Goal: Task Accomplishment & Management: Use online tool/utility

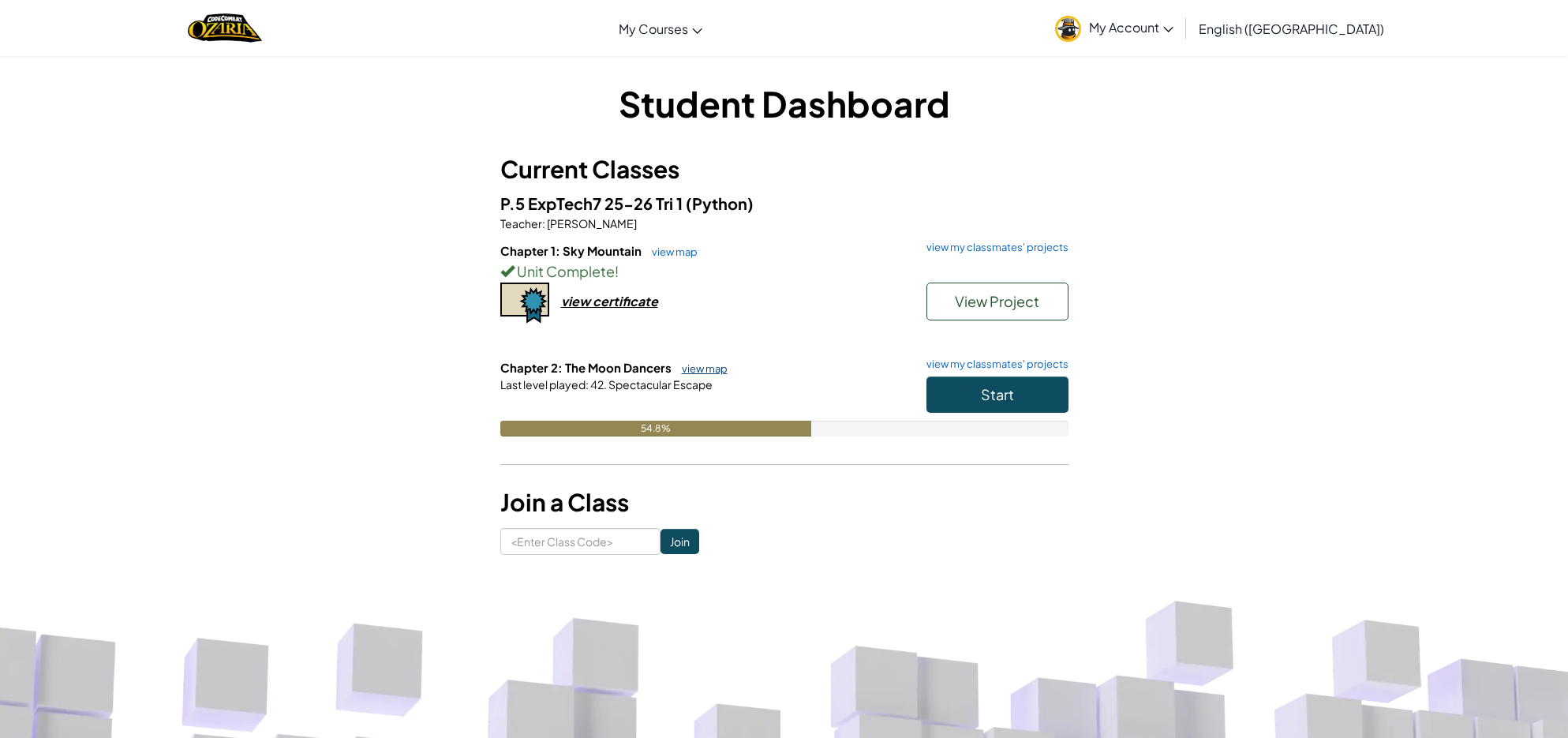
click at [714, 364] on link "view map" at bounding box center [701, 369] width 54 height 13
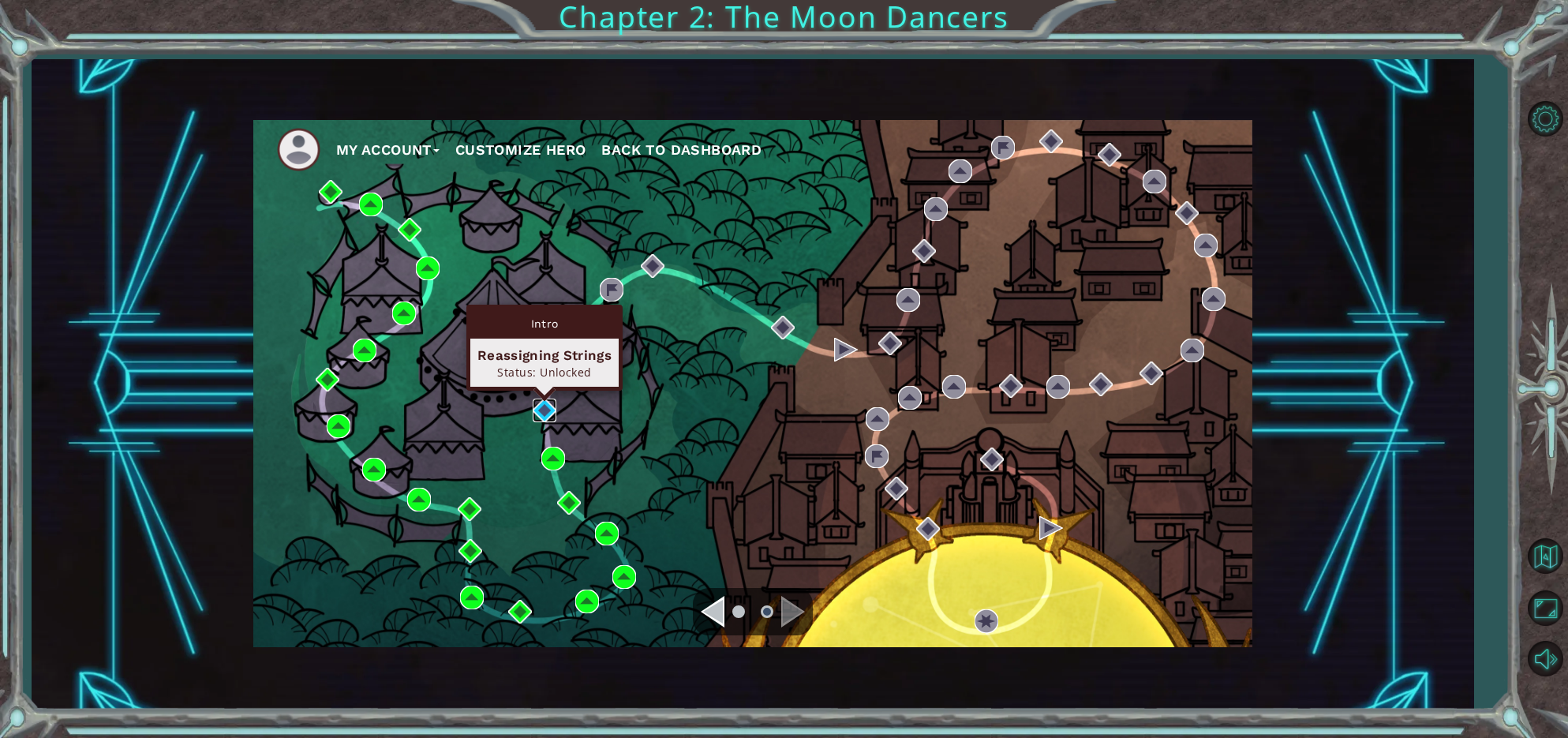
click at [549, 415] on img at bounding box center [544, 410] width 24 height 24
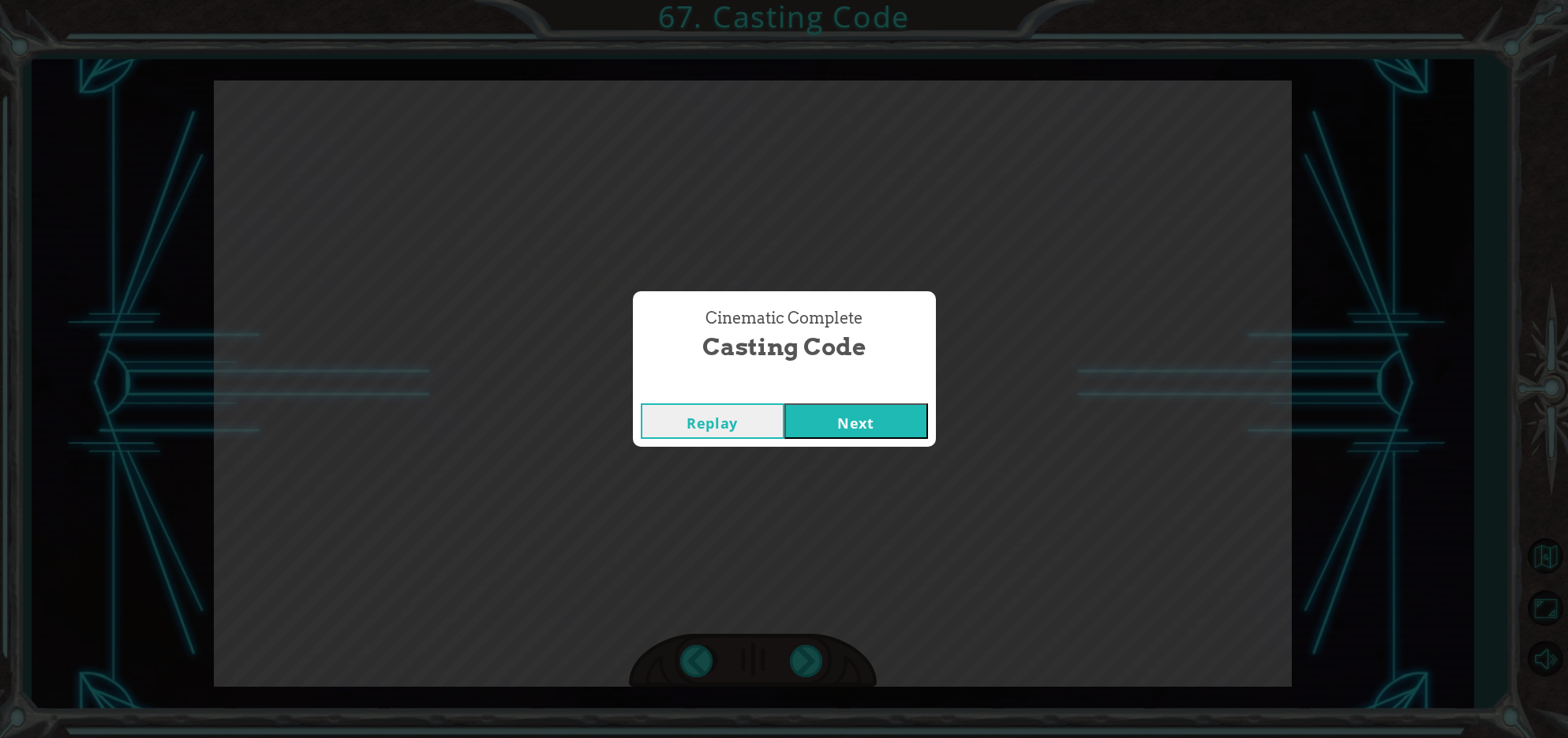
click at [881, 426] on button "Next" at bounding box center [856, 421] width 144 height 36
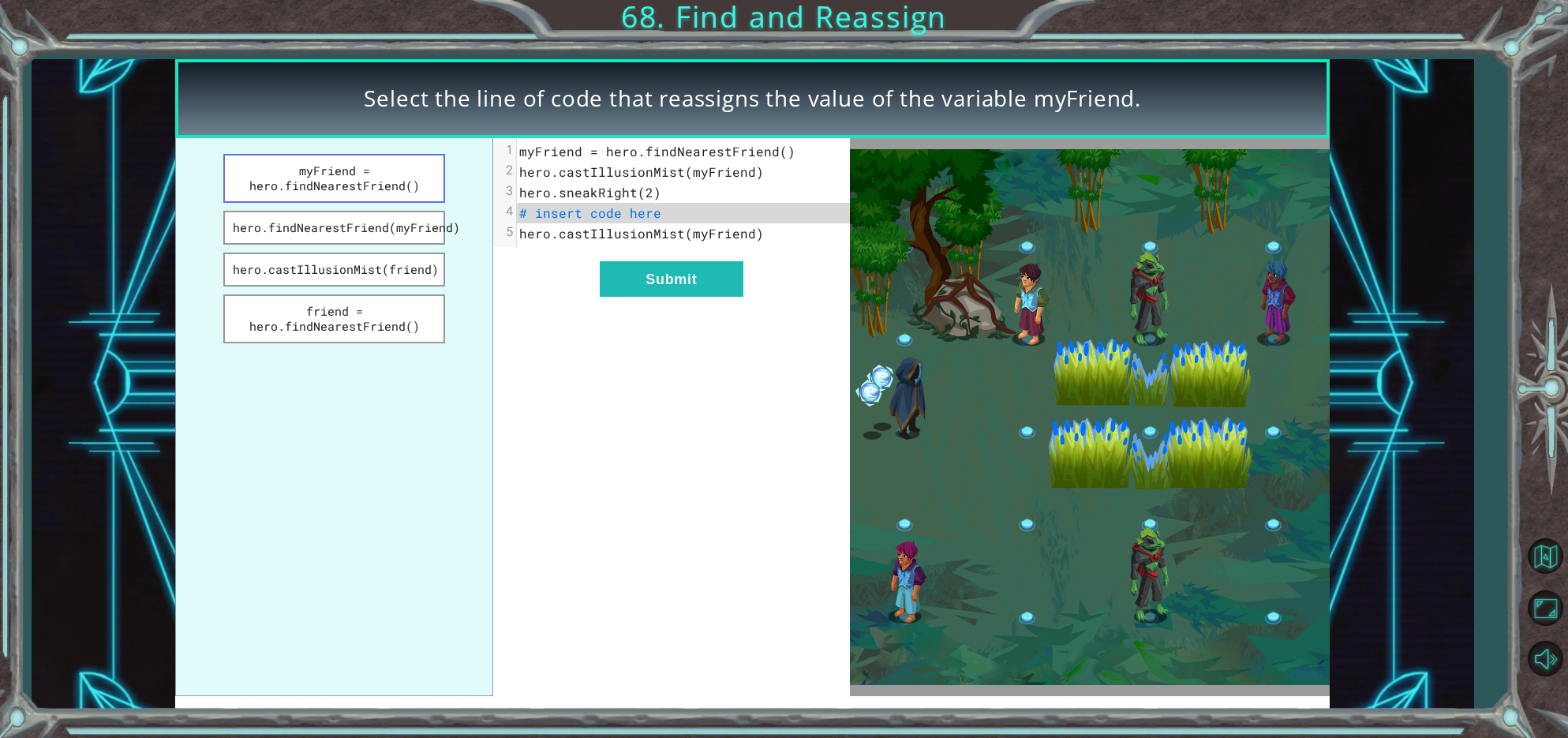
click at [285, 180] on button "myFriend = hero.findNearestFriend()" at bounding box center [334, 178] width 222 height 49
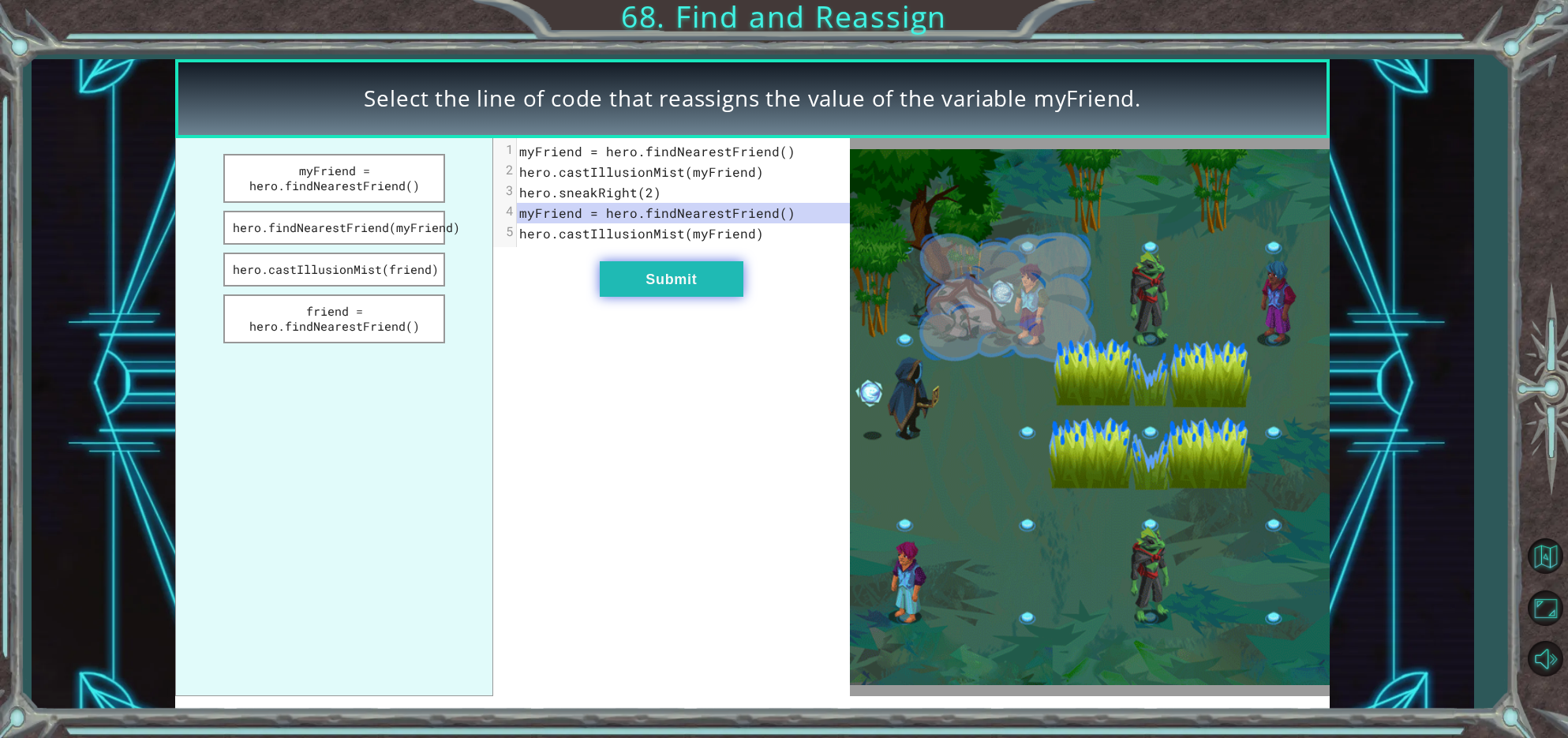
click at [703, 266] on button "Submit" at bounding box center [672, 279] width 144 height 36
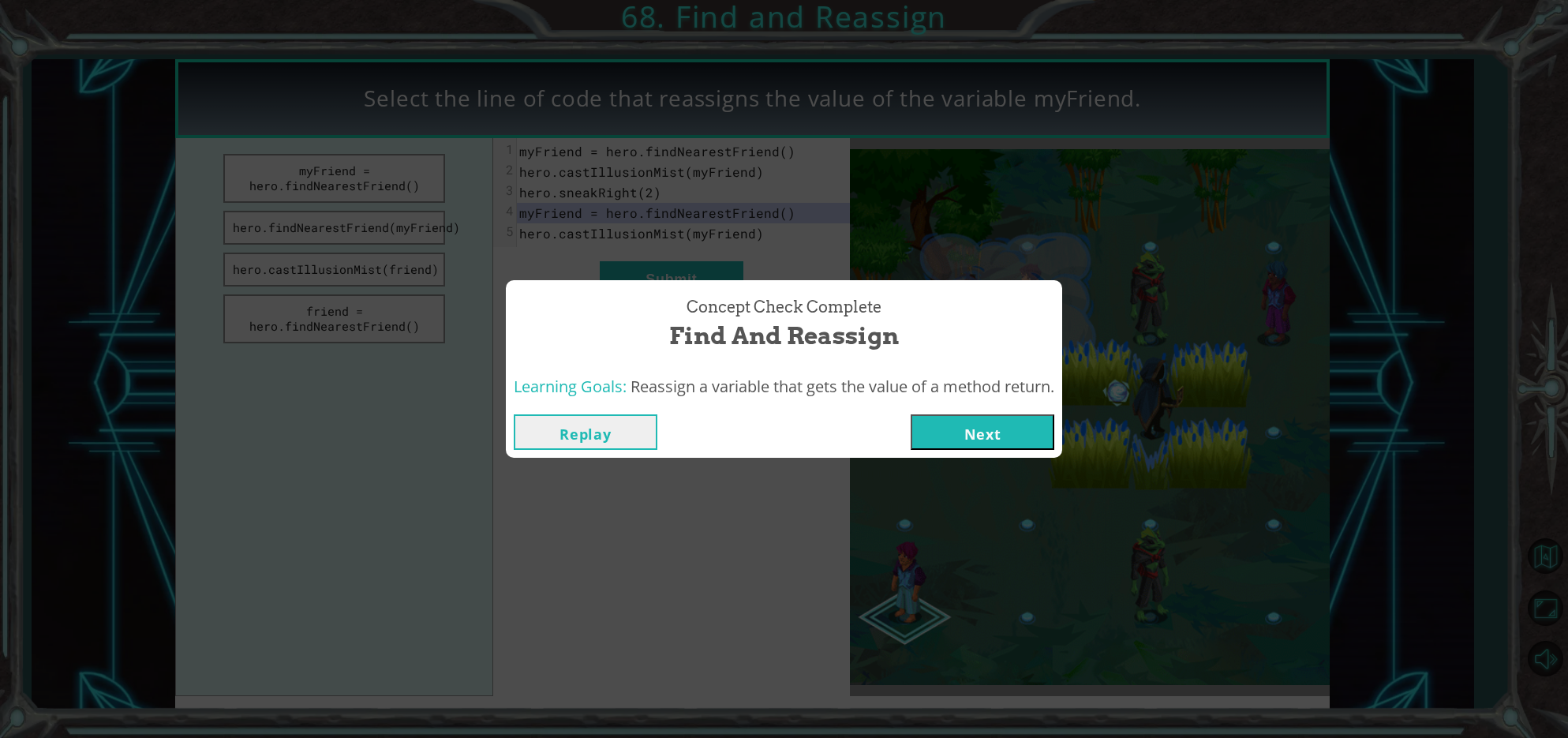
click at [1036, 422] on button "Next" at bounding box center [982, 433] width 144 height 36
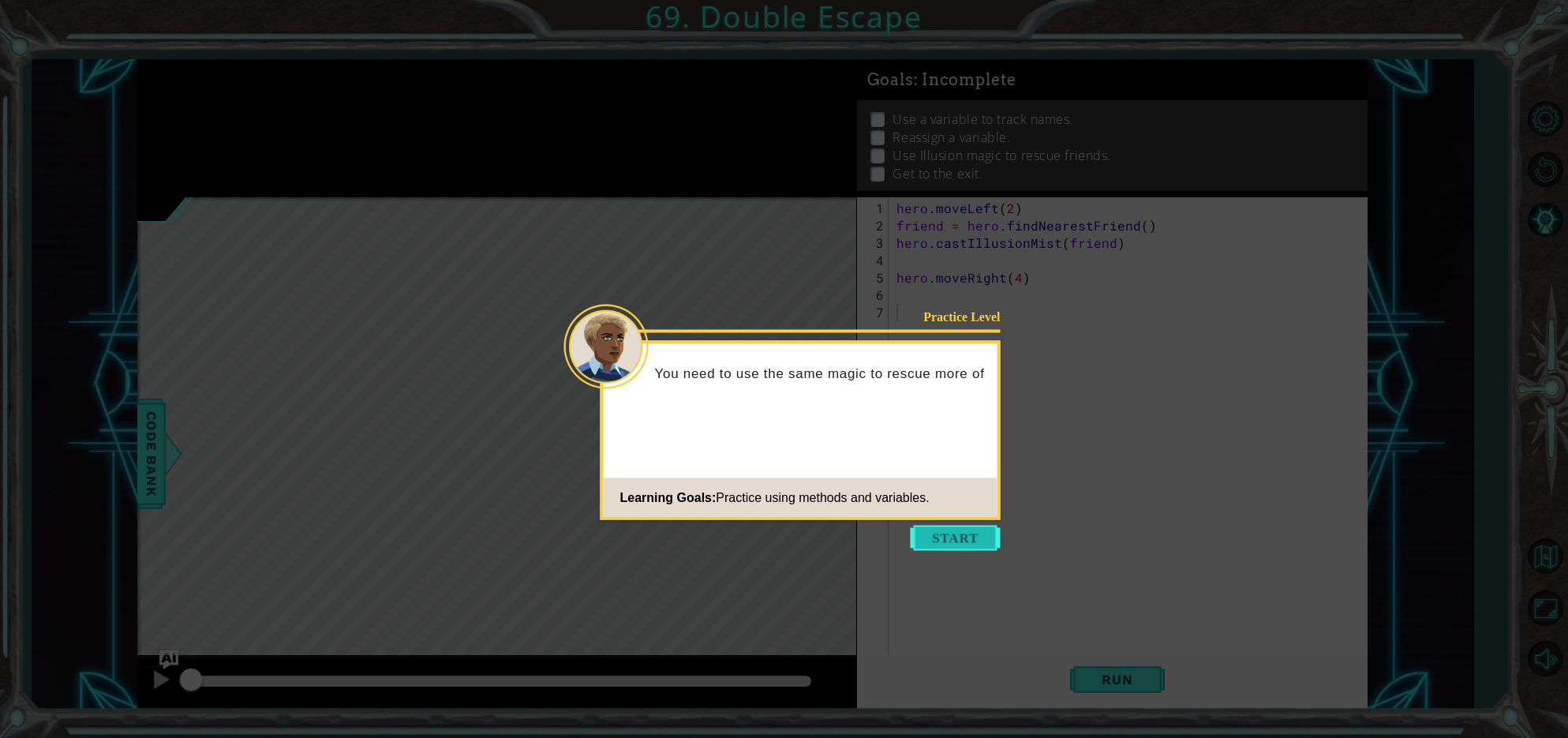
click at [927, 534] on button "Start" at bounding box center [956, 538] width 90 height 25
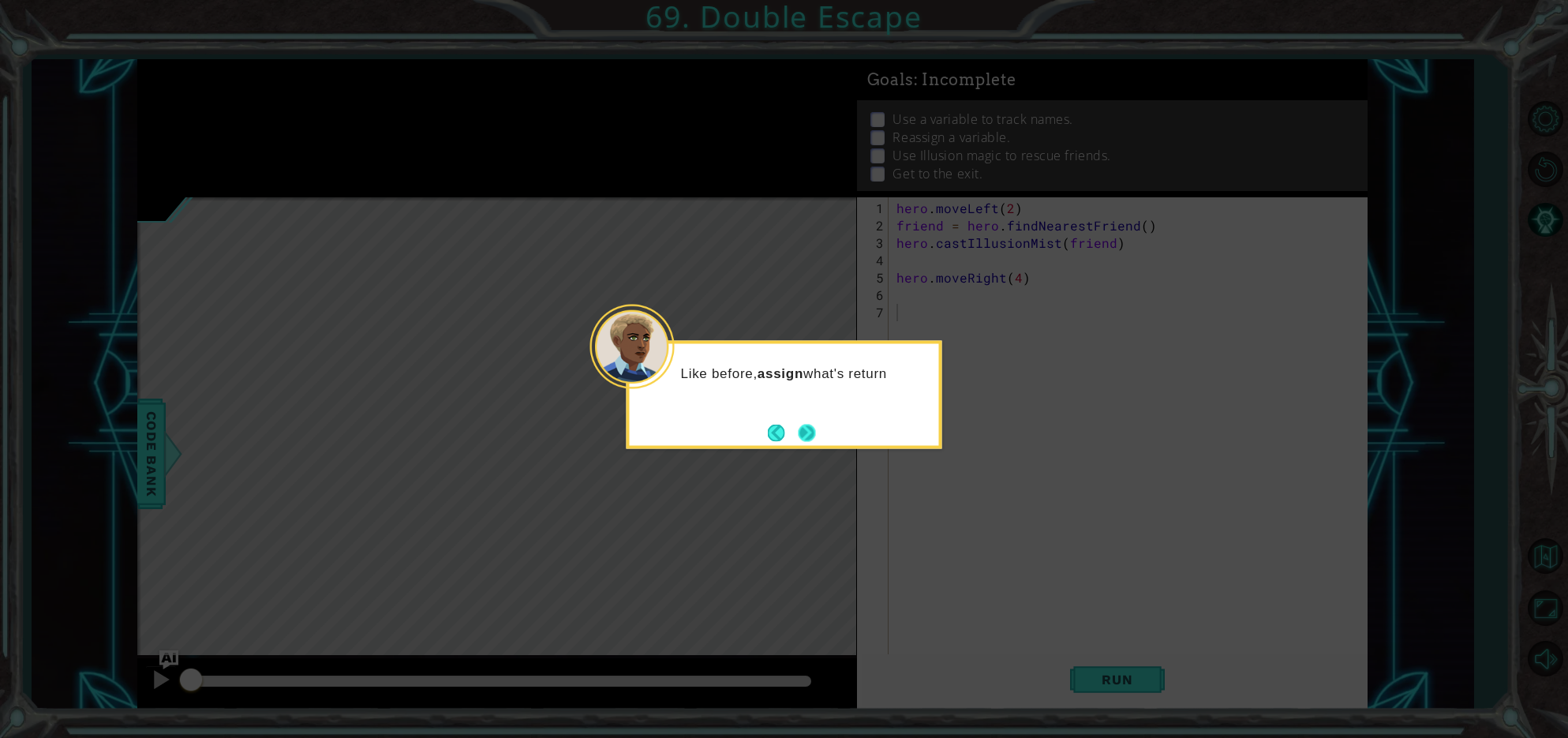
click at [811, 424] on button "Next" at bounding box center [807, 432] width 17 height 17
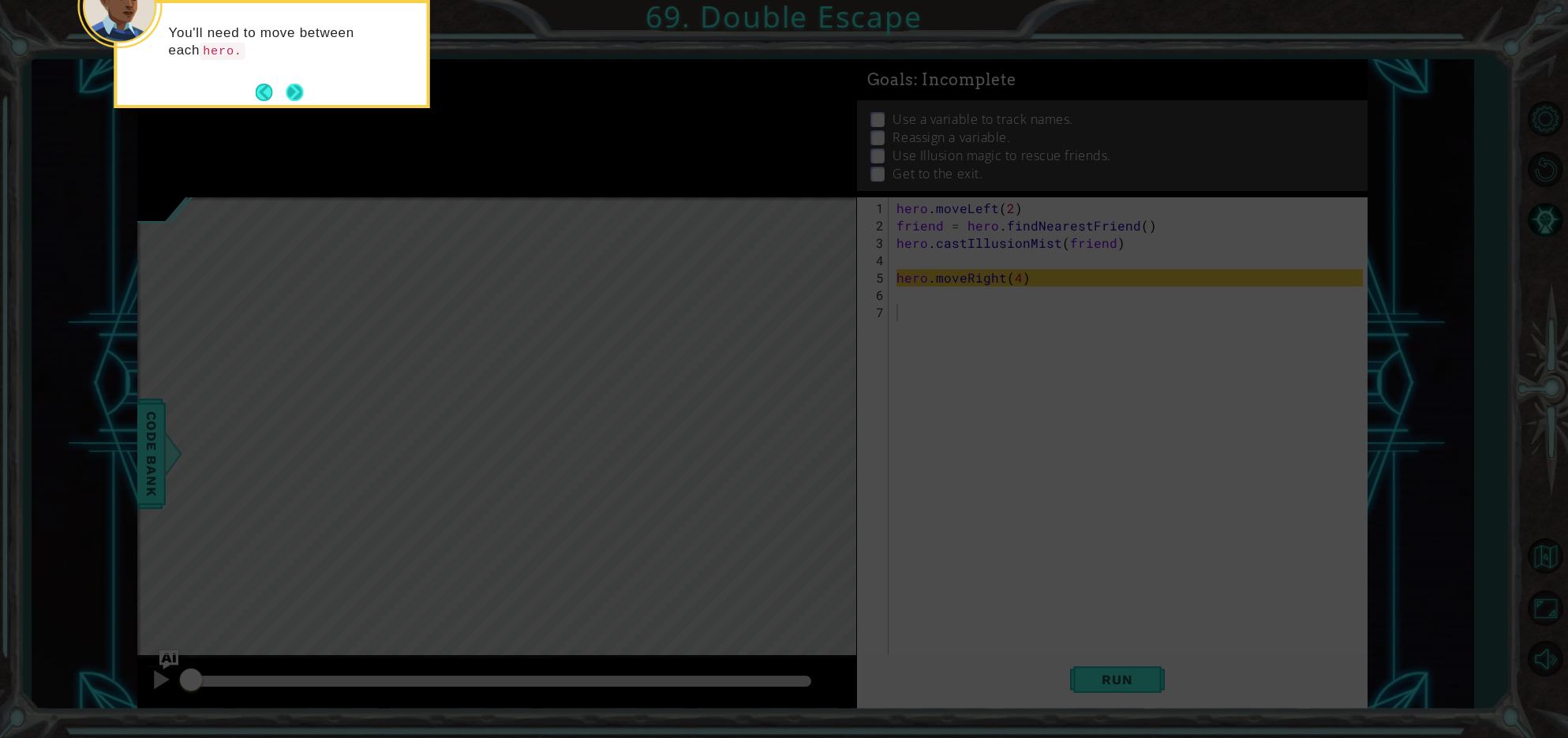
click at [296, 98] on button "Next" at bounding box center [294, 92] width 17 height 17
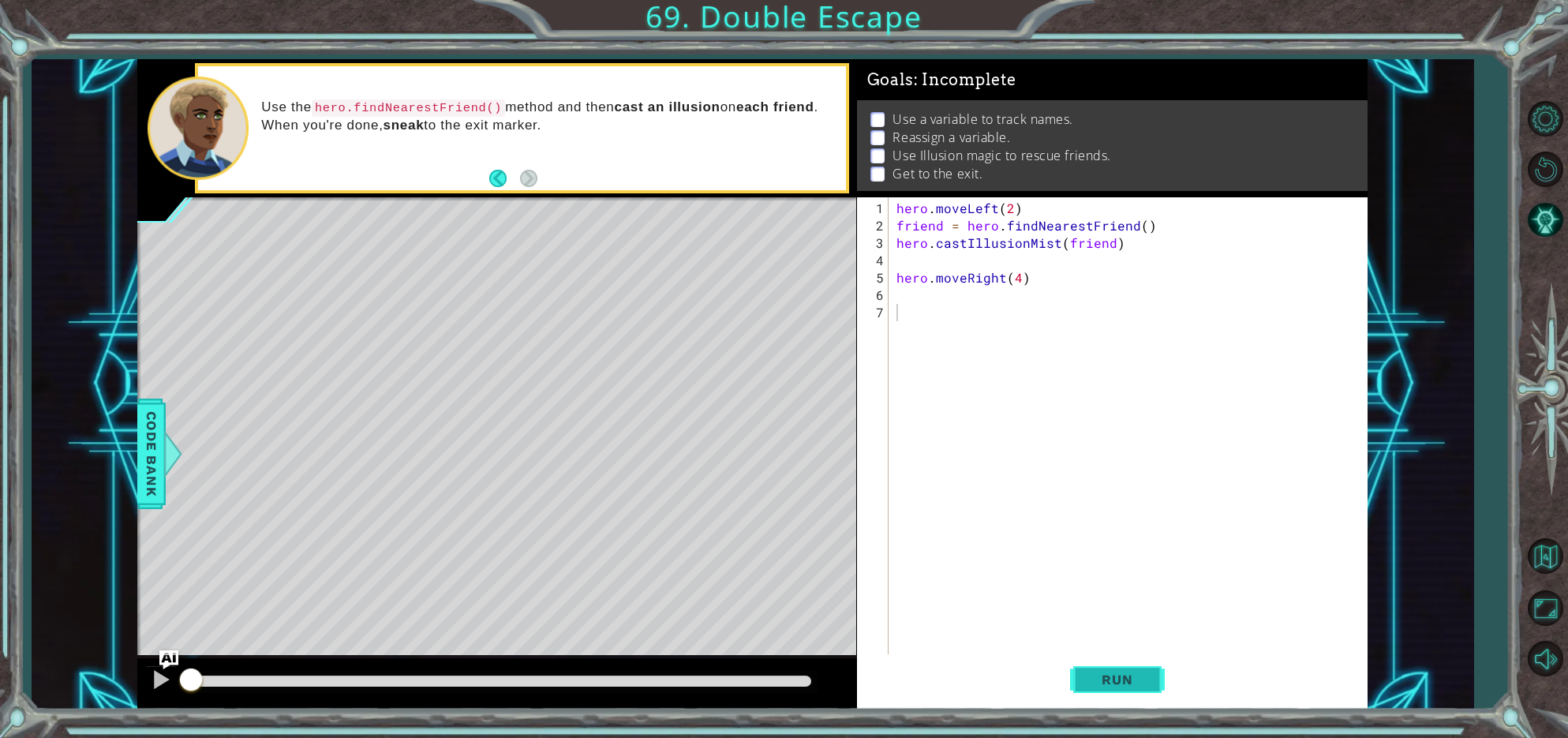
click at [1085, 678] on button "Run" at bounding box center [1117, 680] width 94 height 51
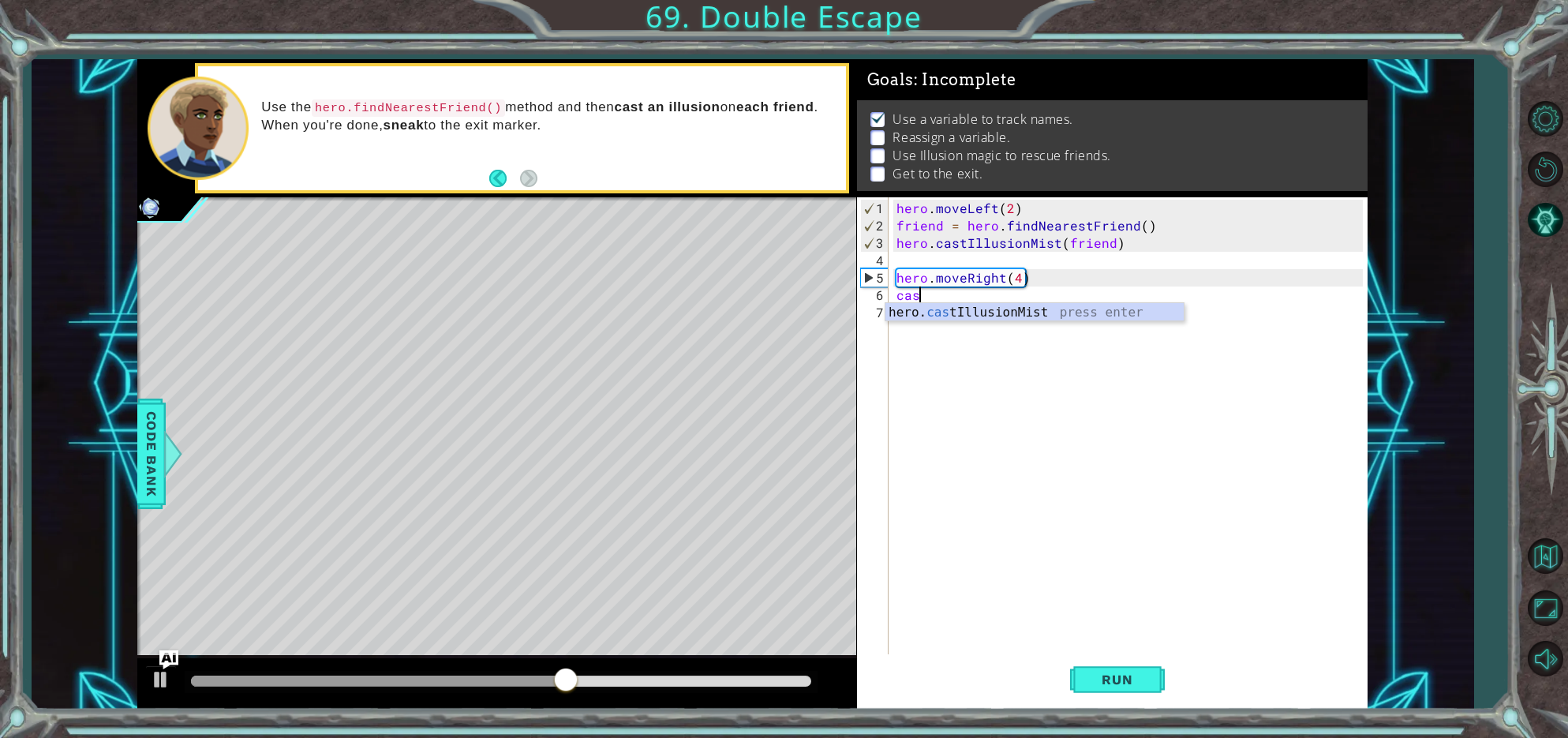
scroll to position [0, 1]
click at [944, 308] on div "hero. cast IllusionMist press enter" at bounding box center [1034, 332] width 298 height 57
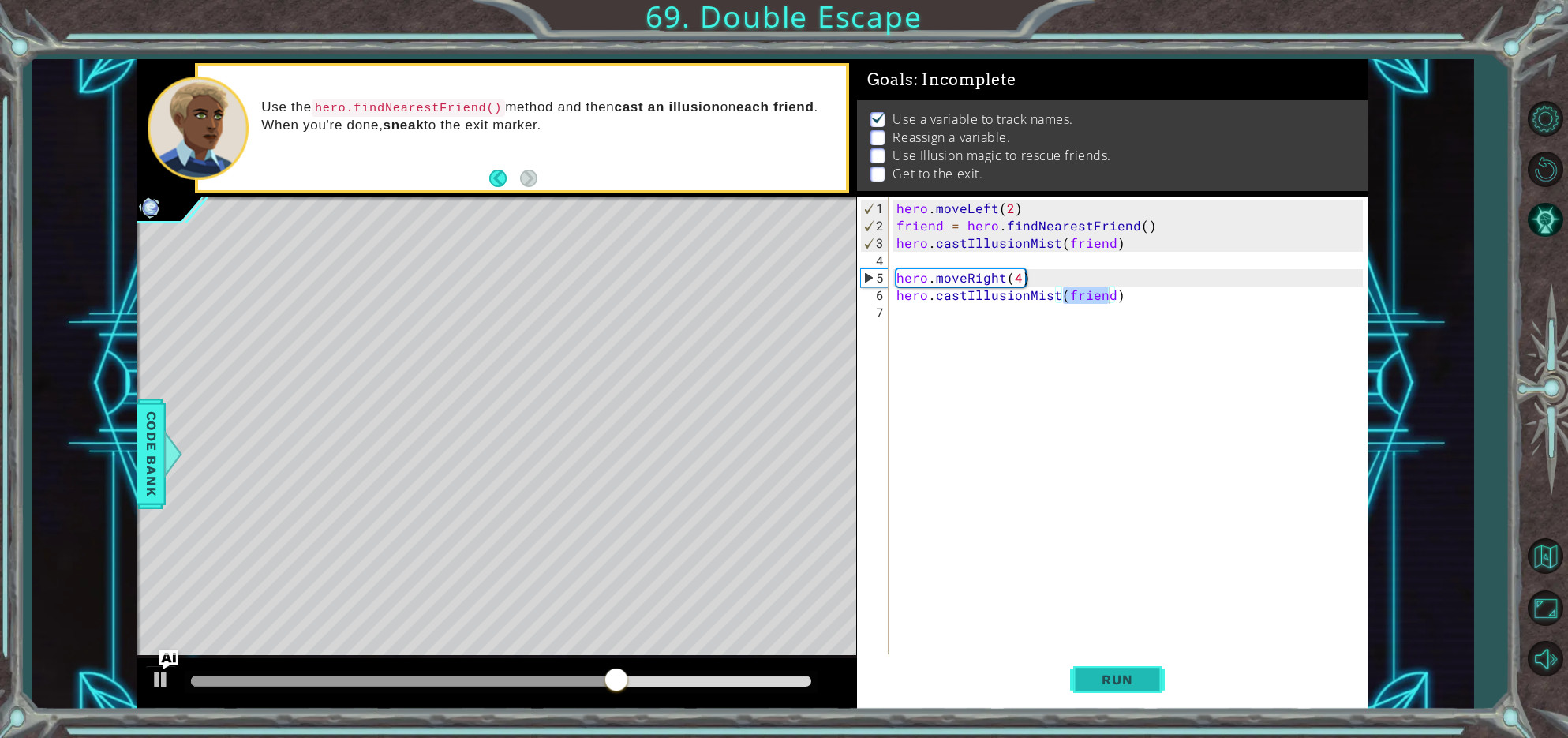
click at [1155, 687] on button "Run" at bounding box center [1117, 680] width 94 height 51
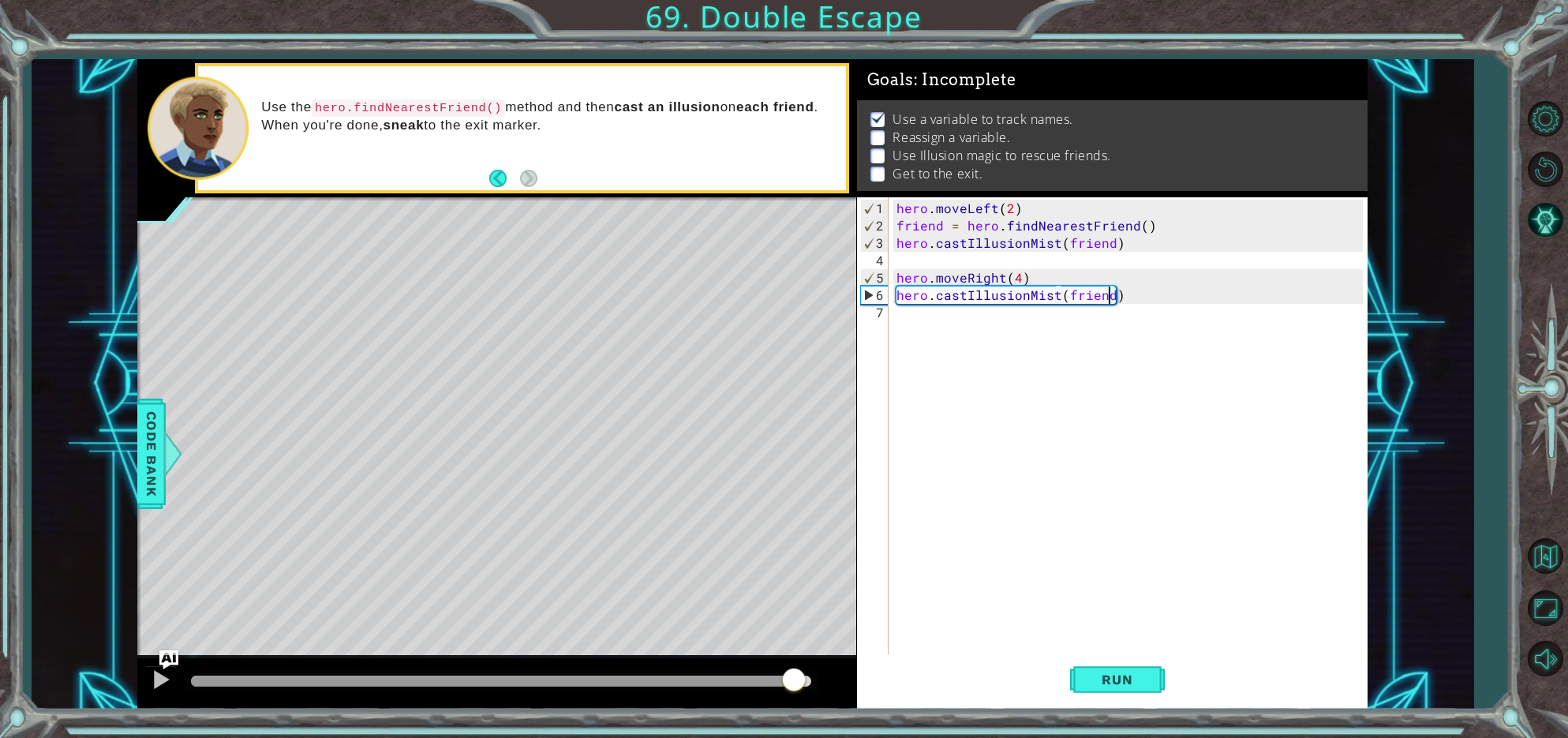
click at [793, 676] on div at bounding box center [501, 682] width 620 height 11
click at [154, 678] on div at bounding box center [160, 679] width 20 height 20
click at [1029, 206] on div "hero . moveLeft ( 2 ) friend = hero . findNearestFriend ( ) hero . castIllusion…" at bounding box center [1132, 452] width 477 height 504
type textarea "hero.moveLeft(2)"
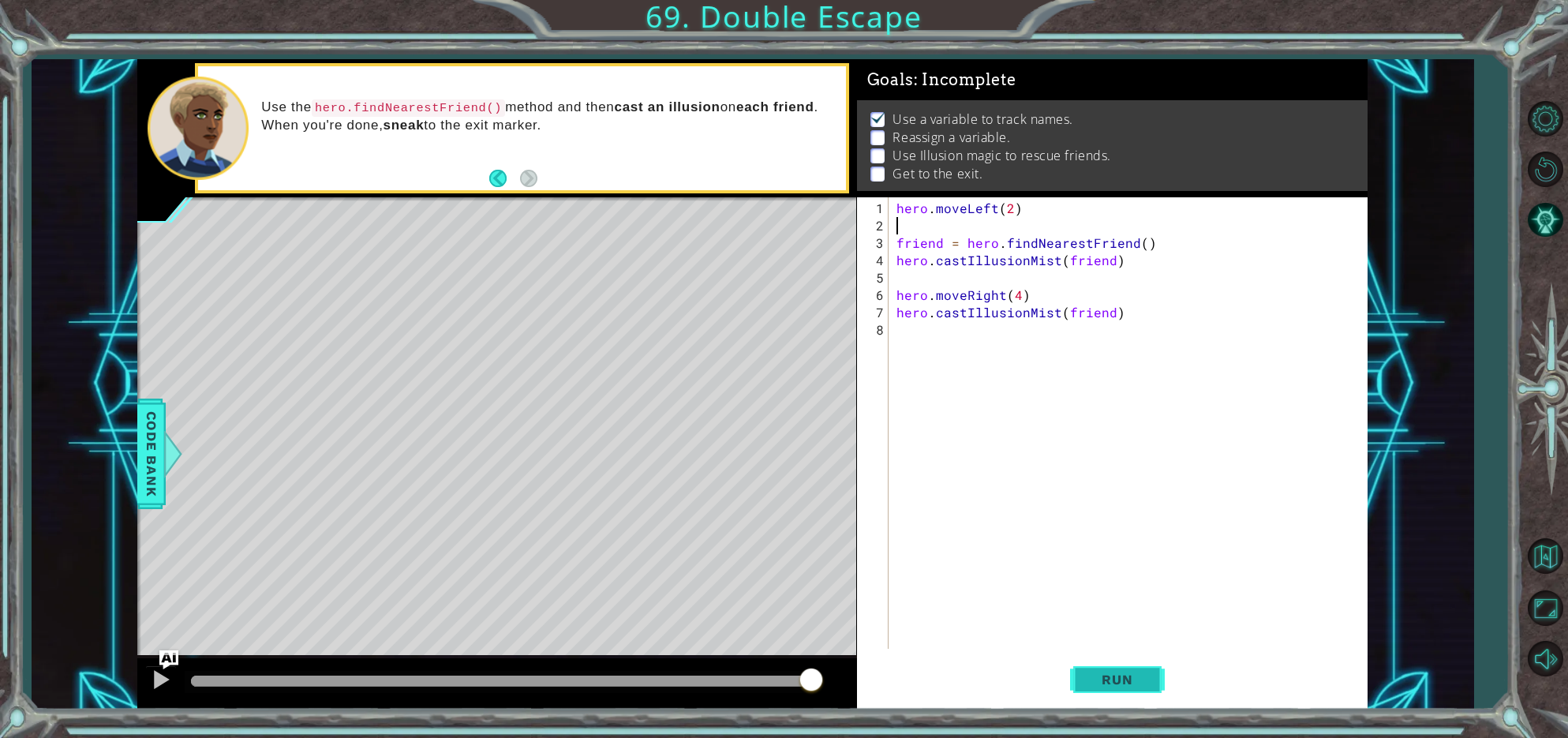
click at [1113, 668] on button "Run" at bounding box center [1117, 680] width 94 height 51
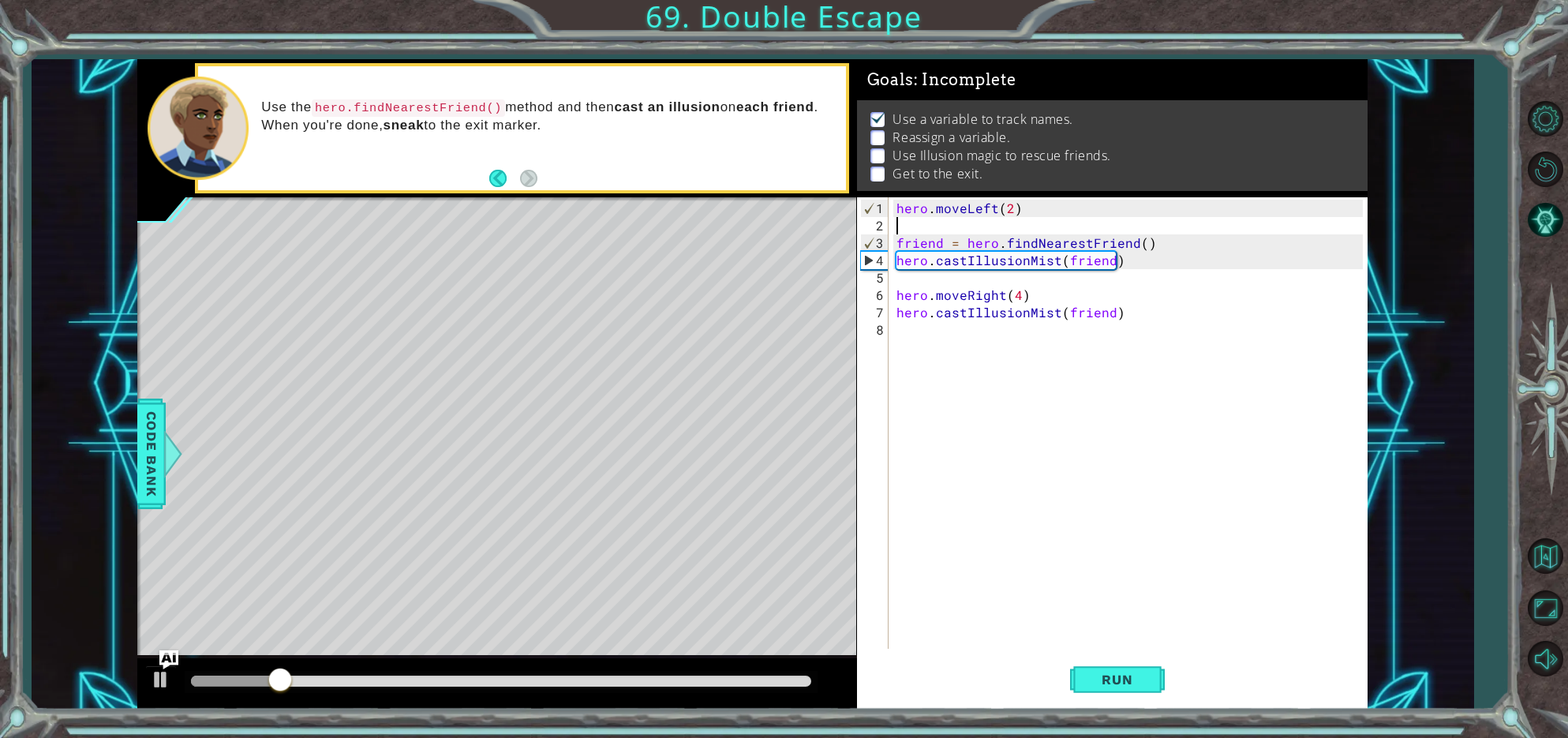
click at [1028, 300] on div "hero . moveLeft ( 2 ) friend = hero . findNearestFriend ( ) hero . castIllusion…" at bounding box center [1132, 443] width 477 height 487
type textarea "hero.moveRight(4)"
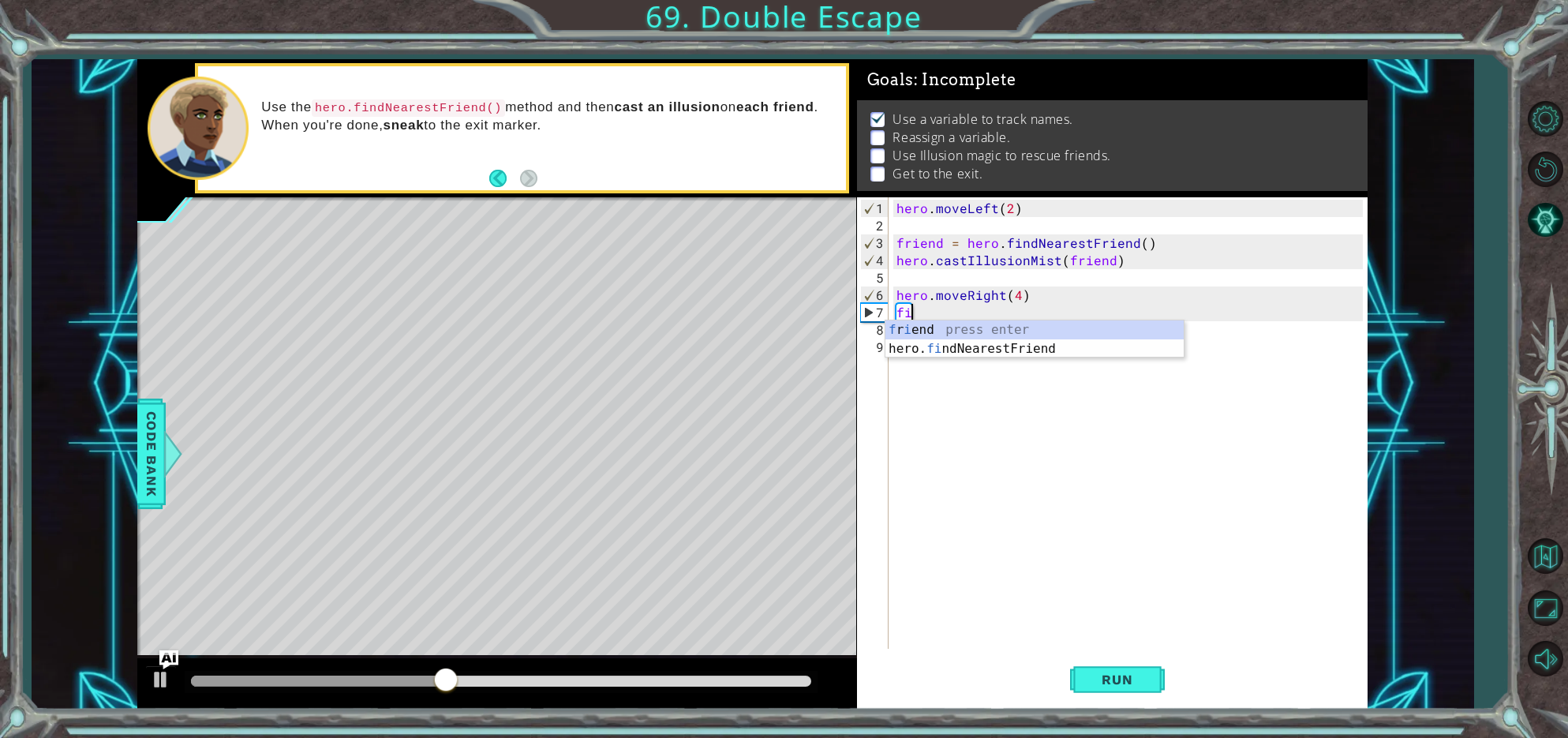
type textarea "fin"
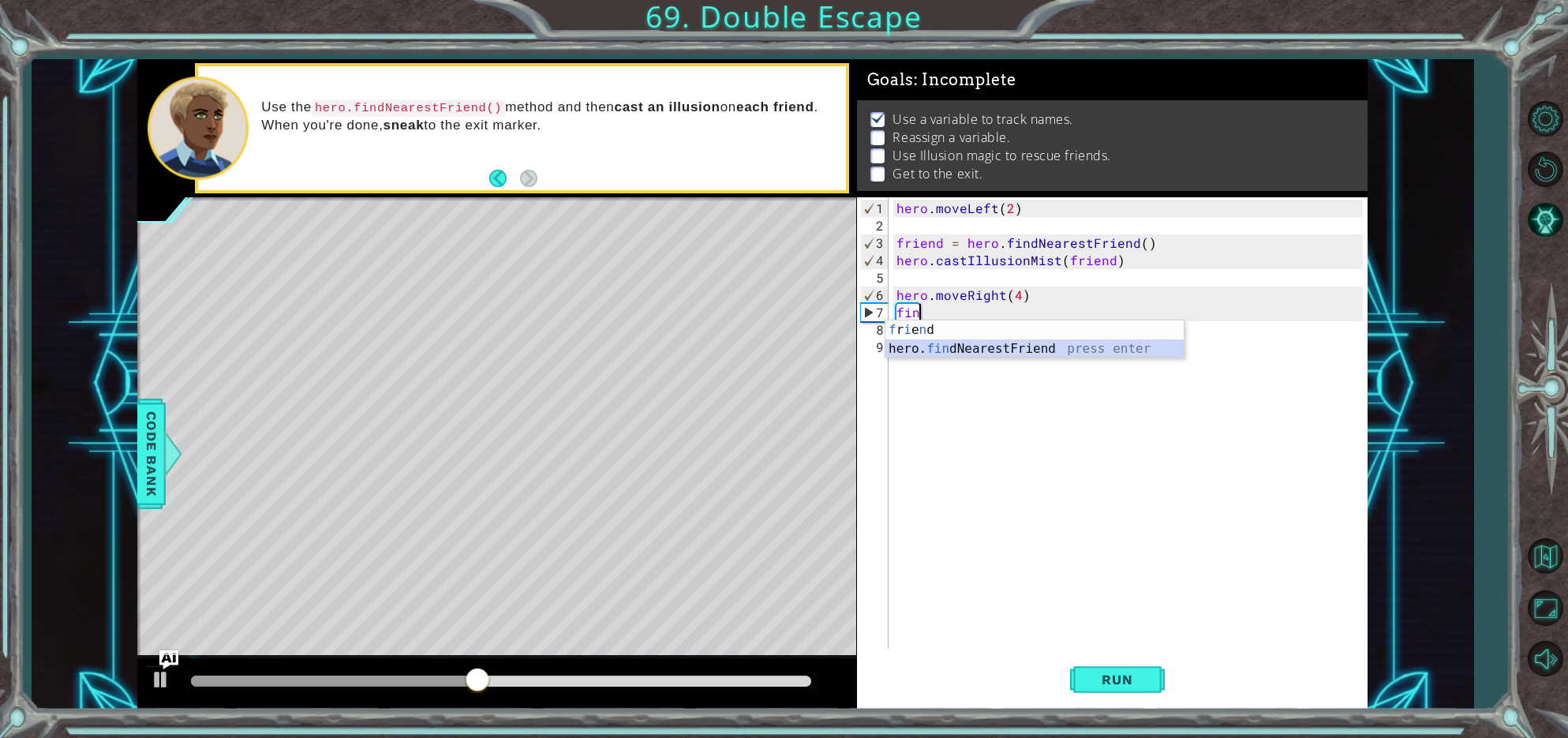
click at [1000, 349] on div "f r i e n d press enter hero. fin dNearestFriend press enter" at bounding box center [1034, 358] width 298 height 76
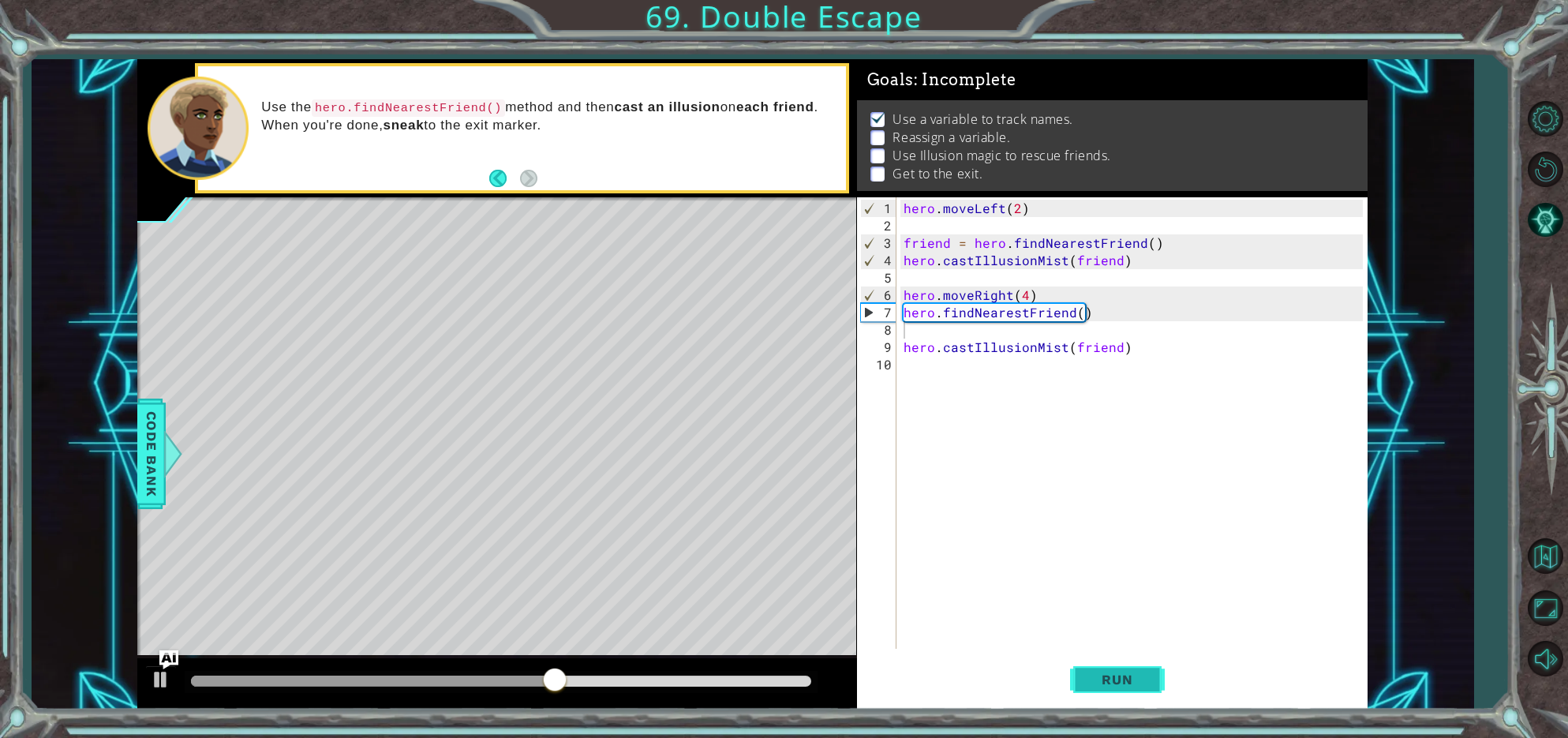
click at [1085, 685] on button "Run" at bounding box center [1117, 680] width 94 height 51
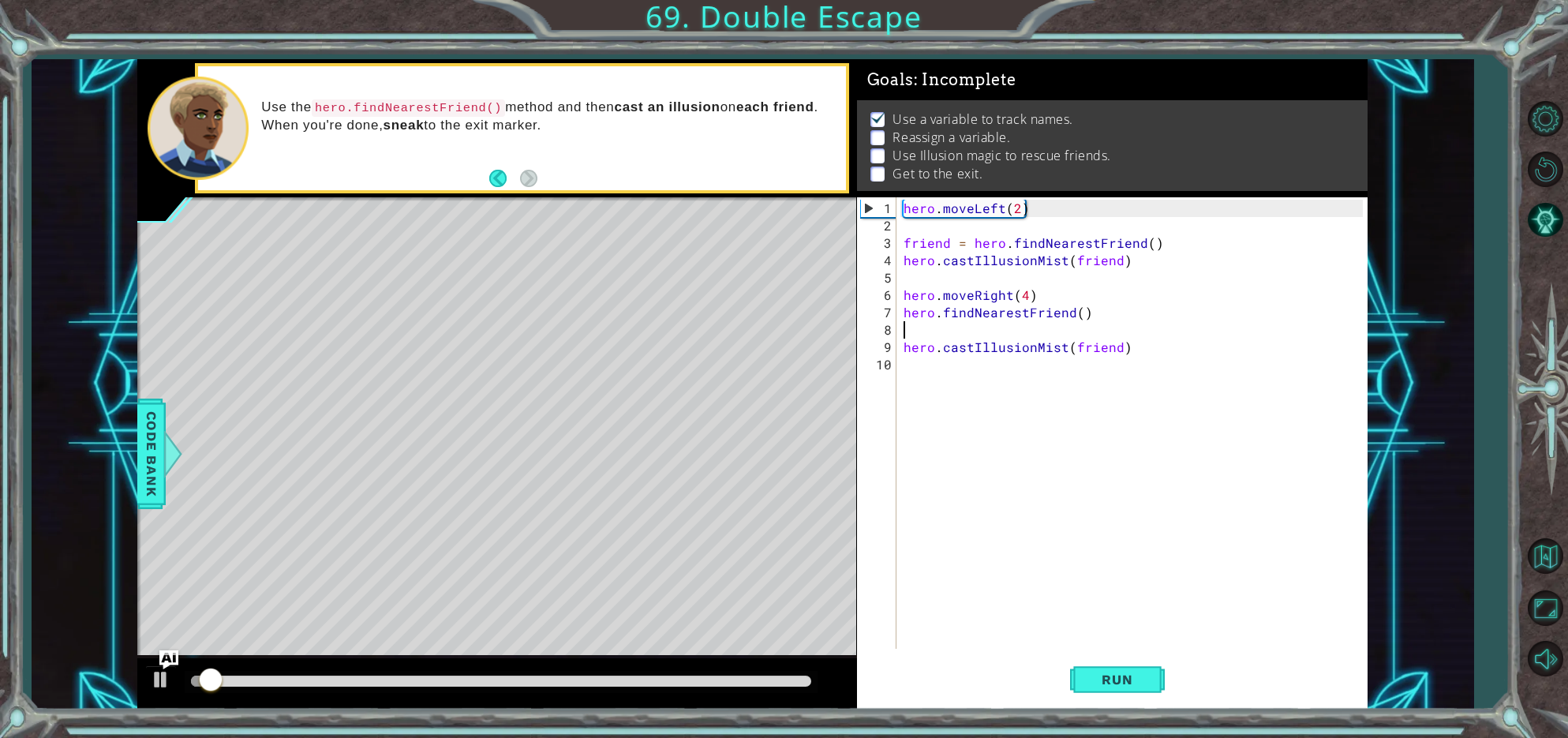
click at [792, 683] on div at bounding box center [501, 682] width 620 height 11
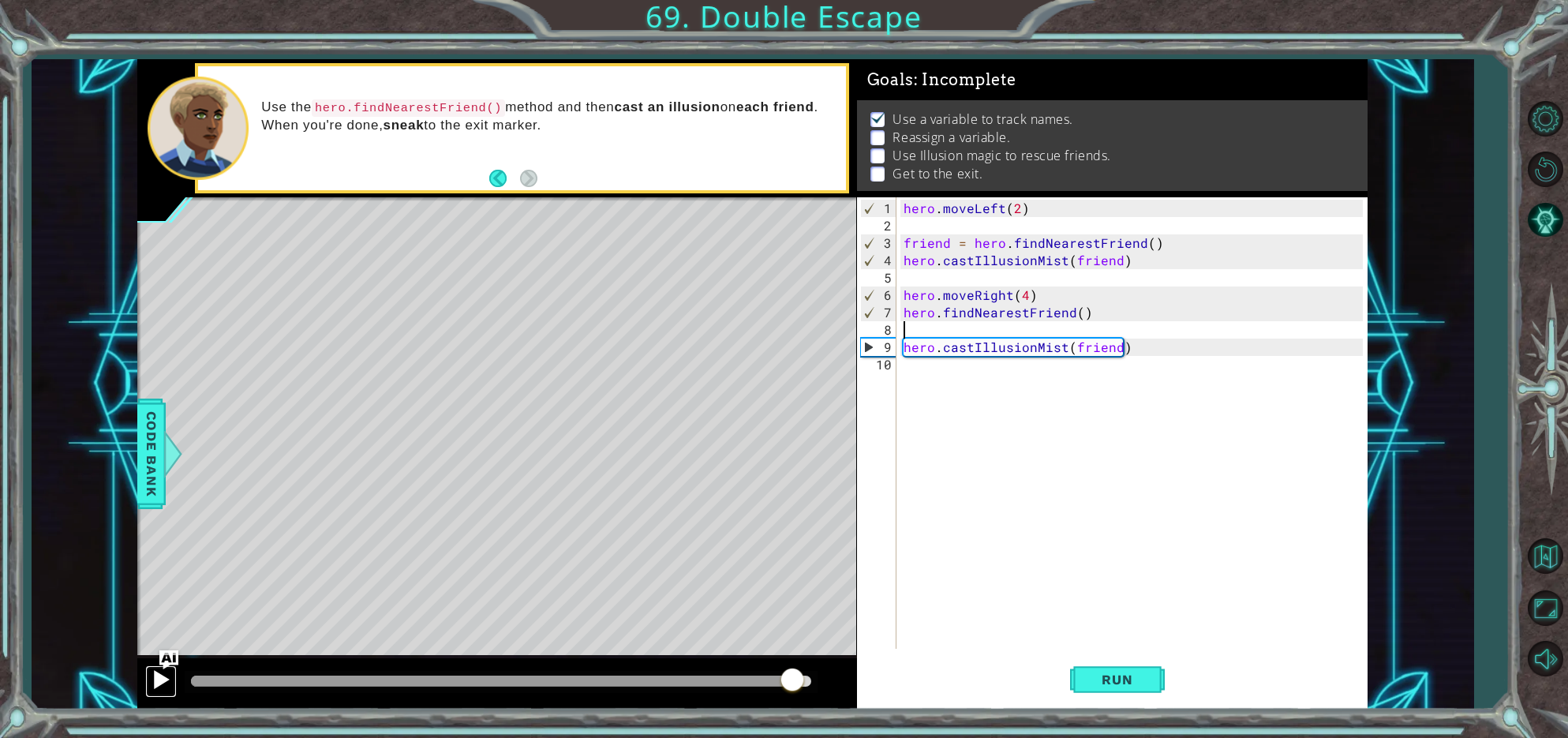
click at [165, 680] on div at bounding box center [160, 679] width 20 height 20
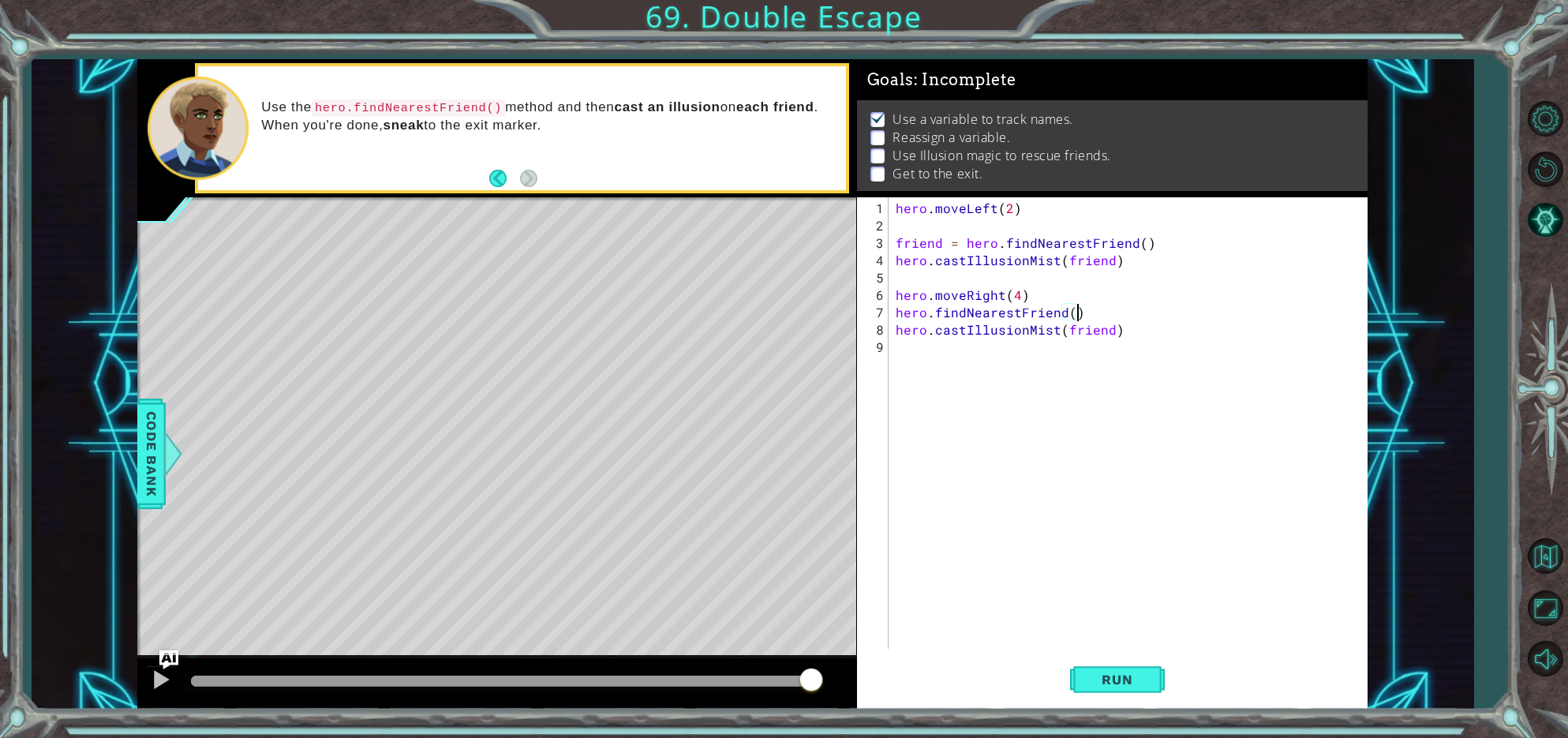
click at [891, 312] on div "hero.findNearestFriend() 1 2 3 4 5 6 7 8 9 hero . moveLeft ( 2 ) friend = hero …" at bounding box center [1110, 423] width 506 height 452
click at [895, 314] on div "hero . moveLeft ( 2 ) friend = hero . findNearestFriend ( ) hero . castIllusion…" at bounding box center [1131, 443] width 477 height 487
type textarea "friend = hero.findNearestFriend()"
click at [1119, 660] on button "Run" at bounding box center [1117, 680] width 94 height 51
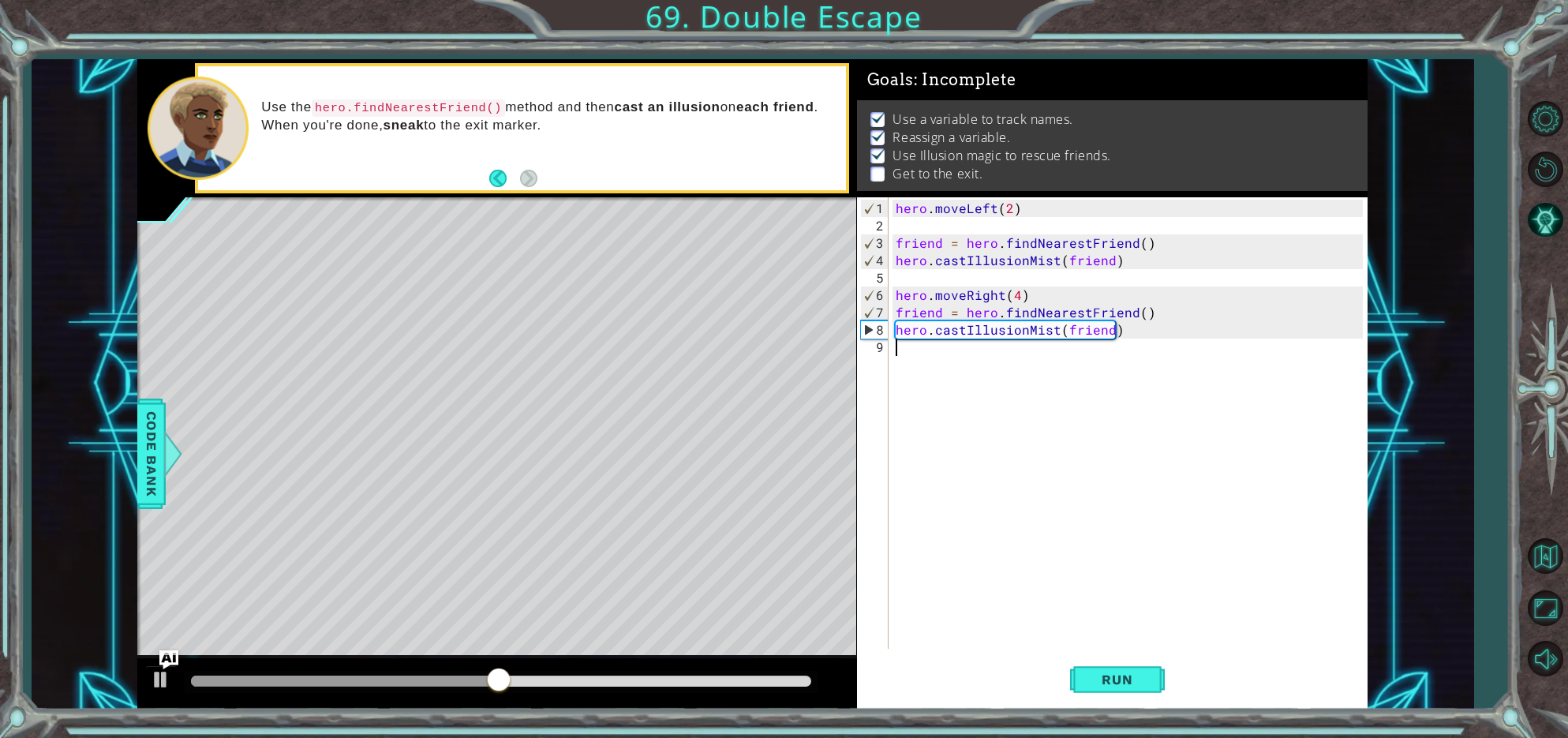
click at [894, 343] on div "hero . moveLeft ( 2 ) friend = hero . findNearestFriend ( ) hero . castIllusion…" at bounding box center [1131, 443] width 477 height 487
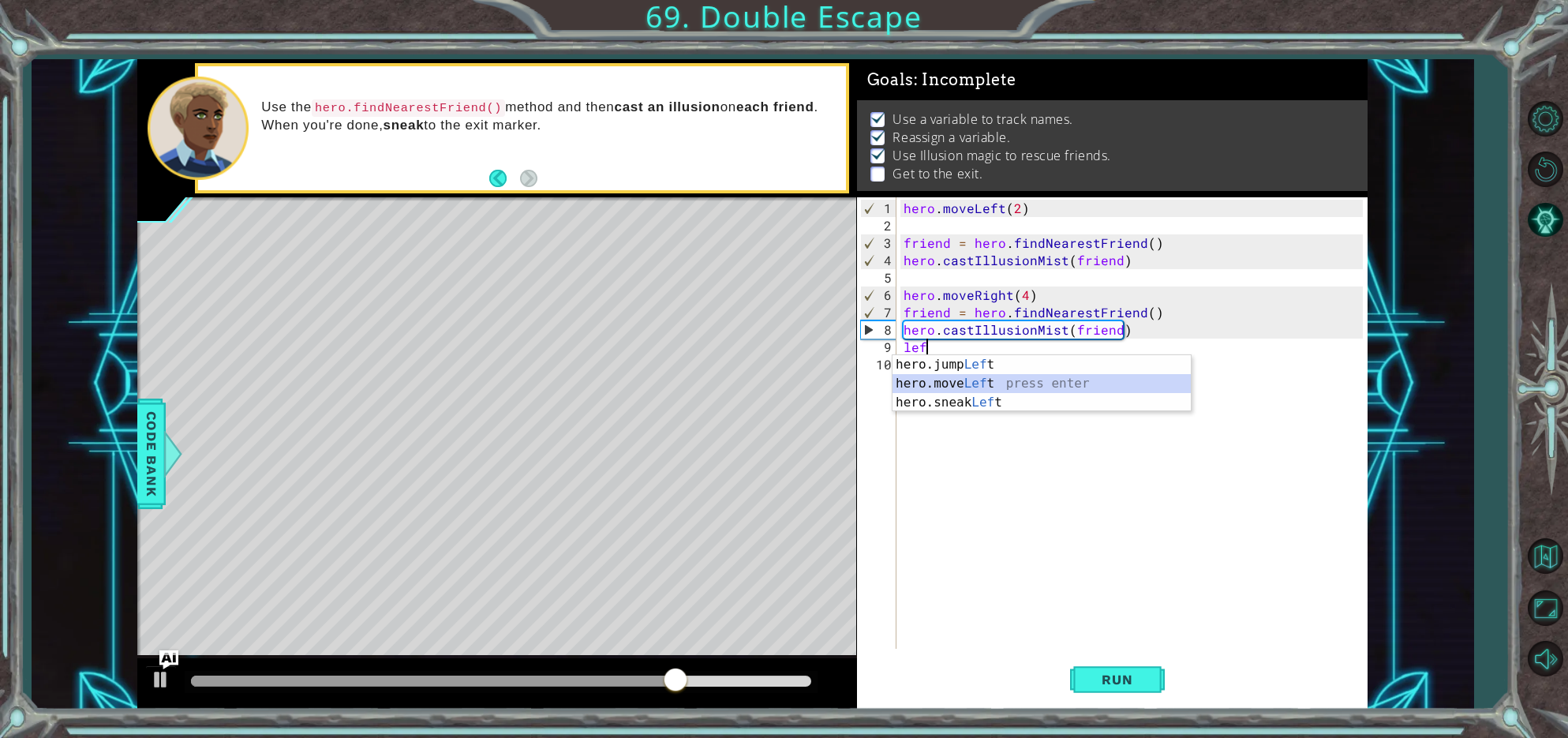
click at [945, 381] on div "hero.jump Lef t press enter hero.move Lef t press enter hero.sneak Lef t press …" at bounding box center [1042, 403] width 298 height 94
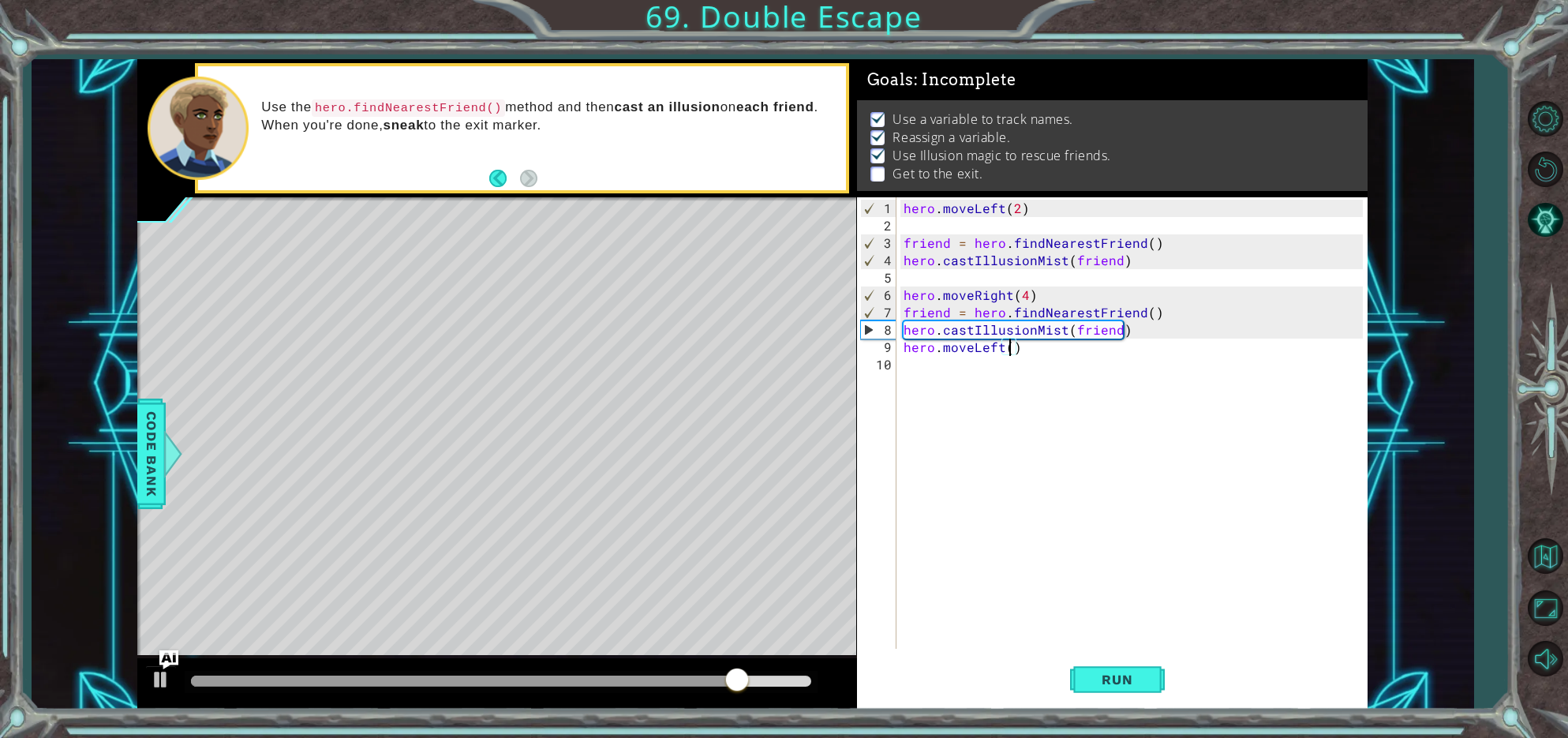
type textarea "hero.moveLeft(2)"
click at [909, 372] on div "hero . moveLeft ( 2 ) friend = hero . findNearestFriend ( ) hero . castIllusion…" at bounding box center [1135, 443] width 470 height 487
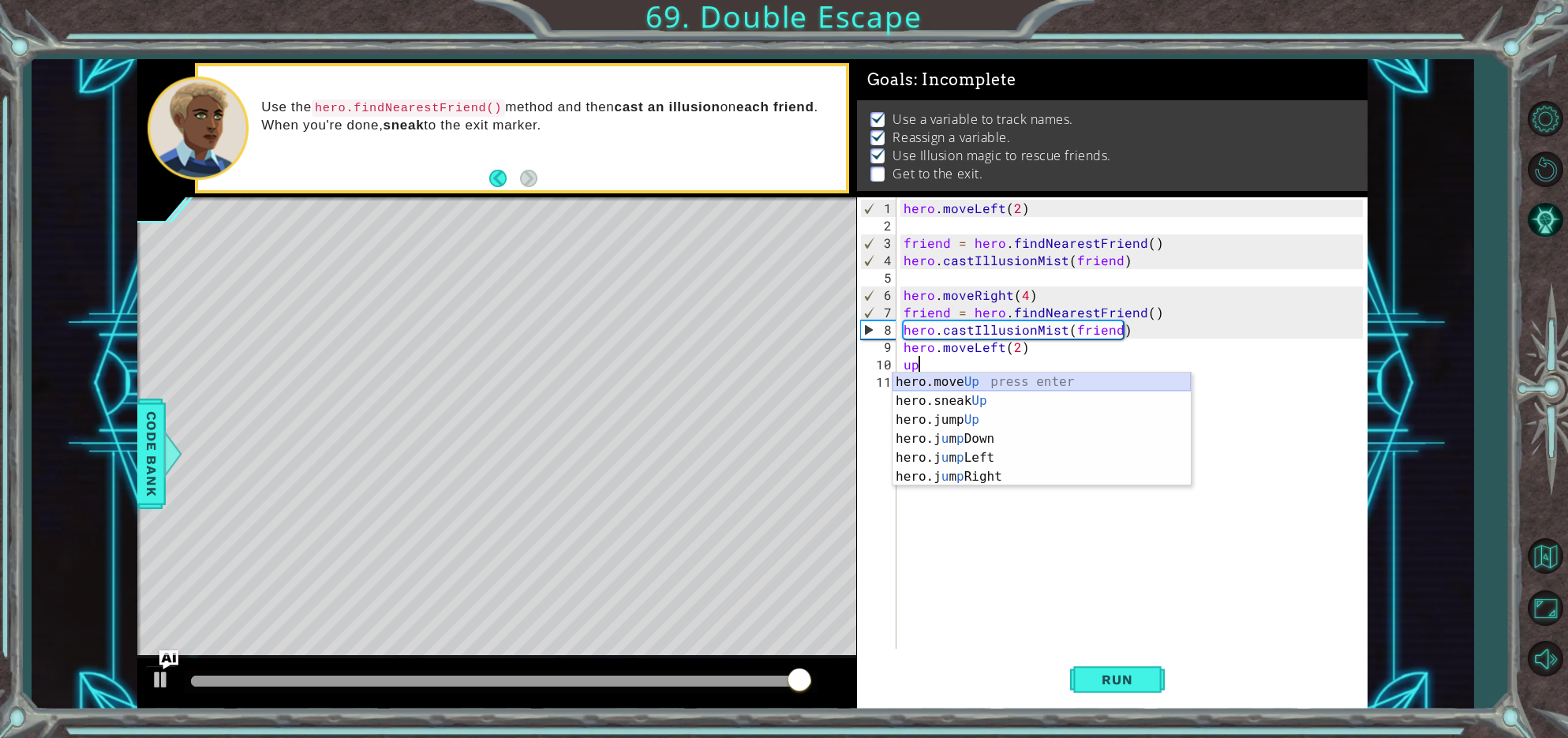
click at [921, 381] on div "hero.move Up press enter hero.sneak Up press enter hero.jump Up press enter her…" at bounding box center [1042, 448] width 298 height 151
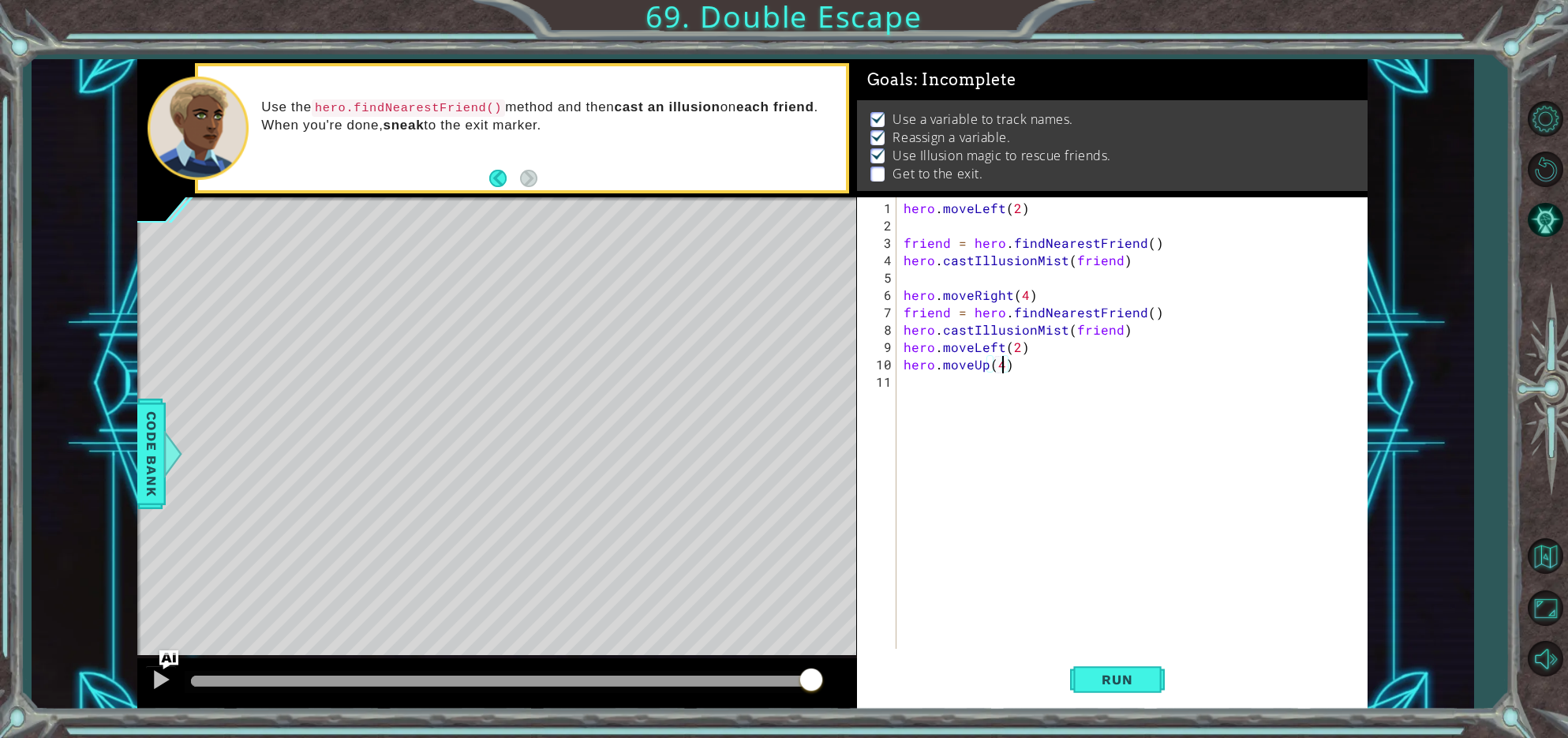
scroll to position [0, 6]
type textarea "hero.moveUp(4)"
click at [1113, 683] on span "Run" at bounding box center [1117, 679] width 63 height 15
click at [765, 679] on div at bounding box center [501, 682] width 620 height 11
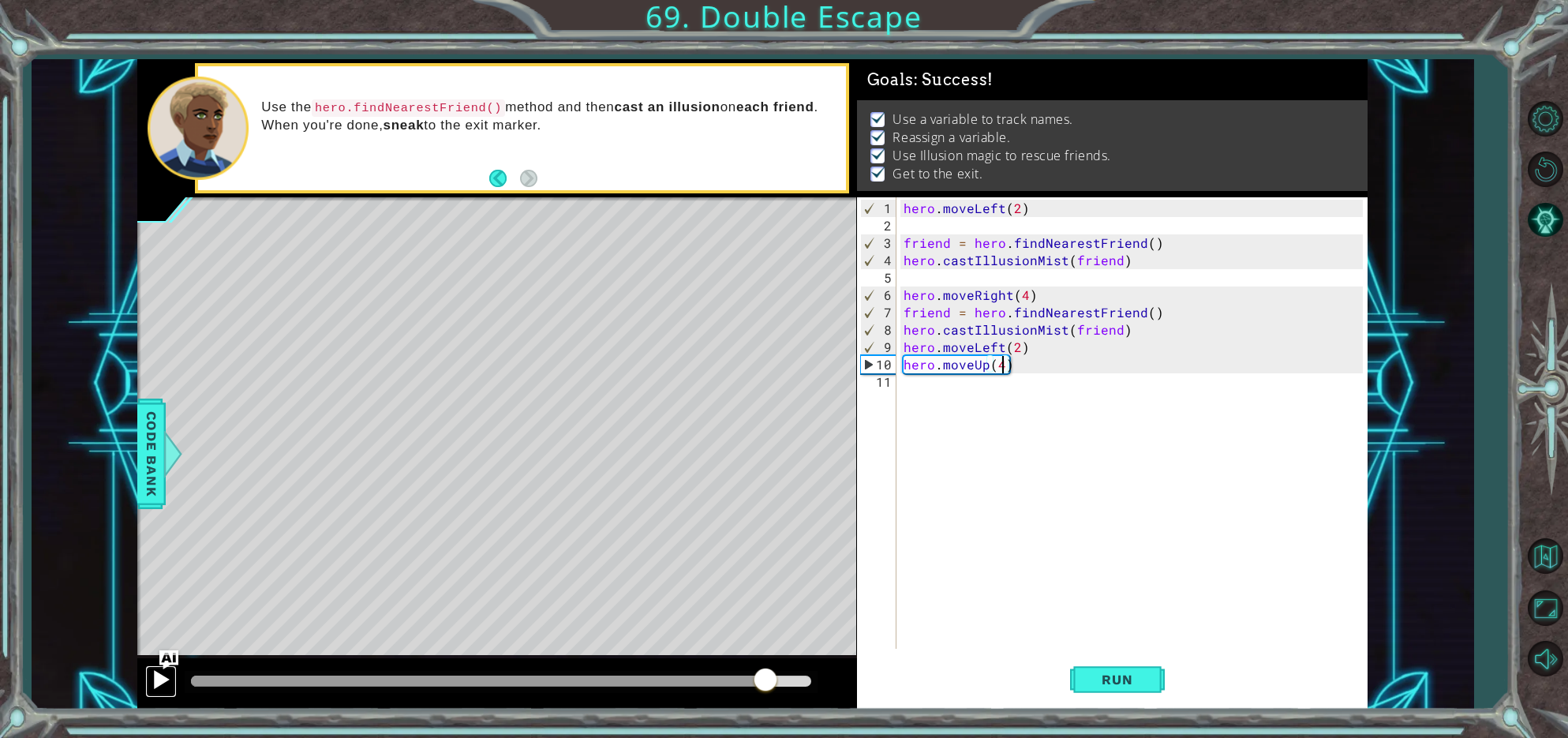
click at [155, 679] on div at bounding box center [160, 679] width 20 height 20
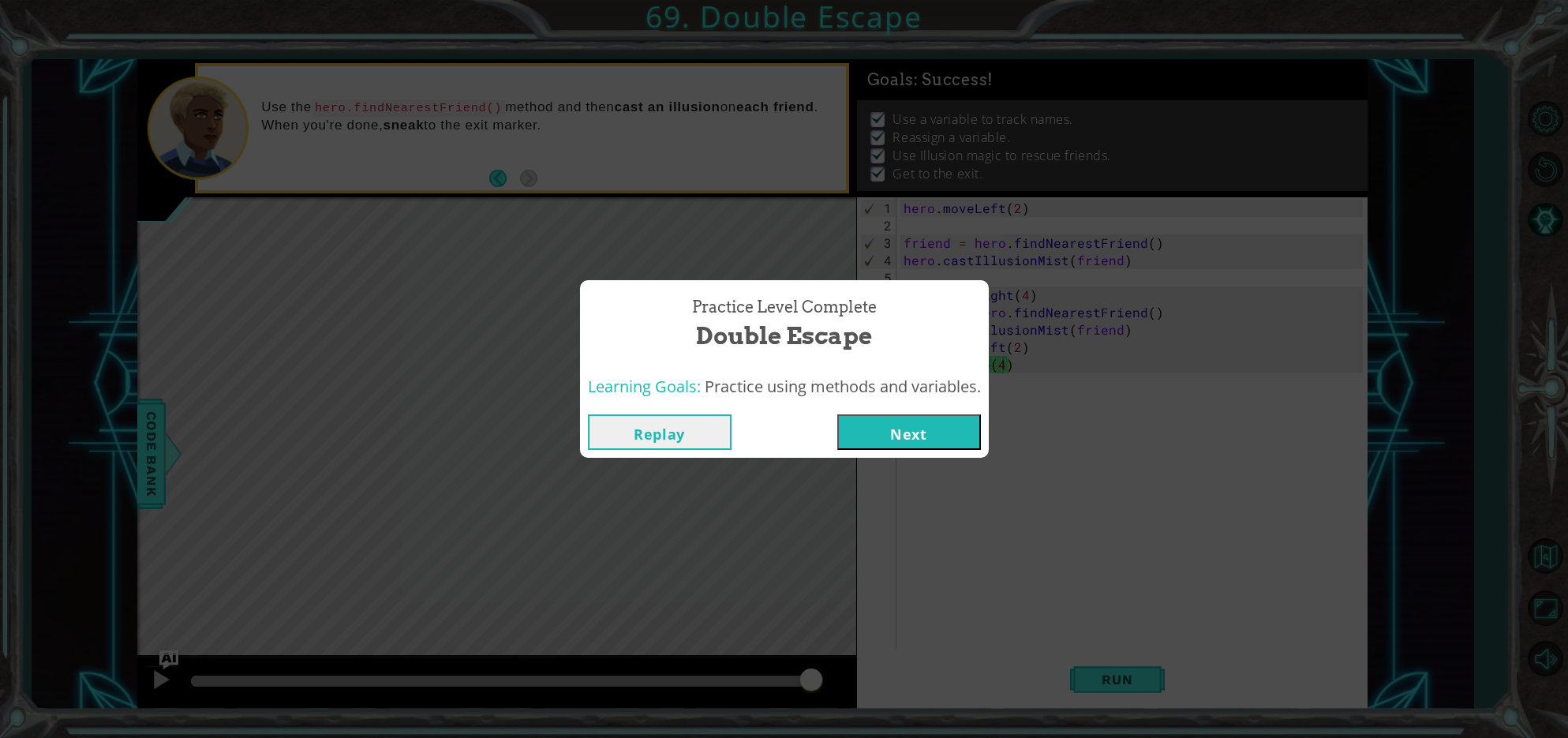
click at [904, 433] on button "Next" at bounding box center [909, 433] width 144 height 36
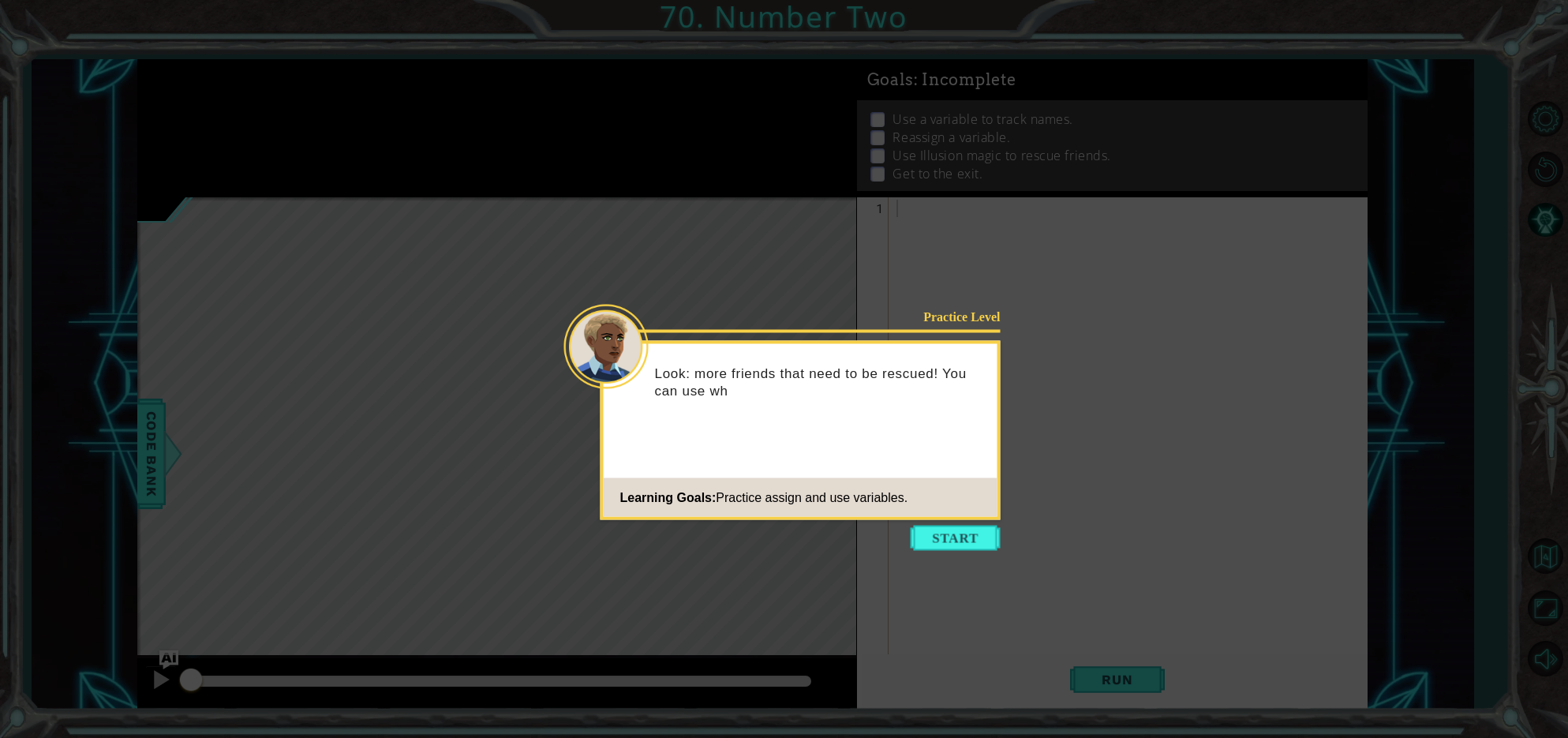
click at [946, 524] on icon at bounding box center [784, 369] width 1568 height 738
click at [947, 538] on button "Start" at bounding box center [956, 538] width 90 height 25
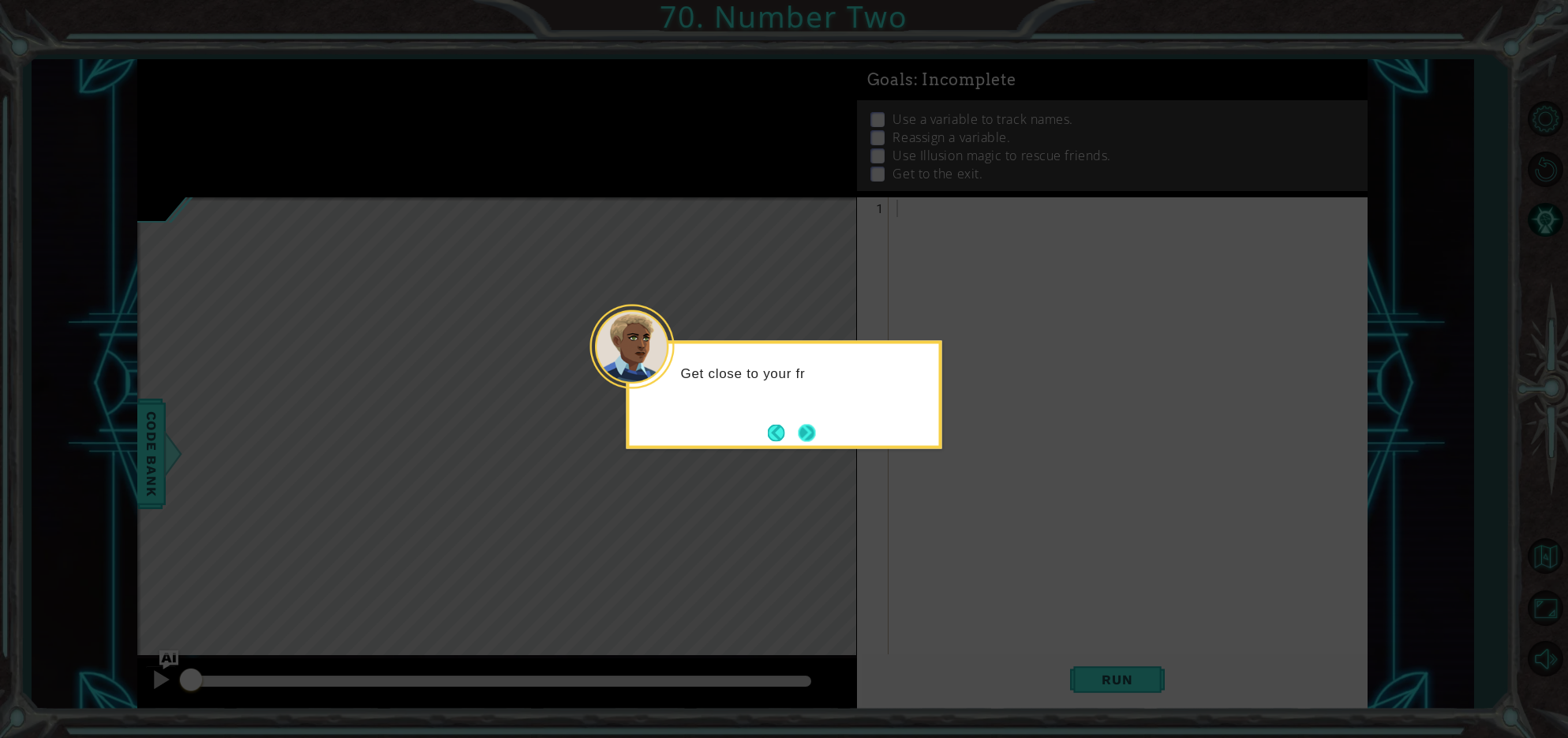
click at [799, 435] on button "Next" at bounding box center [807, 432] width 17 height 17
click at [795, 435] on footer at bounding box center [791, 432] width 48 height 24
click at [799, 435] on button "Next" at bounding box center [807, 432] width 17 height 17
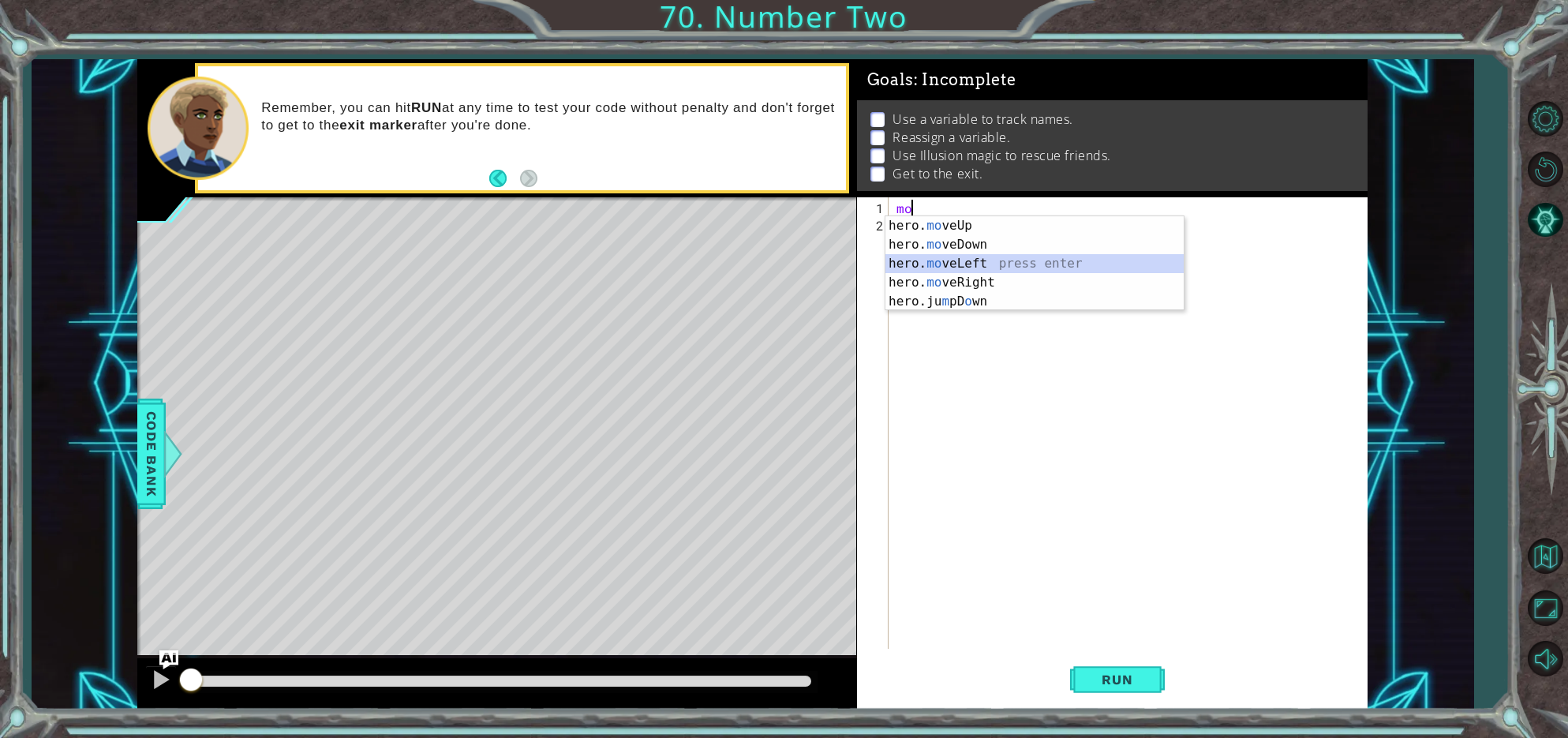
click at [976, 255] on div "hero. mo veUp press enter hero. mo veDown press enter hero. mo veLeft press ent…" at bounding box center [1034, 282] width 298 height 133
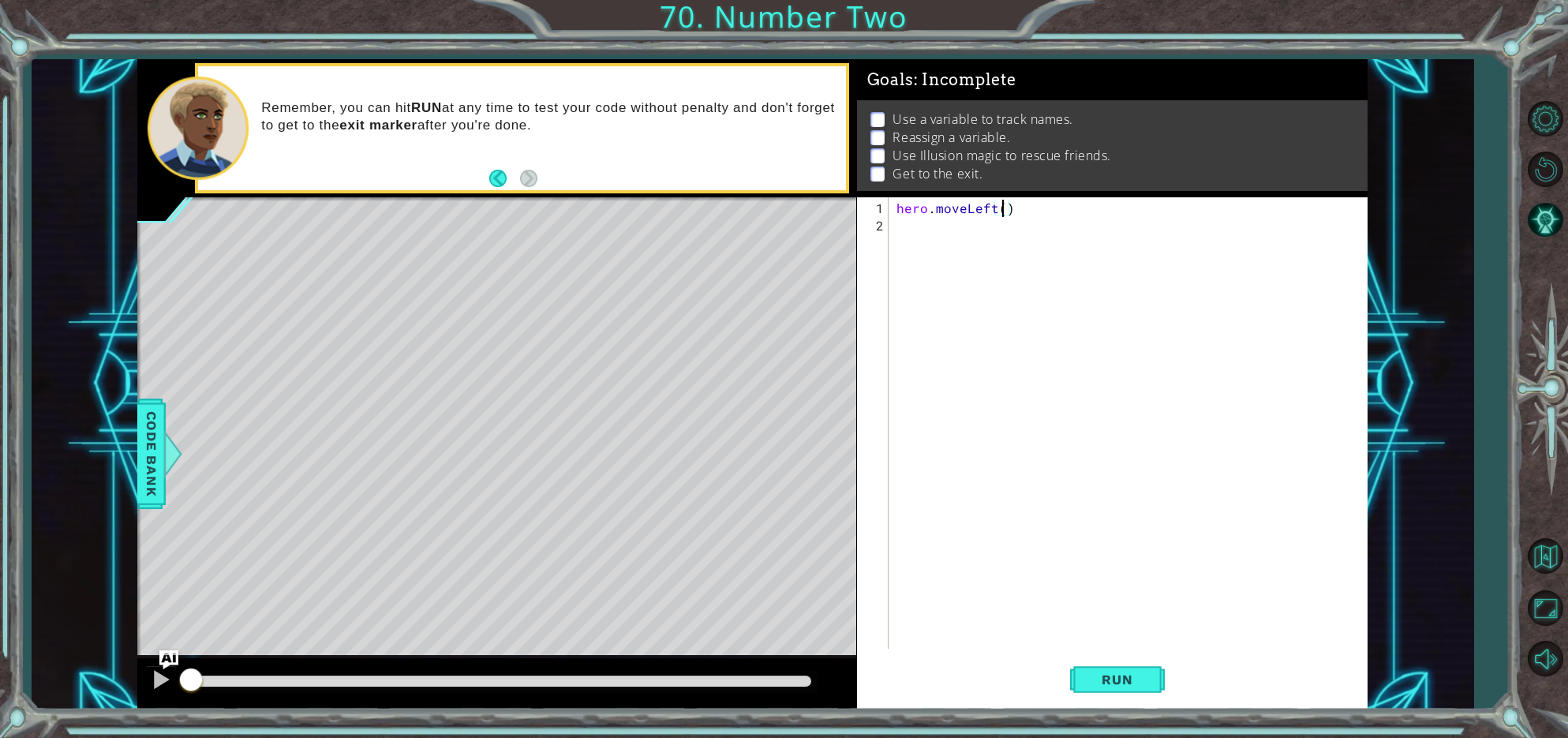
type textarea "hero.moveLeft(2)"
click at [903, 222] on div "hero . moveLeft ( 2 )" at bounding box center [1132, 443] width 477 height 487
type textarea "friend"
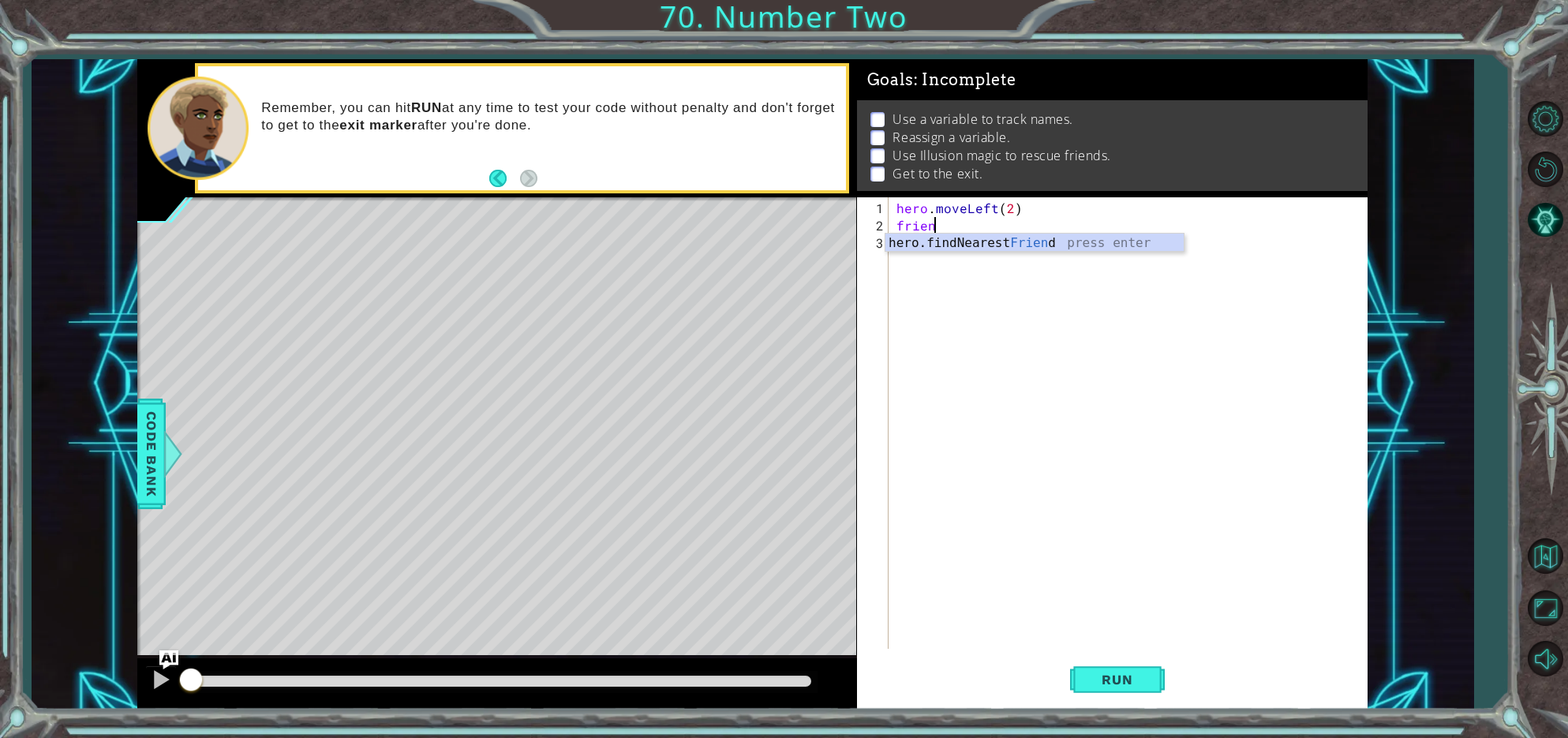
scroll to position [0, 2]
click at [905, 242] on div "hero.findNearest Friend press enter" at bounding box center [1034, 262] width 298 height 57
click at [895, 227] on div "hero . moveLeft ( 2 ) hero . findNearestFriend ( )" at bounding box center [1132, 443] width 477 height 487
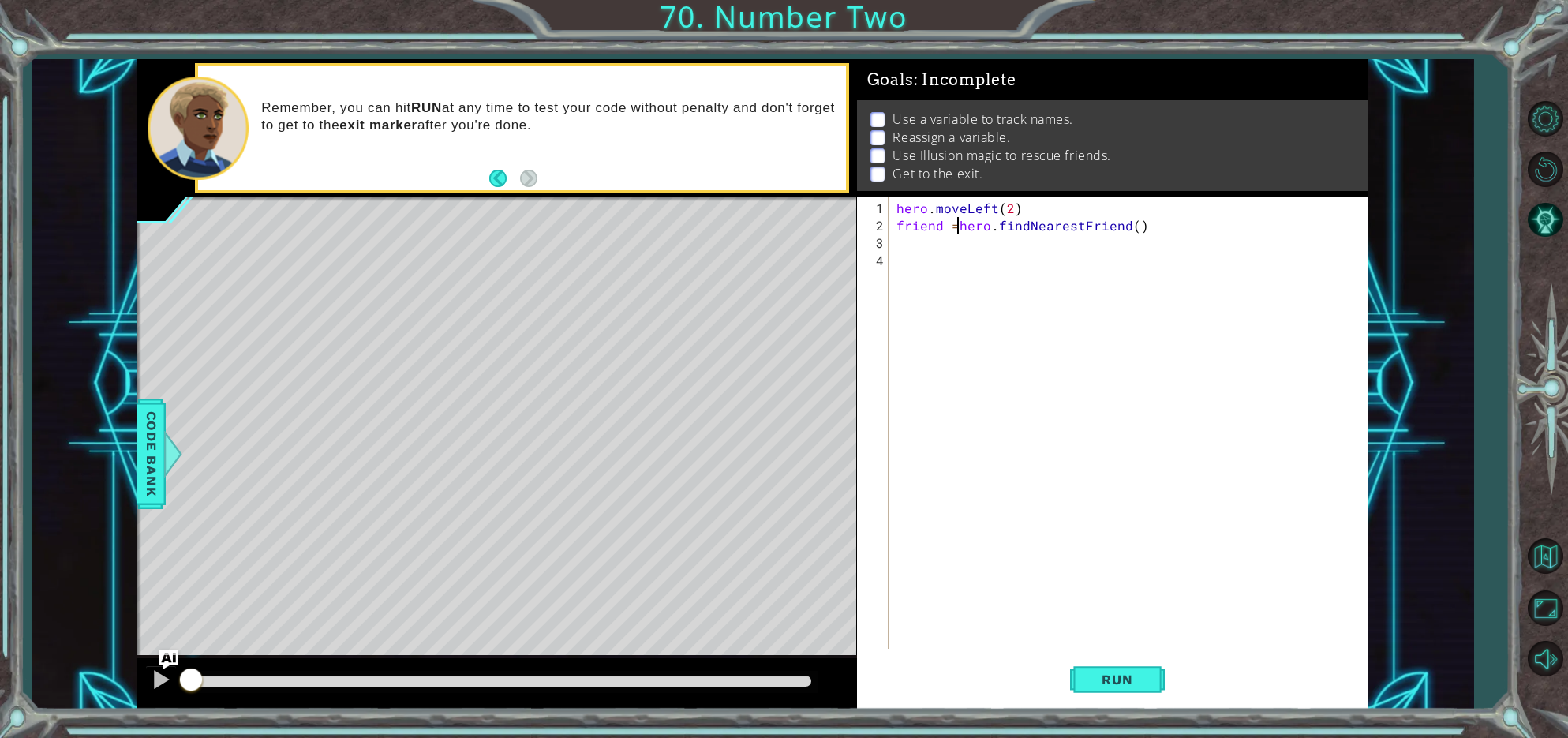
type textarea "friend = hero.findNearestFriend()"
click at [910, 248] on div "hero . moveLeft ( 2 ) friend = hero . findNearestFriend ( )" at bounding box center [1132, 443] width 477 height 487
click at [939, 255] on div "hero. cast IllusionMist press enter" at bounding box center [1034, 280] width 298 height 57
click at [1100, 683] on span "Run" at bounding box center [1117, 679] width 63 height 15
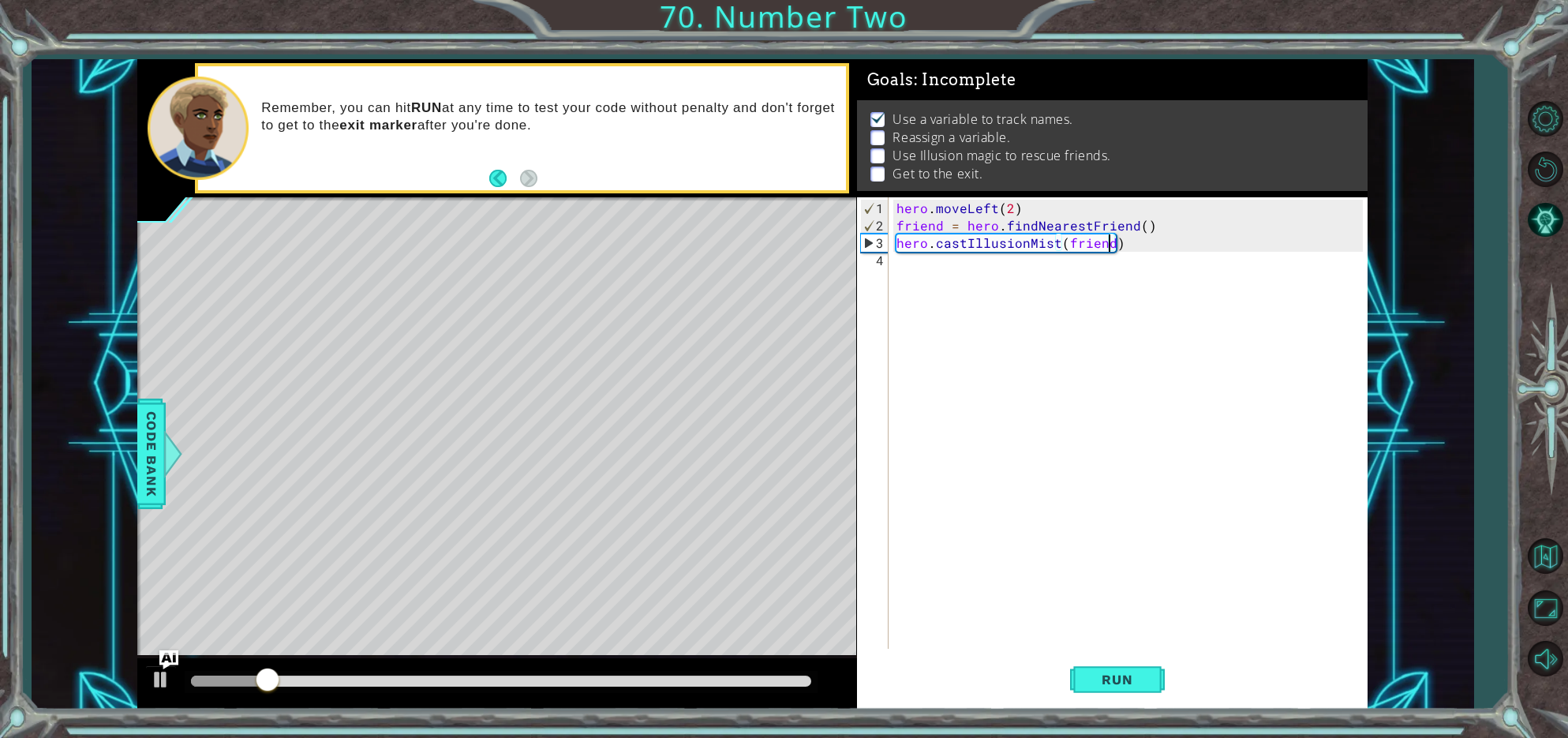
click at [991, 208] on div "hero . moveLeft ( 2 ) friend = hero . findNearestFriend ( ) hero . castIllusion…" at bounding box center [1132, 443] width 477 height 487
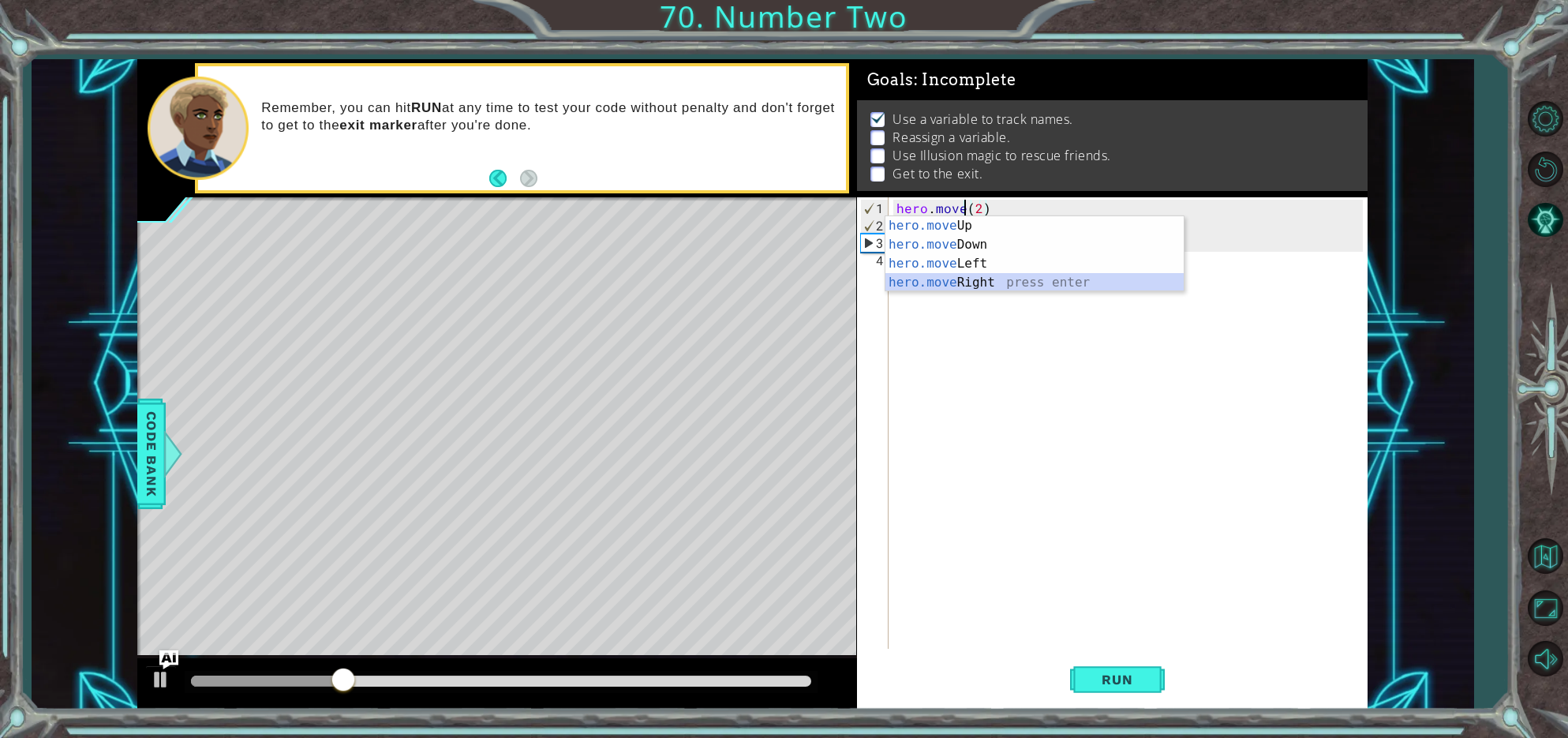
click at [994, 281] on div "hero.move Up press enter hero.move Down press enter hero.move Left press enter …" at bounding box center [1034, 273] width 298 height 114
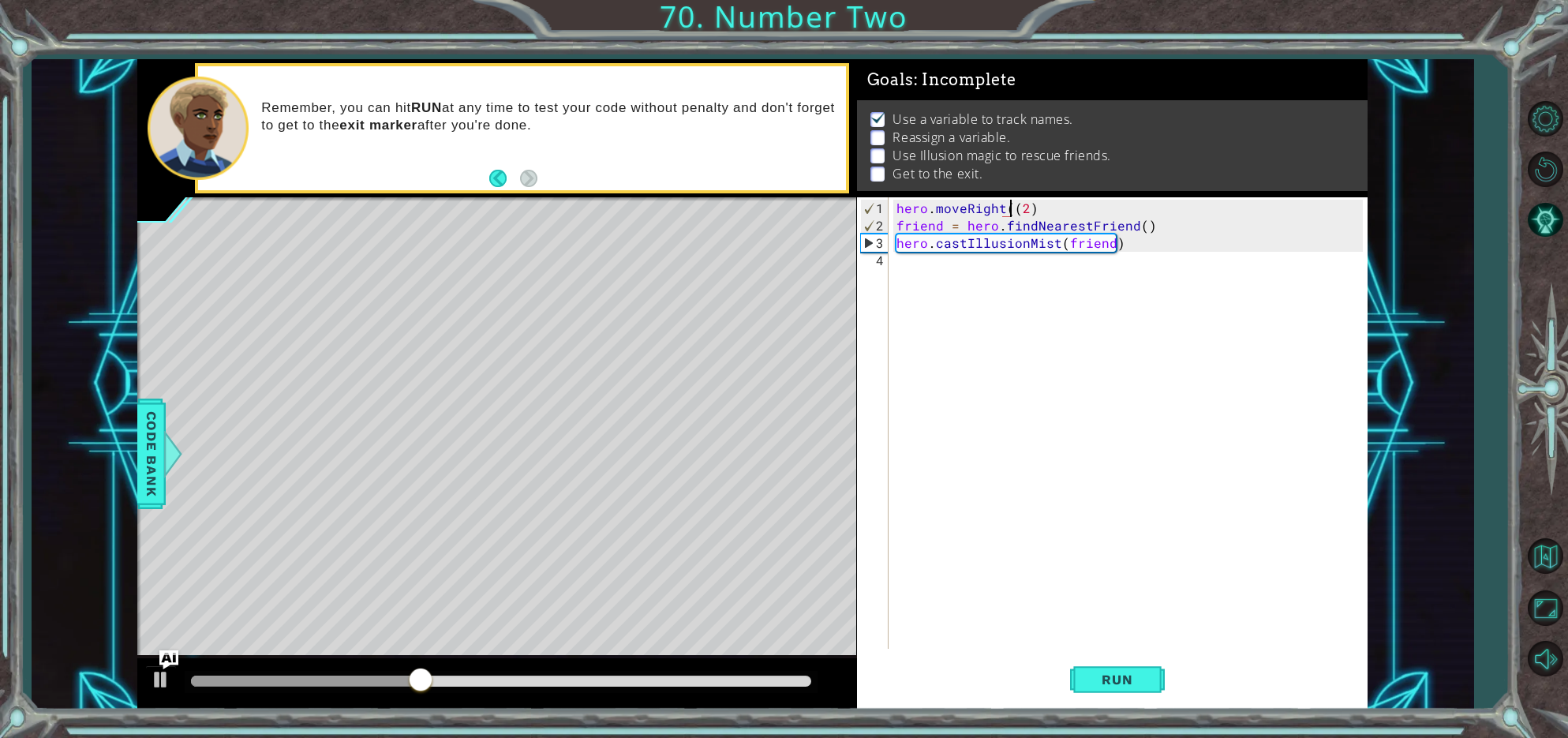
type textarea "hero.moveRight(2)"
click at [1106, 676] on span "Run" at bounding box center [1117, 679] width 63 height 15
click at [914, 270] on div "hero . moveRight ( 2 ) friend = hero . findNearestFriend ( ) hero . castIllusio…" at bounding box center [1132, 443] width 477 height 487
click at [941, 225] on div "hero . moveRight ( 2 ) friend = hero . findNearestFriend ( ) hero . castIllusio…" at bounding box center [1132, 443] width 477 height 487
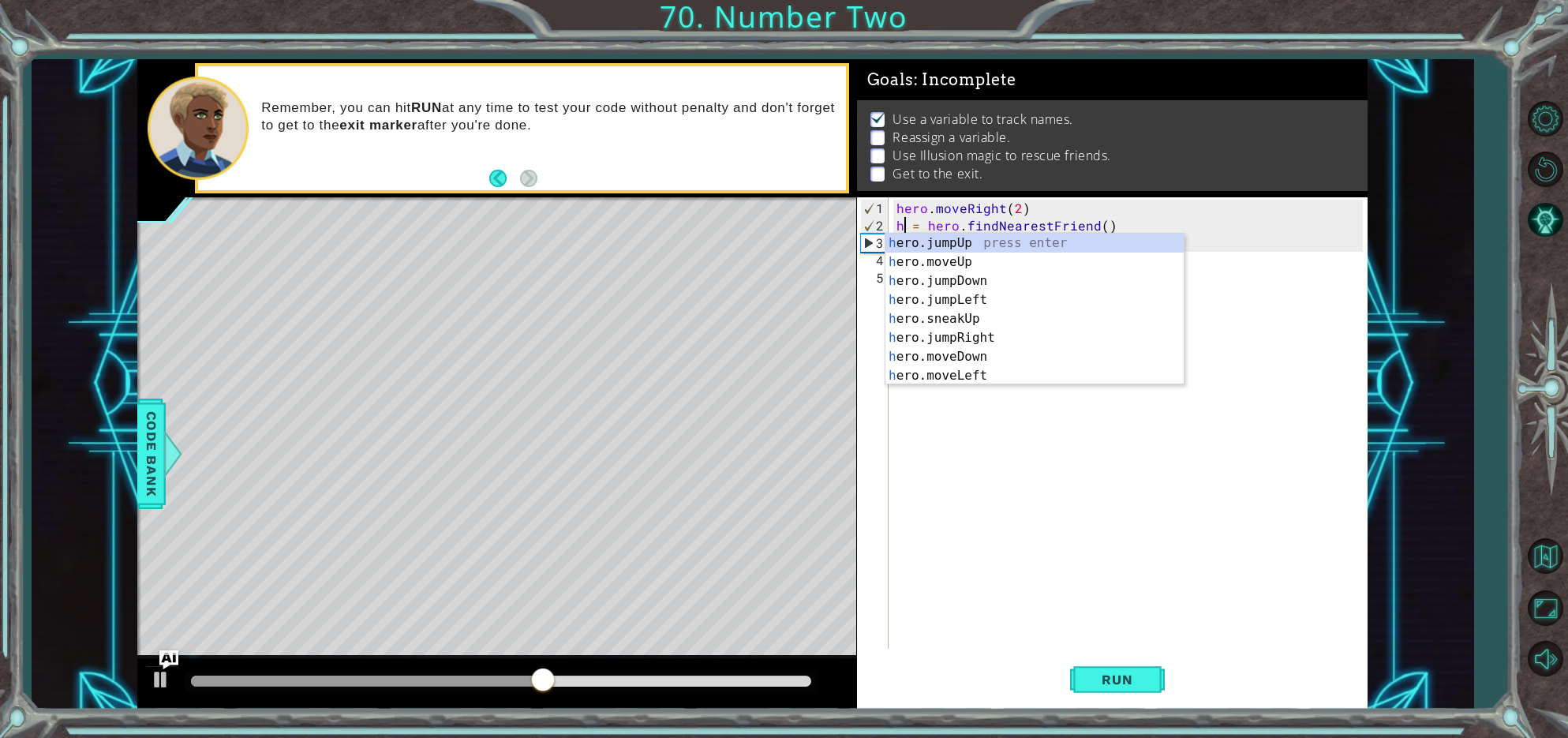
scroll to position [0, 1]
type textarea "hi = hero.findNearestFriend()"
click at [1105, 492] on div "hero . moveRight ( 2 ) hi = hero . findNearestFriend ( ) hero . castIllusionMis…" at bounding box center [1132, 443] width 477 height 487
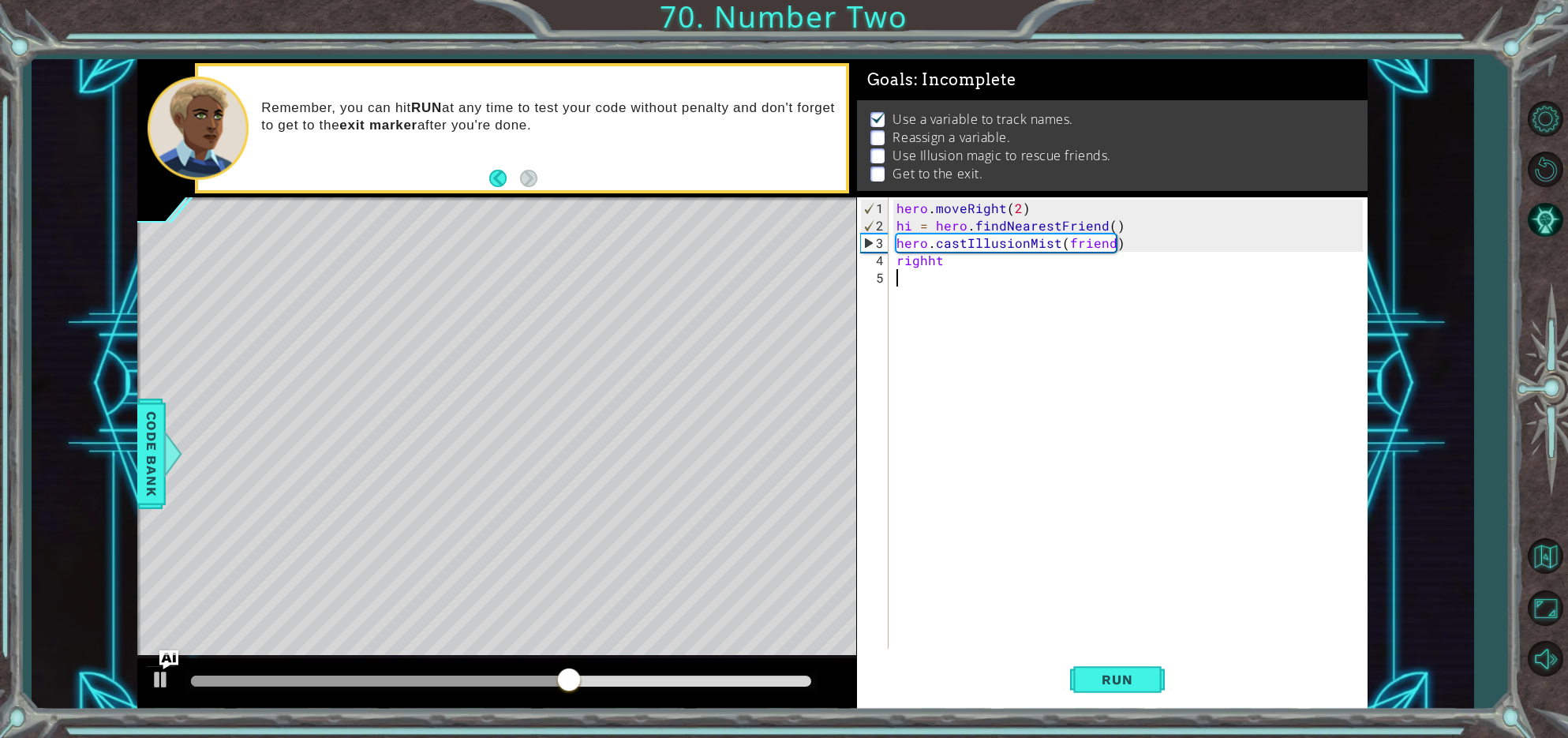
scroll to position [0, 0]
click at [1108, 245] on div "hero . moveRight ( 2 ) hi = hero . findNearestFriend ( ) hero . castIllusionMis…" at bounding box center [1132, 443] width 477 height 487
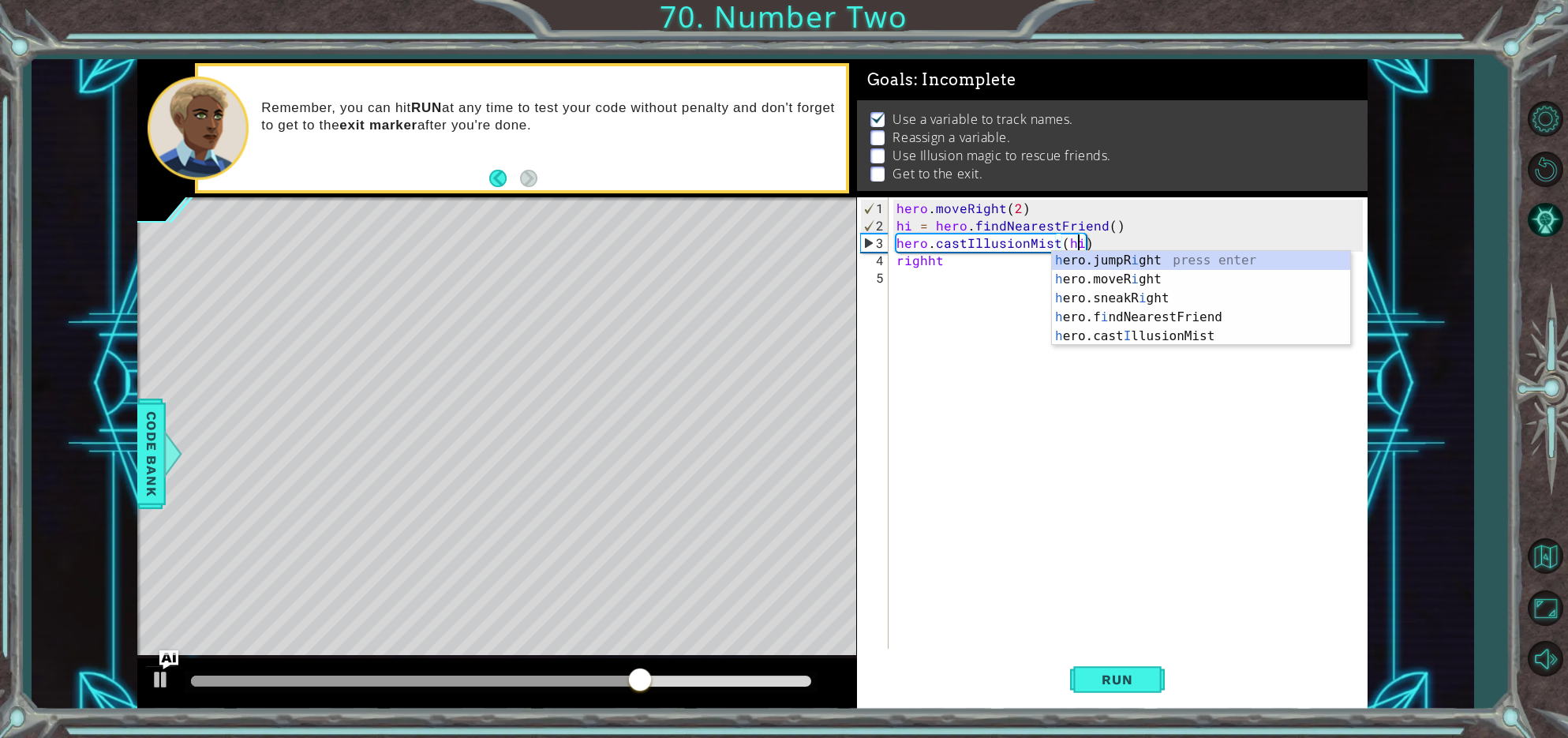
scroll to position [0, 11]
click at [971, 264] on div "hero . moveRight ( 2 ) hi = hero . findNearestFriend ( ) hero . castIllusionMis…" at bounding box center [1132, 443] width 477 height 487
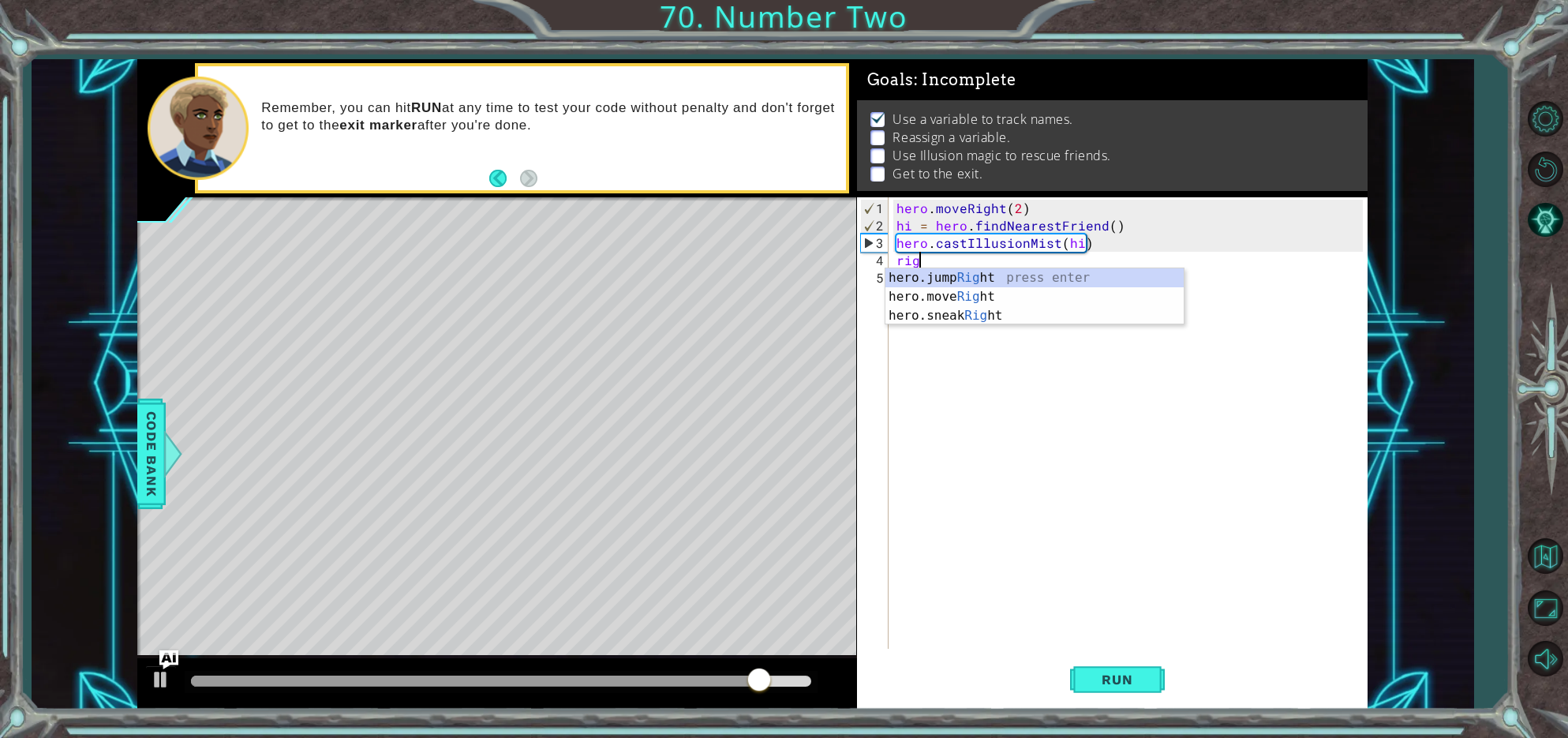
scroll to position [0, 0]
type textarea "r"
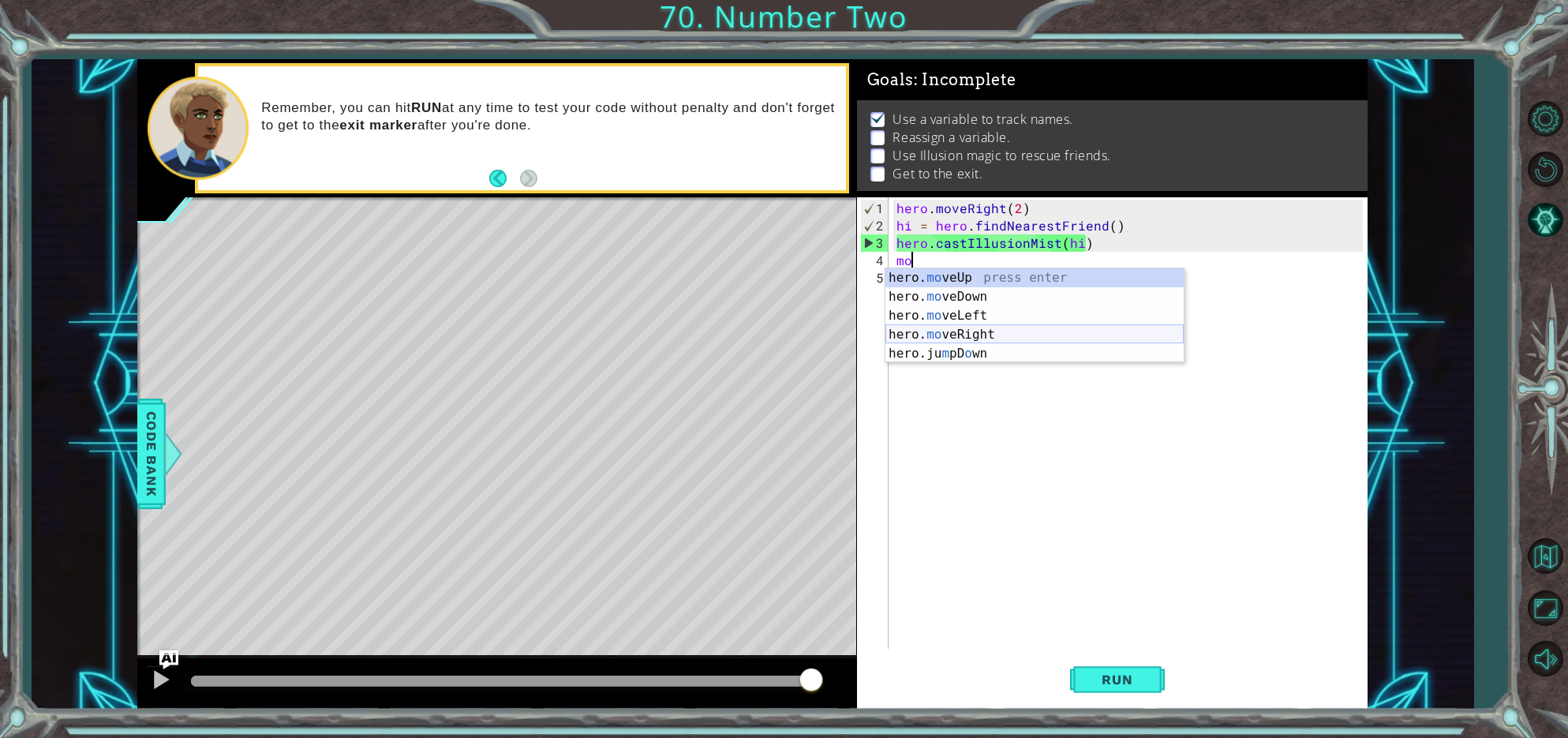
click at [976, 330] on div "hero. mo veUp press enter hero. mo veDown press enter hero. mo veLeft press ent…" at bounding box center [1034, 334] width 298 height 133
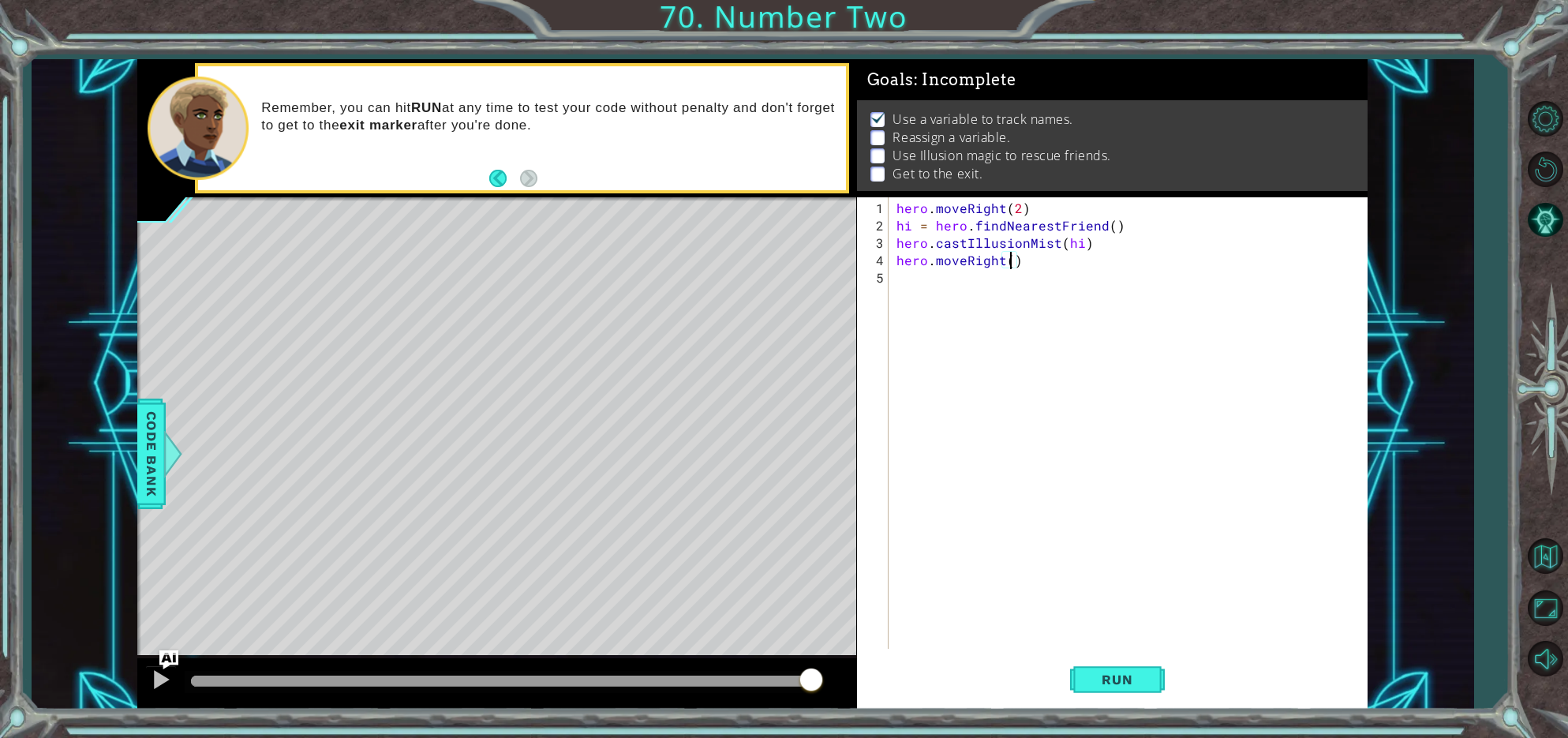
scroll to position [0, 7]
type textarea "hero.moveRight(2)"
click at [1098, 673] on span "Run" at bounding box center [1117, 679] width 63 height 15
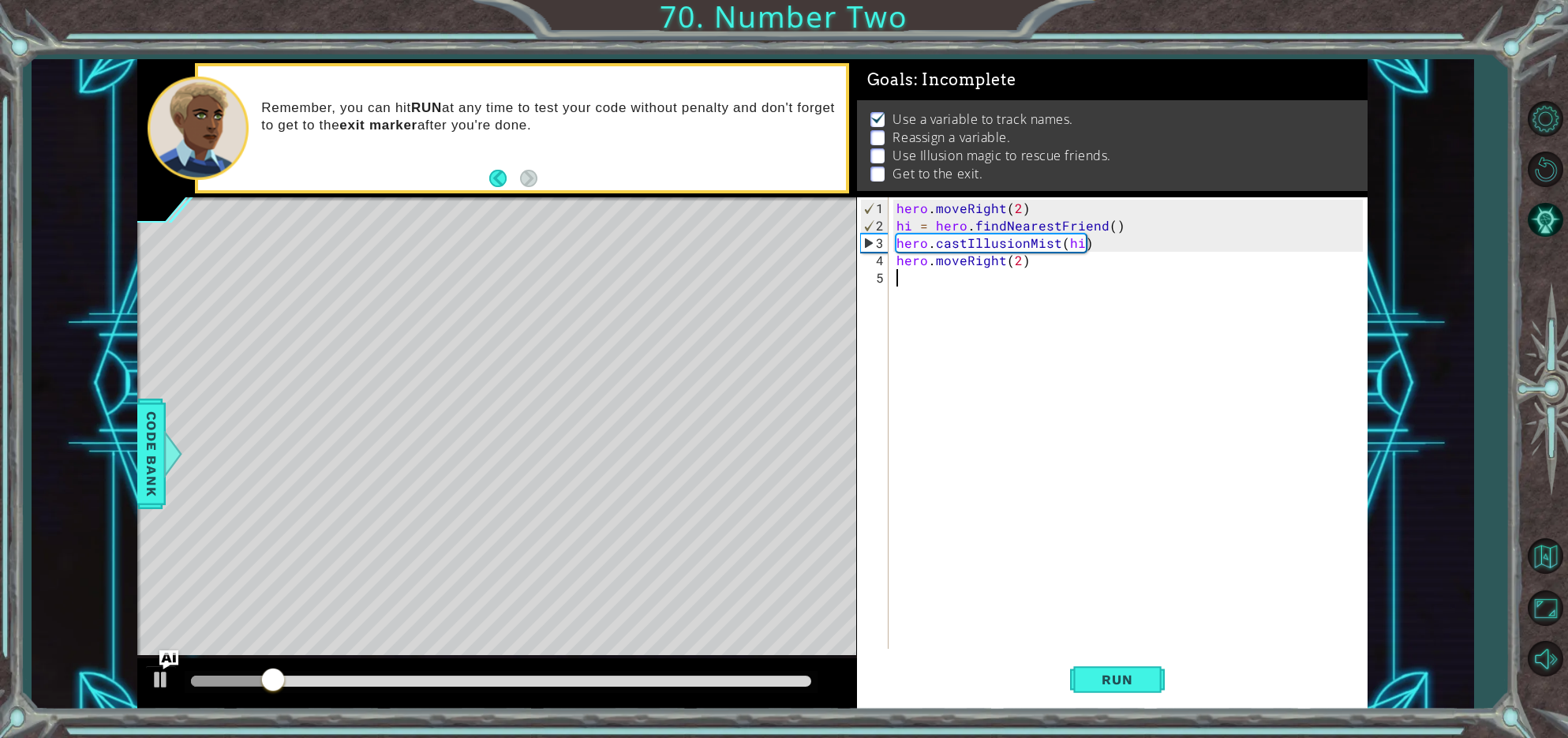
click at [901, 277] on div "hero . moveRight ( 2 ) hi = hero . findNearestFriend ( ) hero . castIllusionMis…" at bounding box center [1132, 443] width 477 height 487
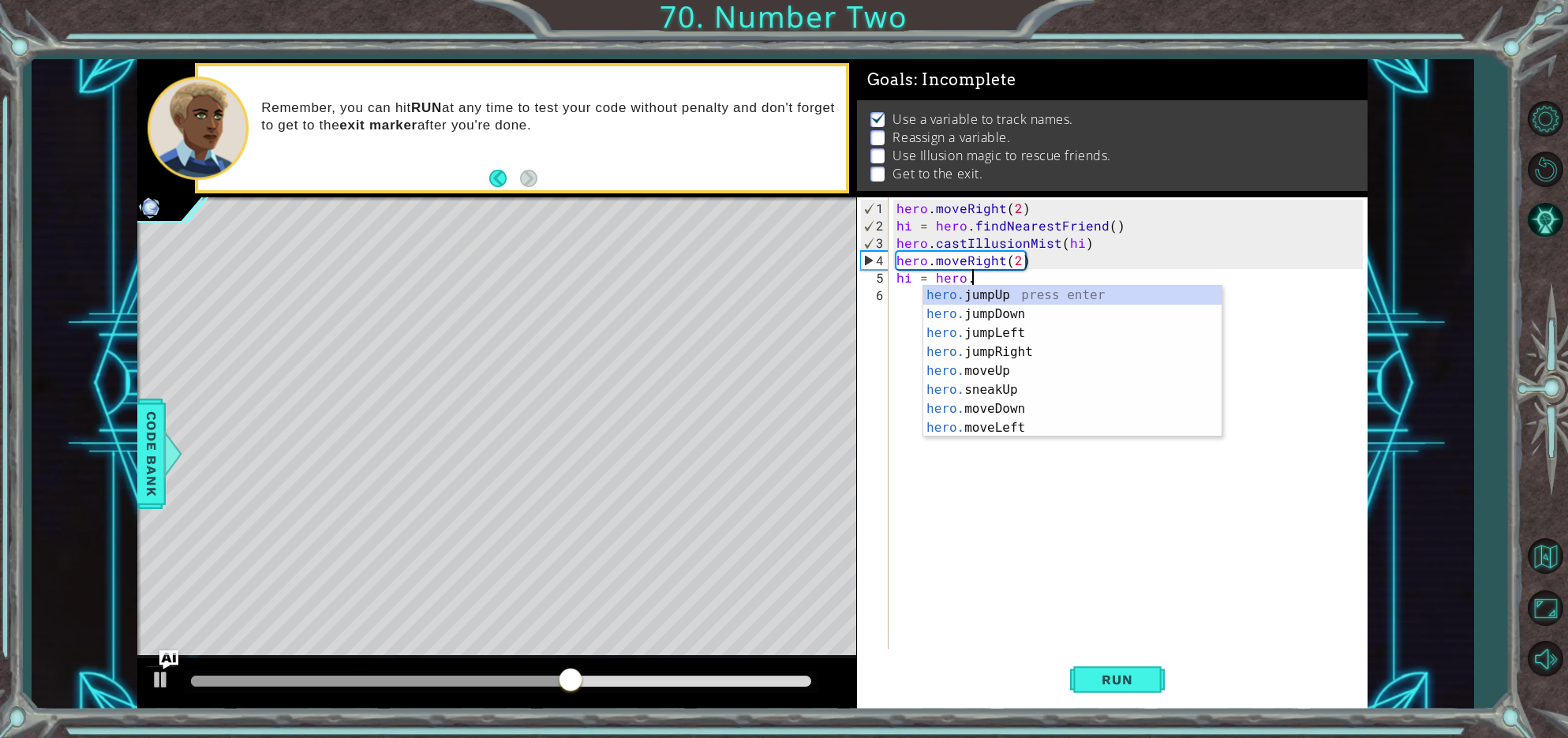
scroll to position [0, 4]
type textarea "hi = [DOMAIN_NAME]"
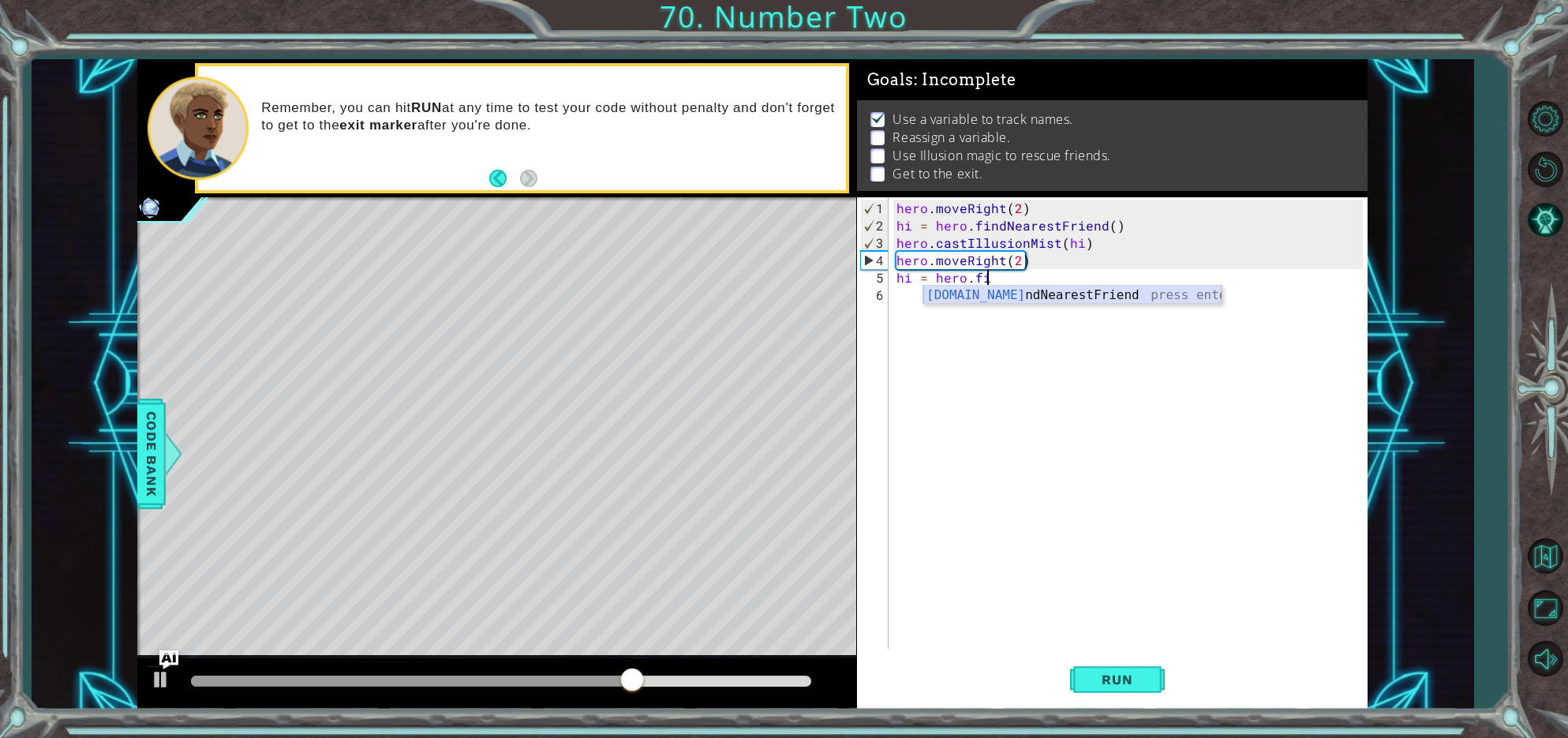
click at [1004, 299] on div "[DOMAIN_NAME] ndNearestFriend press enter" at bounding box center [1073, 314] width 298 height 57
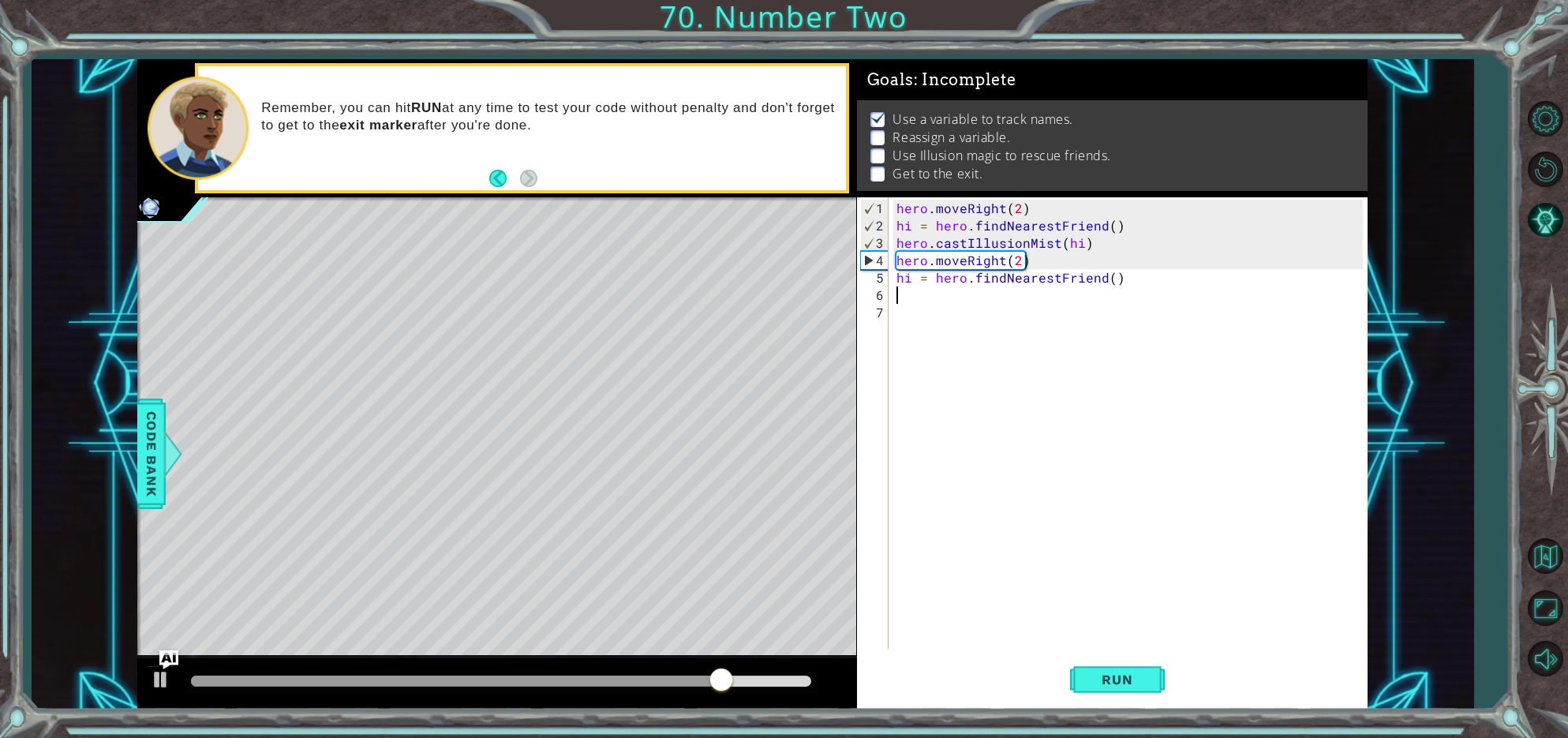
type textarea "s"
click at [1007, 309] on div "hero. ca s t IllusionMist press enter" at bounding box center [1034, 332] width 298 height 57
type textarea "hero.castIllusionMist()"
click at [1075, 308] on div "hero . moveRight ( 2 ) hi = hero . findNearestFriend ( ) hero . castIllusionMis…" at bounding box center [1132, 443] width 477 height 487
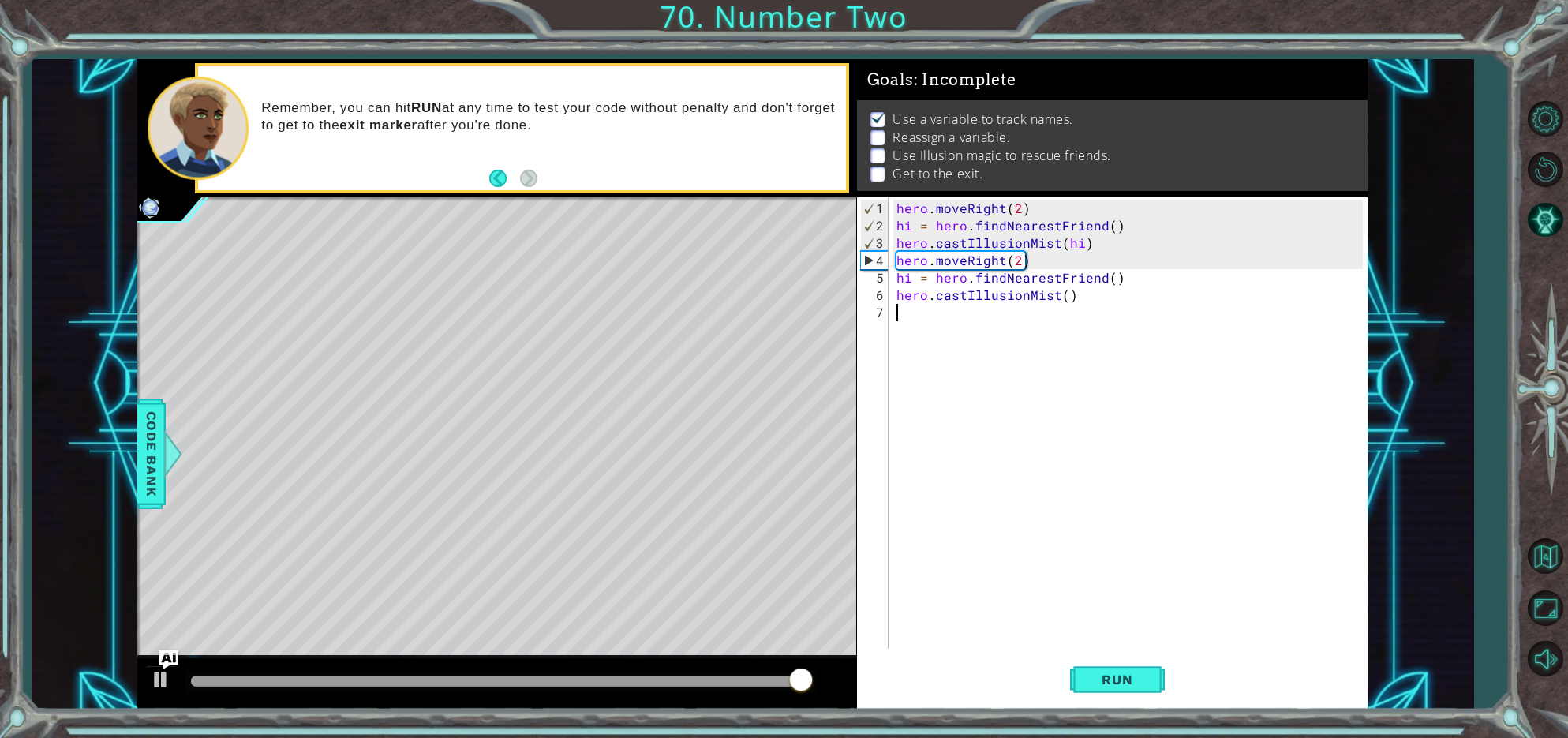
scroll to position [0, 0]
click at [1065, 297] on div "hero . moveRight ( 2 ) hi = hero . findNearestFriend ( ) hero . castIllusionMis…" at bounding box center [1132, 443] width 477 height 487
click at [1065, 297] on div "hero . moveRight ( 2 ) hi = hero . findNearestFriend ( ) hero . castIllusionMis…" at bounding box center [1128, 423] width 469 height 452
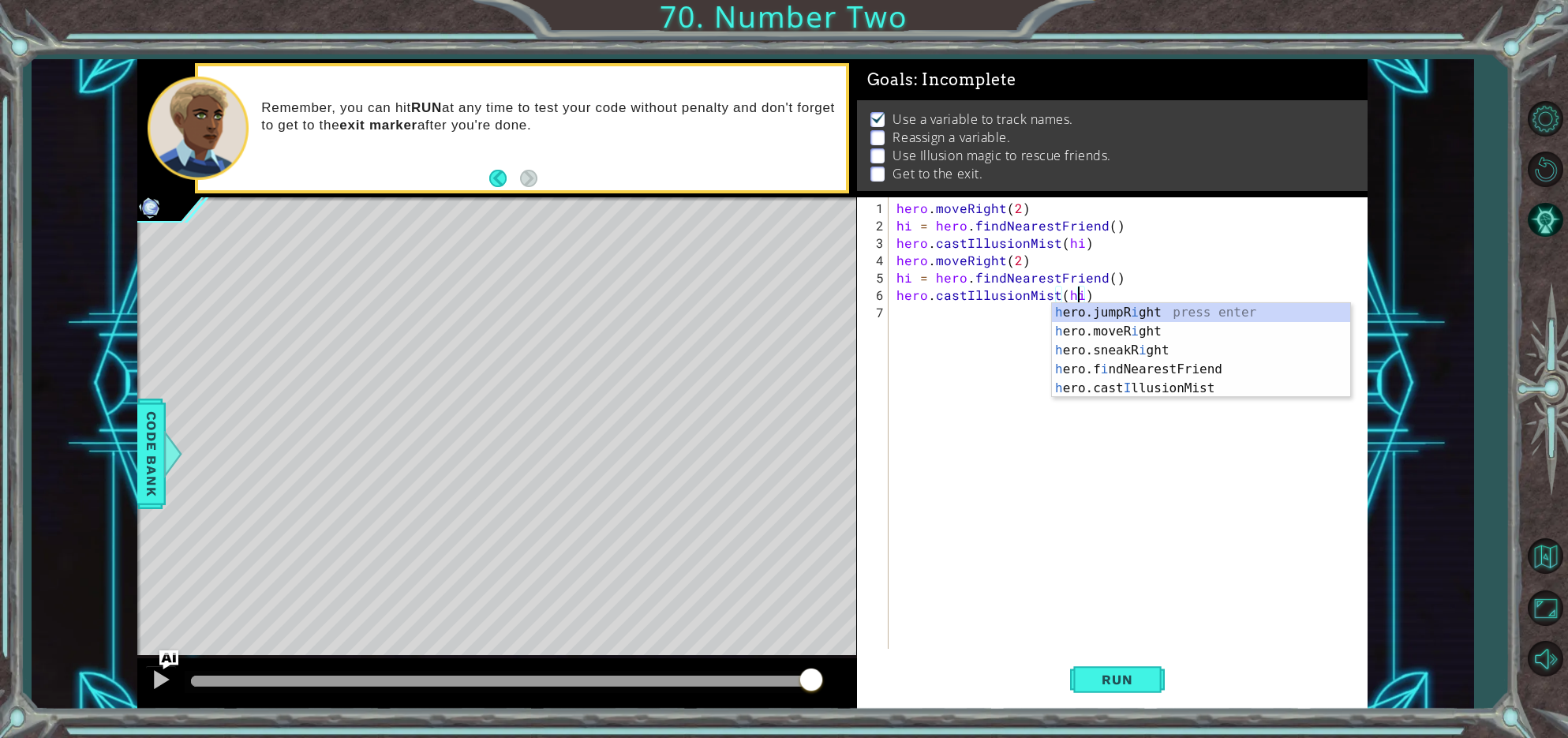
scroll to position [0, 11]
type textarea "hero.castIllusionMist(hi)"
click at [1099, 672] on span "Run" at bounding box center [1117, 679] width 63 height 15
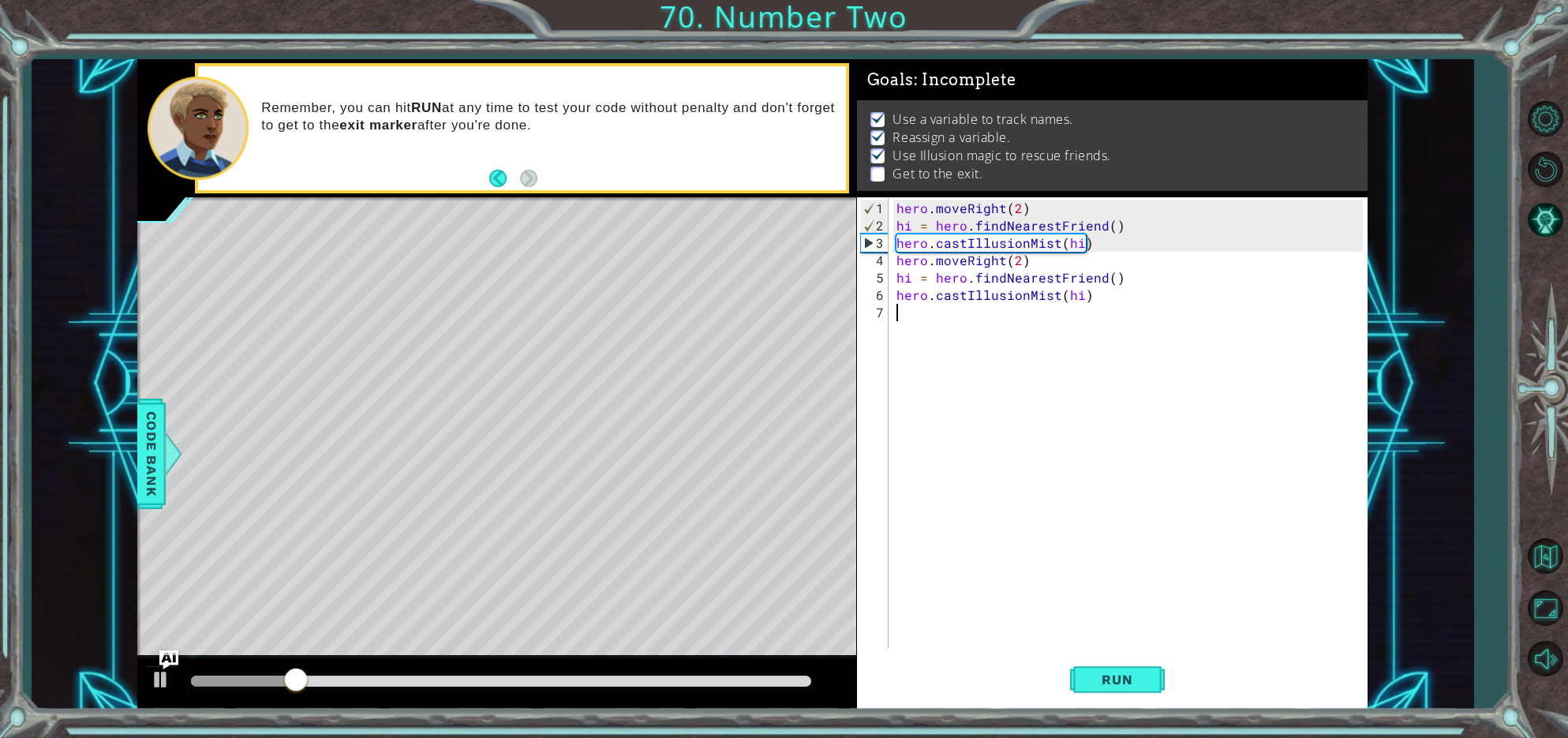
click at [900, 318] on div "hero . moveRight ( 2 ) hi = hero . findNearestFriend ( ) hero . castIllusionMis…" at bounding box center [1132, 443] width 477 height 487
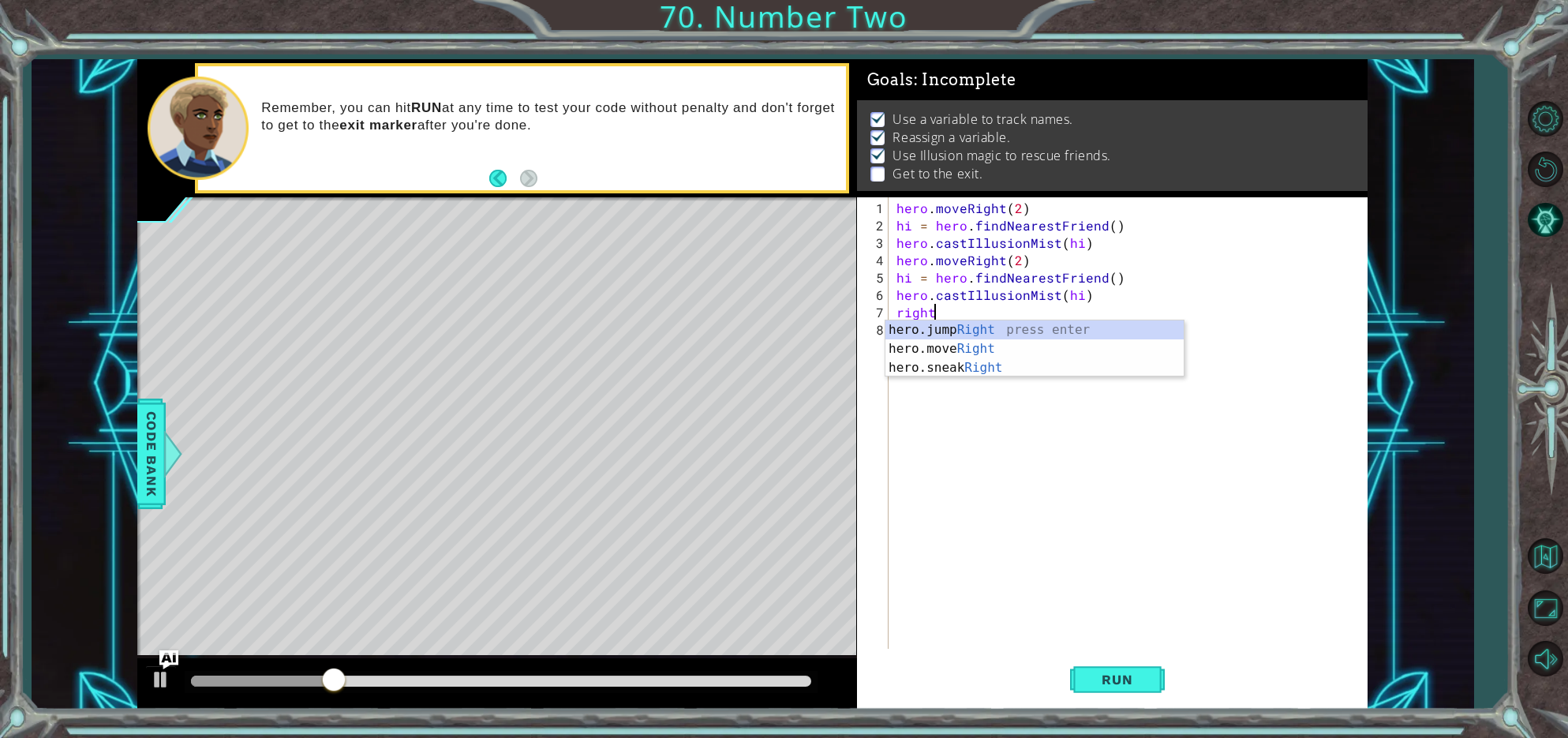
scroll to position [0, 2]
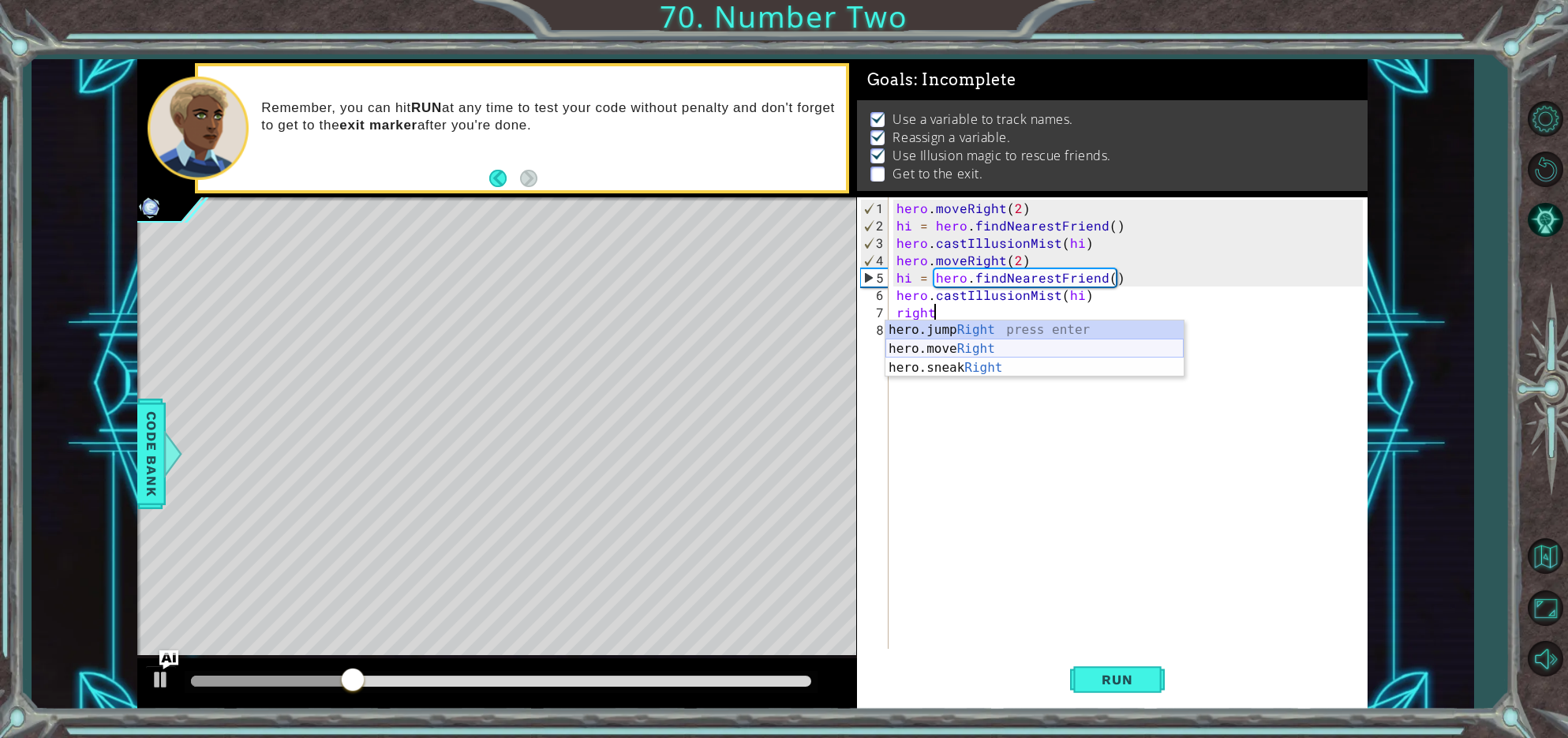
click at [961, 346] on div "hero.jump Right press enter hero.move Right press enter hero.sneak Right press …" at bounding box center [1034, 368] width 298 height 94
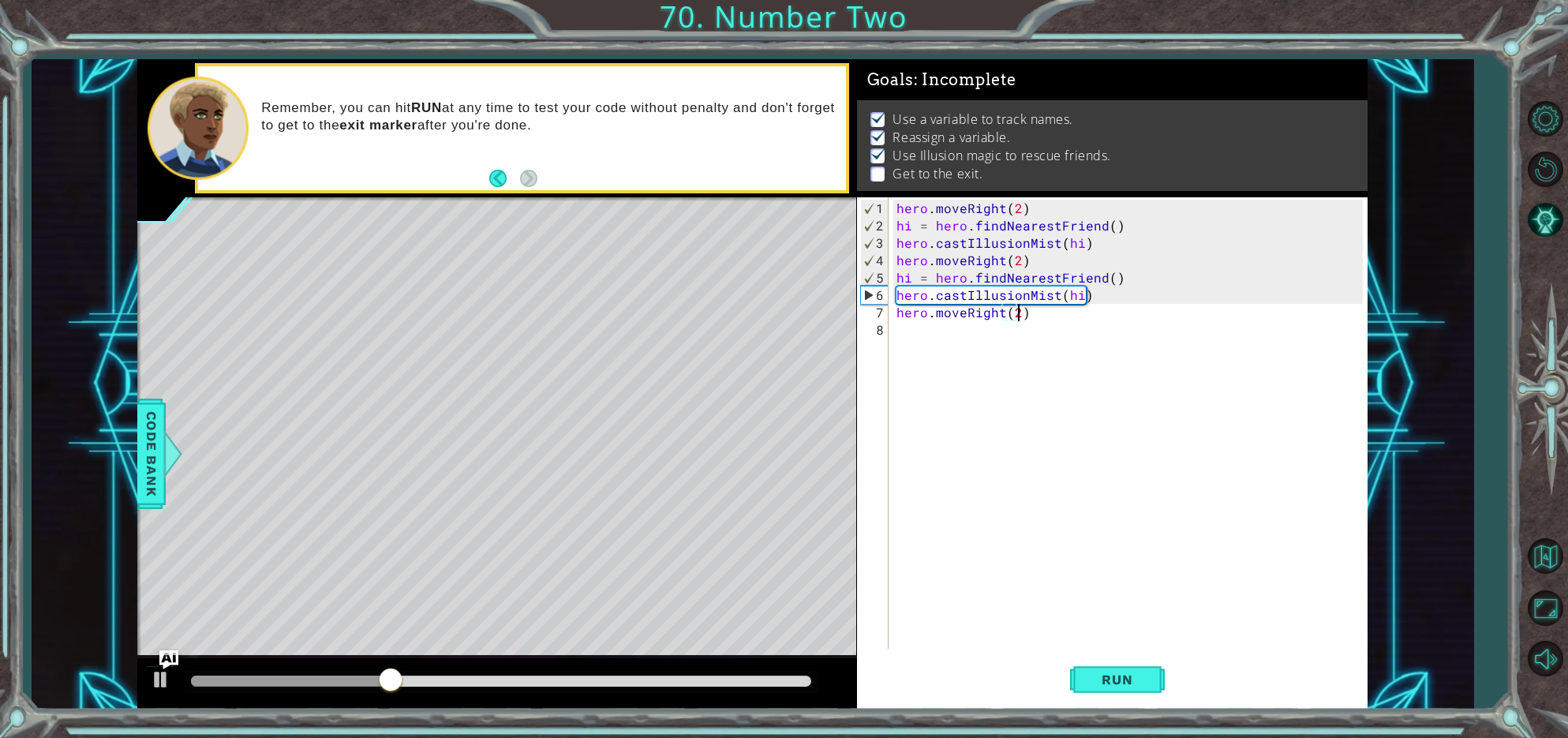
scroll to position [0, 7]
type textarea "hero.moveRight(2)"
drag, startPoint x: 1133, startPoint y: 675, endPoint x: 1118, endPoint y: 666, distance: 17.5
click at [1127, 671] on button "Run" at bounding box center [1117, 680] width 94 height 51
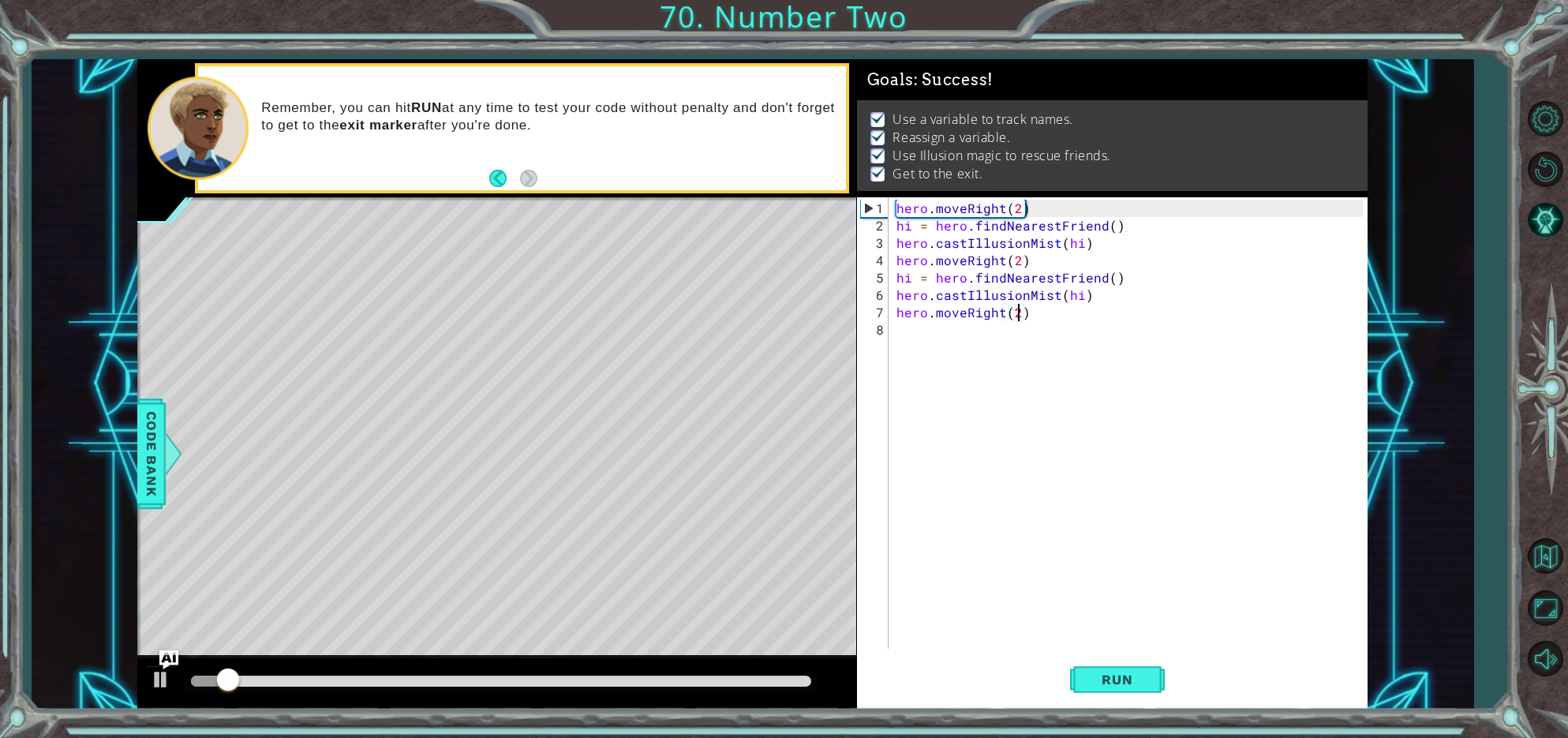
click at [788, 679] on div at bounding box center [501, 682] width 620 height 11
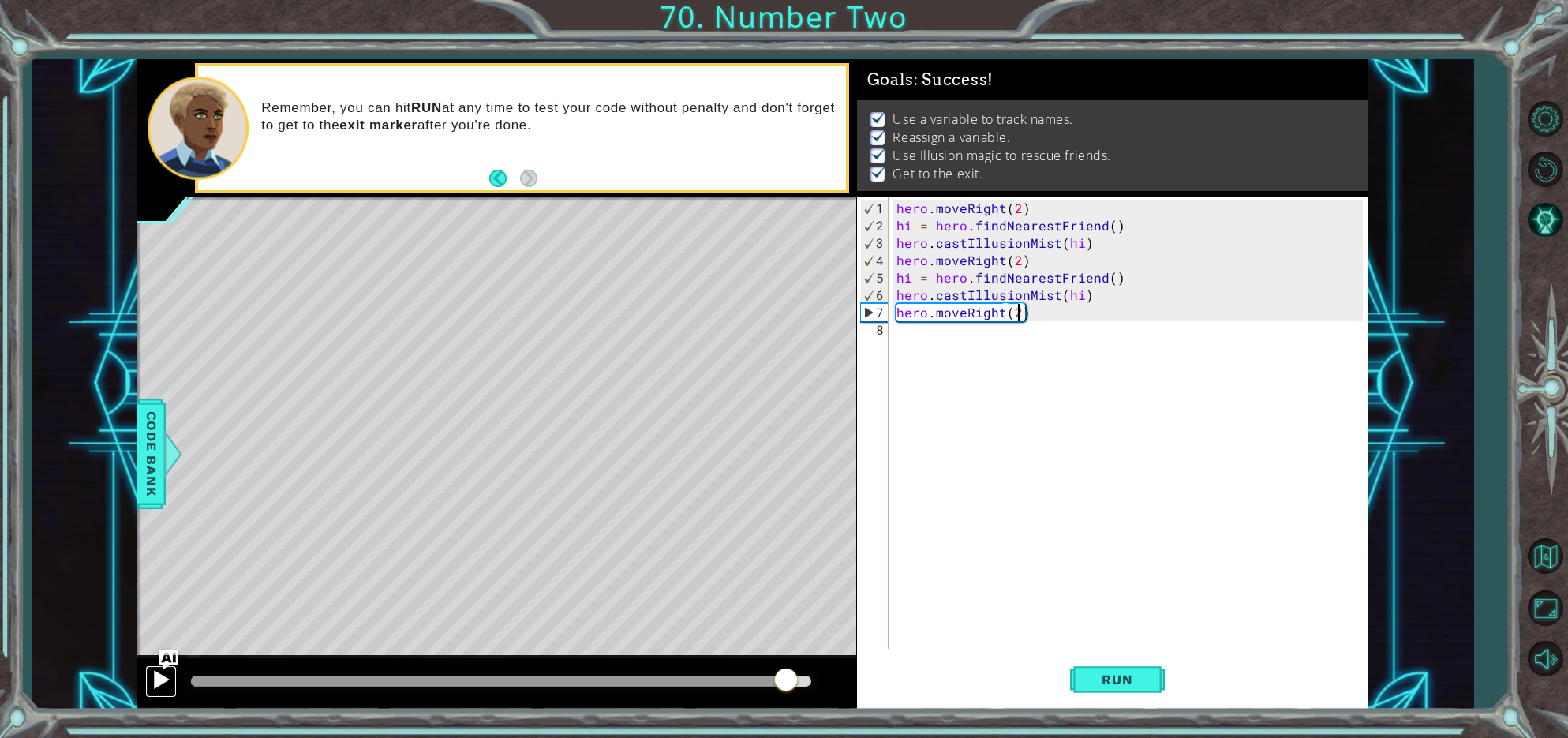
click at [159, 684] on div at bounding box center [160, 679] width 20 height 20
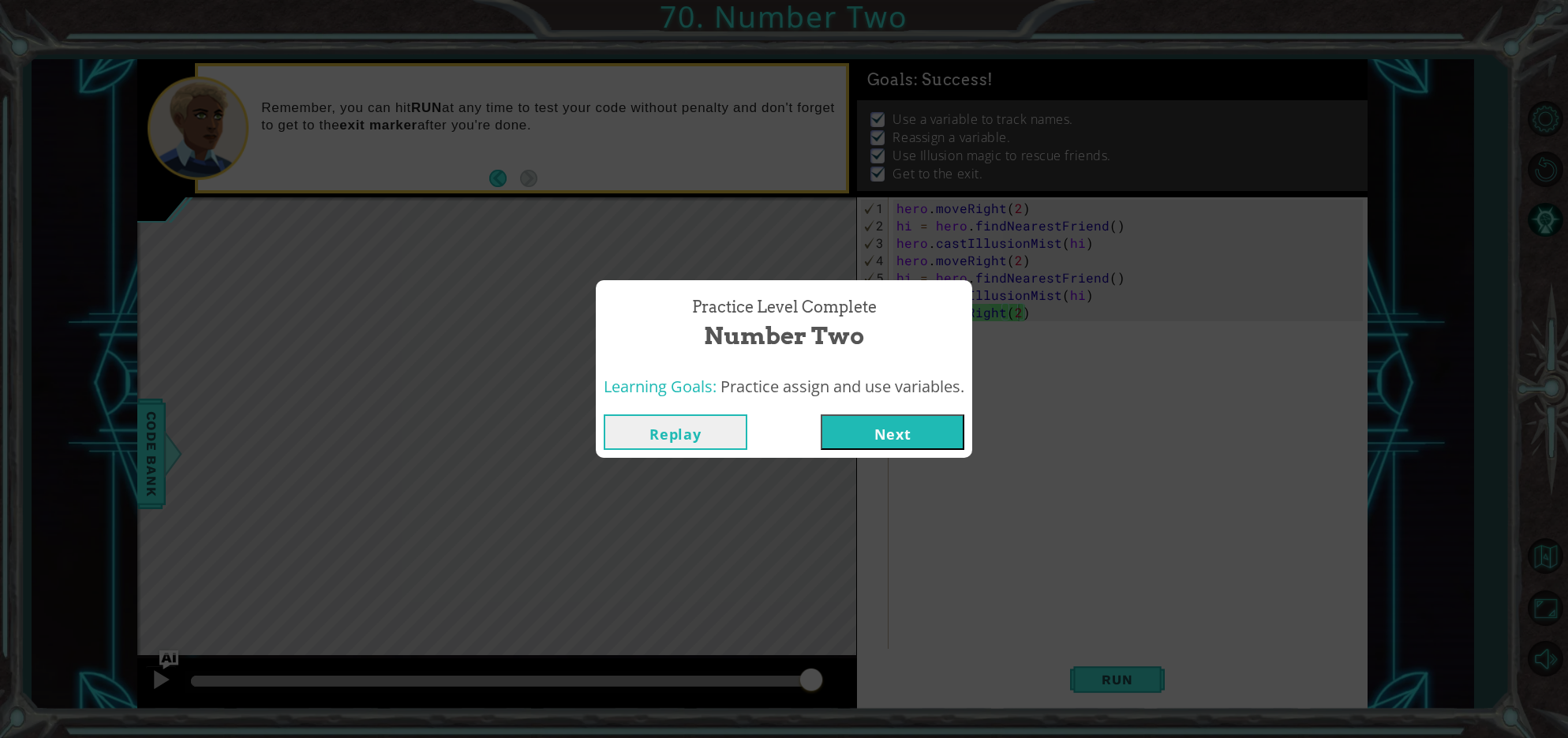
click at [854, 454] on div "Replay Next" at bounding box center [784, 432] width 377 height 51
click at [858, 439] on button "Next" at bounding box center [892, 433] width 144 height 36
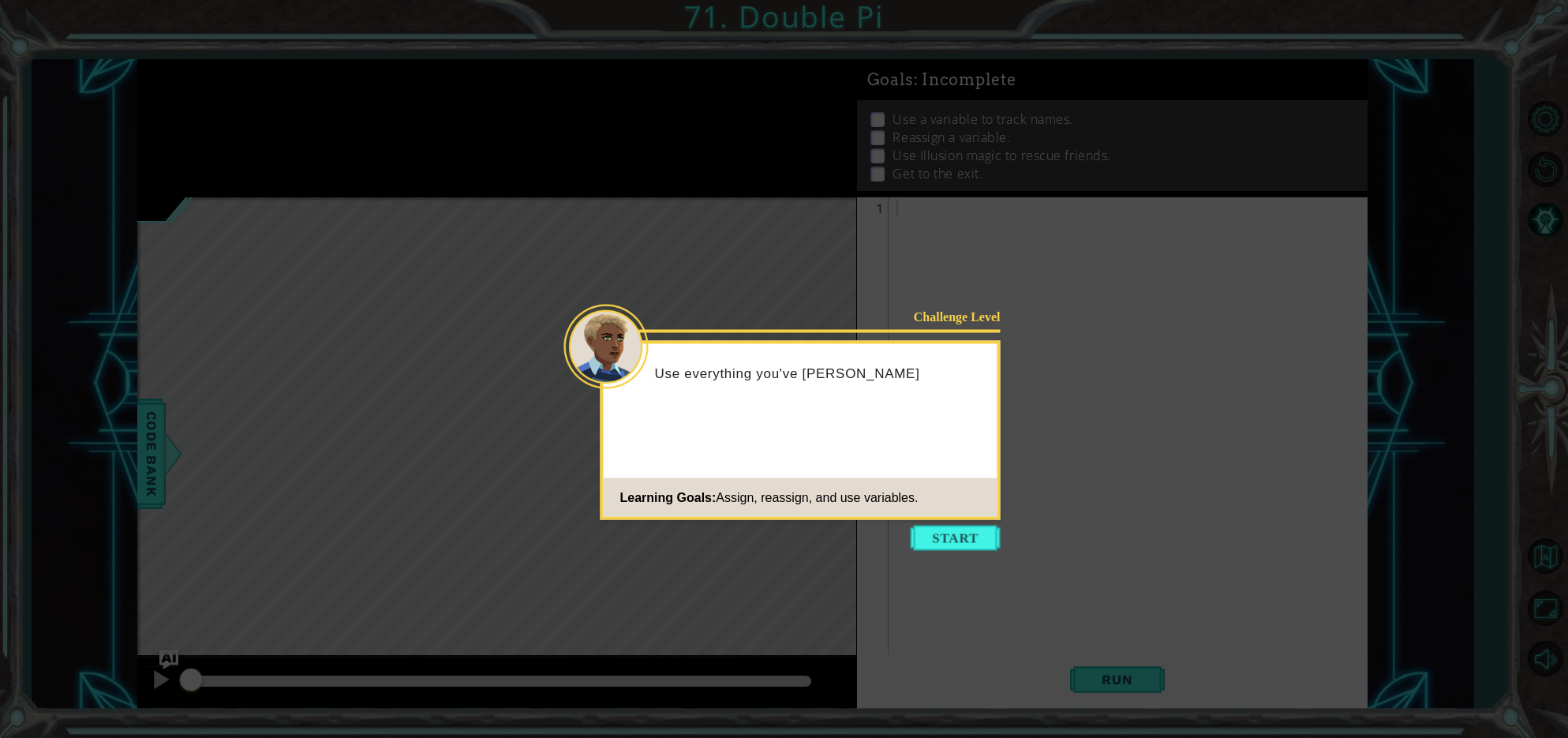
click at [907, 541] on icon at bounding box center [784, 369] width 1568 height 738
click at [919, 540] on button "Start" at bounding box center [956, 538] width 90 height 25
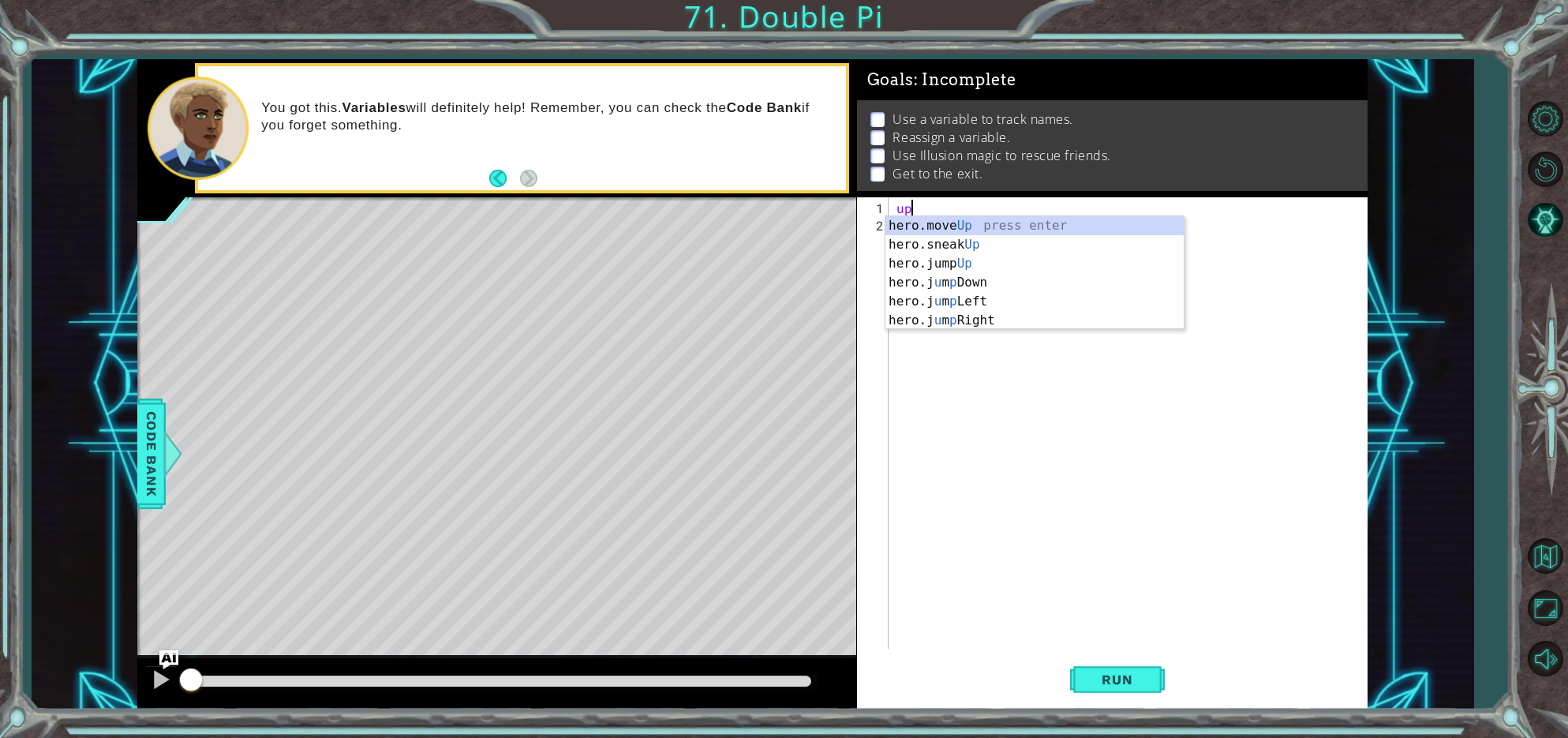
type textarea "u"
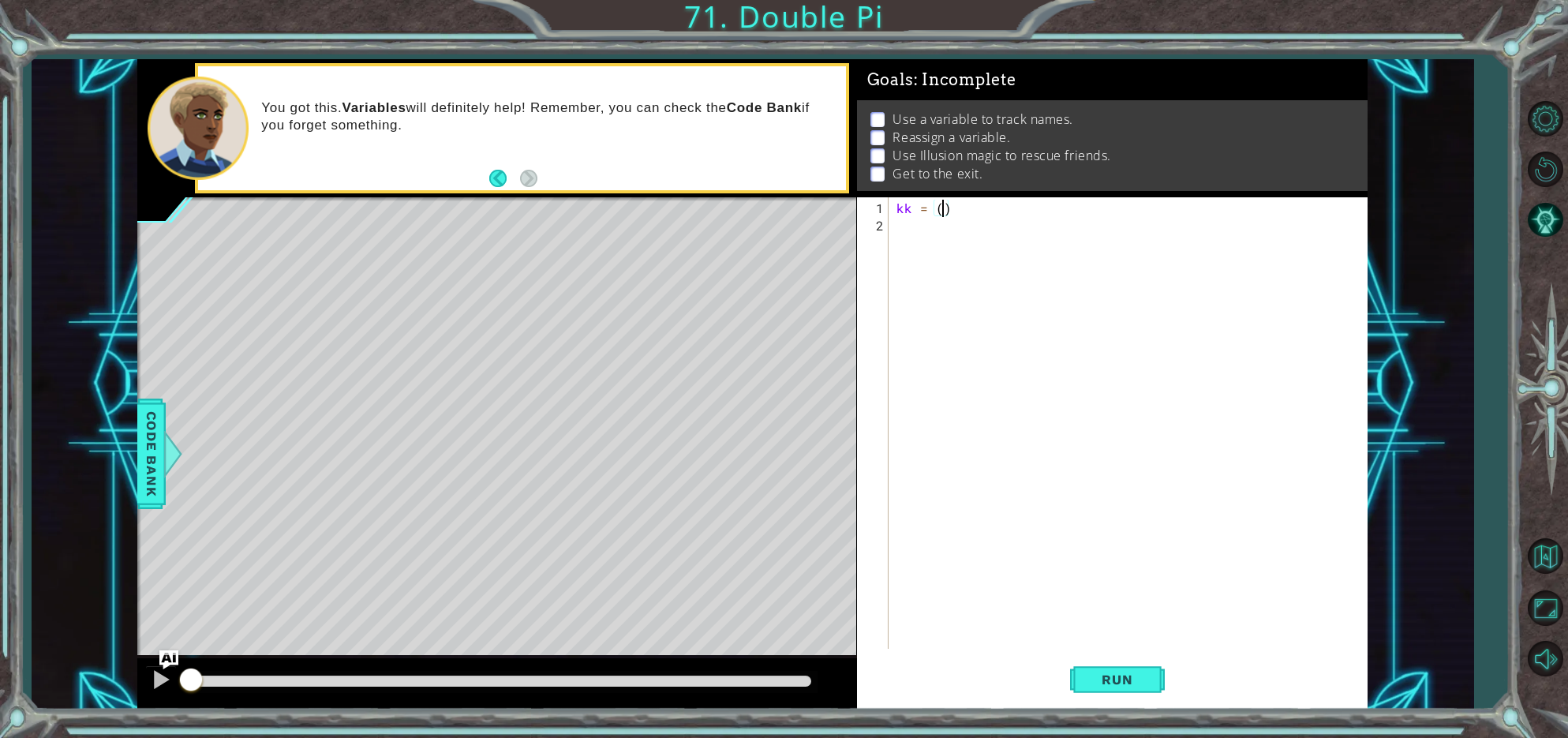
scroll to position [0, 3]
type textarea "kk = (2)"
click at [891, 231] on div "kk = (2) 1 2 kk = ( 2 ) ההההההההההההההההההההההההההההההההההההההההההההההההההההההה…" at bounding box center [1110, 423] width 506 height 452
click at [891, 227] on div "kk = (2) 1 2 kk = ( 2 ) ההההההההההההההההההההההההההההההההההההההההההההההההההההההה…" at bounding box center [1110, 423] width 506 height 452
click at [890, 216] on div "kk = (2) 1 2 kk = ( 2 ) ההההההההההההההההההההההההההההההההההההההההההההההההההההההה…" at bounding box center [1110, 423] width 506 height 452
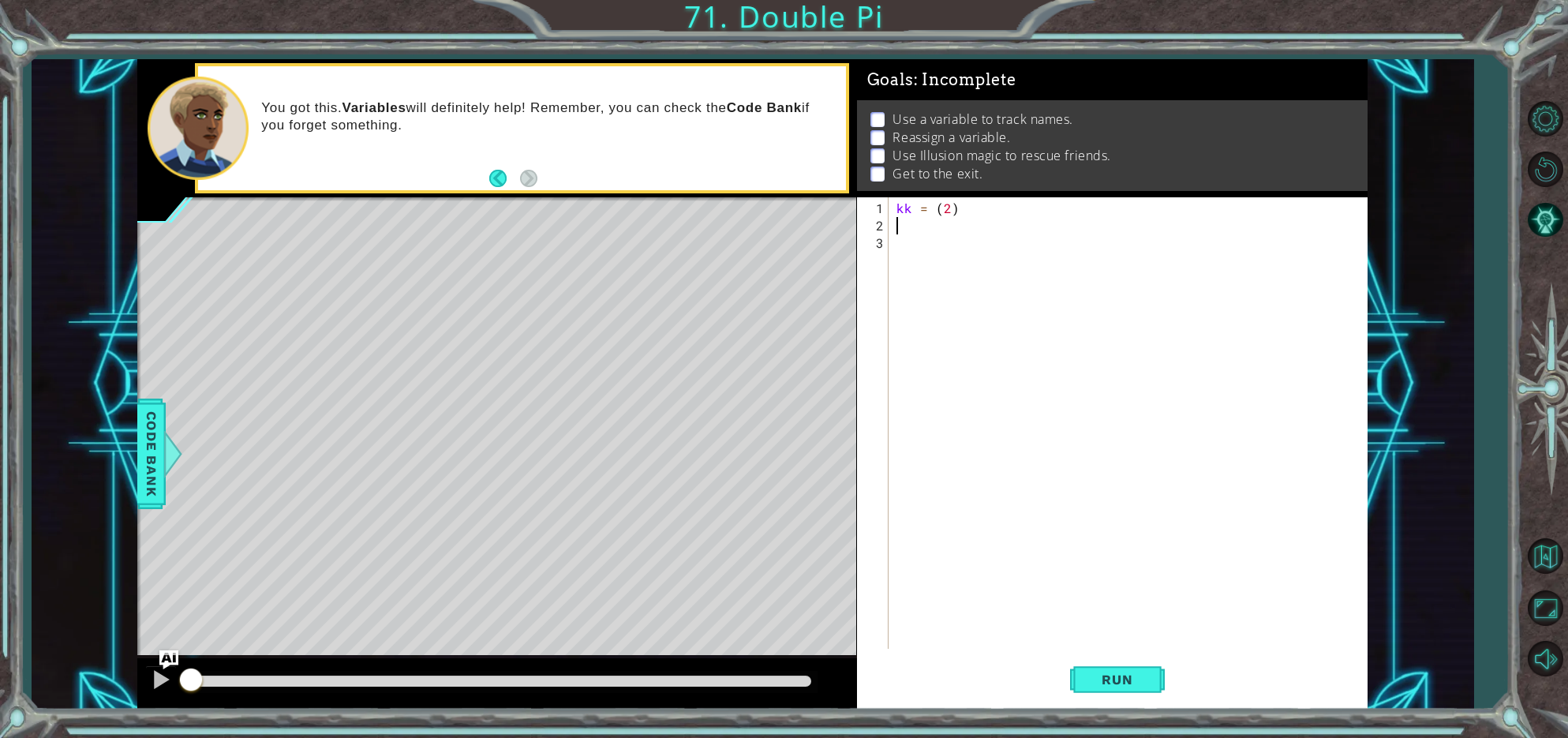
scroll to position [0, 0]
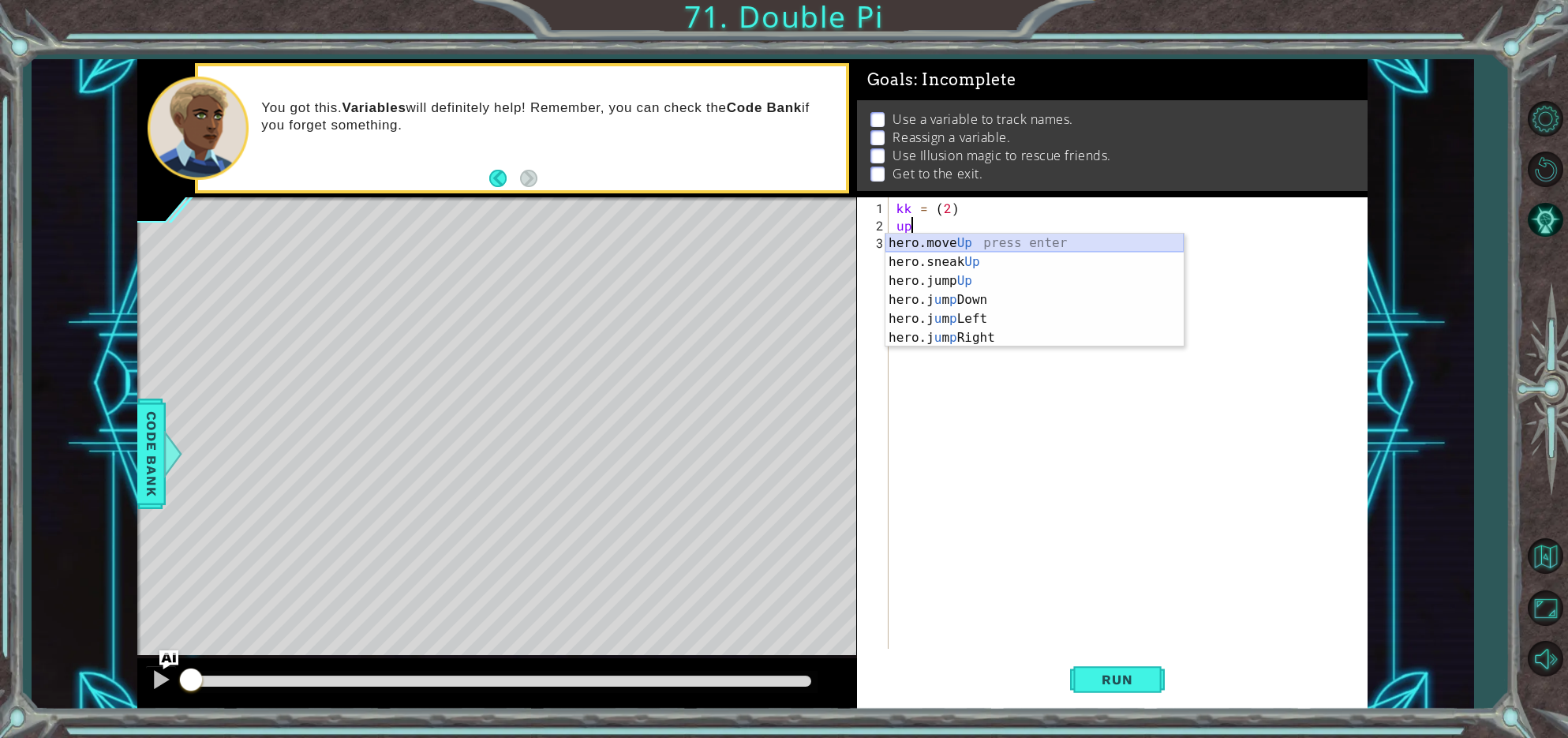
click at [930, 247] on div "hero.move Up press enter hero.sneak Up press enter hero.jump Up press enter her…" at bounding box center [1034, 309] width 298 height 151
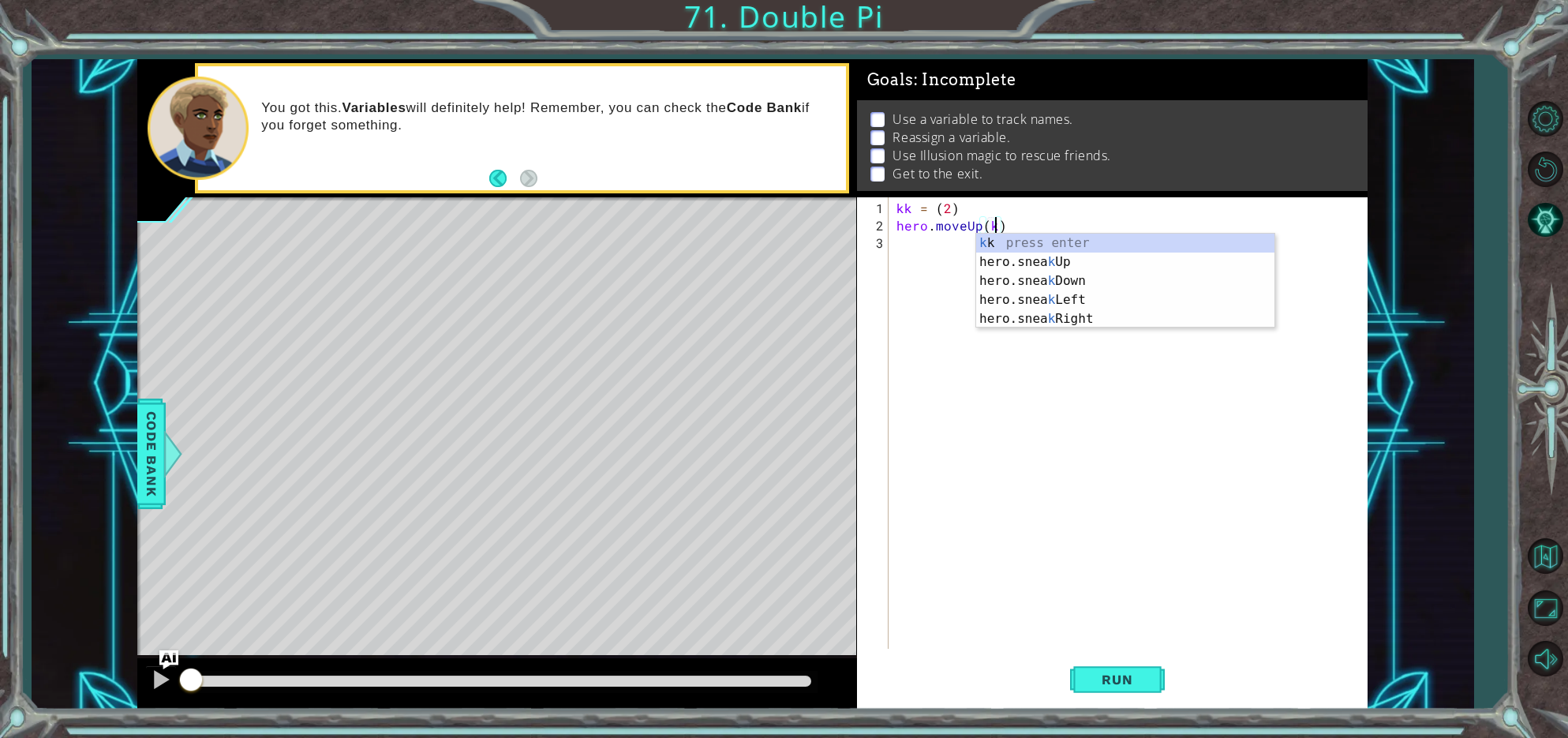
type textarea "hero.moveUp(kk)"
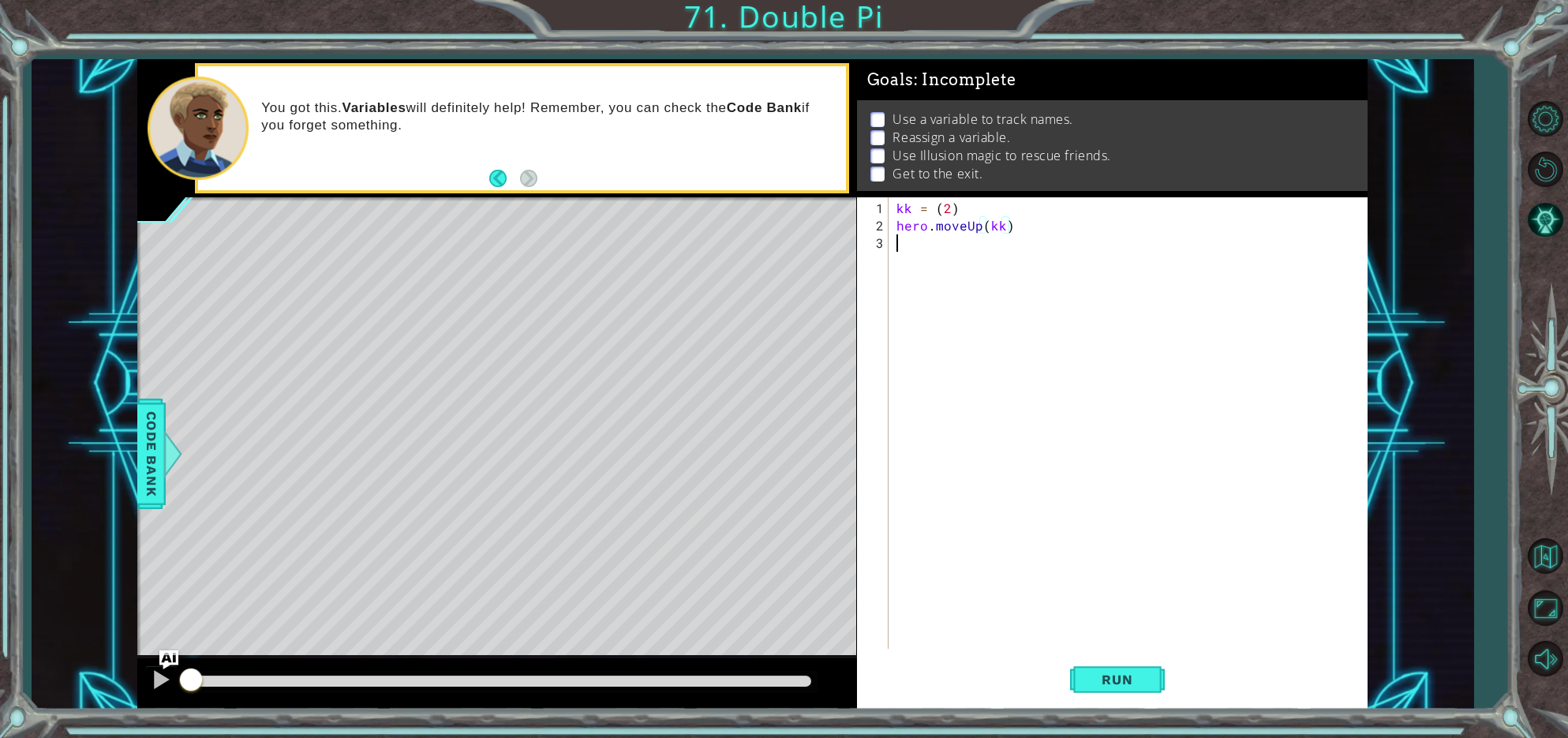
click at [910, 247] on div "kk = ( 2 ) hero . moveUp ( kk )" at bounding box center [1132, 443] width 477 height 487
click at [915, 208] on div "kk = ( 2 ) hero . moveUp ( kk ) ri" at bounding box center [1132, 443] width 477 height 487
type textarea "k = (2)"
drag, startPoint x: 986, startPoint y: 450, endPoint x: 971, endPoint y: 438, distance: 19.2
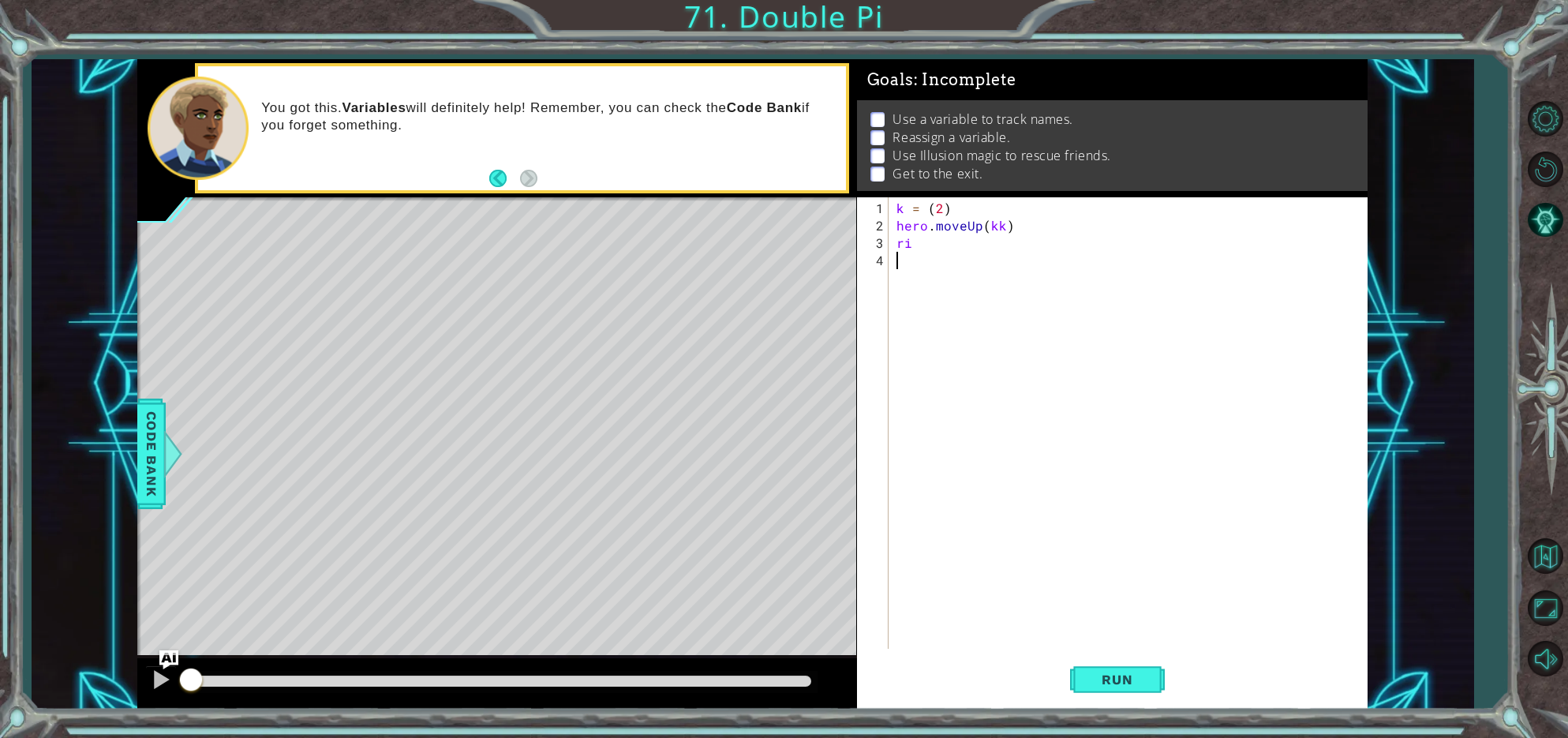
click at [986, 448] on div "k = ( 2 ) hero . moveUp ( kk ) ri" at bounding box center [1132, 443] width 477 height 487
click at [1000, 234] on div "k = ( 2 ) hero . moveUp ( kk ) ri" at bounding box center [1132, 443] width 477 height 487
click at [1001, 231] on div "k = ( 2 ) hero . moveUp ( kk ) ri" at bounding box center [1132, 443] width 477 height 487
click at [1001, 231] on div "k = ( 2 ) hero . moveUp ( kk ) ri" at bounding box center [1128, 423] width 469 height 452
click at [917, 246] on div "k = ( 2 ) hero . moveUp ( k ) ri" at bounding box center [1132, 443] width 477 height 487
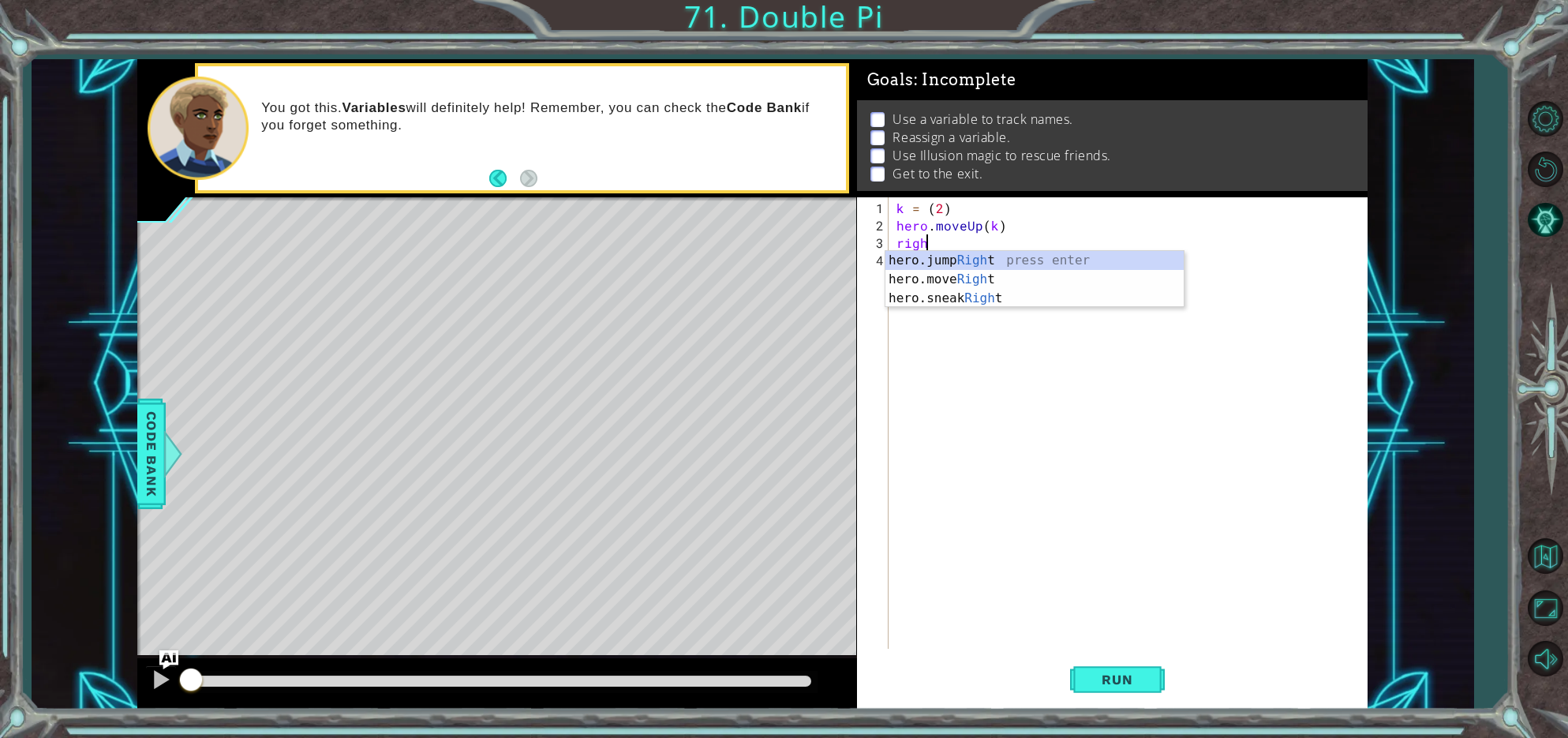
scroll to position [0, 1]
click at [943, 282] on div "hero.jump Righ t press enter hero.move Righ t press enter hero.sneak Righ t pre…" at bounding box center [1034, 299] width 298 height 94
type textarea "hero.moveRight(k)"
click at [905, 262] on div "k = ( 2 ) hero . moveUp ( k ) hero . moveRight ( k )" at bounding box center [1132, 443] width 477 height 487
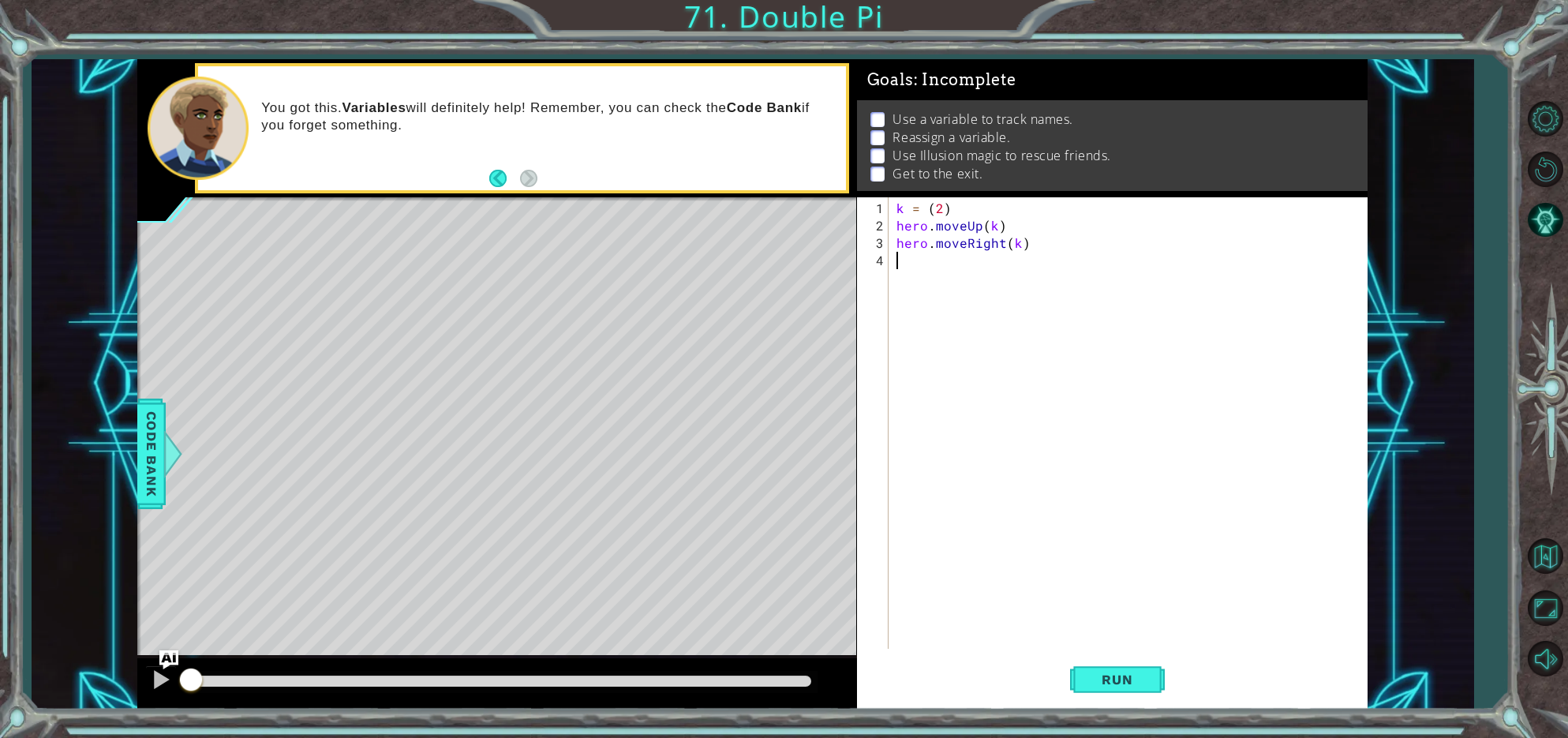
scroll to position [0, 0]
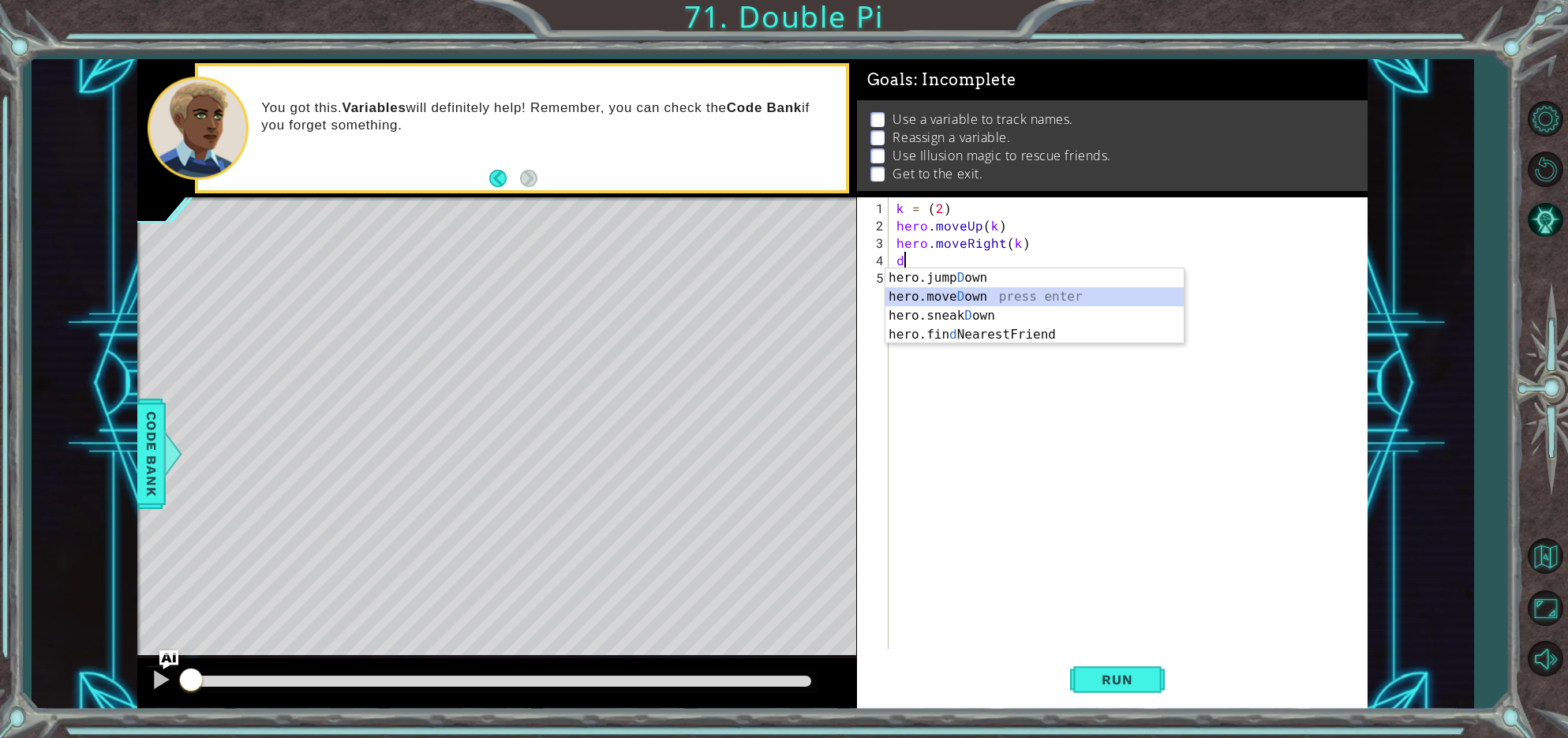
click at [958, 290] on div "hero.jump D own press enter hero.[PERSON_NAME] own press enter hero.sneak D own…" at bounding box center [1034, 325] width 298 height 114
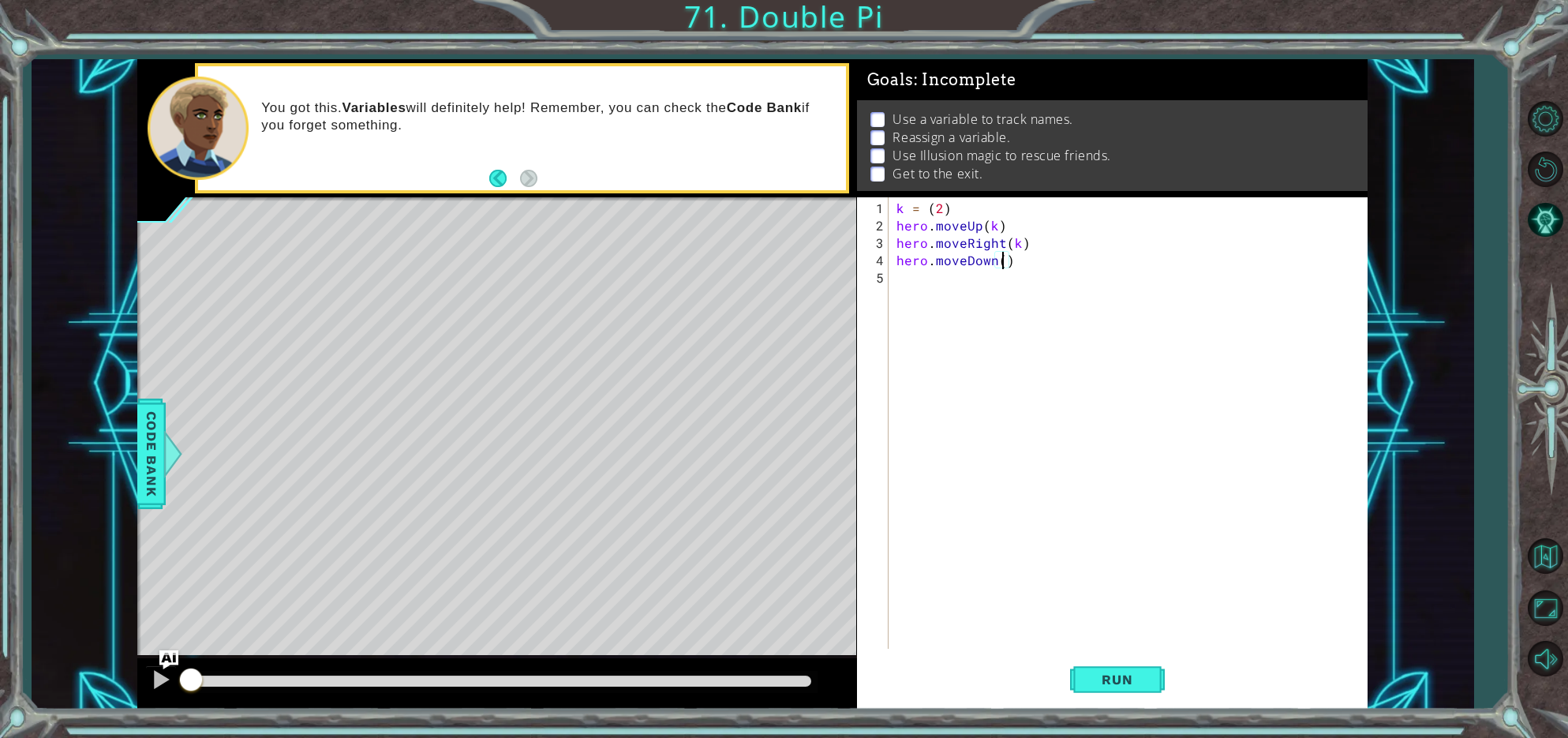
type textarea "hero.moveDown(k)"
click at [910, 282] on div "k = ( 2 ) hero . moveUp ( k ) hero . moveRight ( k ) hero . moveDown ( k )" at bounding box center [1132, 443] width 477 height 487
click at [1128, 662] on button "Run" at bounding box center [1117, 680] width 94 height 51
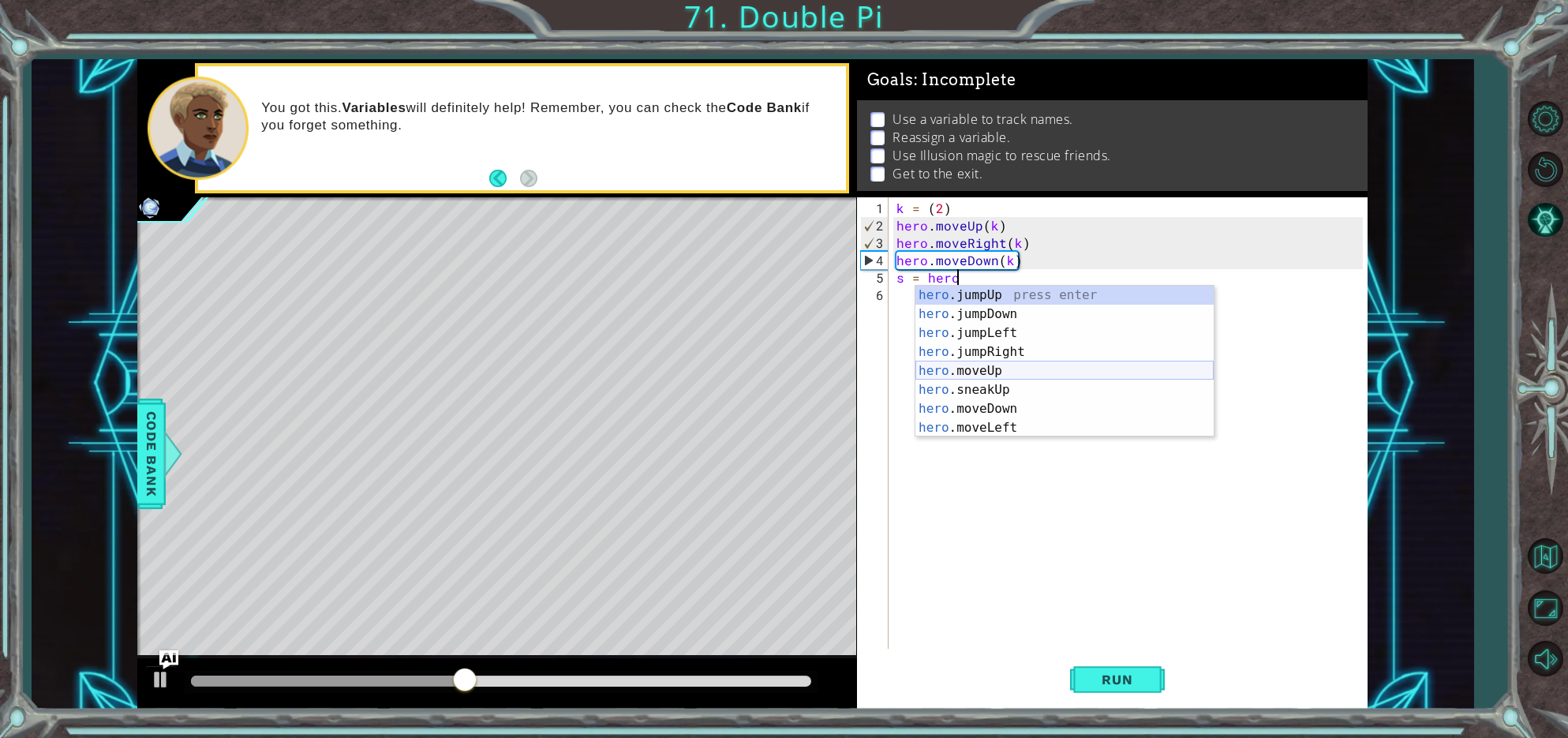
scroll to position [0, 3]
type textarea "s = [DOMAIN_NAME]"
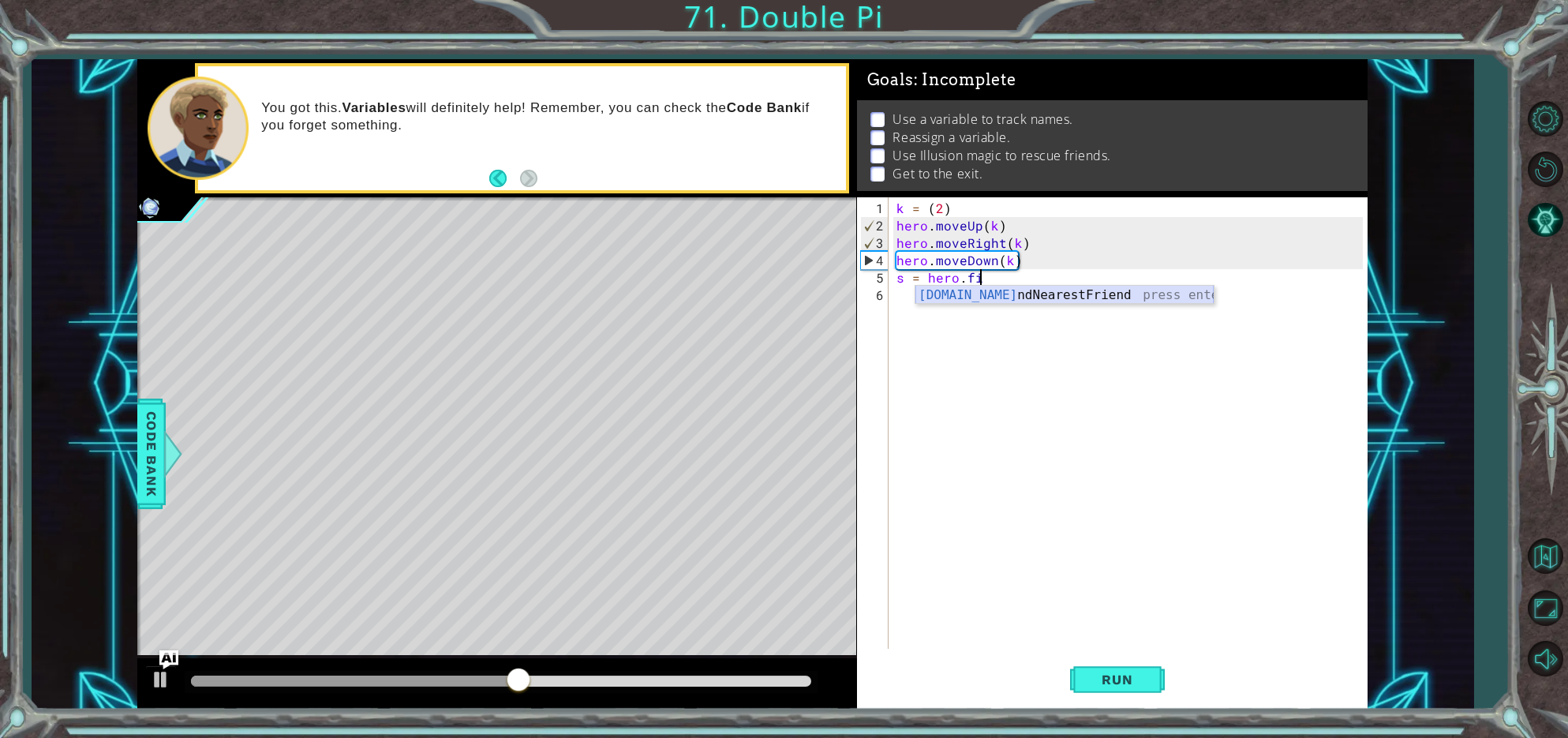
click at [947, 295] on div "[DOMAIN_NAME] ndNearestFriend press enter" at bounding box center [1065, 314] width 298 height 57
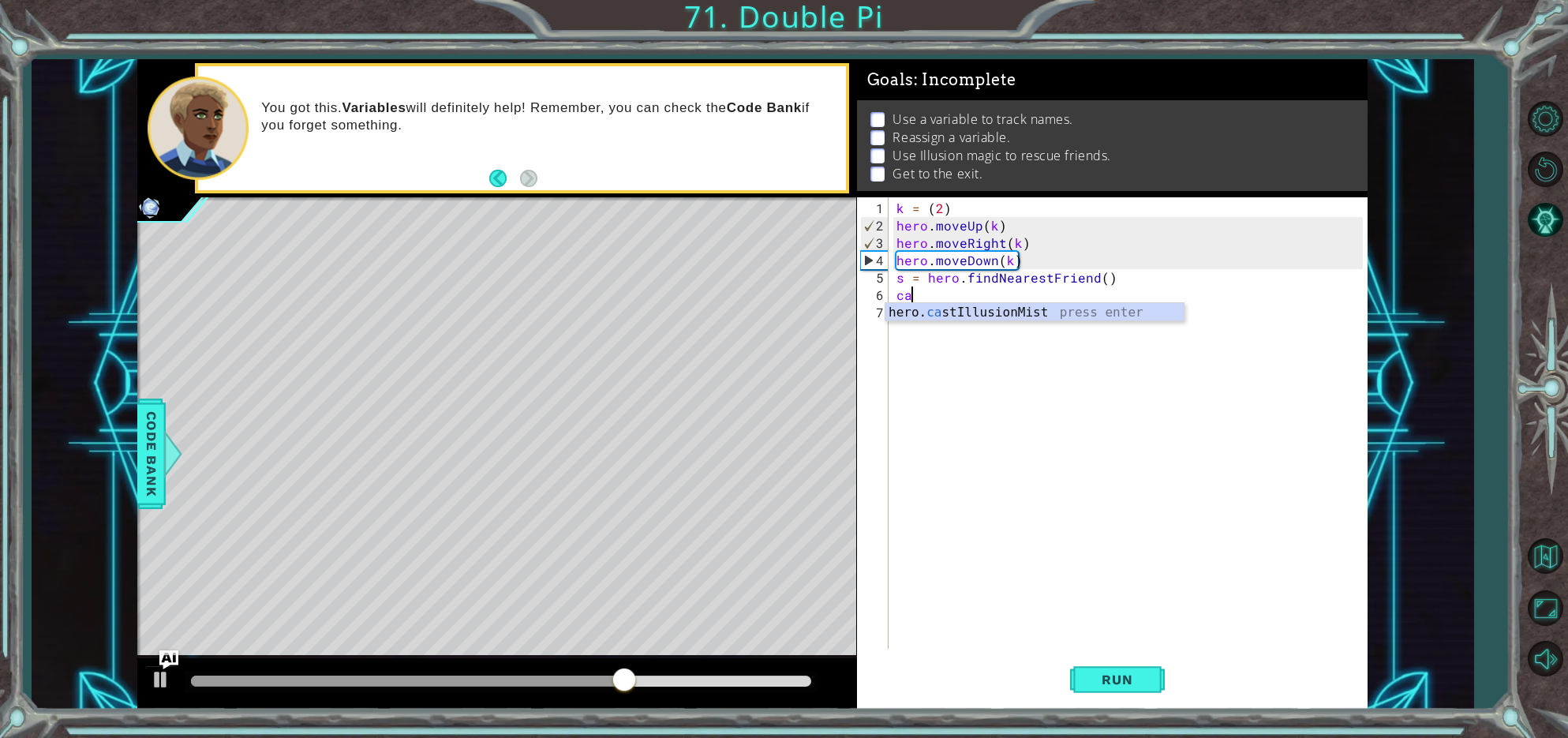
scroll to position [0, 0]
click at [929, 309] on div "hero. ca stIllusionMist press enter" at bounding box center [1034, 332] width 298 height 57
type textarea "hero.castIllusionMist(s)"
click at [901, 318] on div "k = ( 2 ) hero . moveUp ( k ) hero . moveRight ( k ) hero . moveDown ( k ) s = …" at bounding box center [1132, 443] width 477 height 487
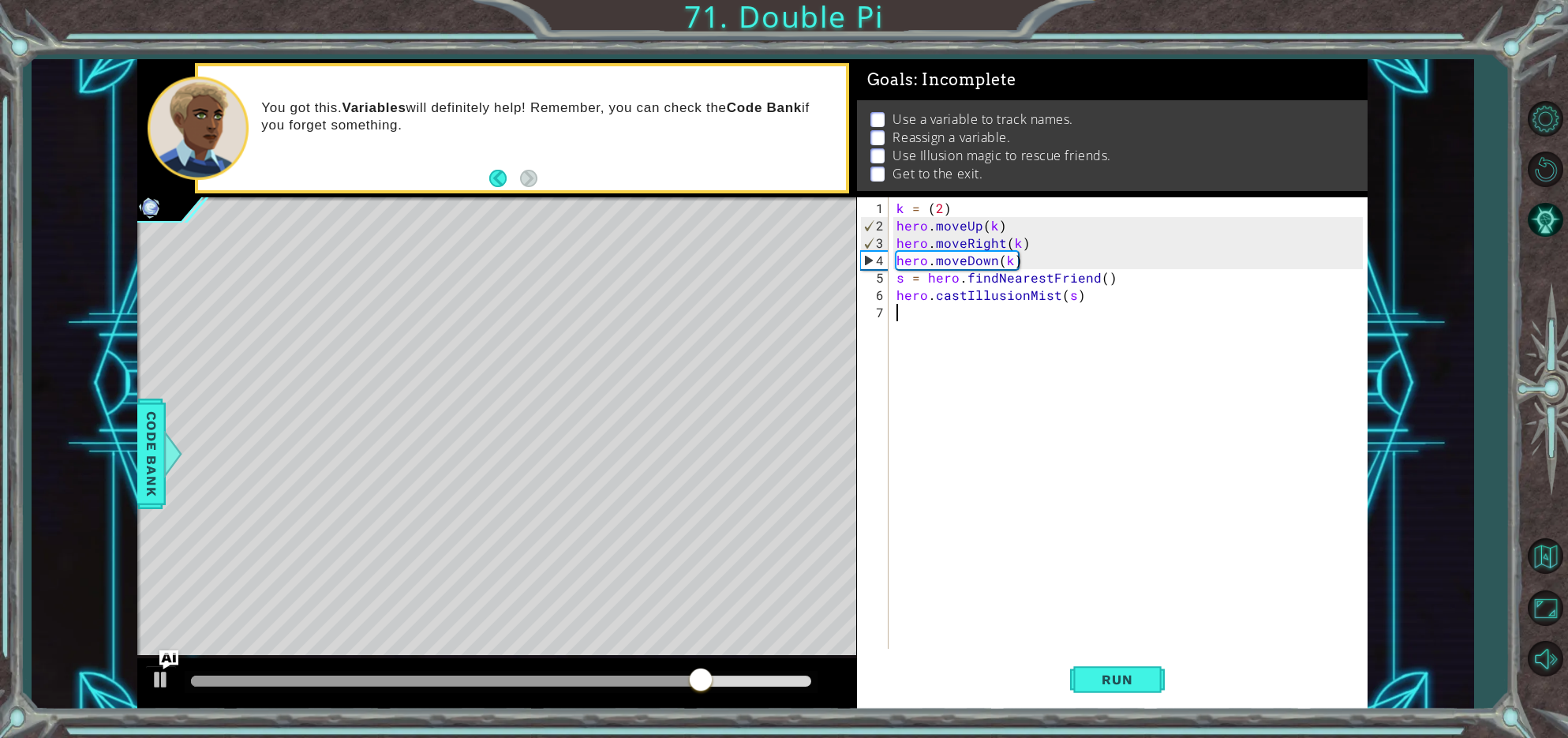
scroll to position [0, 0]
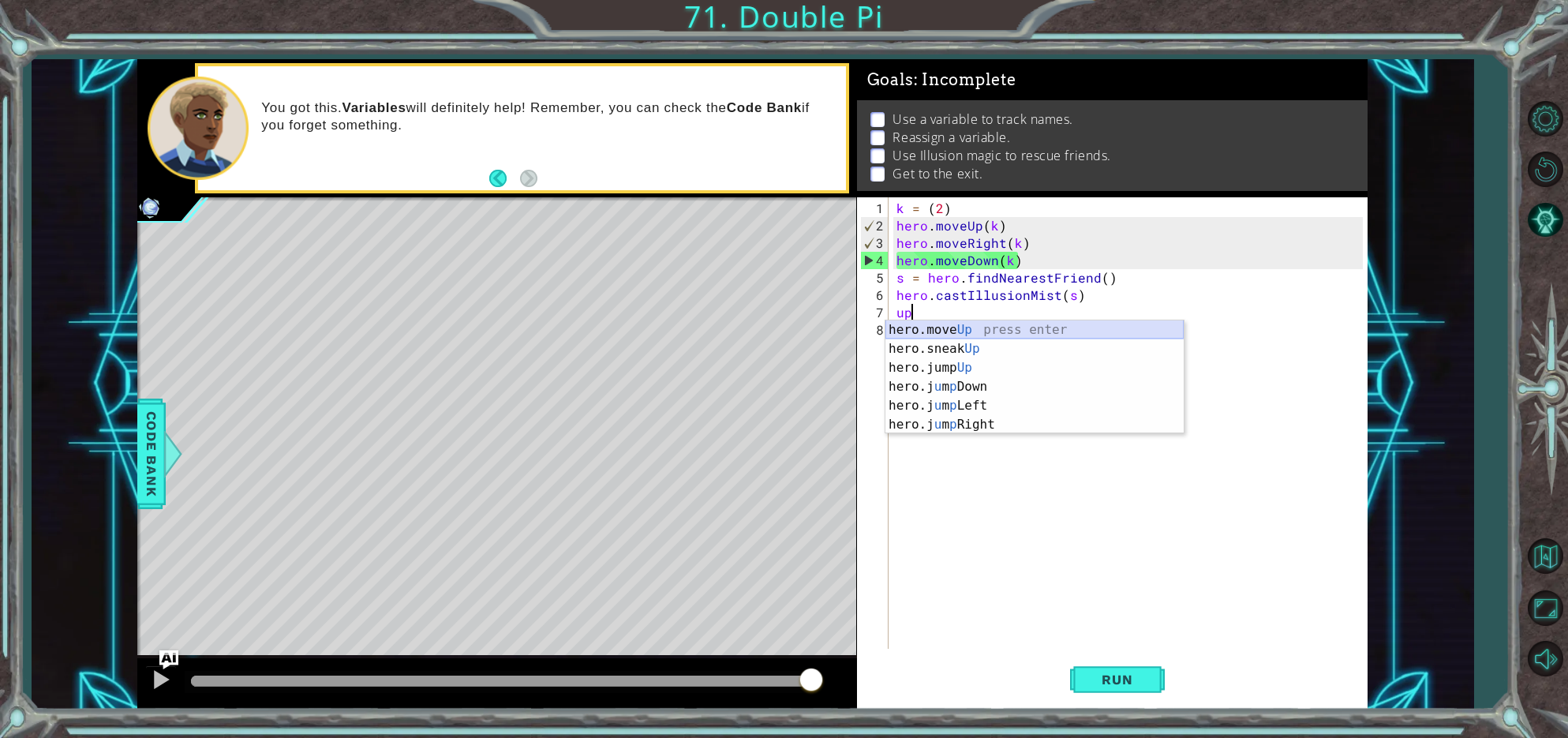
click at [904, 332] on div "hero.move Up press enter hero.sneak Up press enter hero.jump Up press enter her…" at bounding box center [1034, 396] width 298 height 151
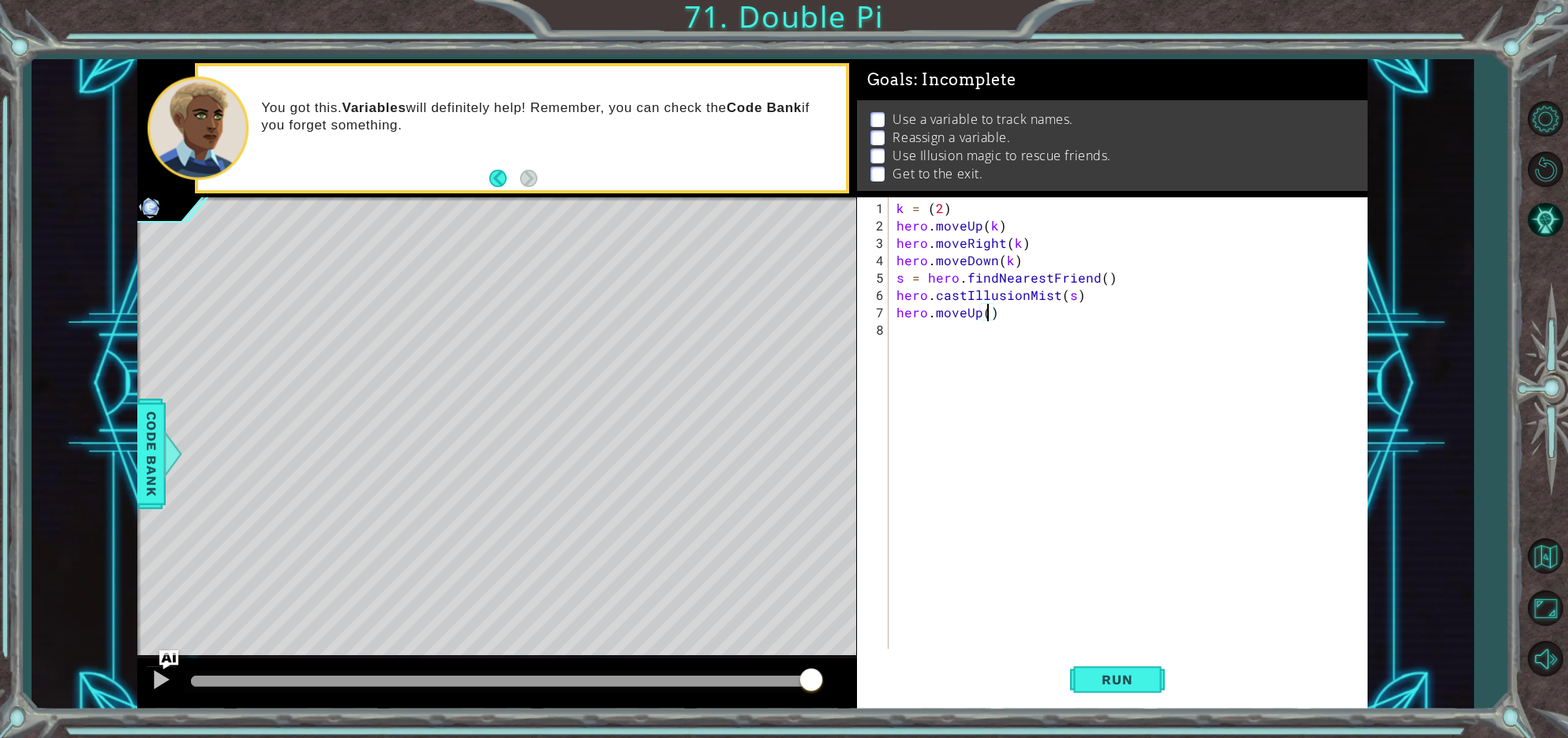
scroll to position [0, 6]
click at [940, 211] on div "k = ( 2 ) hero . moveUp ( k ) hero . moveRight ( k ) hero . moveDown ( k ) s = …" at bounding box center [1132, 443] width 477 height 487
type textarea "k = (3)"
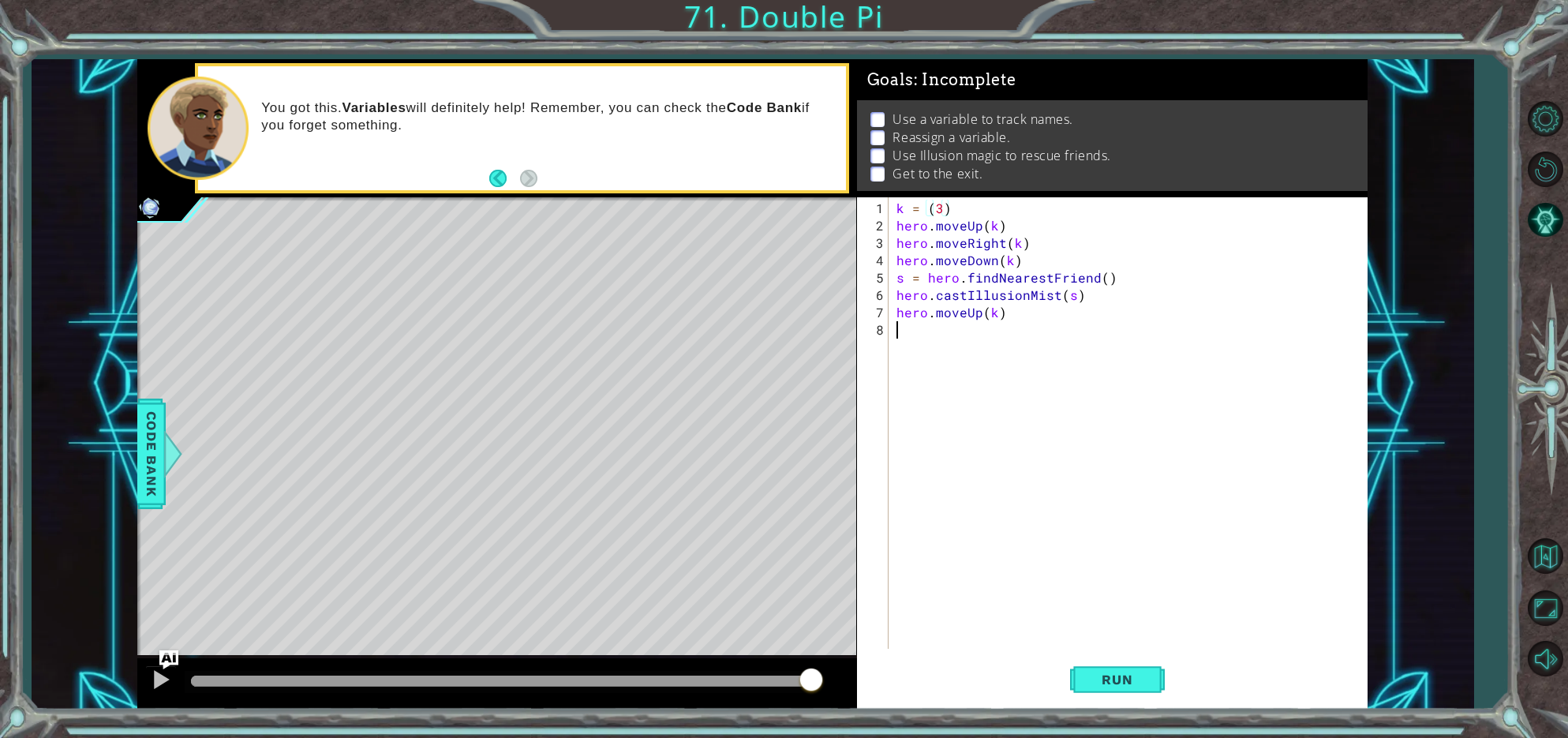
click at [904, 337] on div "k = ( 3 ) hero . moveUp ( k ) hero . moveRight ( k ) hero . moveDown ( k ) s = …" at bounding box center [1132, 443] width 477 height 487
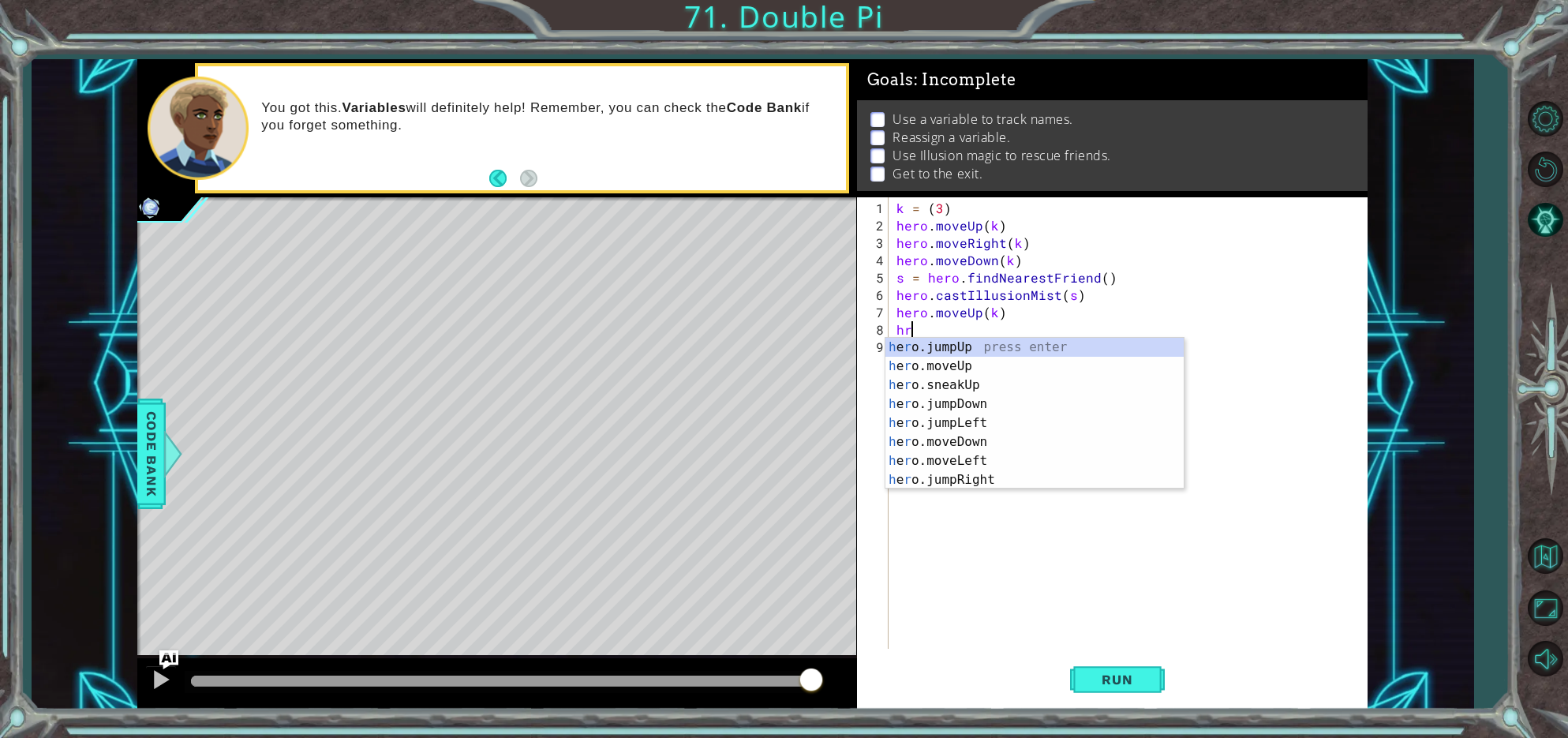
type textarea "hro"
click at [952, 439] on div "h e ro .jumpUp press enter h e ro .moveUp press enter h e ro .jumpDown press en…" at bounding box center [1034, 432] width 298 height 190
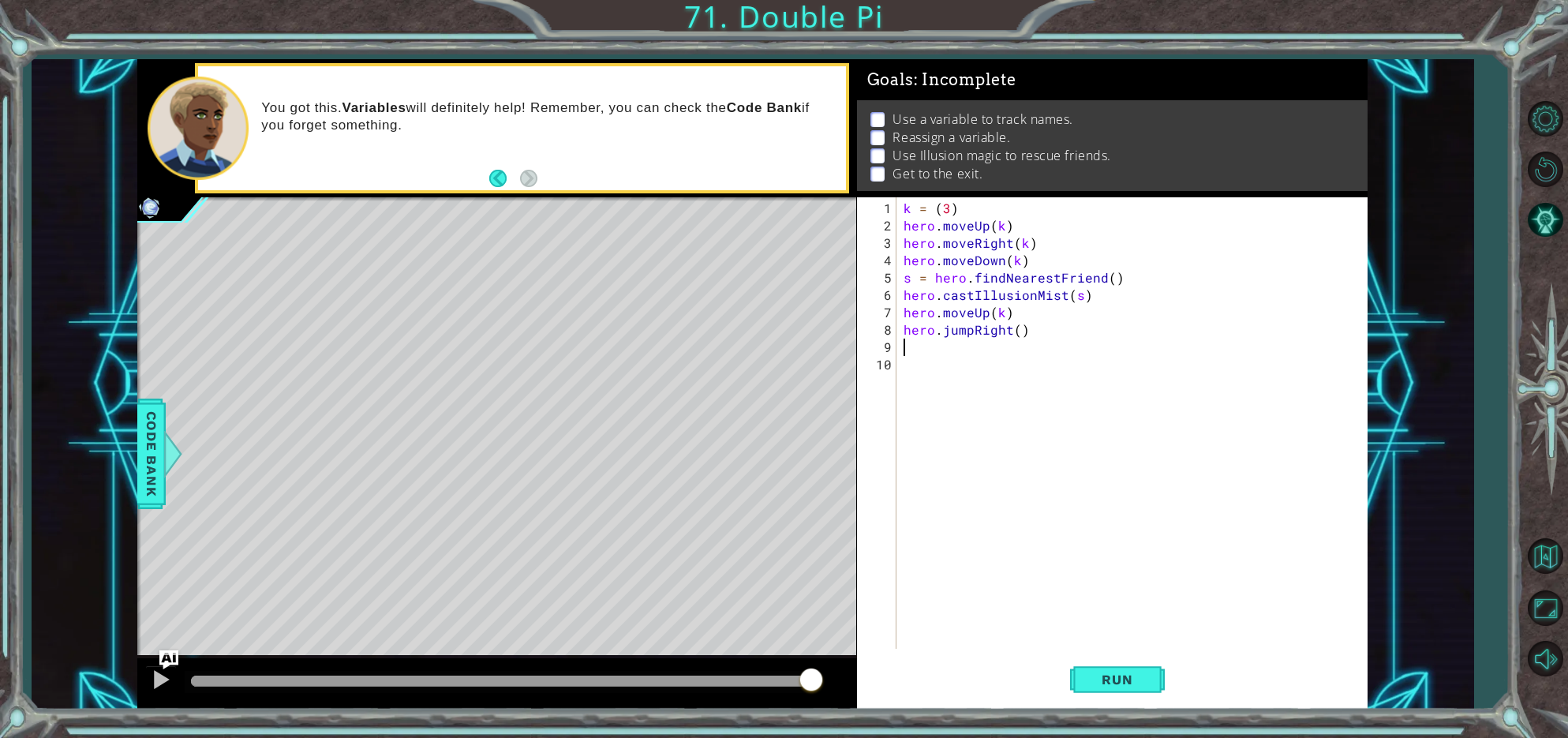
scroll to position [0, 0]
click at [1018, 334] on div "k = ( 3 ) hero . moveUp ( k ) hero . moveRight ( k ) hero . moveDown ( k ) s = …" at bounding box center [1135, 443] width 470 height 487
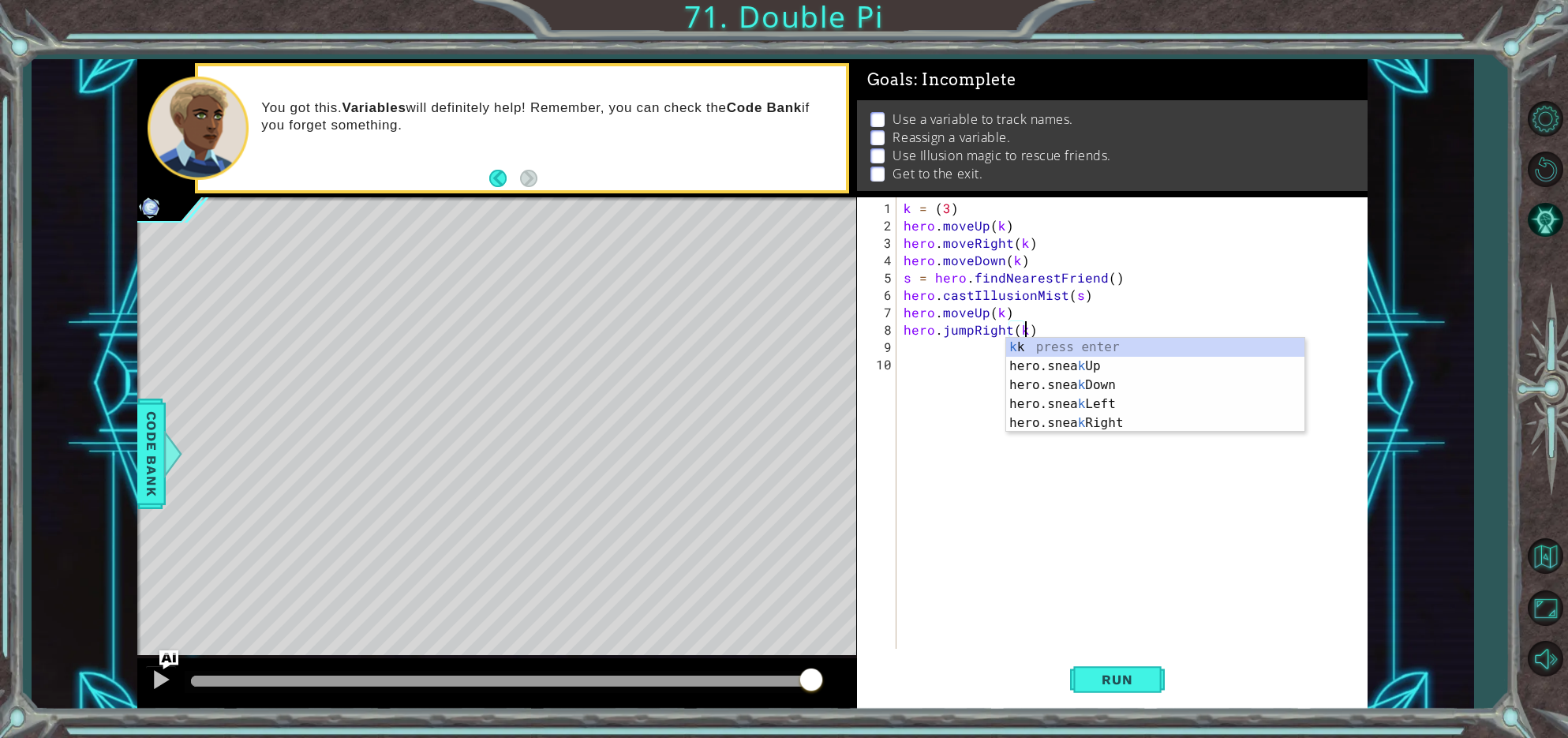
scroll to position [0, 7]
click at [970, 333] on div "k = ( 3 ) hero . moveUp ( k ) hero . moveRight ( k ) hero . moveDown ( k ) s = …" at bounding box center [1135, 443] width 470 height 487
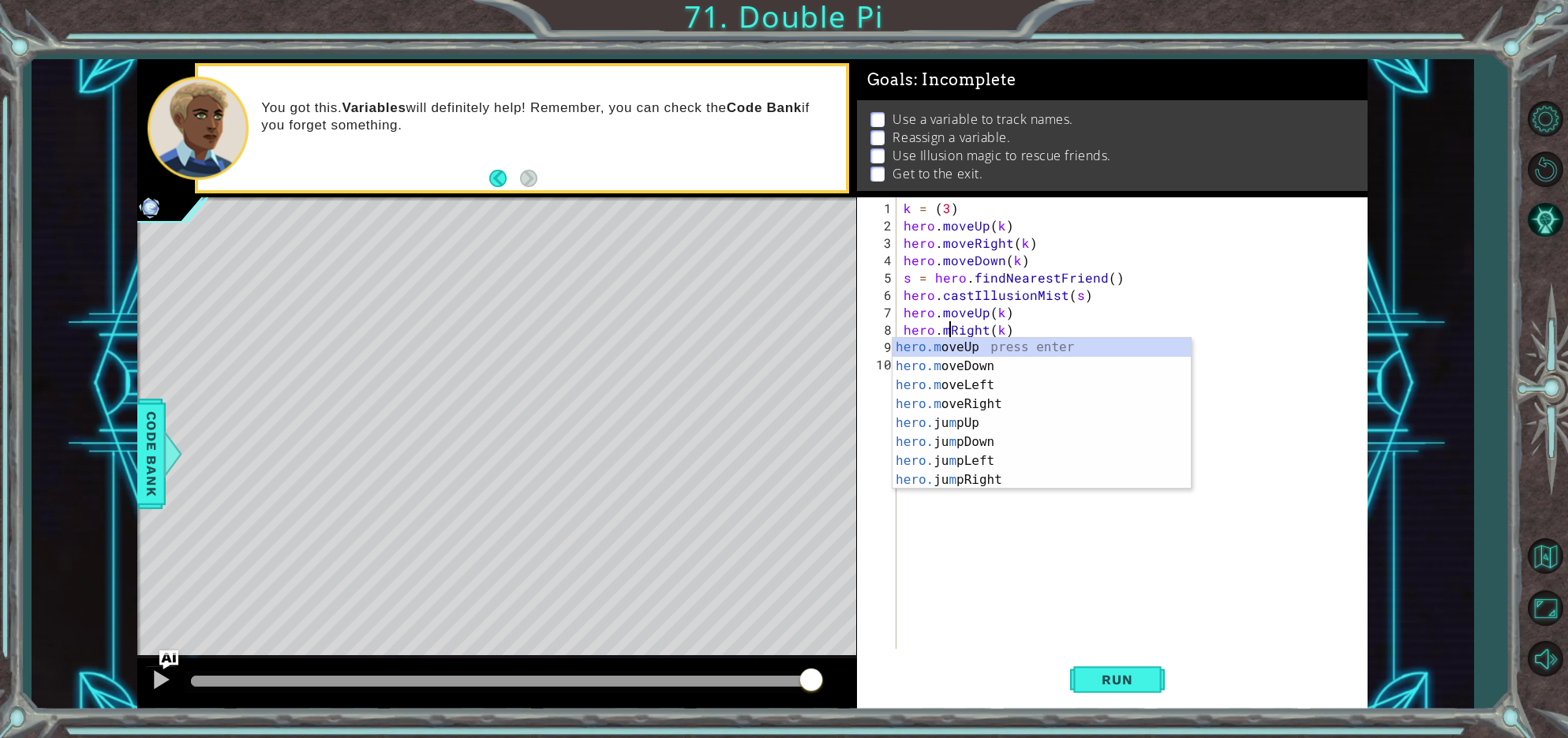
scroll to position [0, 3]
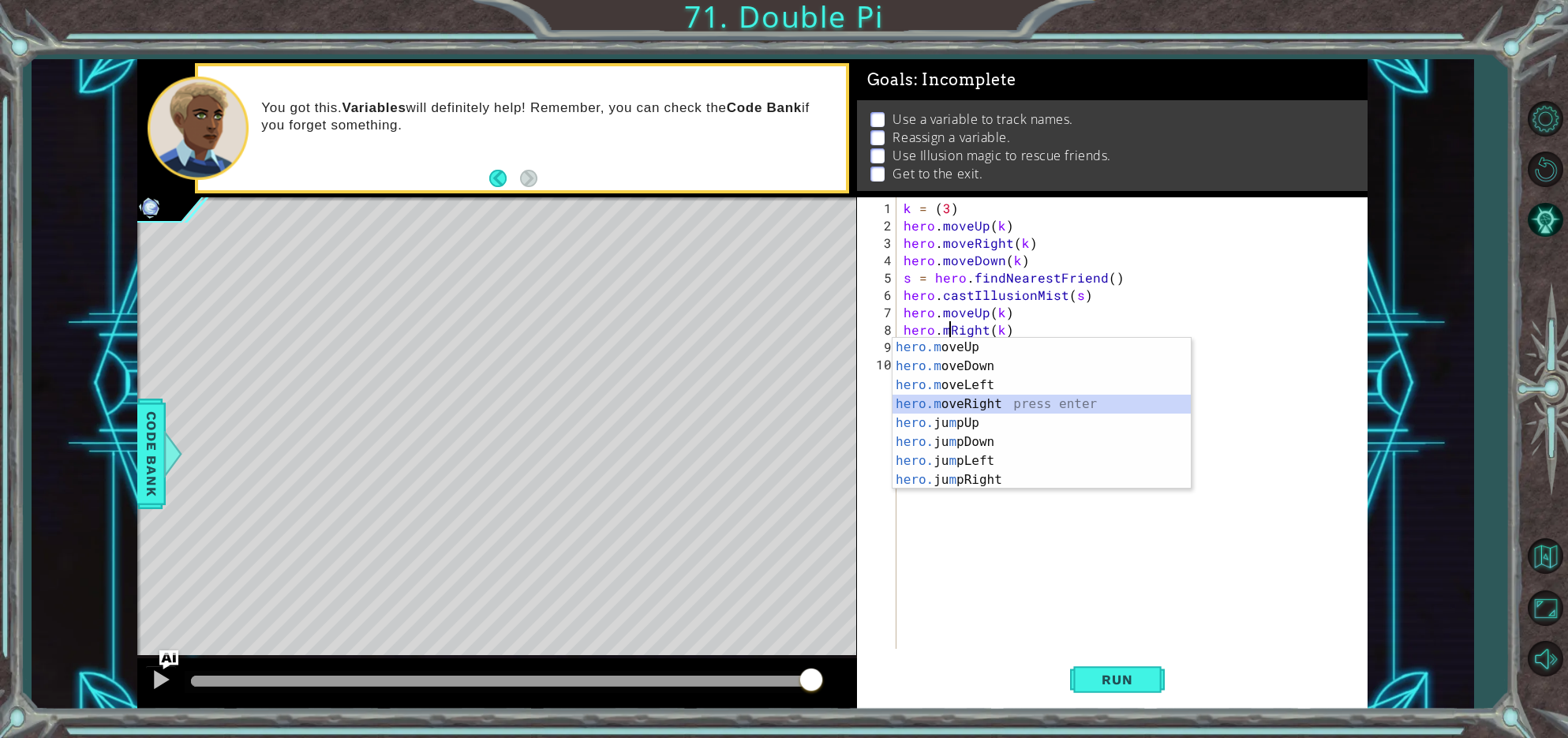
click at [998, 396] on div "hero.m oveUp press enter hero.m oveDown press enter hero.m oveLeft press enter …" at bounding box center [1042, 432] width 298 height 190
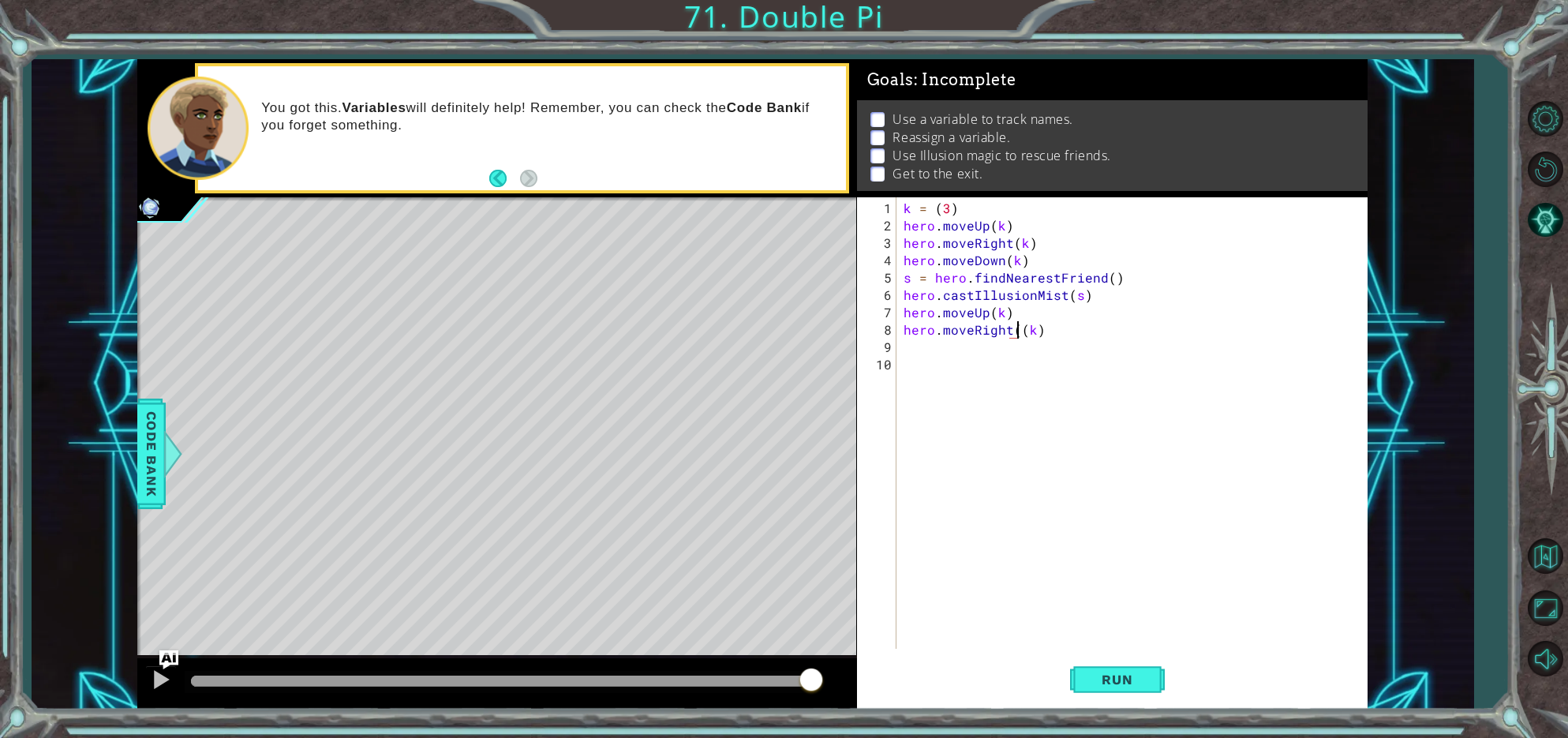
type textarea "hero.moveRight(k)"
click at [957, 431] on div "k = ( 3 ) hero . moveUp ( k ) hero . moveRight ( k ) hero . moveDown ( k ) s = …" at bounding box center [1135, 443] width 470 height 487
click at [909, 347] on div "k = ( 3 ) hero . moveUp ( k ) hero . moveRight ( k ) hero . moveDown ( k ) s = …" at bounding box center [1135, 443] width 470 height 487
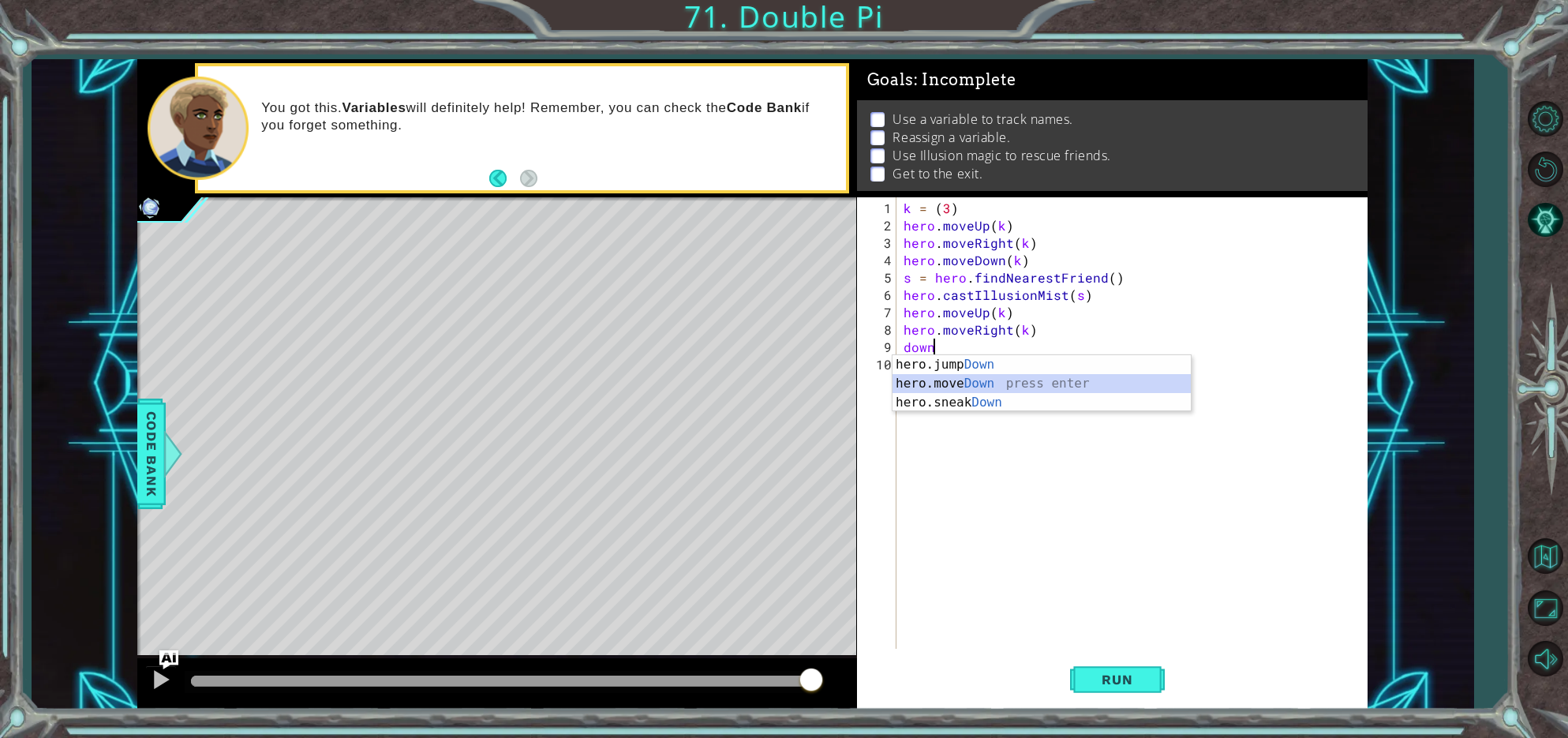
click at [904, 386] on div "hero.jump Down press enter hero.move Down press enter hero.sneak Down press ent…" at bounding box center [1042, 403] width 298 height 94
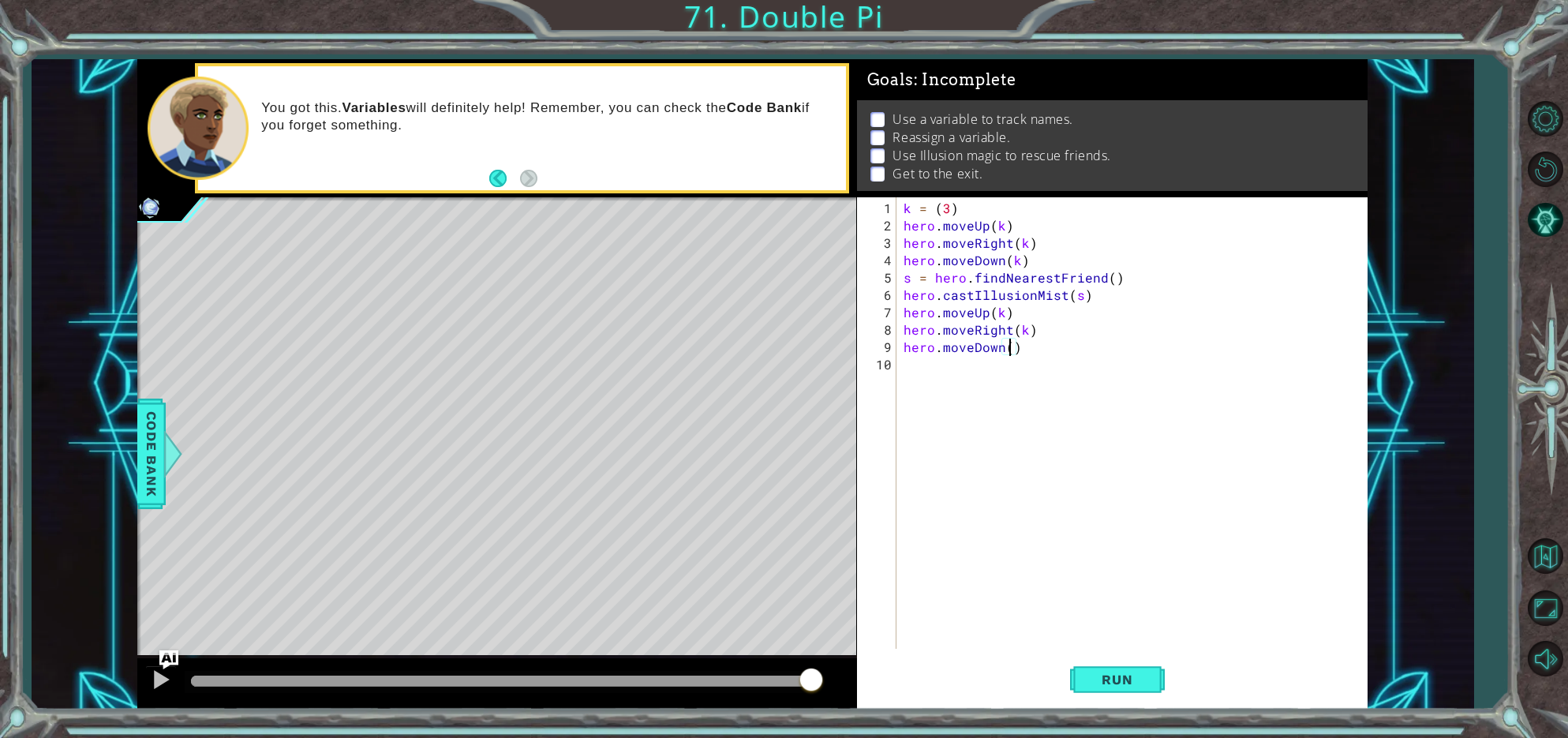
type textarea "hero.moveDown(k)"
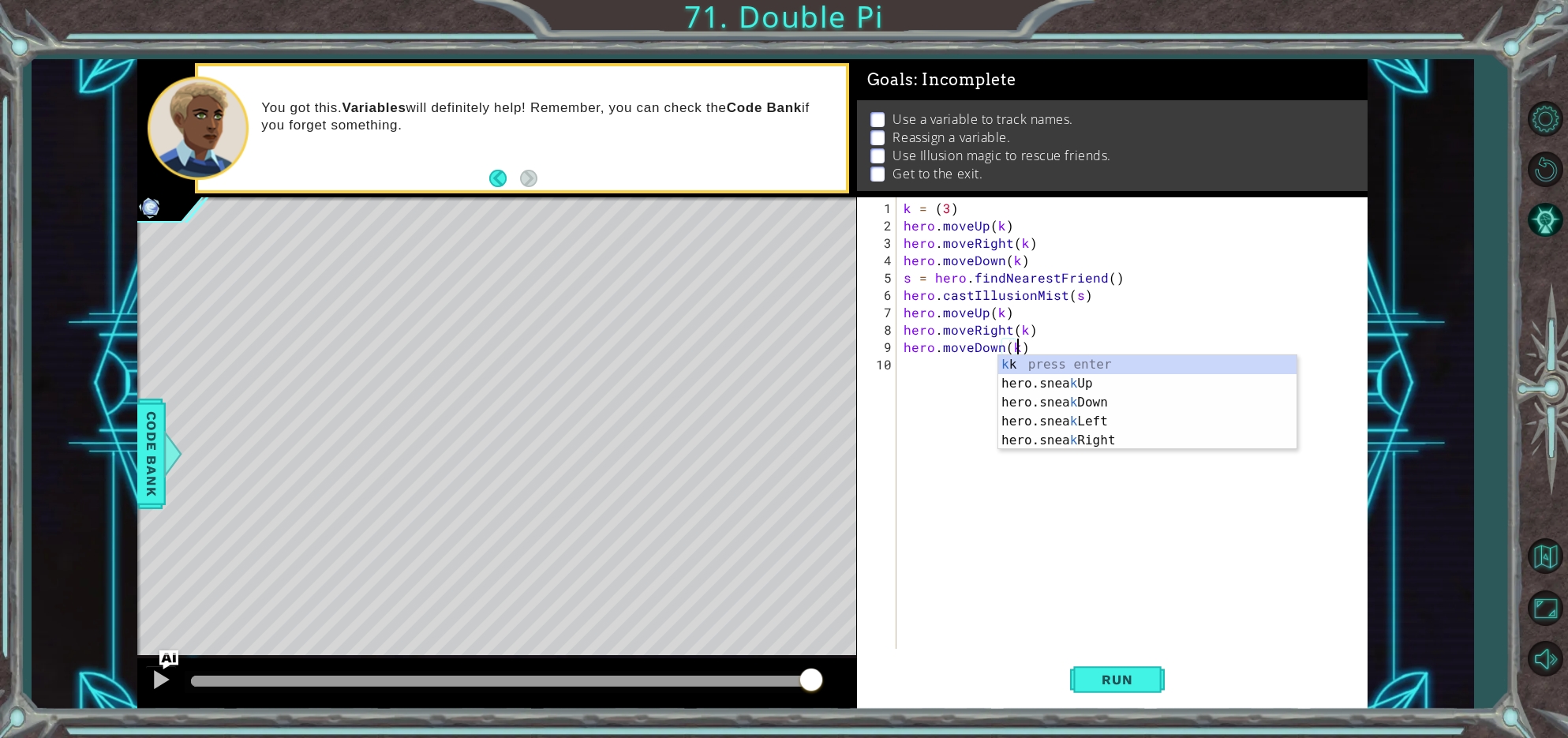
scroll to position [0, 7]
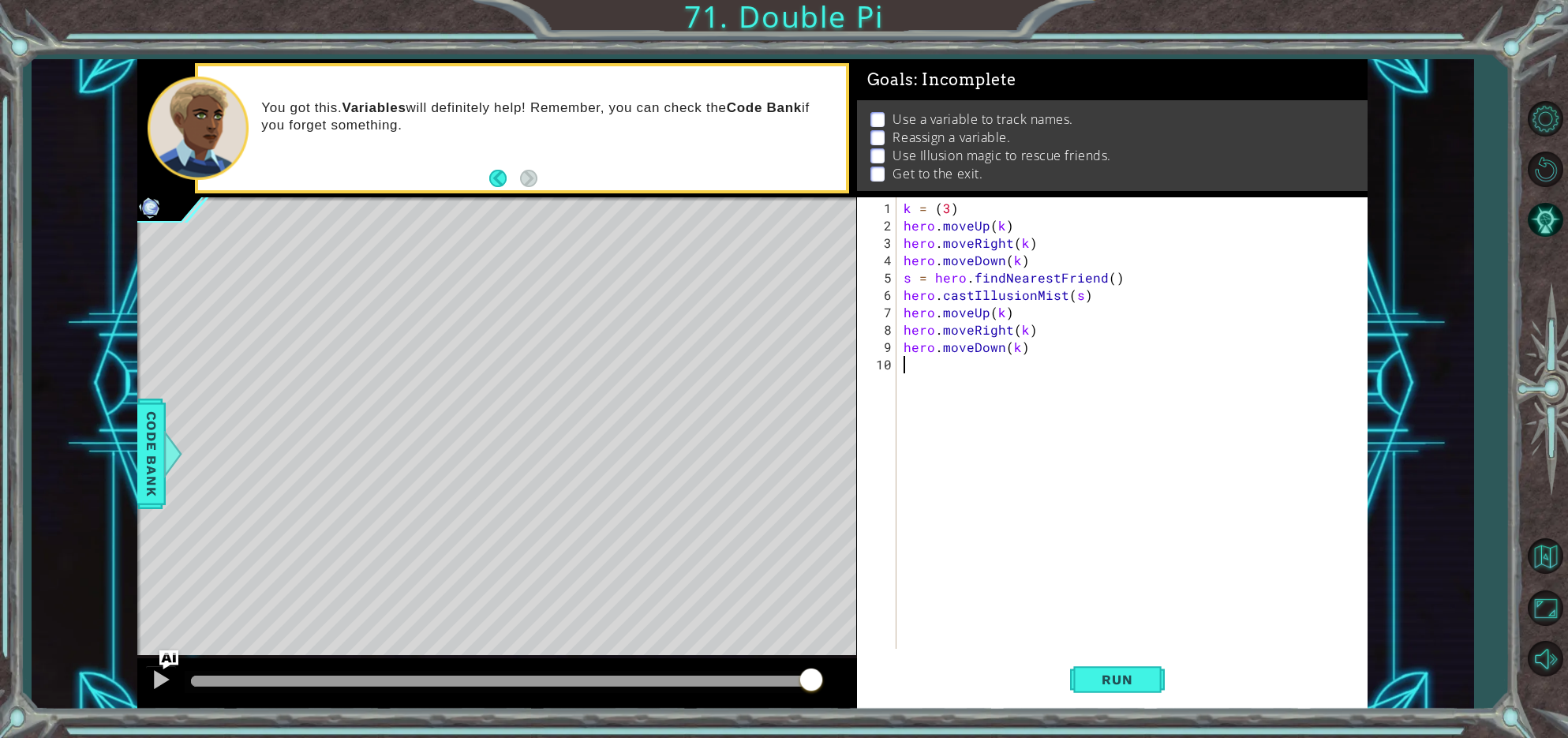
click at [940, 362] on div "k = ( 3 ) hero . moveUp ( k ) hero . moveRight ( k ) hero . moveDown ( k ) s = …" at bounding box center [1135, 443] width 470 height 487
click at [956, 382] on div "hero . cas tIllusionMist press enter" at bounding box center [1072, 401] width 298 height 57
type textarea "s = hero.castIllusionMist(s)"
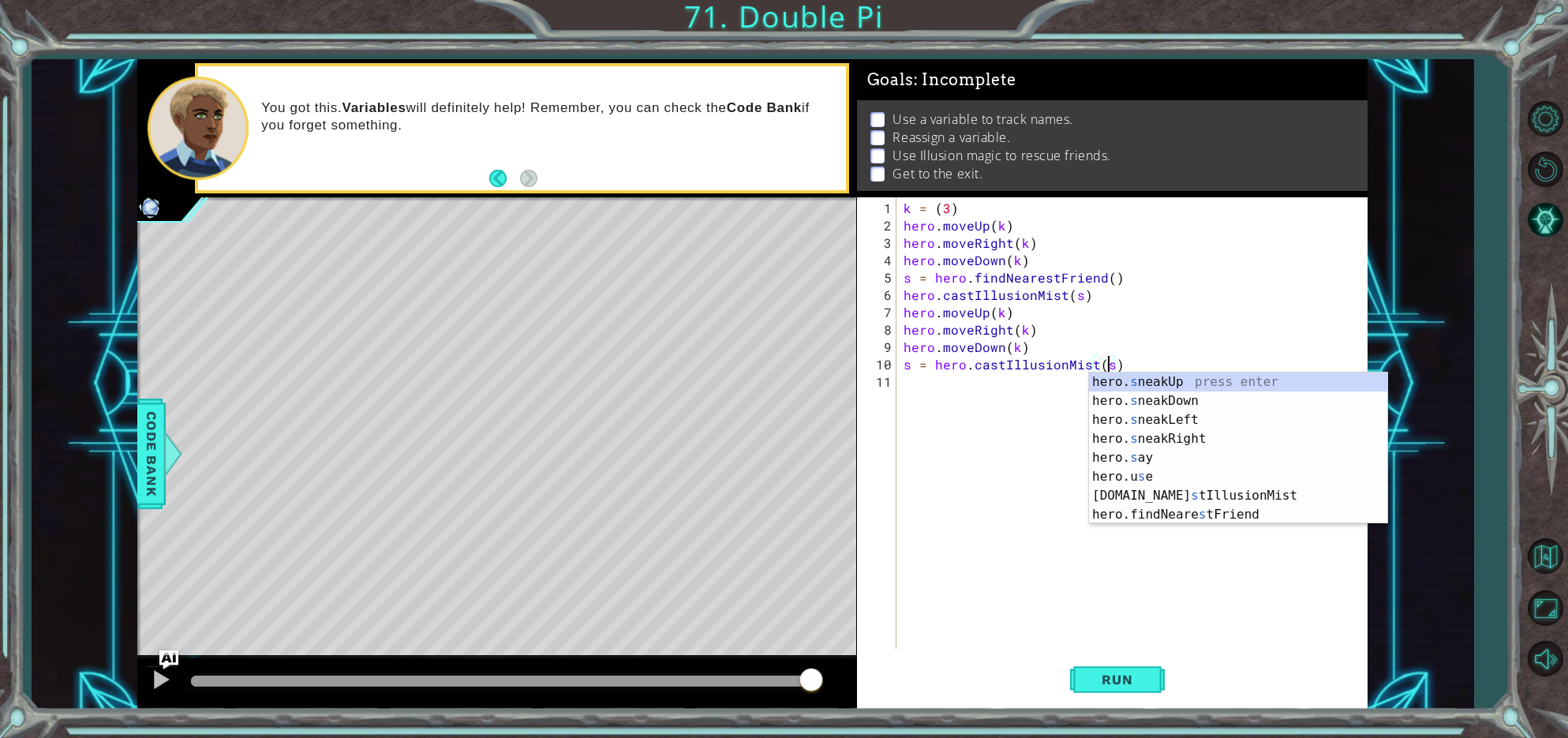
scroll to position [0, 13]
click at [907, 389] on div "k = ( 3 ) hero . moveUp ( k ) hero . moveRight ( k ) hero . moveDown ( k ) s = …" at bounding box center [1135, 443] width 470 height 487
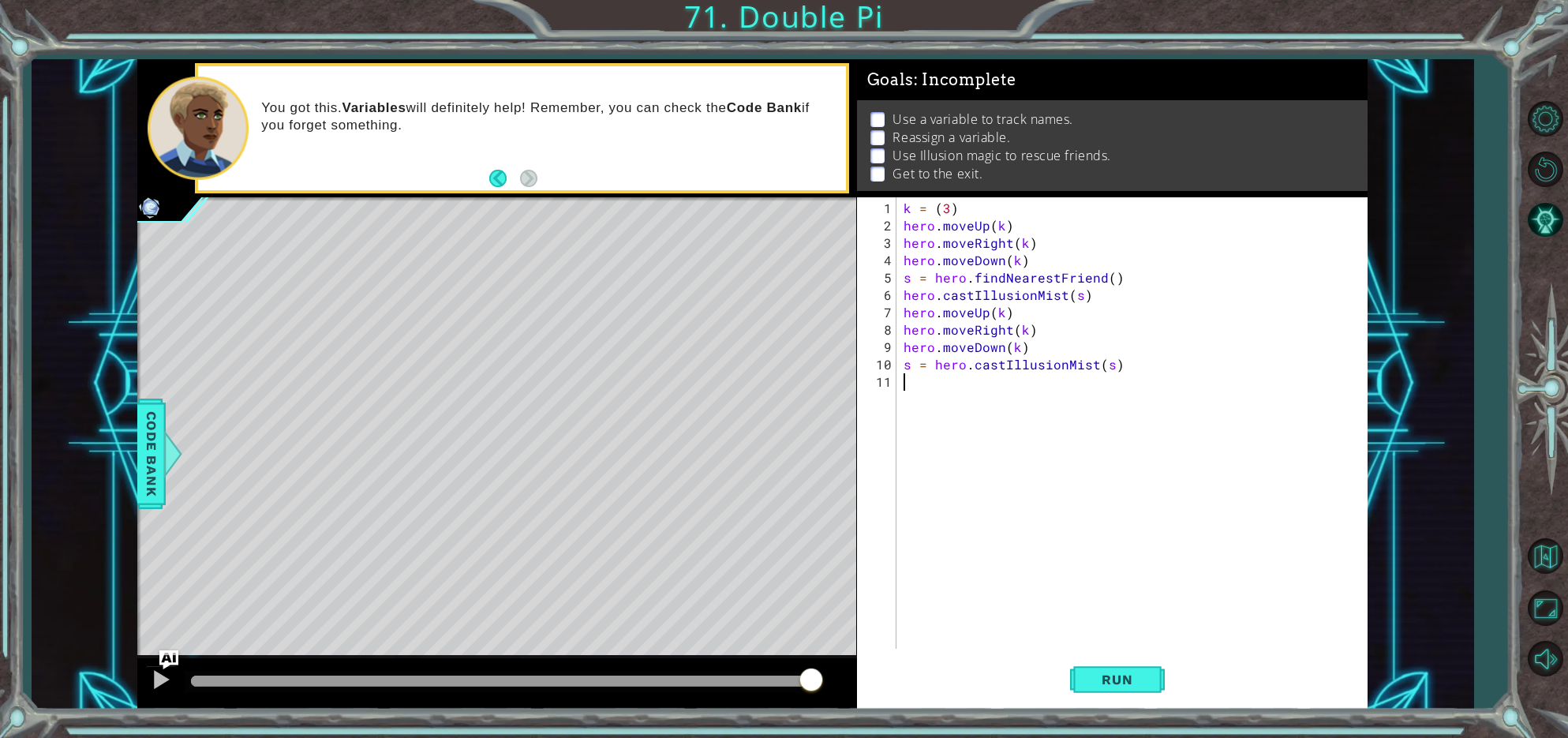
scroll to position [0, 0]
click at [933, 367] on div "k = ( 3 ) hero . moveUp ( k ) hero . moveRight ( k ) hero . moveDown ( k ) s = …" at bounding box center [1135, 443] width 470 height 487
click at [1030, 350] on div "k = ( 3 ) hero . moveUp ( k ) hero . moveRight ( k ) hero . moveDown ( k ) s = …" at bounding box center [1135, 443] width 470 height 487
type textarea "hero.moveDown(k)"
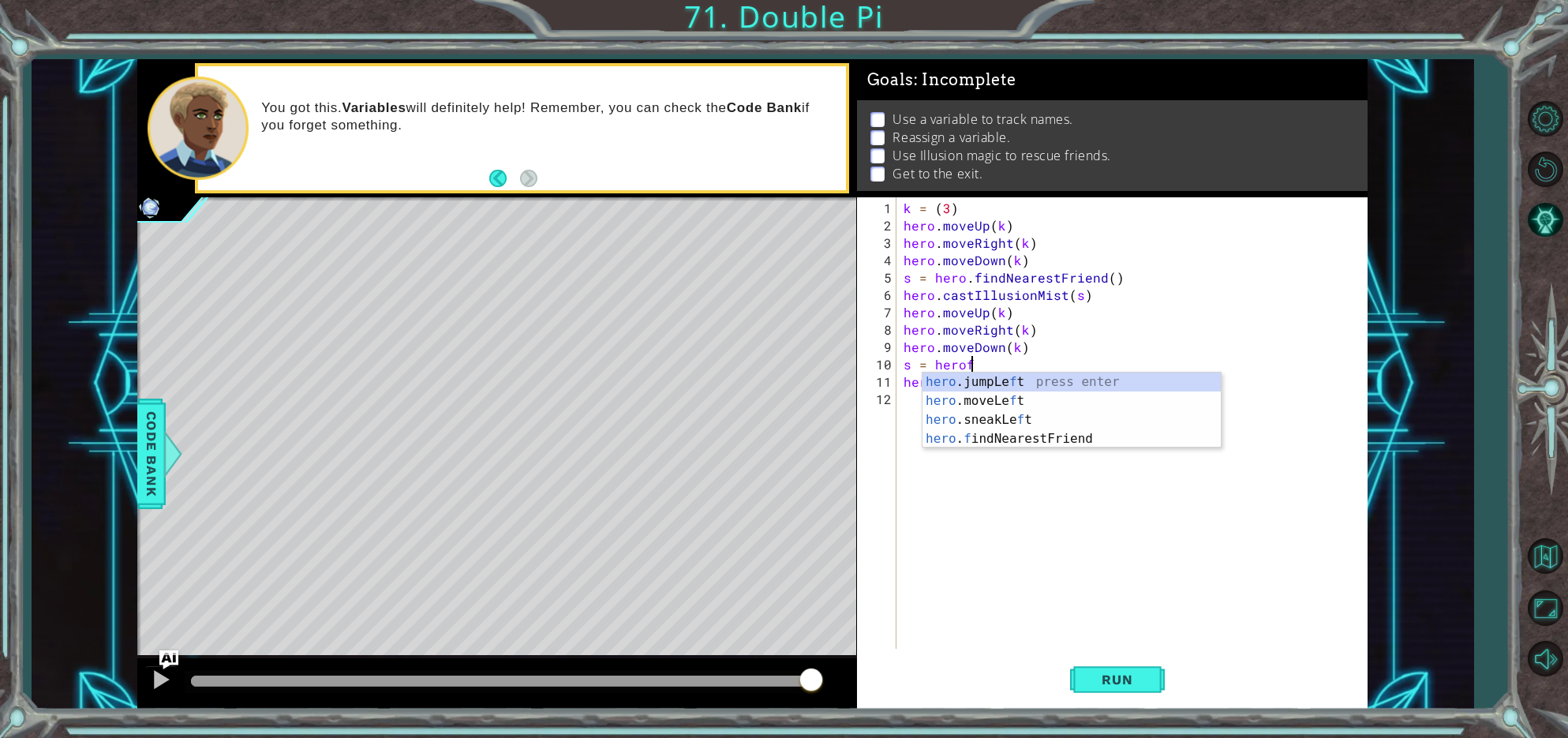
scroll to position [0, 3]
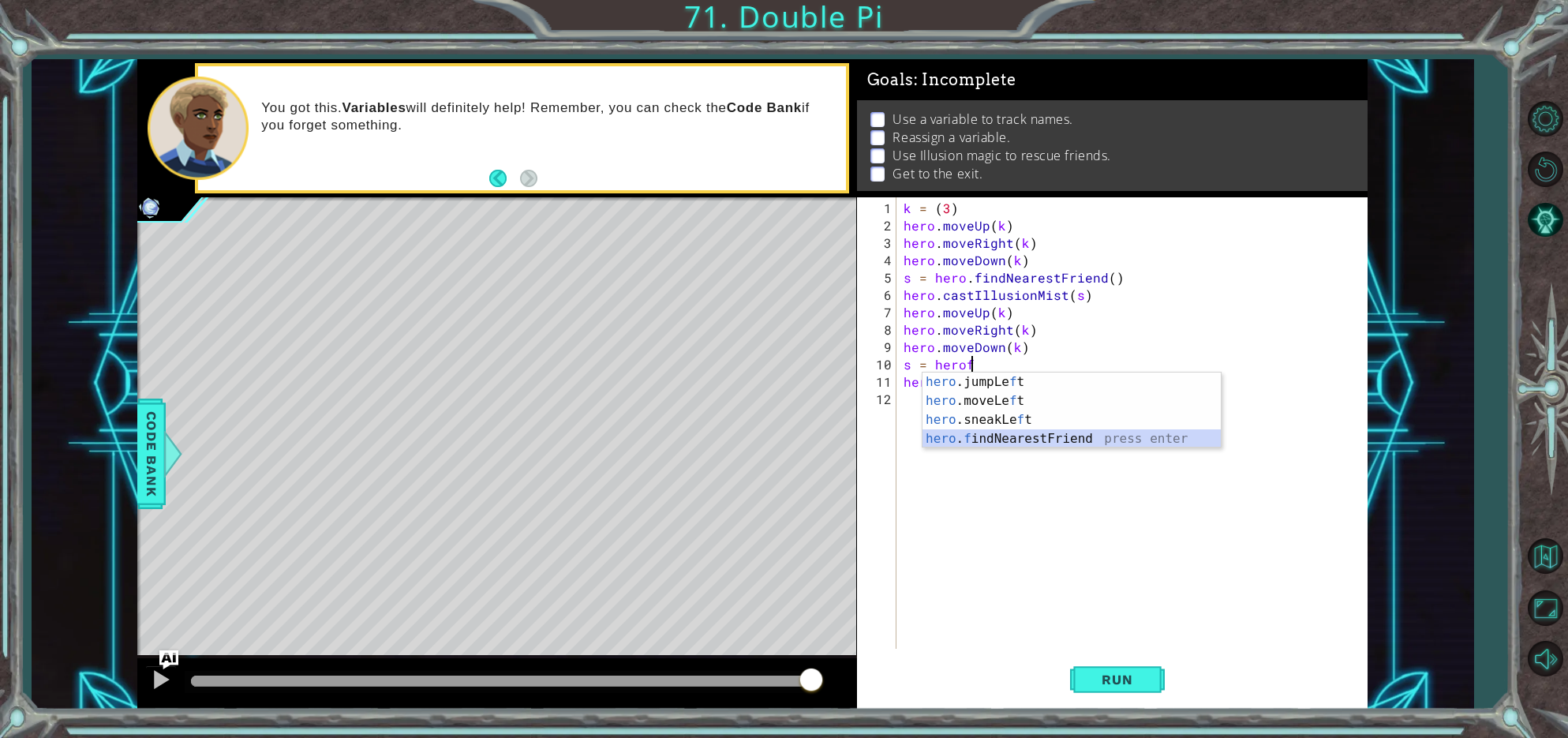
click at [1033, 437] on div "hero .jumpLe f t press enter hero .moveLe f t press enter hero .sneakLe f t pre…" at bounding box center [1072, 430] width 298 height 114
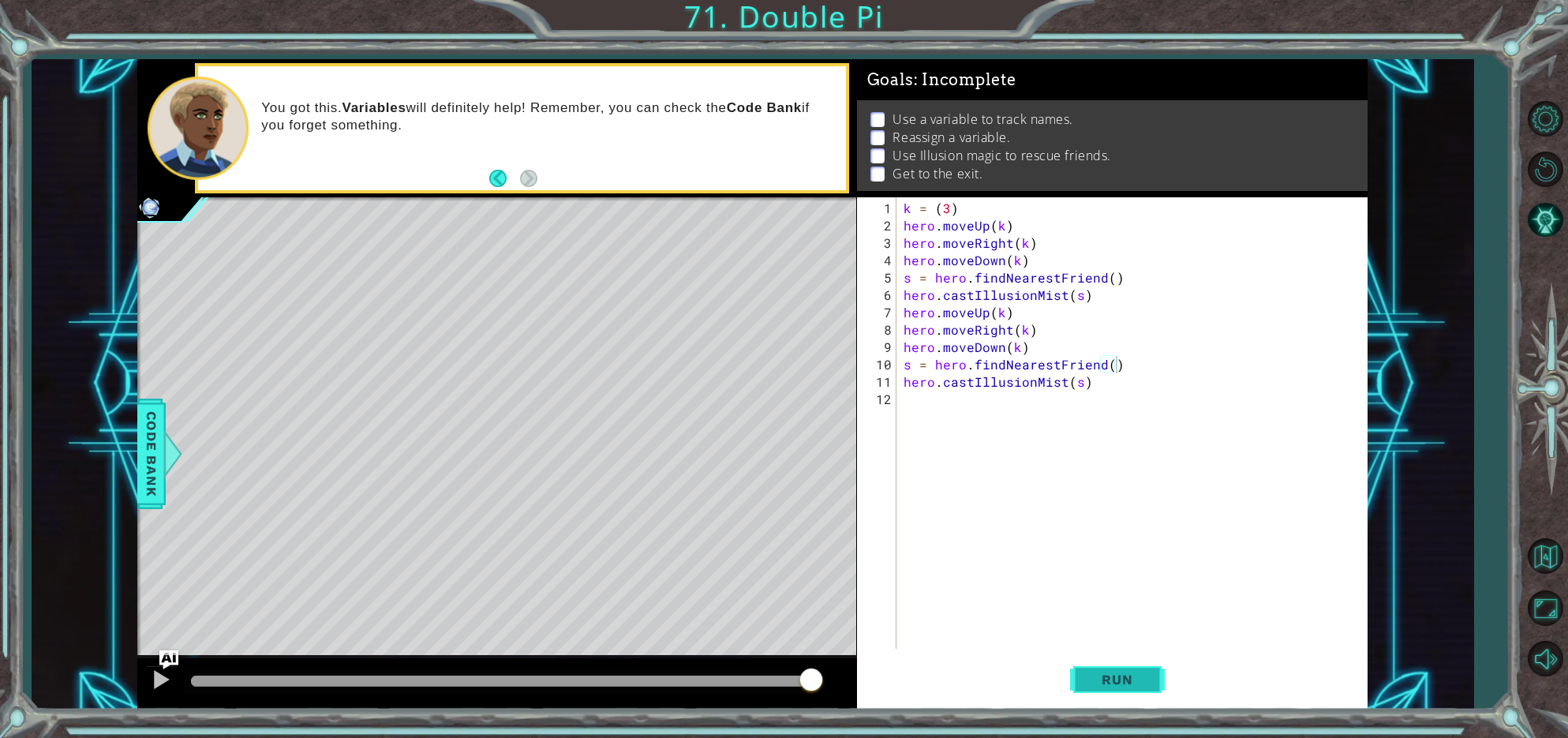
click at [1108, 672] on span "Run" at bounding box center [1117, 679] width 63 height 15
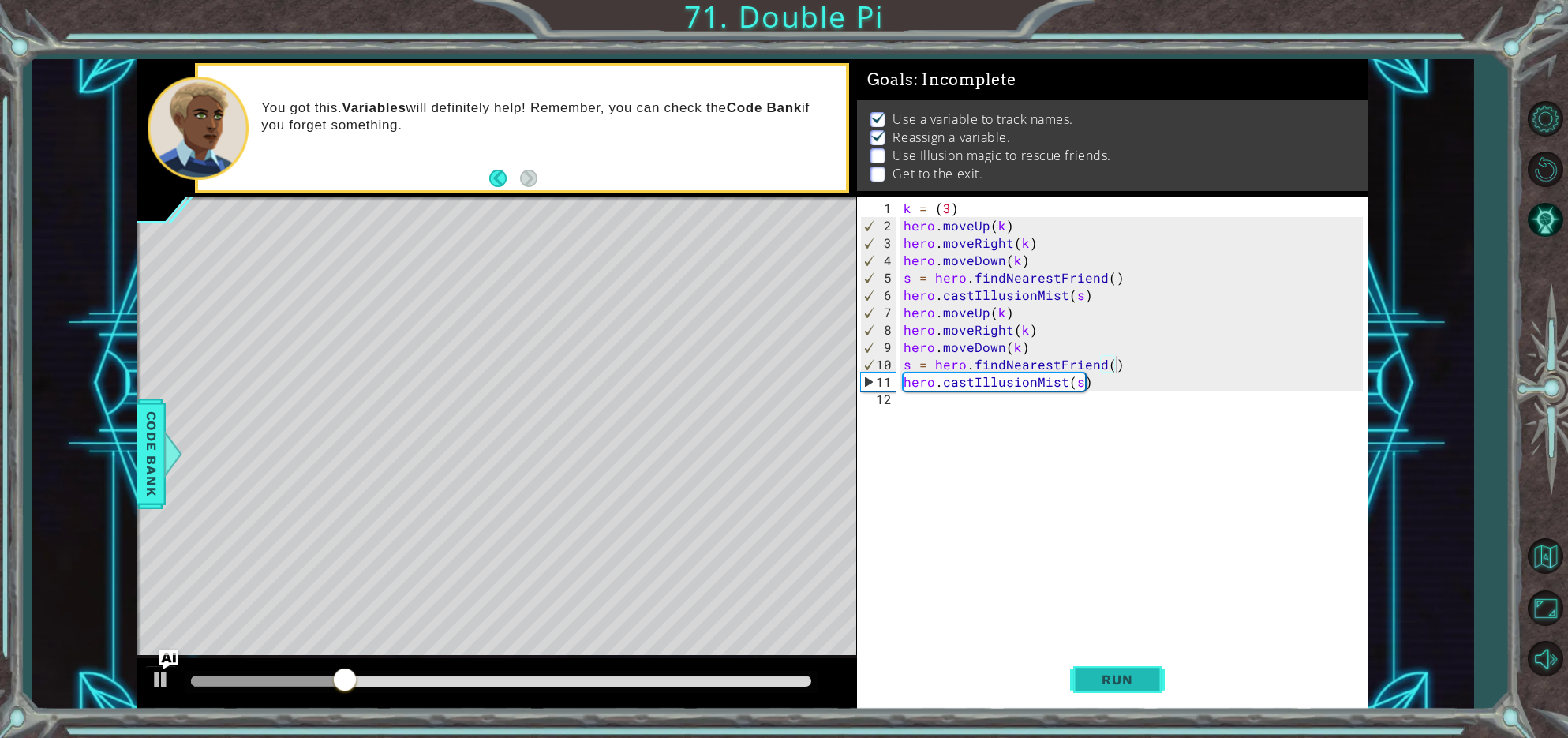
click at [1082, 679] on button "Run" at bounding box center [1117, 680] width 94 height 51
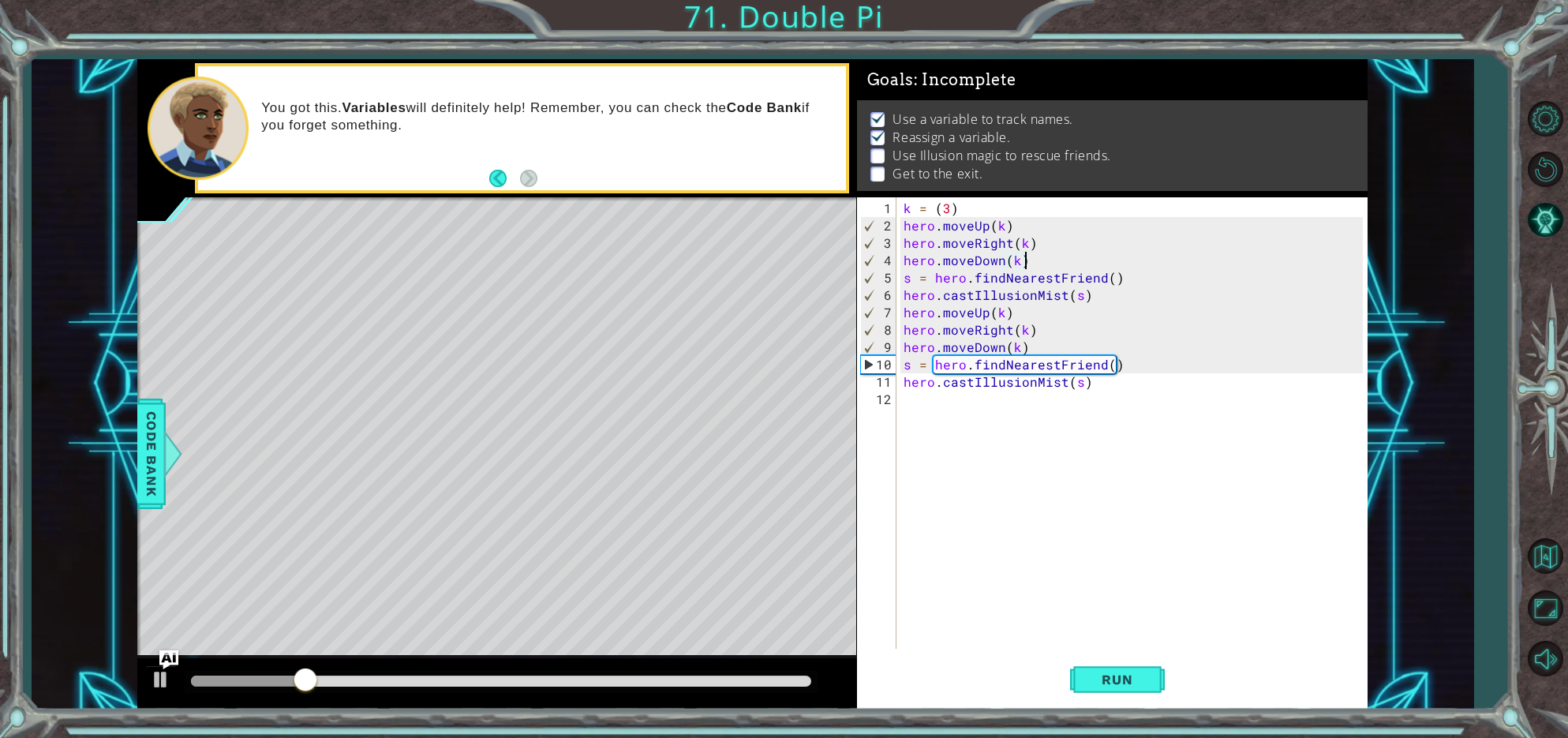
click at [1026, 258] on div "k = ( 3 ) hero . moveUp ( k ) hero . moveRight ( k ) hero . moveDown ( k ) s = …" at bounding box center [1135, 443] width 470 height 487
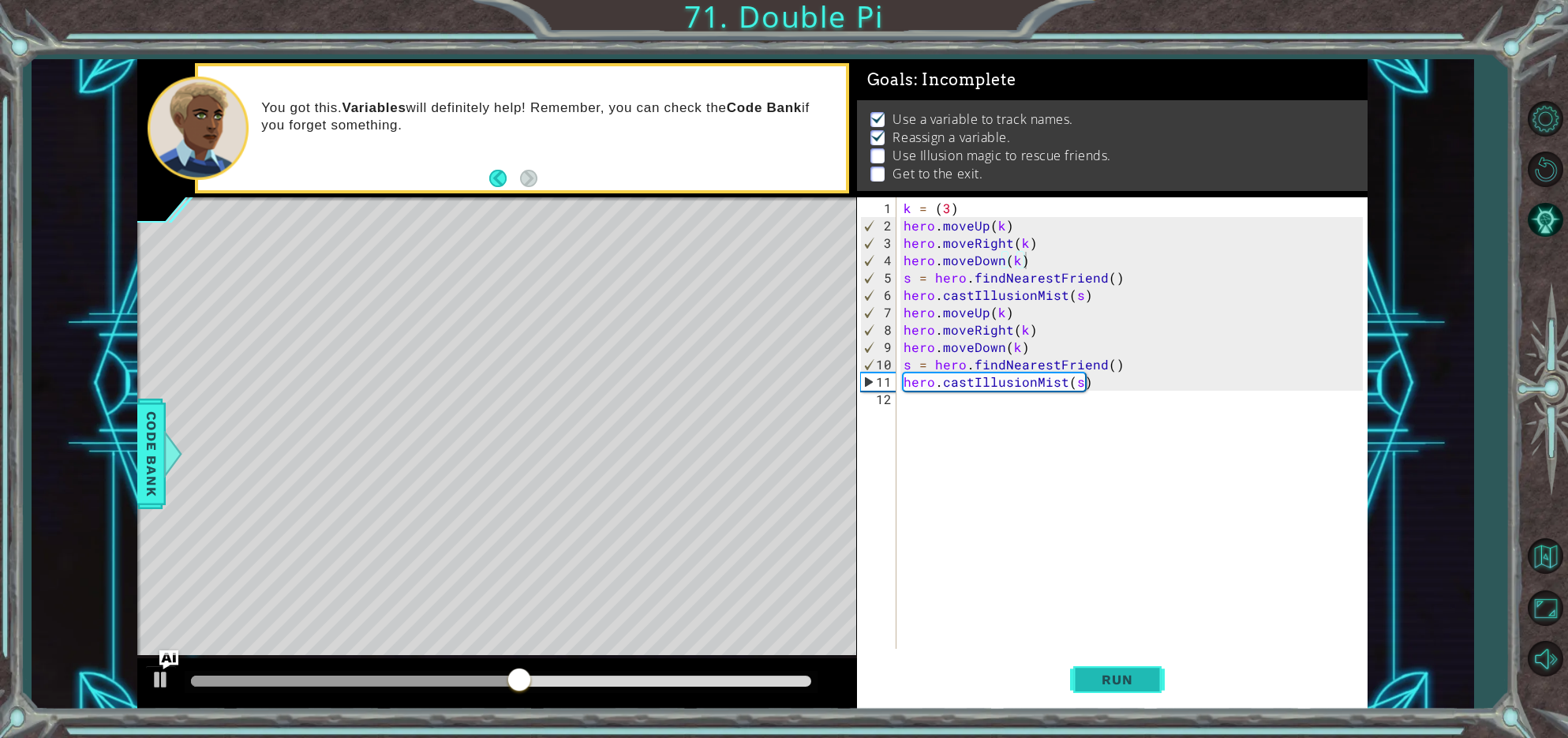
click at [1095, 667] on button "Run" at bounding box center [1117, 680] width 94 height 51
click at [1110, 695] on button "Run" at bounding box center [1117, 680] width 94 height 51
click at [1115, 672] on span "Run" at bounding box center [1117, 679] width 63 height 15
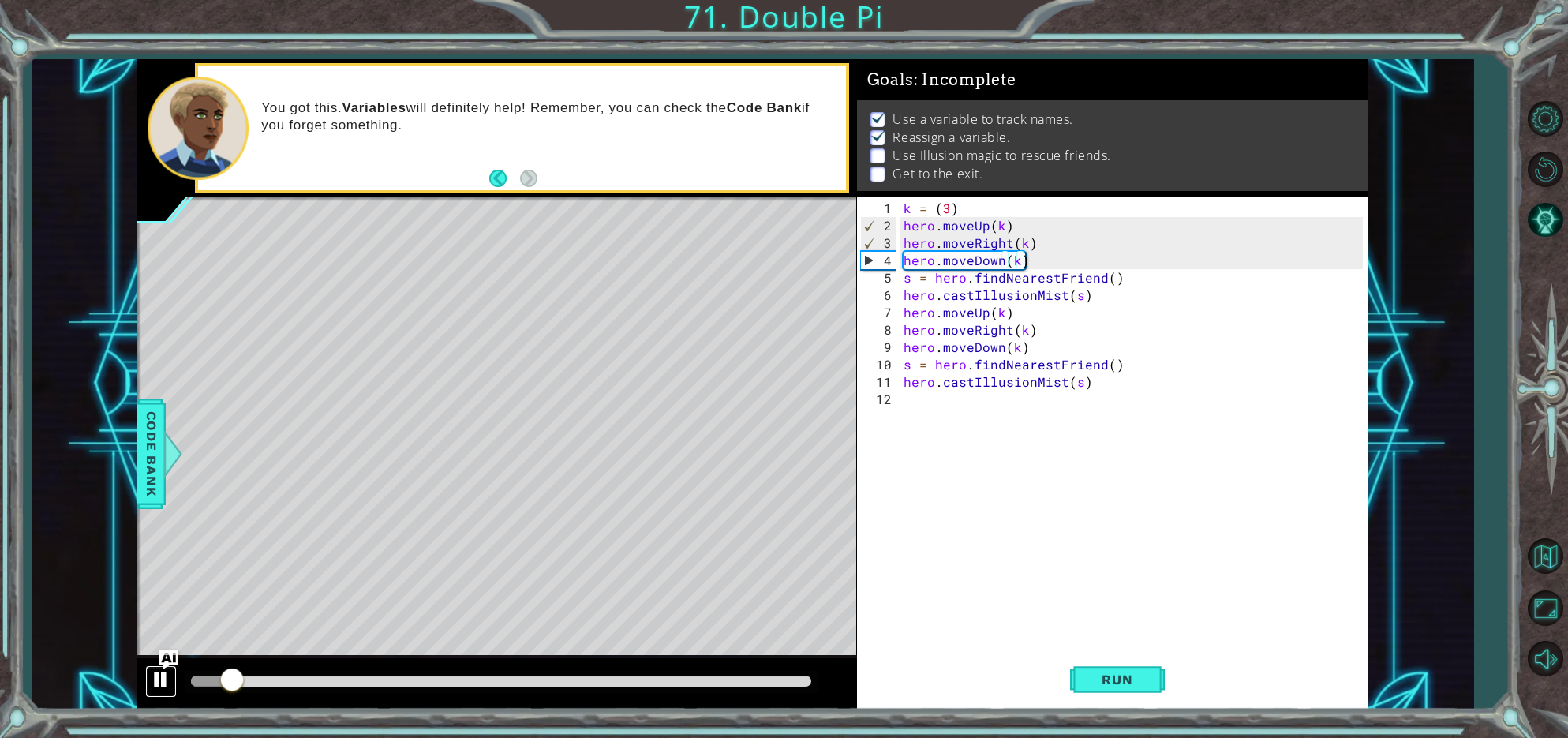
click at [164, 693] on button at bounding box center [161, 682] width 32 height 33
click at [194, 683] on div at bounding box center [212, 682] width 42 height 11
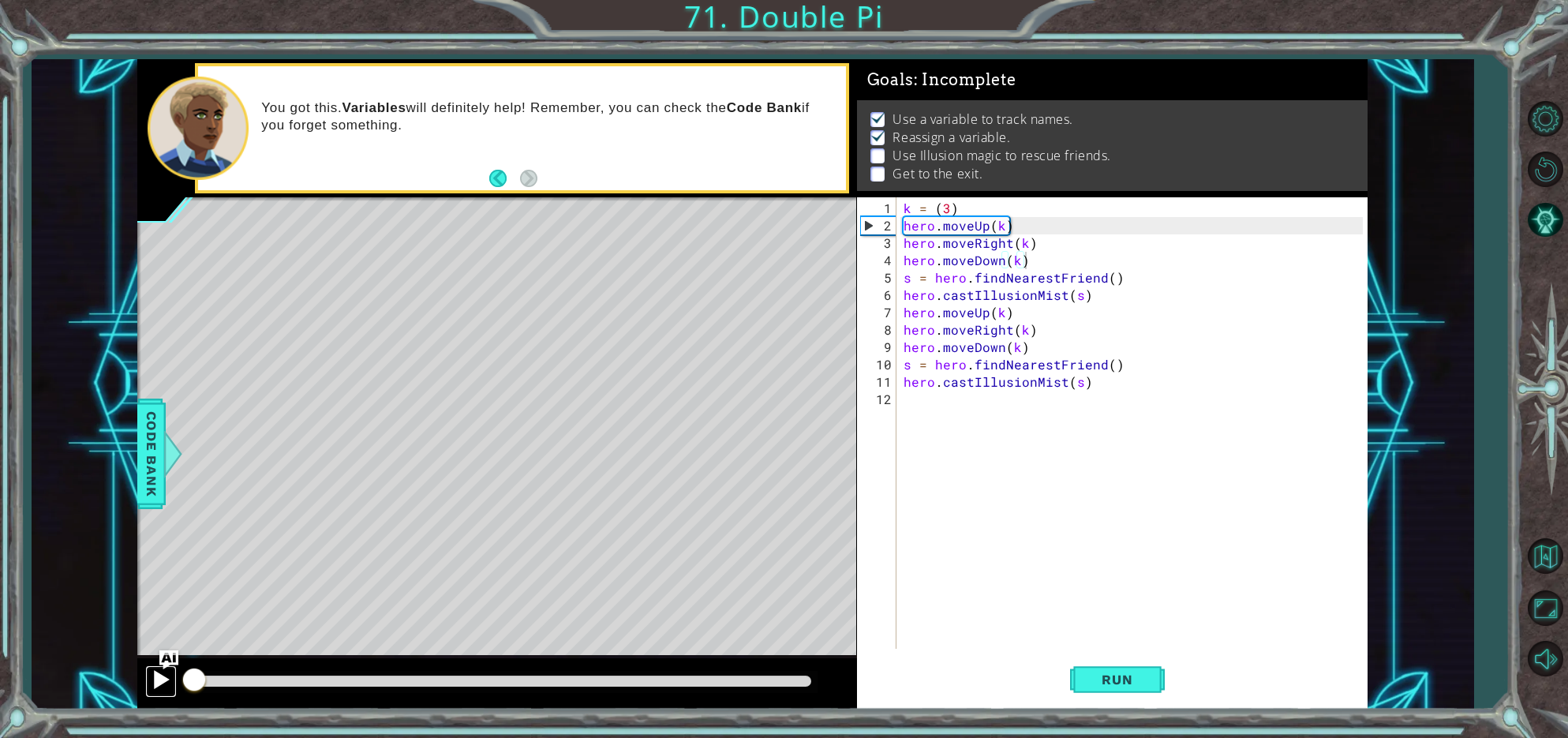
click at [159, 681] on div at bounding box center [160, 679] width 20 height 20
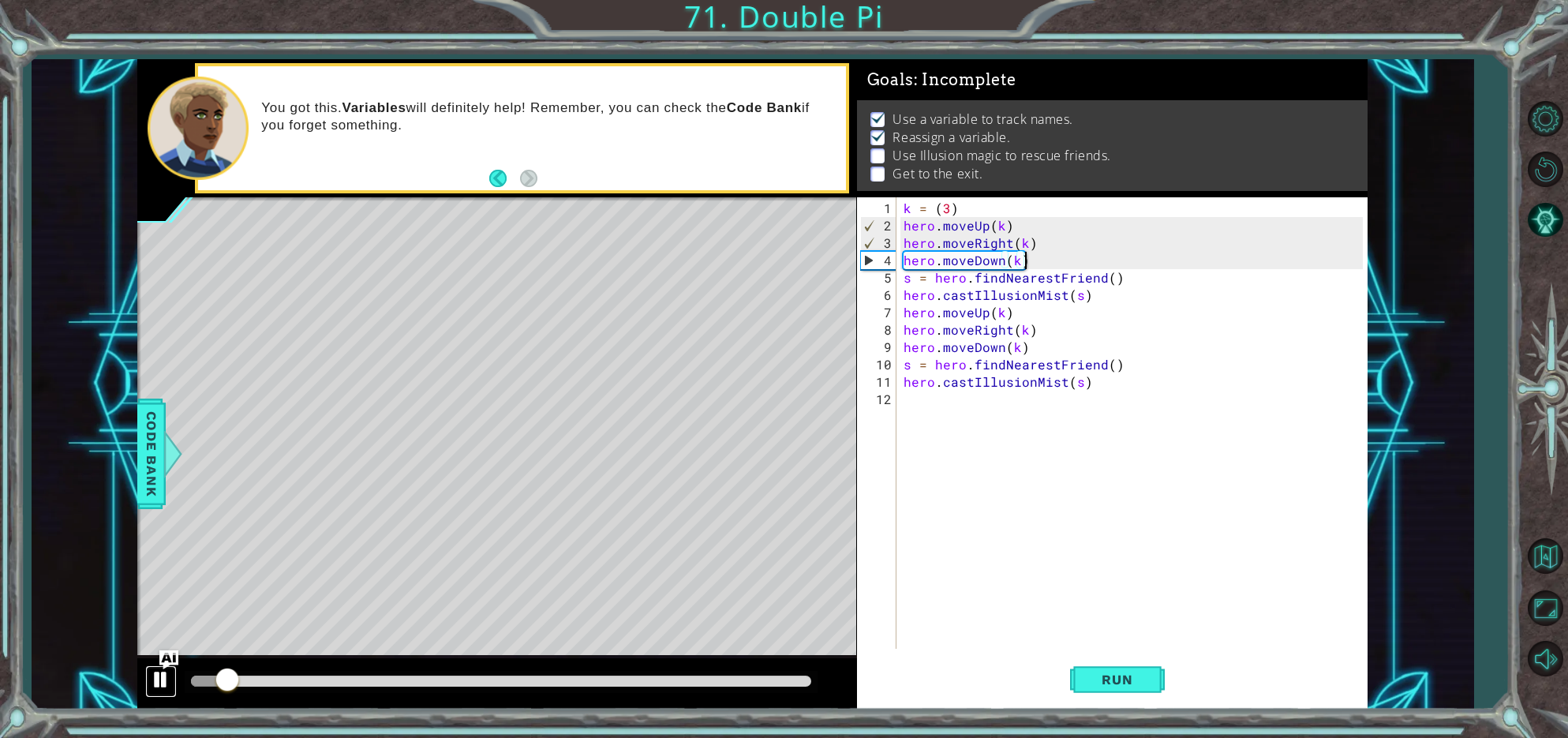
click at [159, 681] on div at bounding box center [160, 679] width 20 height 20
click at [951, 207] on div "k = ( 3 ) hero . moveUp ( k ) hero . moveRight ( k ) hero . moveDown ( k ) s = …" at bounding box center [1135, 443] width 470 height 487
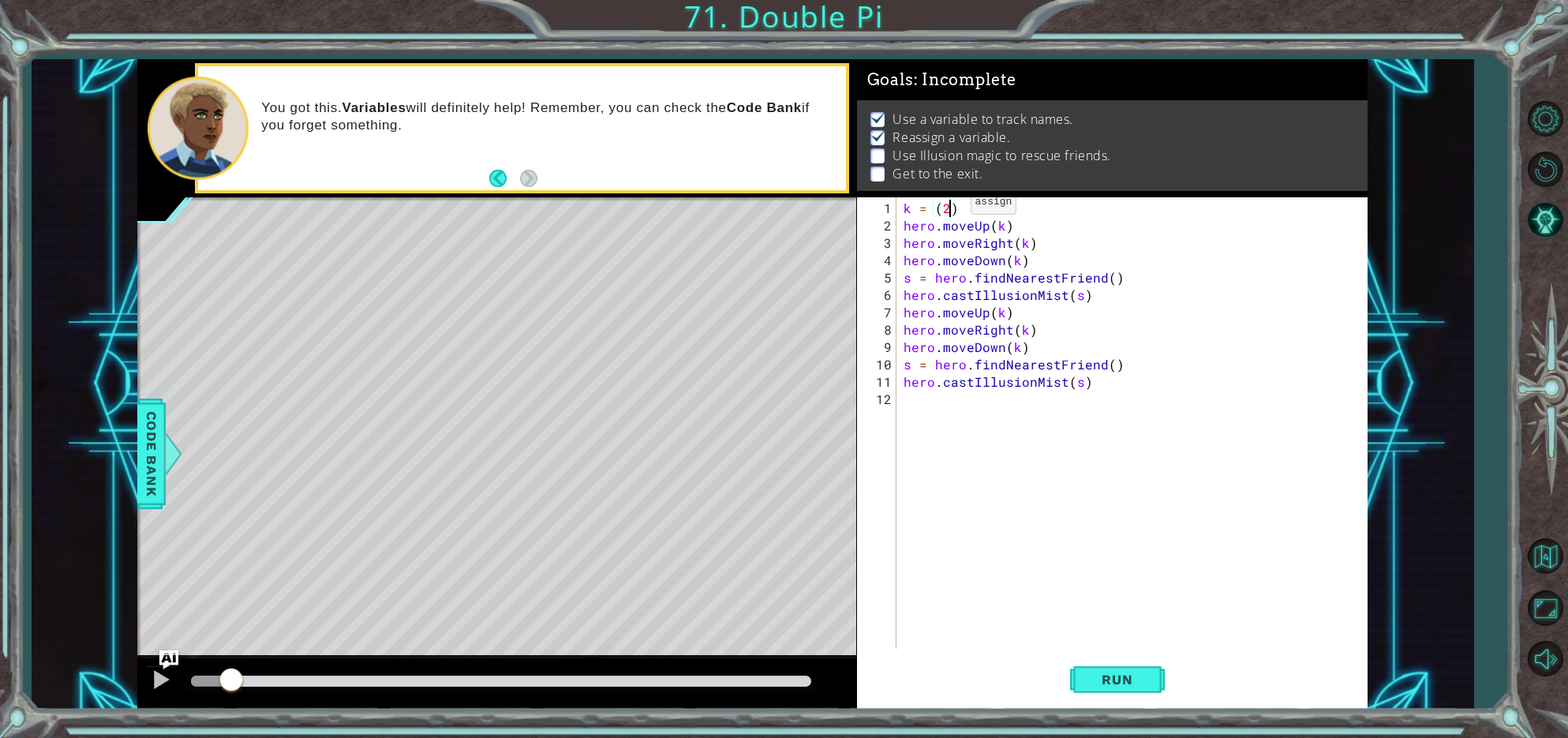
scroll to position [0, 2]
click at [1004, 311] on div "k = ( 2 ) hero . moveUp ( k ) hero . moveRight ( k ) hero . moveDown ( k ) s = …" at bounding box center [1135, 443] width 470 height 487
click at [1022, 332] on div "k = ( 2 ) hero . moveUp ( k ) hero . moveRight ( k ) hero . moveDown ( k ) s = …" at bounding box center [1135, 443] width 470 height 487
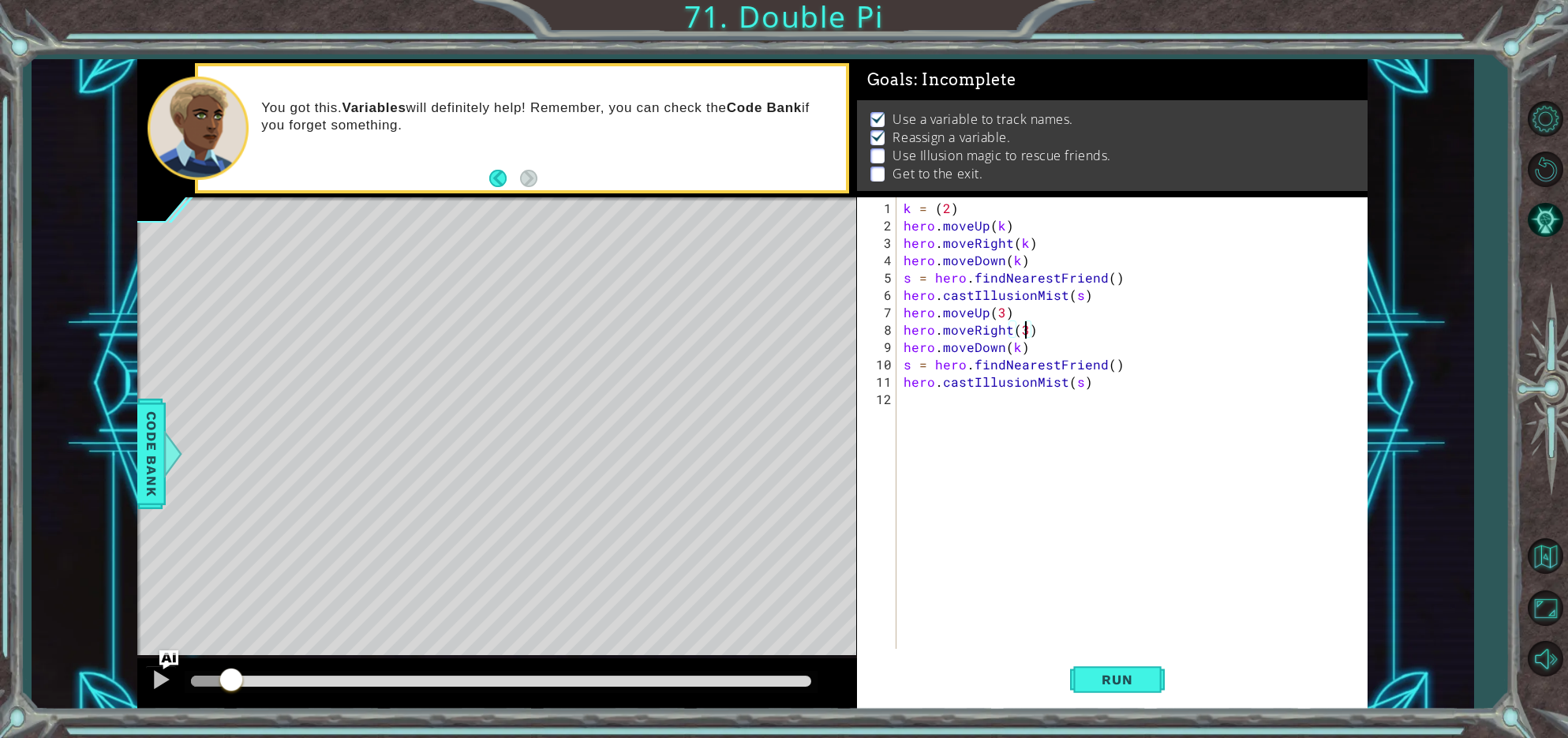
click at [1019, 351] on div "k = ( 2 ) hero . moveUp ( k ) hero . moveRight ( k ) hero . moveDown ( k ) s = …" at bounding box center [1135, 443] width 470 height 487
click at [1099, 671] on button "Run" at bounding box center [1117, 680] width 94 height 51
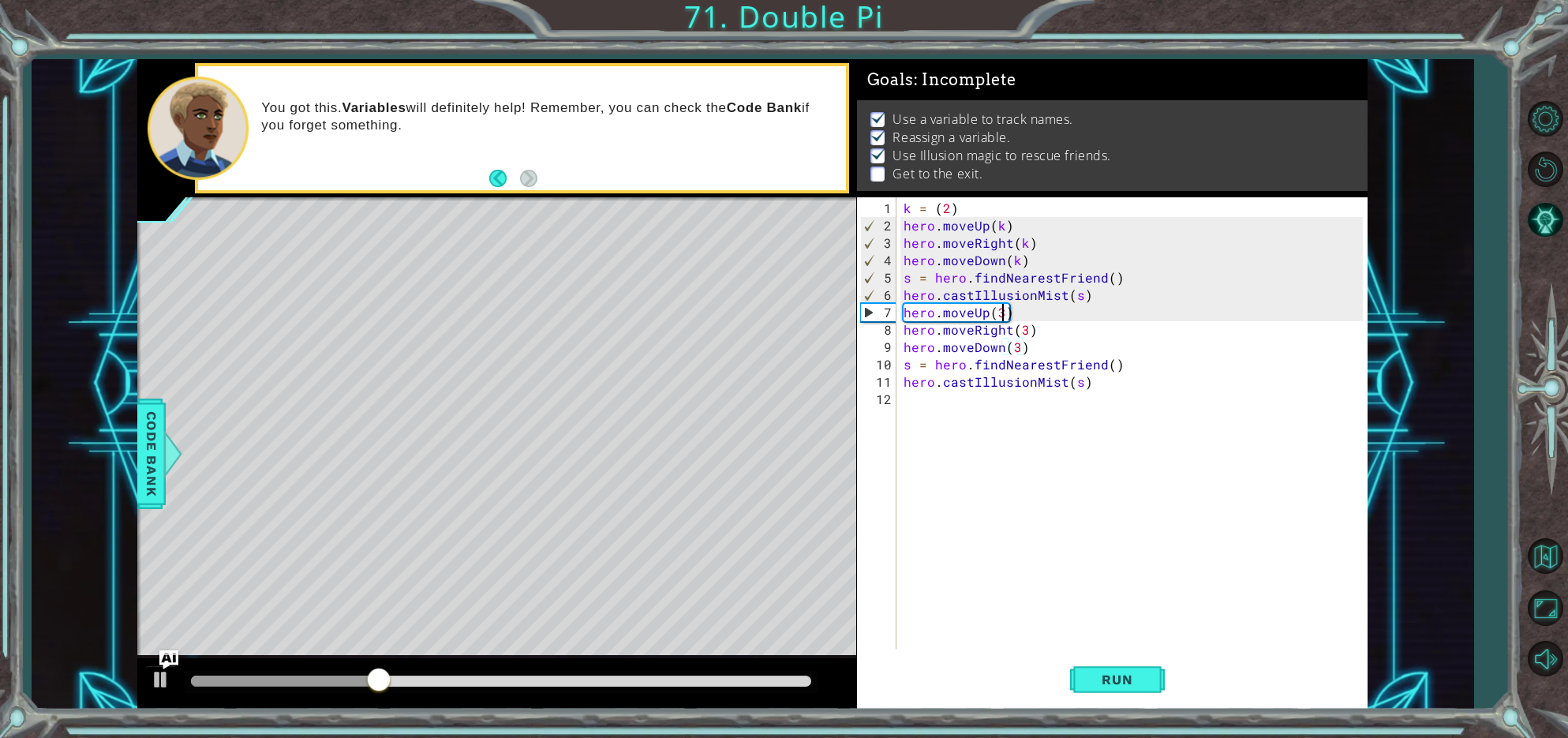
click at [1002, 314] on div "k = ( 2 ) hero . moveUp ( k ) hero . moveRight ( k ) hero . moveDown ( k ) s = …" at bounding box center [1135, 443] width 470 height 487
type textarea "hero.moveUp(k)"
drag, startPoint x: 1169, startPoint y: 548, endPoint x: 1151, endPoint y: 525, distance: 29.2
click at [1157, 533] on div "k = ( 2 ) hero . moveUp ( k ) hero . moveRight ( k ) hero . moveDown ( k ) s = …" at bounding box center [1135, 443] width 470 height 487
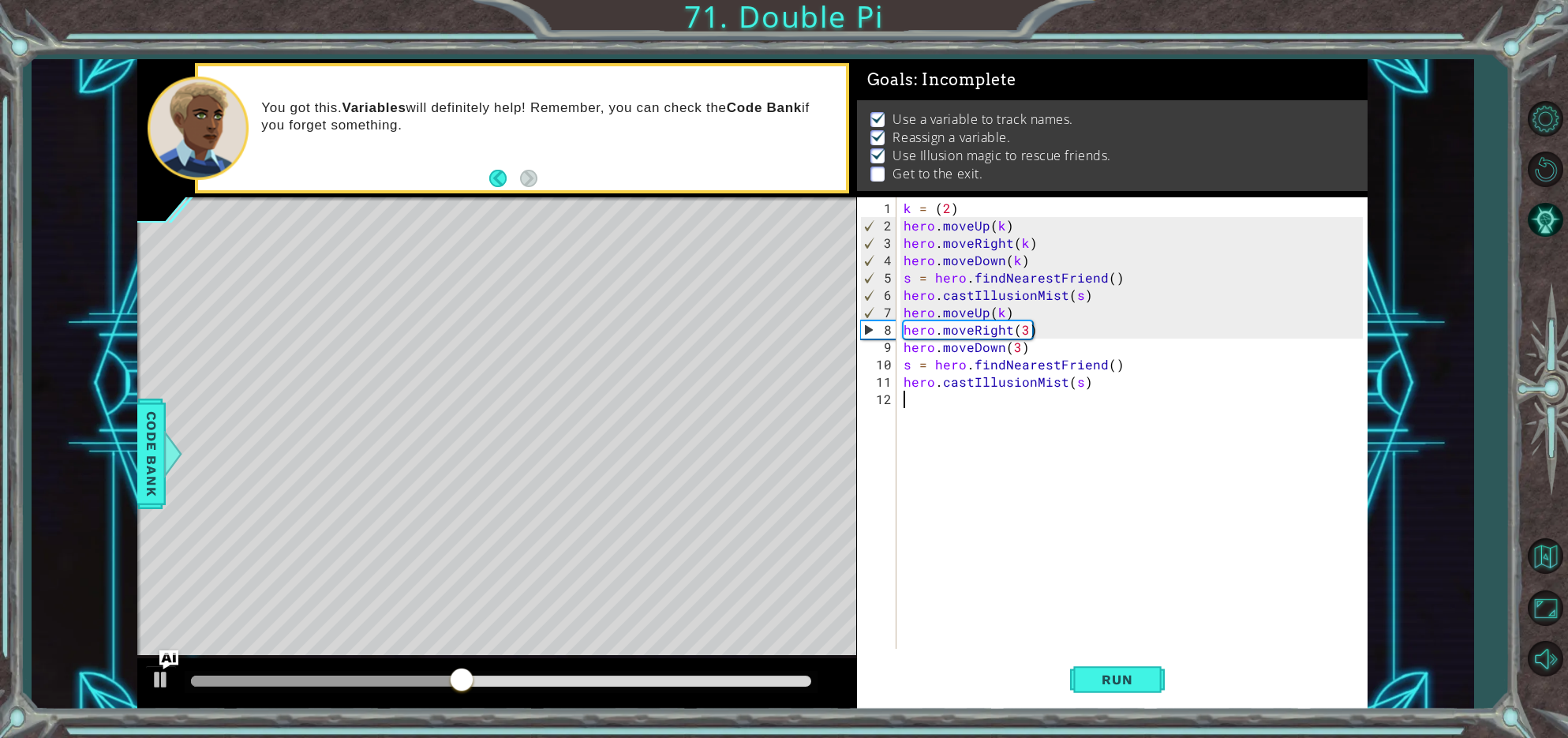
scroll to position [0, 0]
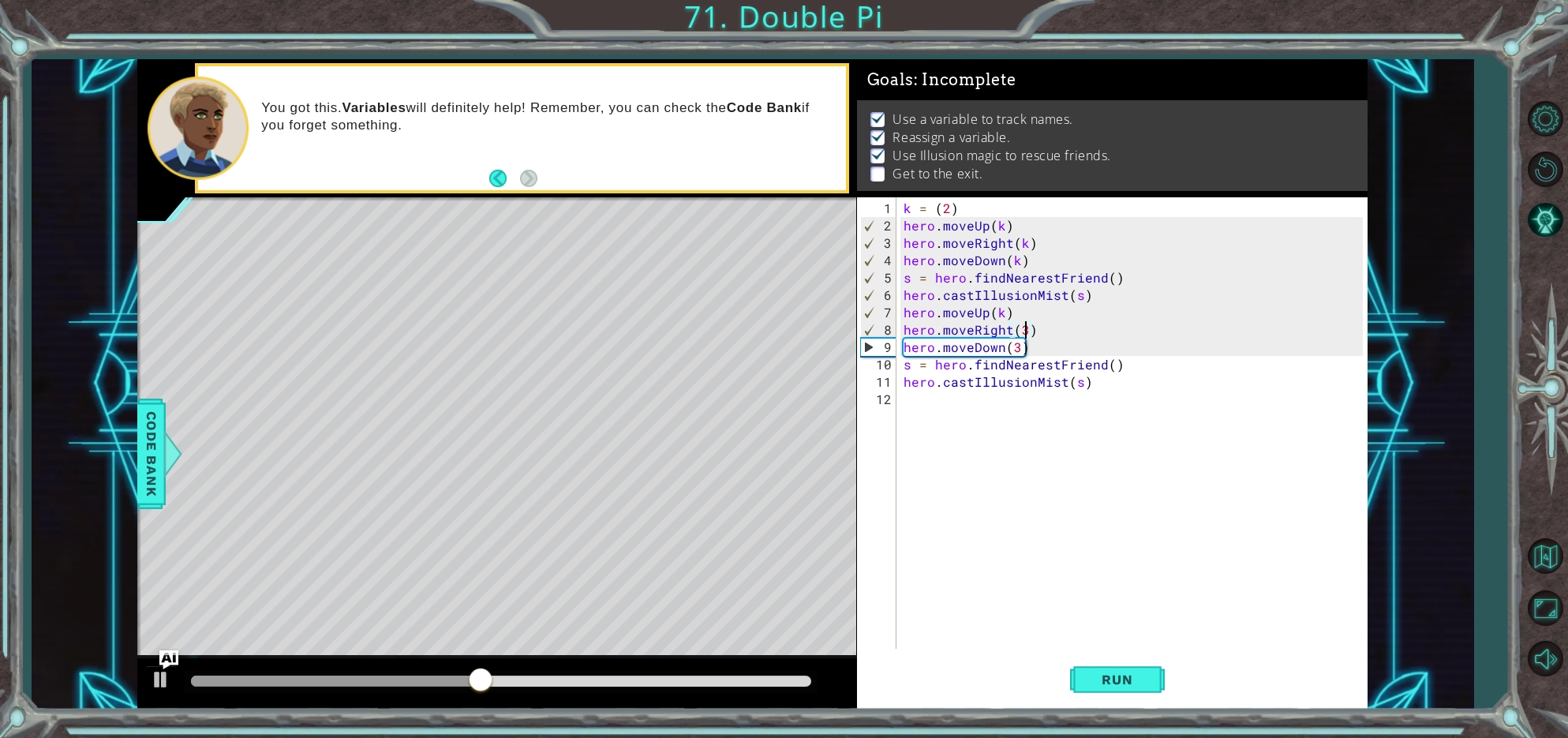
click at [1026, 334] on div "k = ( 2 ) hero . moveUp ( k ) hero . moveRight ( k ) hero . moveDown ( k ) s = …" at bounding box center [1135, 443] width 470 height 487
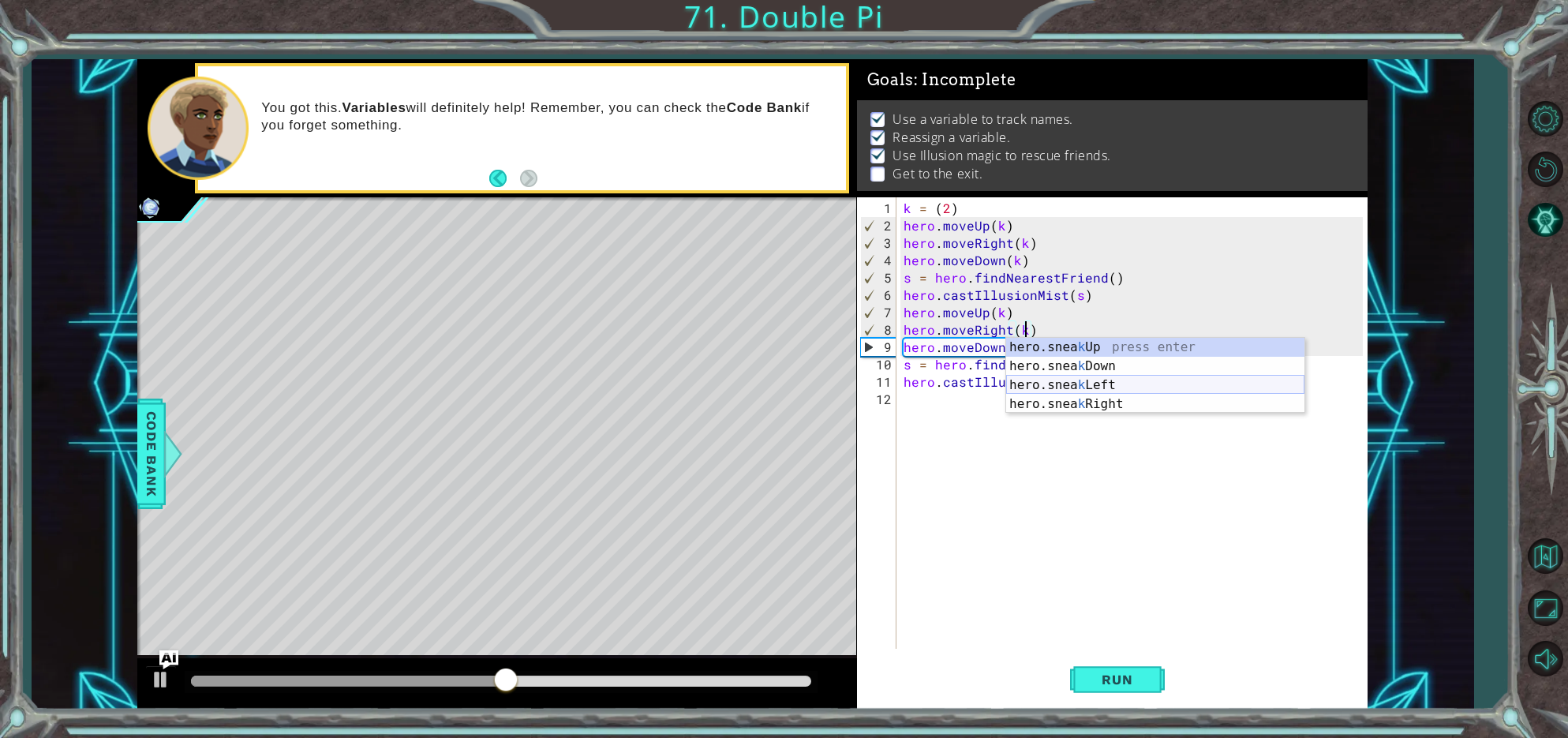
scroll to position [0, 7]
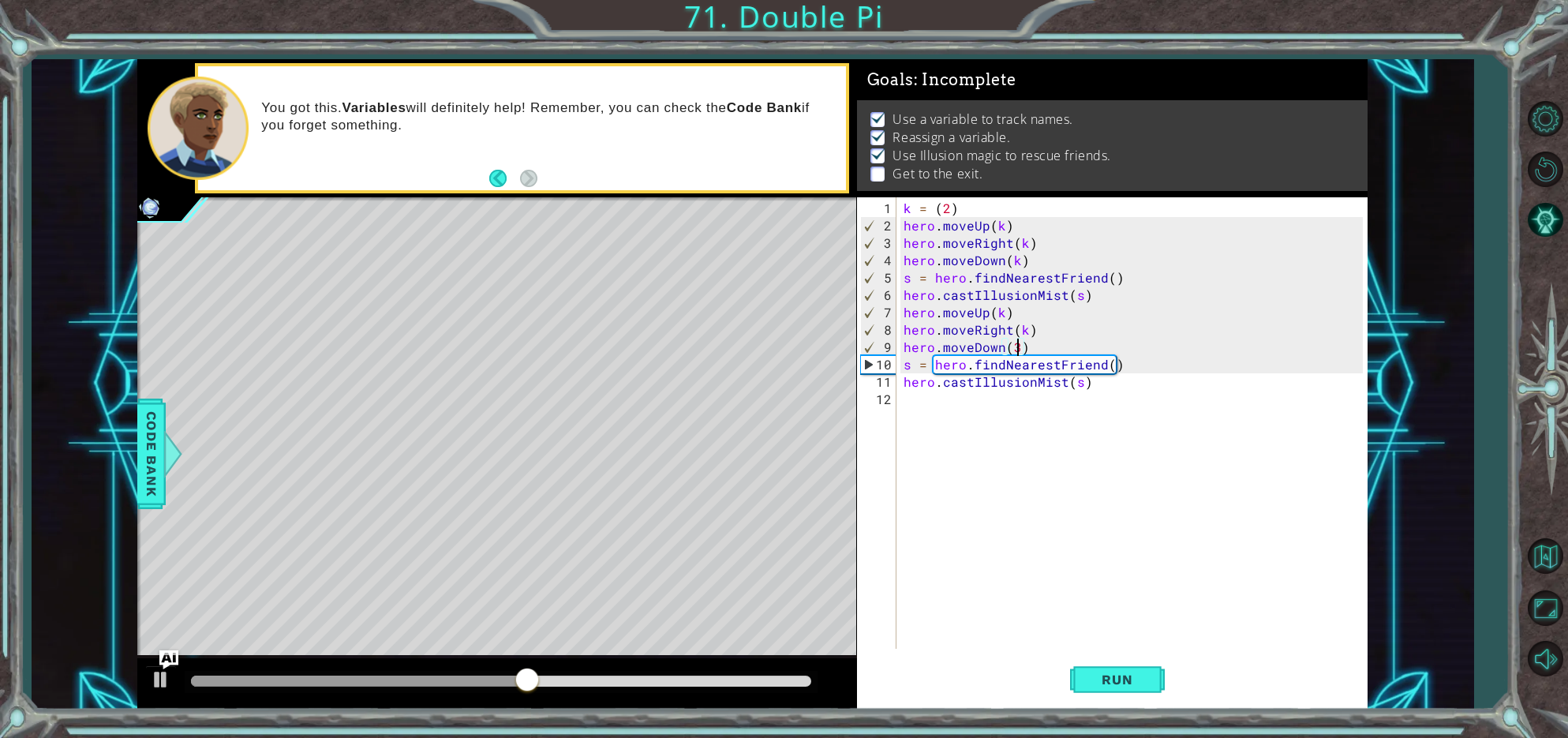
click at [1013, 343] on div "k = ( 2 ) hero . moveUp ( k ) hero . moveRight ( k ) hero . moveDown ( k ) s = …" at bounding box center [1135, 443] width 470 height 487
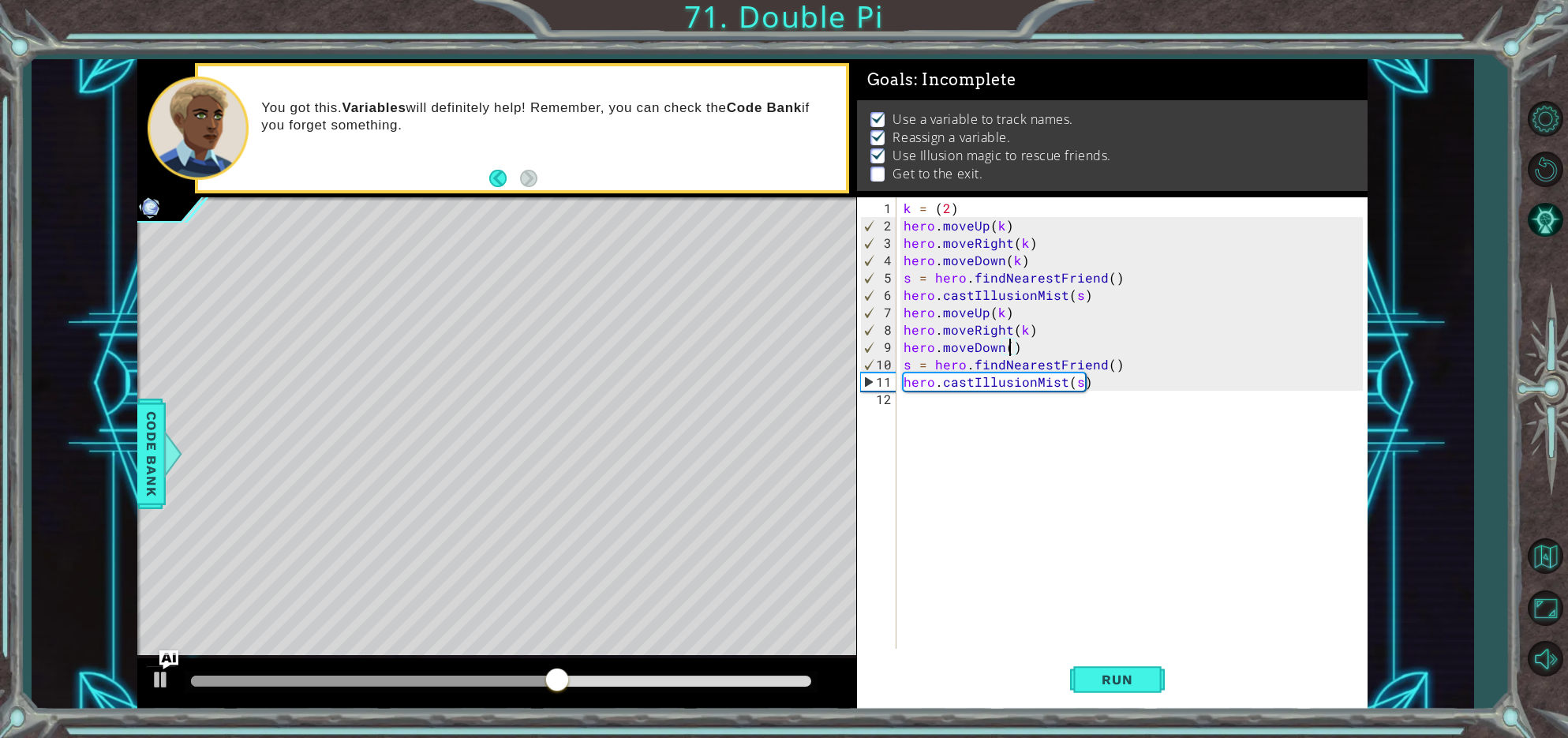
type textarea "hero.moveDown(k)"
click at [1104, 517] on div "k = ( 2 ) hero . moveUp ( k ) hero . moveRight ( k ) hero . moveDown ( k ) s = …" at bounding box center [1135, 443] width 470 height 487
click at [950, 208] on div "k = ( 2 ) hero . moveUp ( k ) hero . moveRight ( k ) hero . moveDown ( k ) s = …" at bounding box center [1135, 443] width 470 height 487
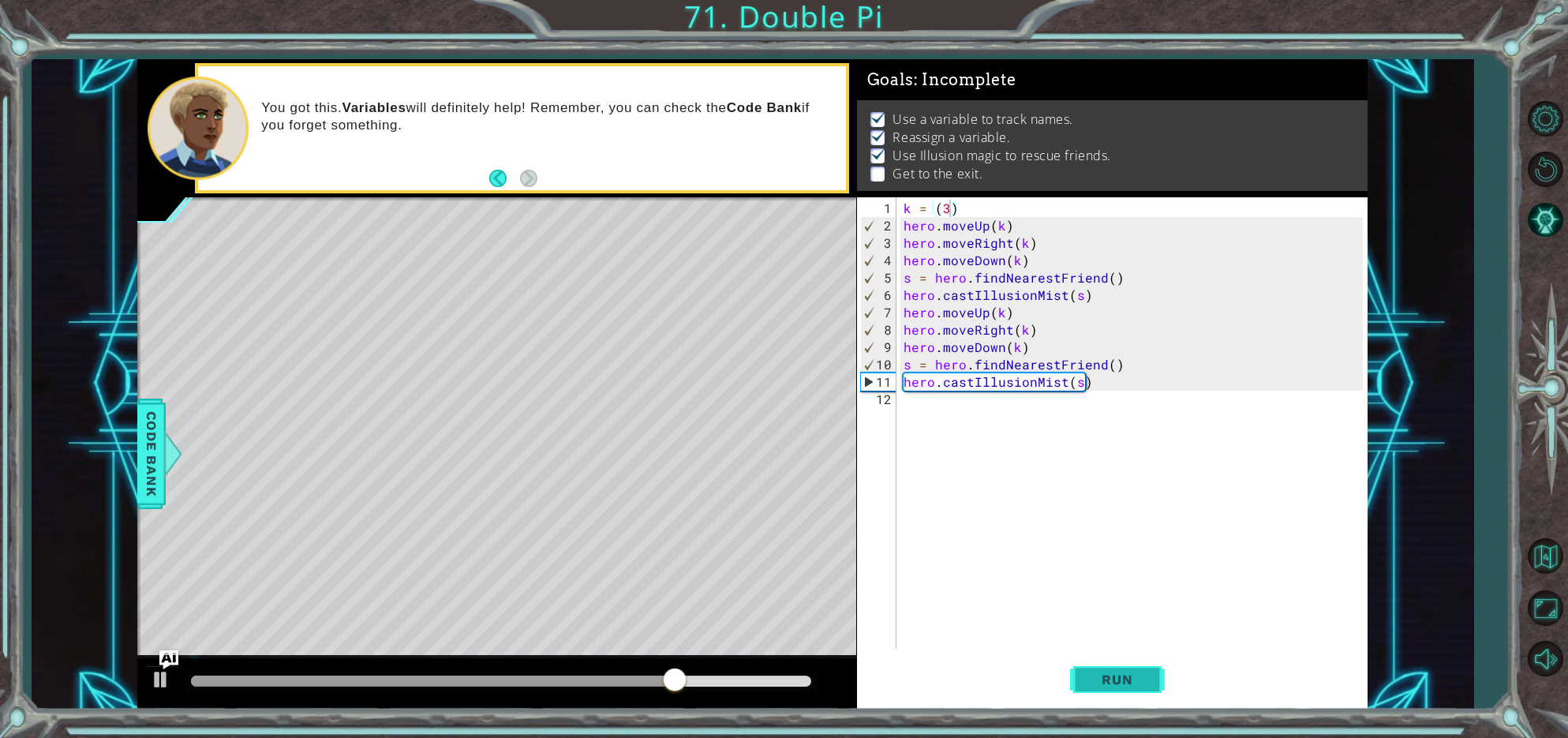
click at [1135, 671] on button "Run" at bounding box center [1117, 680] width 94 height 51
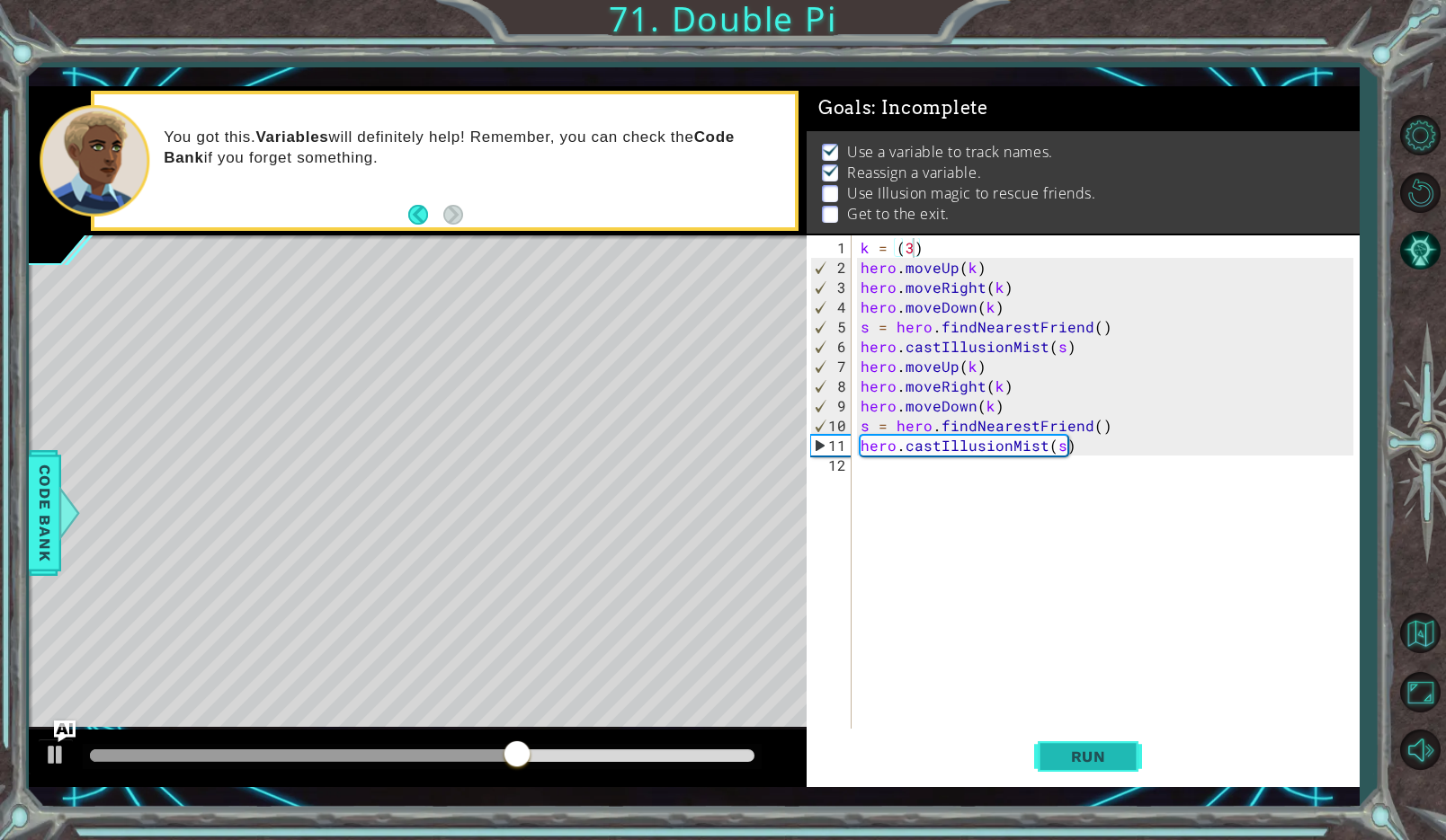
click at [1125, 768] on button "Run" at bounding box center [1088, 756] width 107 height 55
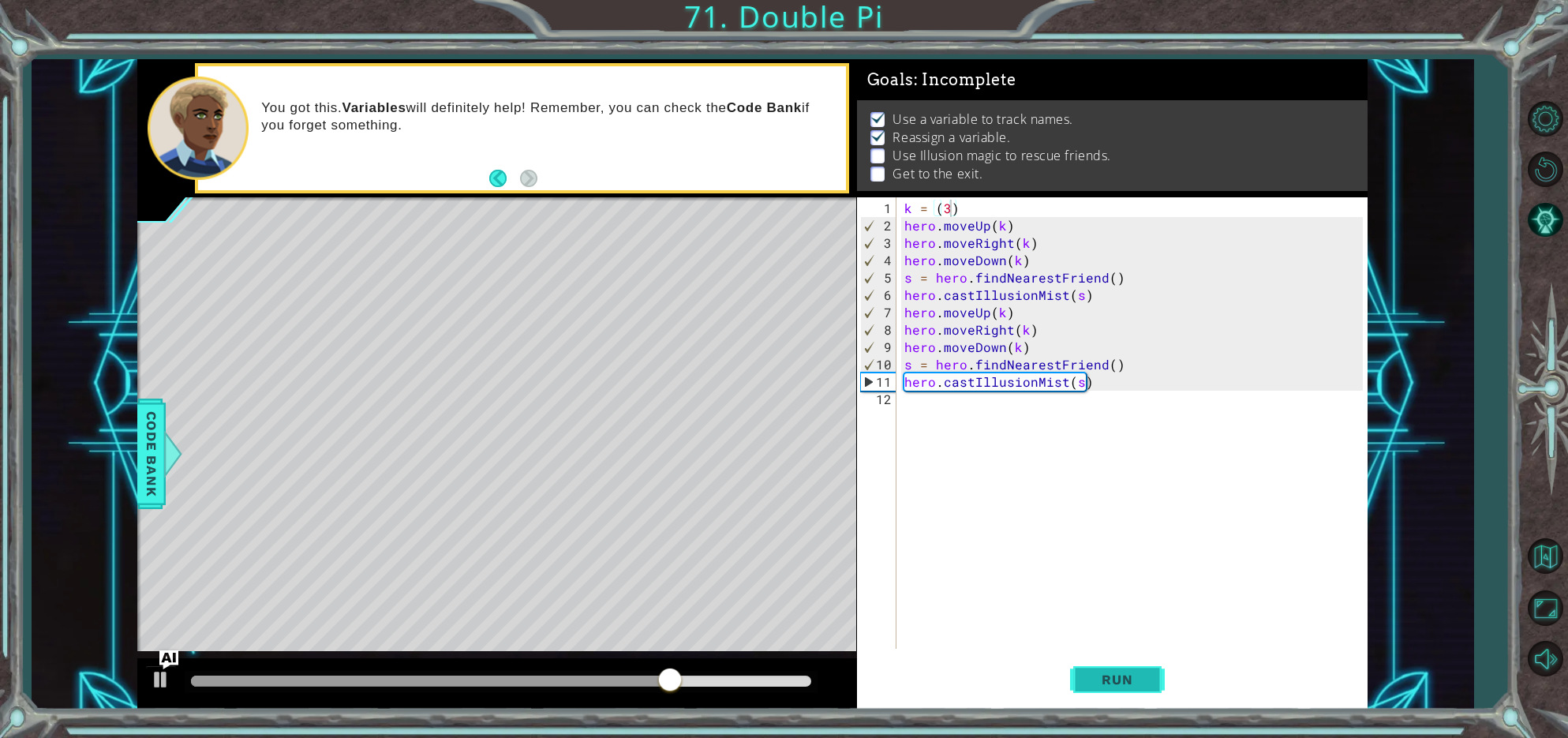
click at [1146, 682] on span "Run" at bounding box center [1117, 679] width 63 height 15
click at [436, 603] on div "Level Map" at bounding box center [502, 430] width 730 height 465
drag, startPoint x: 159, startPoint y: 675, endPoint x: 199, endPoint y: 694, distance: 44.3
click at [164, 678] on div at bounding box center [160, 679] width 20 height 20
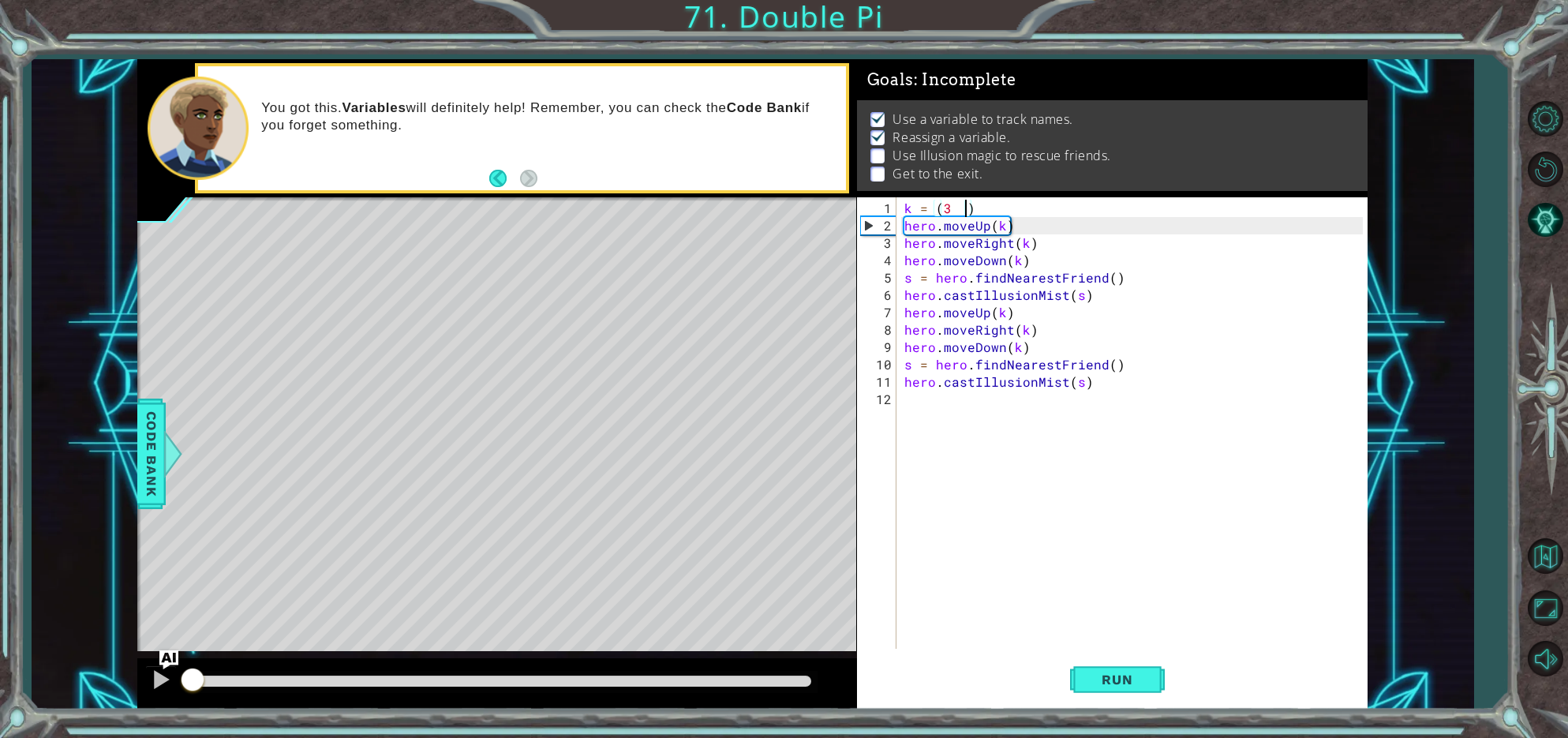
click at [193, 680] on div at bounding box center [192, 682] width 2 height 11
drag, startPoint x: 195, startPoint y: 683, endPoint x: 224, endPoint y: 681, distance: 29.1
click at [224, 681] on div at bounding box center [223, 681] width 28 height 28
click at [164, 683] on div at bounding box center [160, 679] width 20 height 20
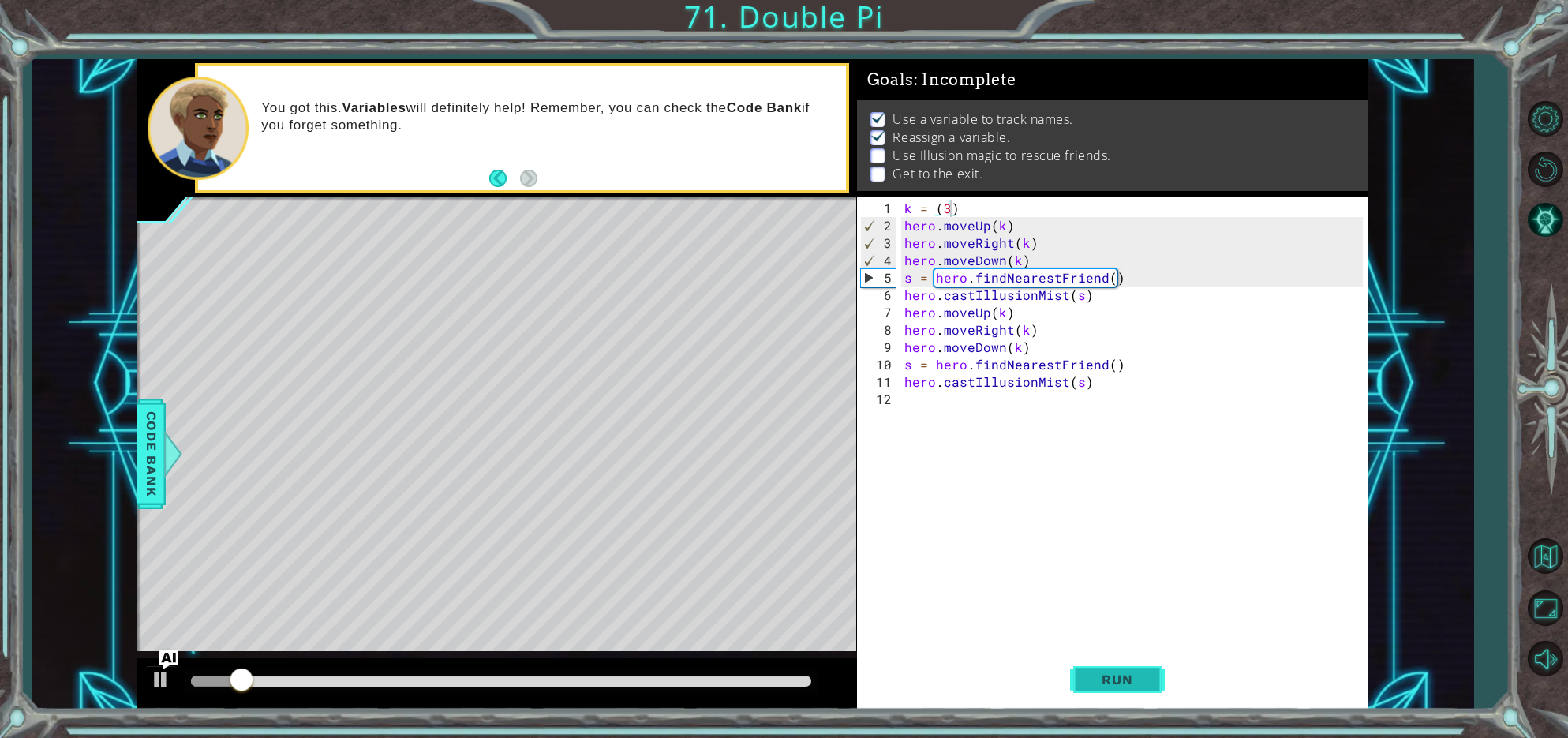
click at [1078, 679] on button "Run" at bounding box center [1117, 680] width 94 height 51
drag, startPoint x: 278, startPoint y: 680, endPoint x: 234, endPoint y: 674, distance: 44.4
click at [234, 674] on div at bounding box center [234, 681] width 28 height 28
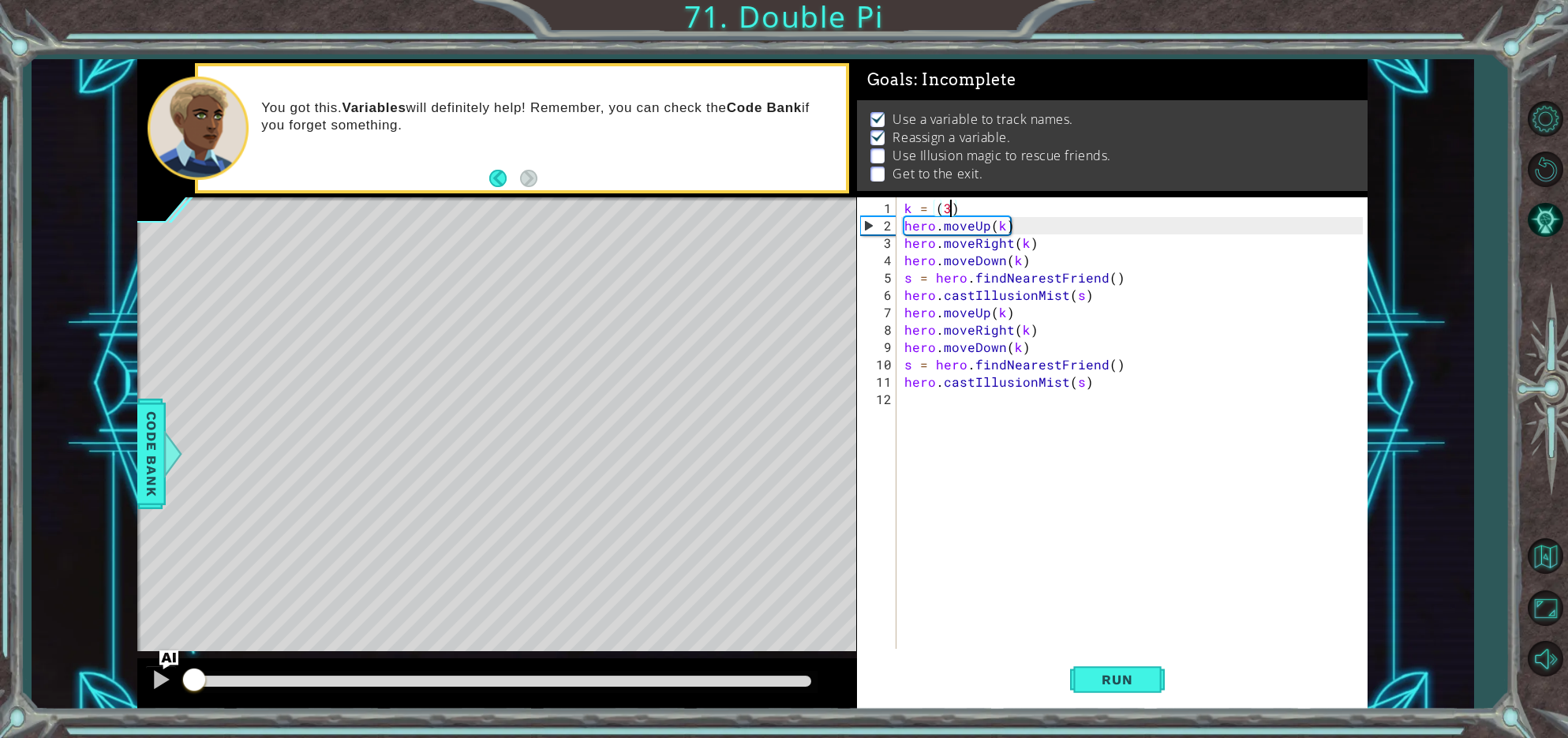
click at [194, 682] on div at bounding box center [193, 682] width 3 height 11
click at [1126, 675] on span "Run" at bounding box center [1117, 679] width 63 height 15
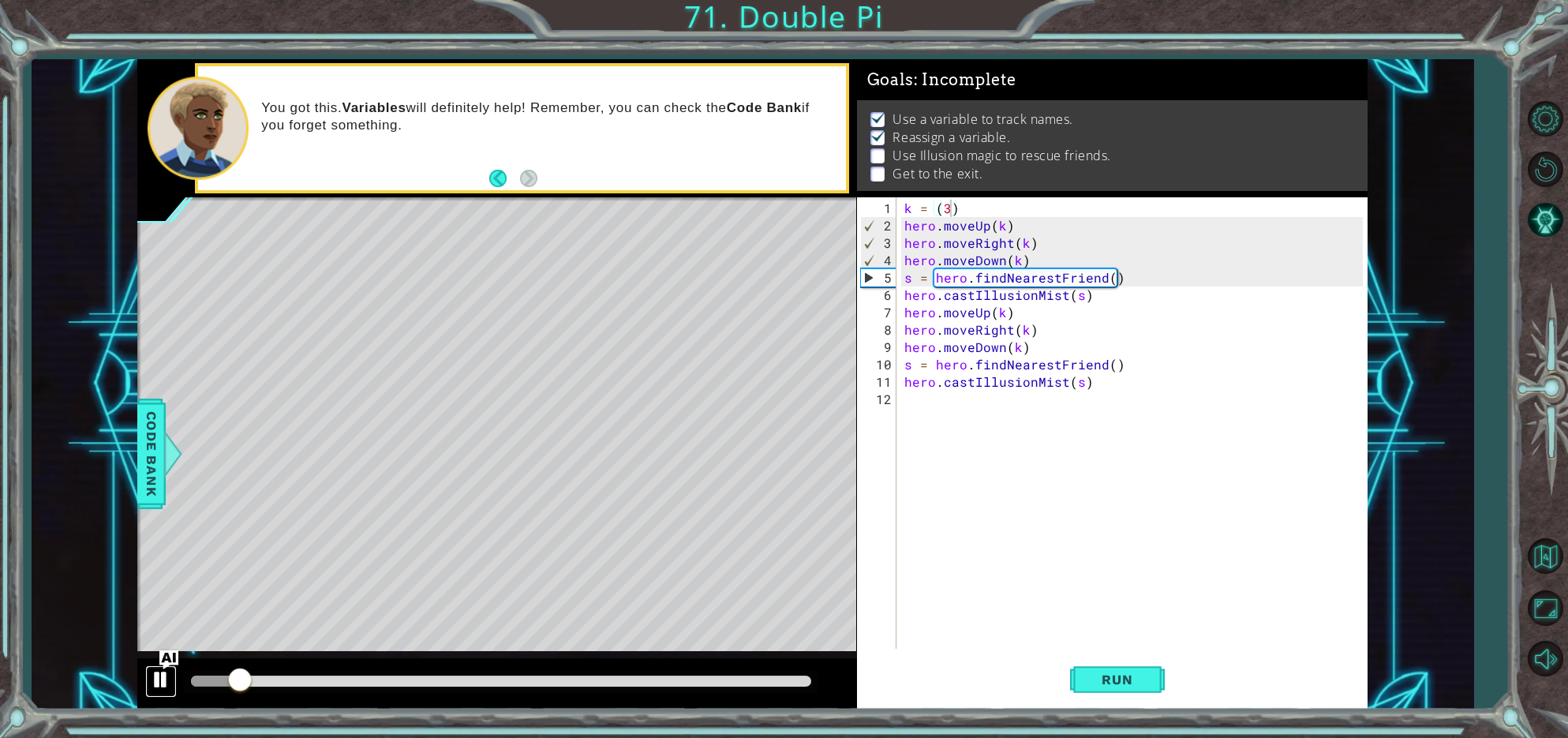
click at [158, 679] on div at bounding box center [160, 679] width 20 height 20
drag, startPoint x: 239, startPoint y: 679, endPoint x: 230, endPoint y: 679, distance: 9.0
click at [230, 679] on div at bounding box center [231, 681] width 28 height 28
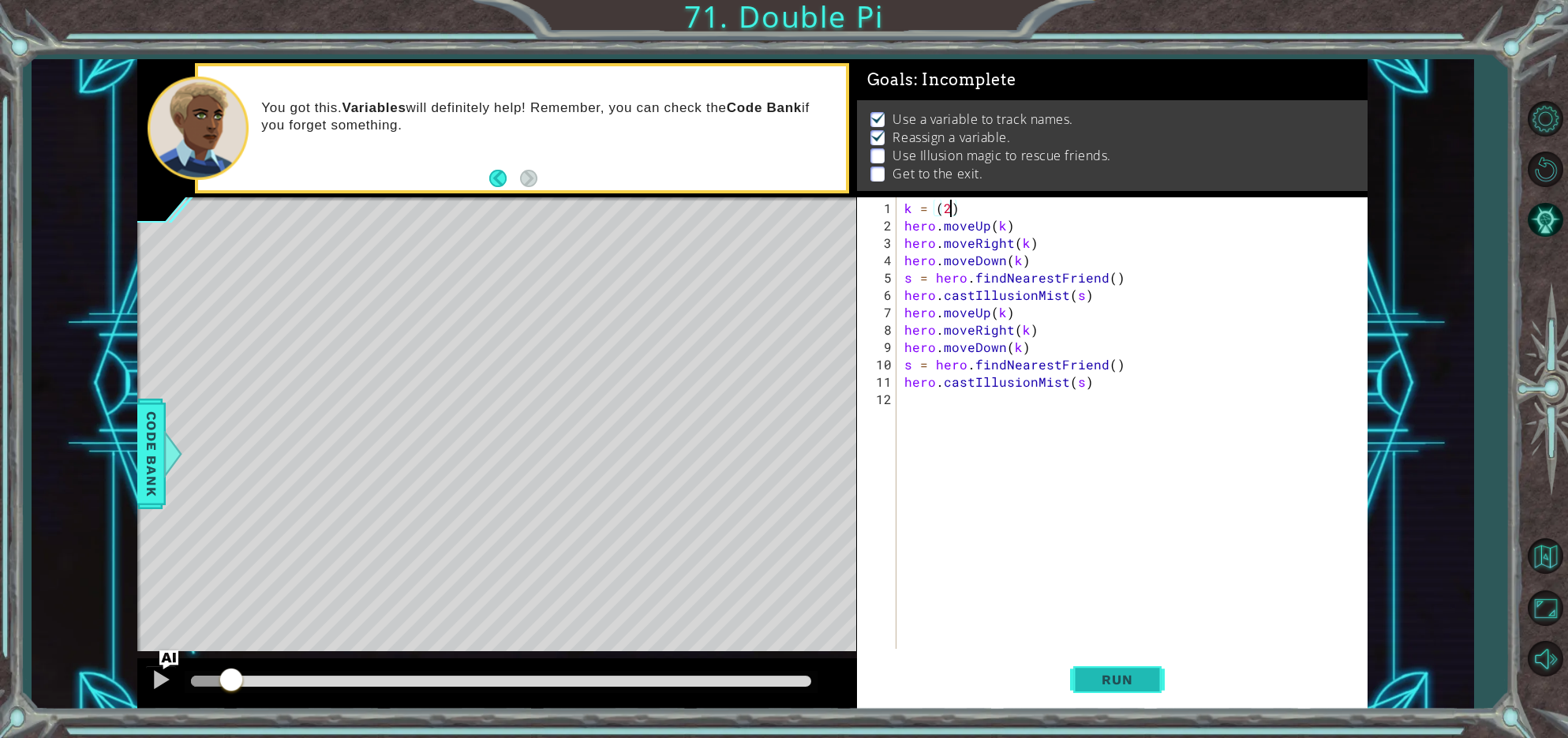
click at [1081, 676] on button "Run" at bounding box center [1117, 680] width 94 height 51
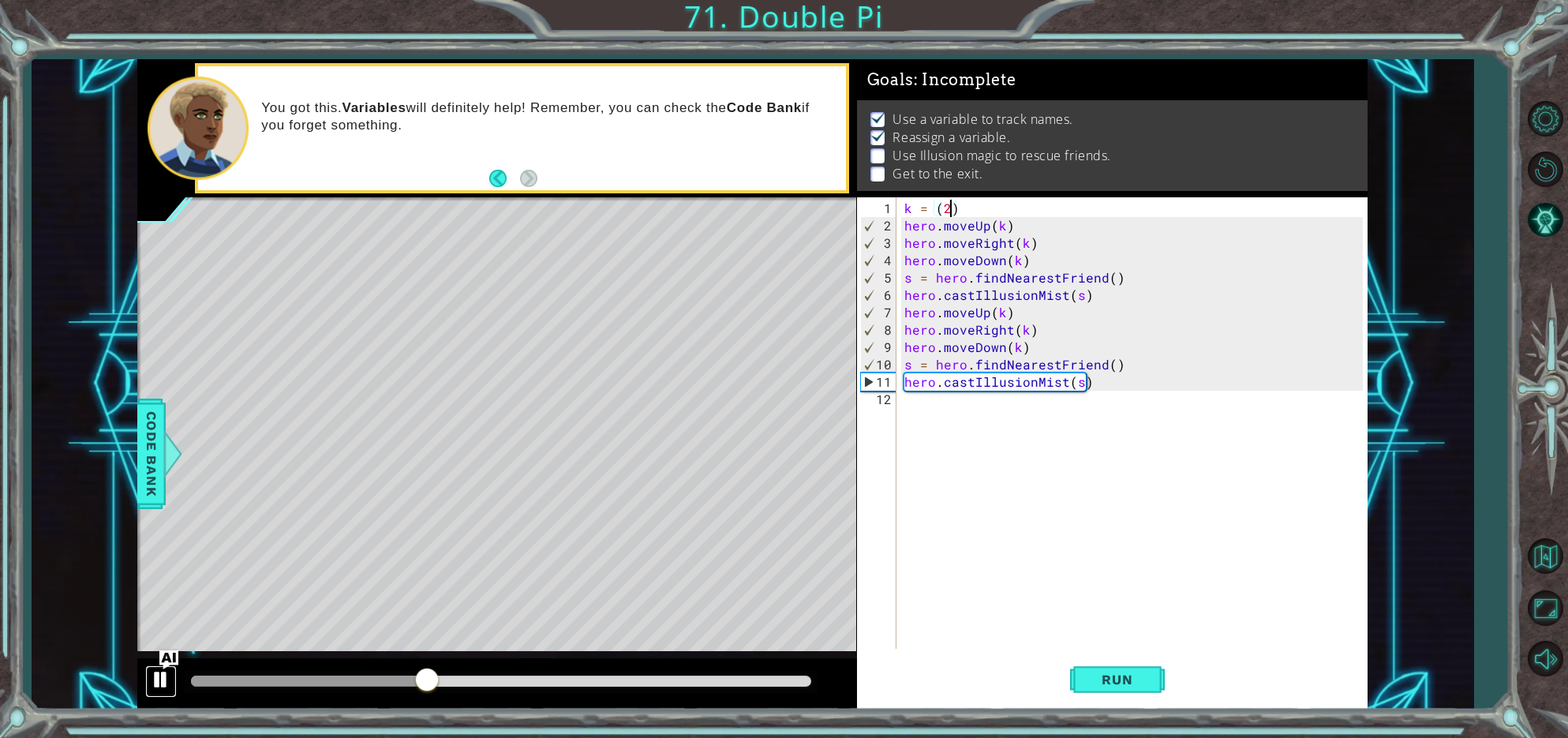
click at [163, 678] on div at bounding box center [160, 679] width 20 height 20
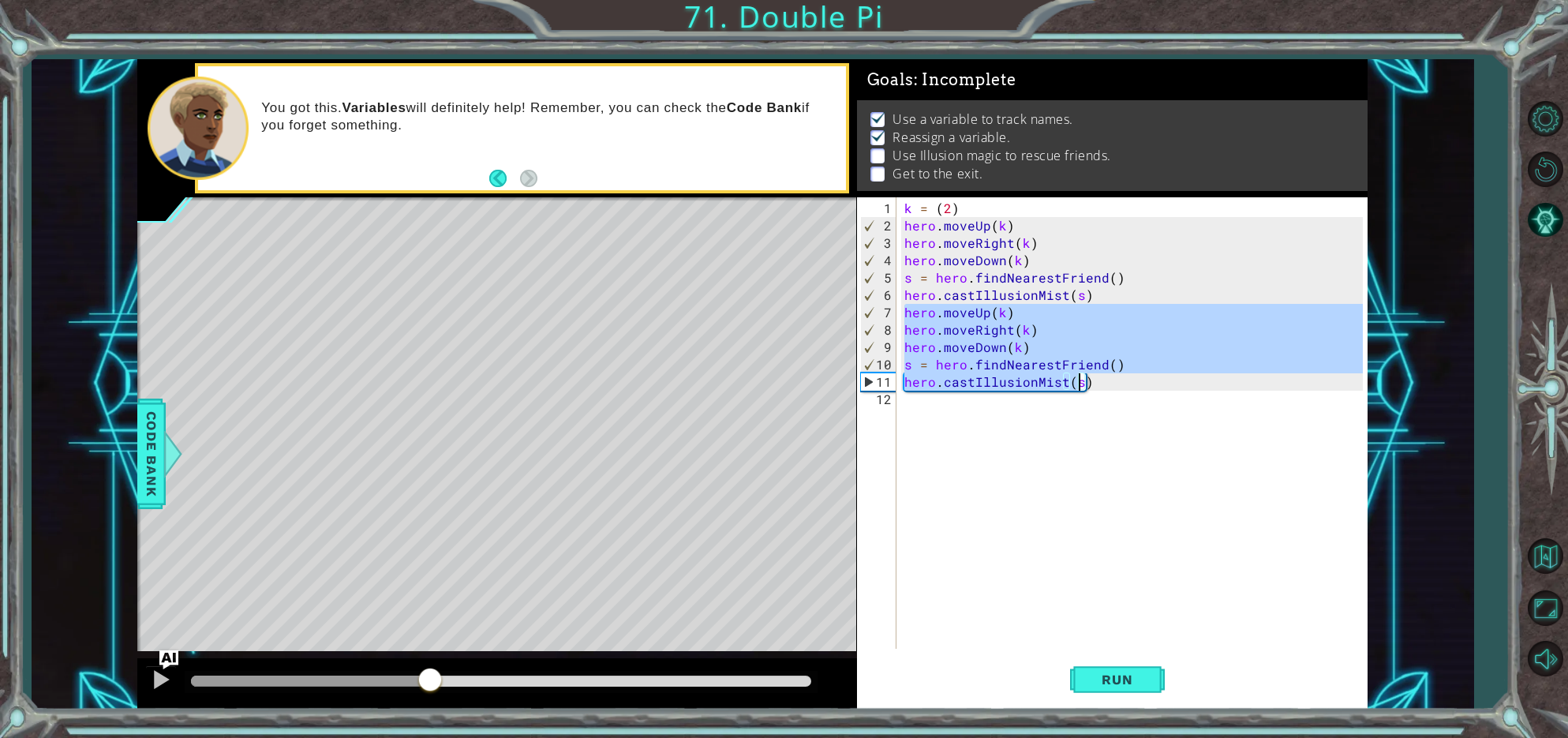
drag, startPoint x: 904, startPoint y: 311, endPoint x: 1070, endPoint y: 308, distance: 166.0
click at [1082, 373] on div "k = ( 2 ) hero . moveUp ( k ) hero . moveRight ( k ) hero . moveDown ( k ) s = …" at bounding box center [1135, 443] width 469 height 487
click at [1092, 290] on div "k = ( 2 ) hero . moveUp ( k ) hero . moveRight ( k ) hero . moveDown ( k ) s = …" at bounding box center [1135, 443] width 469 height 487
type textarea "hero.castIllusionMist(s)"
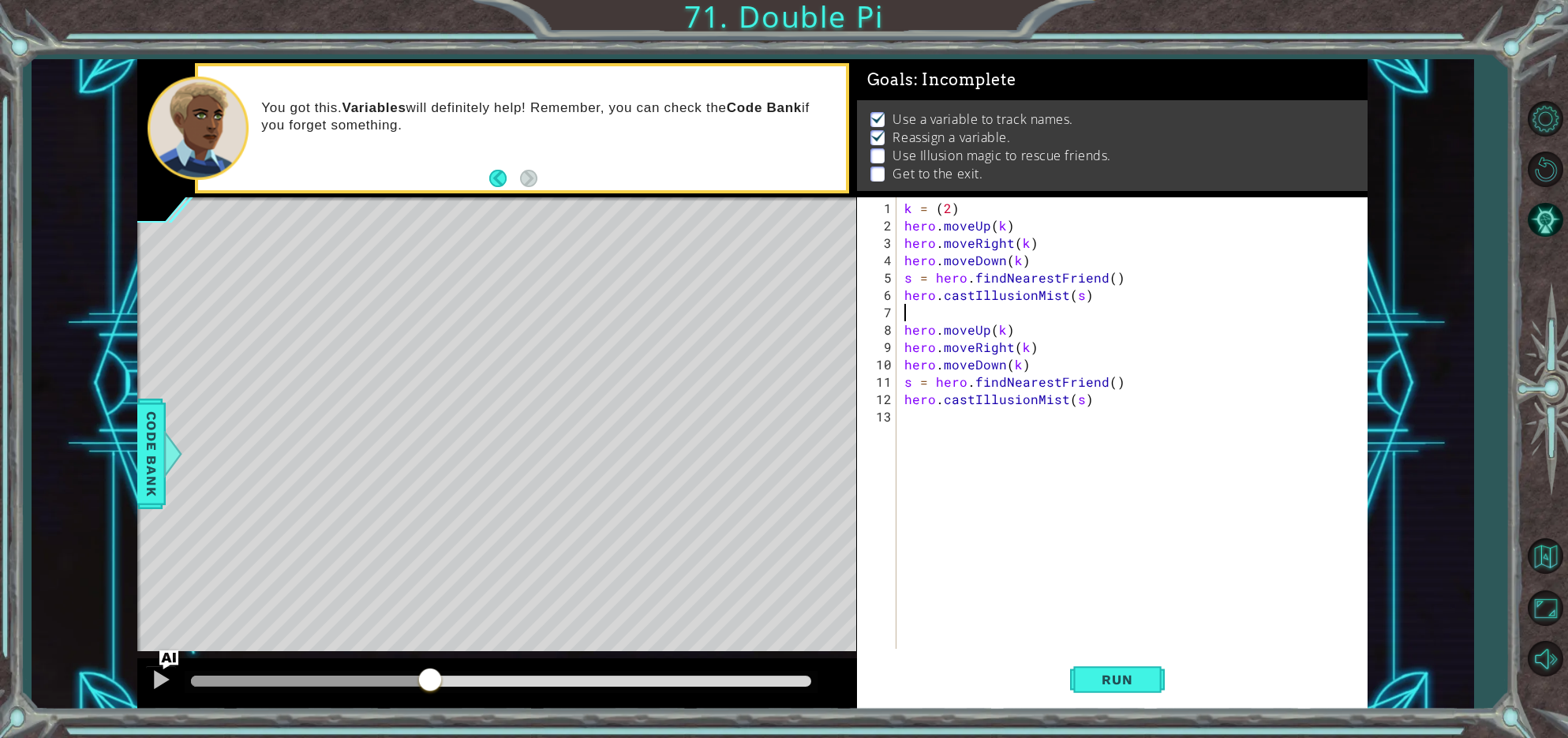
scroll to position [0, 0]
drag, startPoint x: 985, startPoint y: 211, endPoint x: 899, endPoint y: 208, distance: 86.1
click at [899, 208] on div "1 2 3 4 5 6 7 8 9 10 11 12 13 k = ( 2 ) hero . moveUp ( k ) hero . moveRight ( …" at bounding box center [1110, 423] width 506 height 452
type textarea "k = (2)"
click at [908, 312] on div "k = ( 2 ) hero . moveUp ( k ) hero . moveRight ( k ) hero . moveDown ( k ) s = …" at bounding box center [1135, 443] width 469 height 487
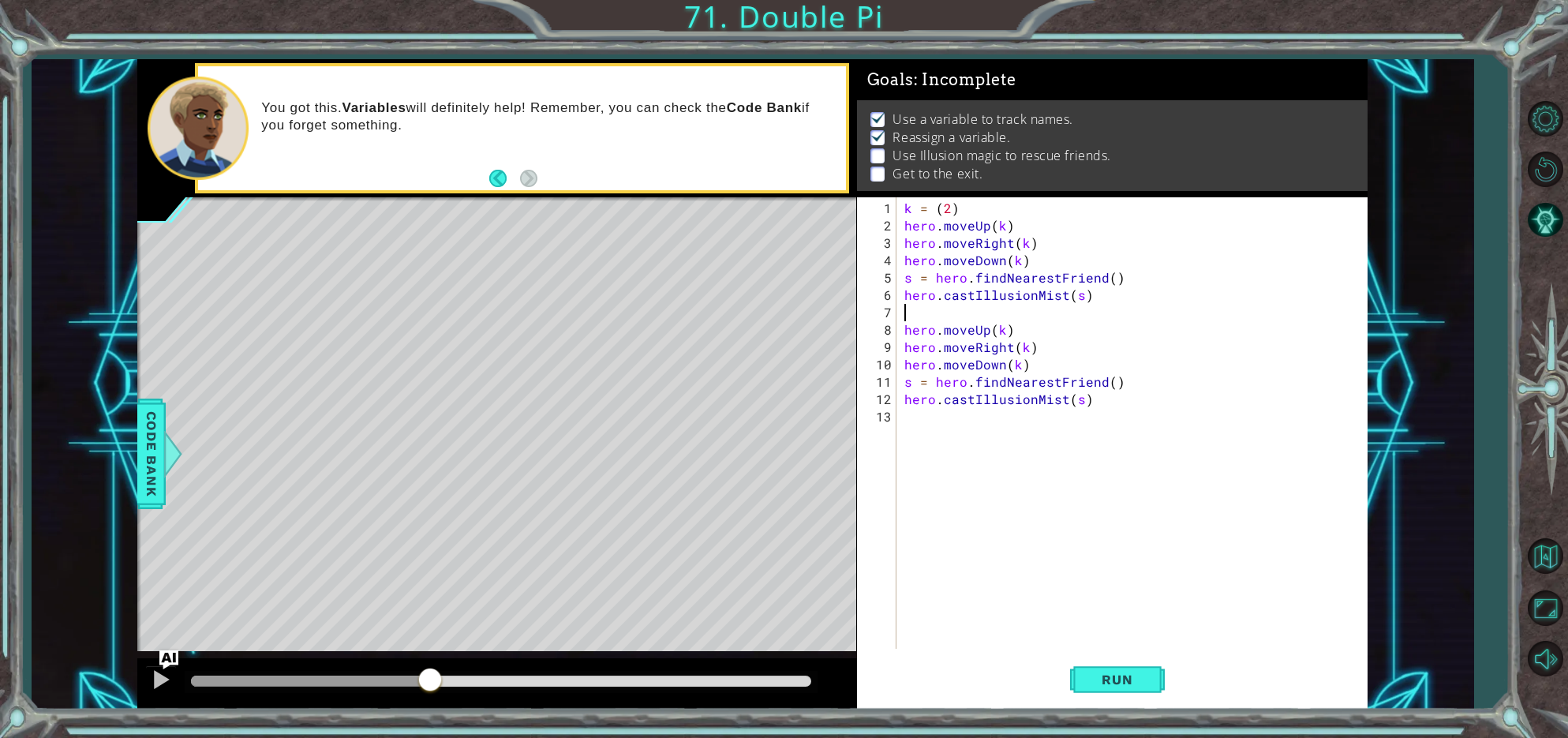
paste textarea "k = (2)"
click at [951, 314] on div "k = ( 2 ) hero . moveUp ( k ) hero . moveRight ( k ) hero . moveDown ( k ) s = …" at bounding box center [1135, 443] width 469 height 487
type textarea "k = (3)"
click at [1127, 679] on span "Run" at bounding box center [1117, 679] width 63 height 15
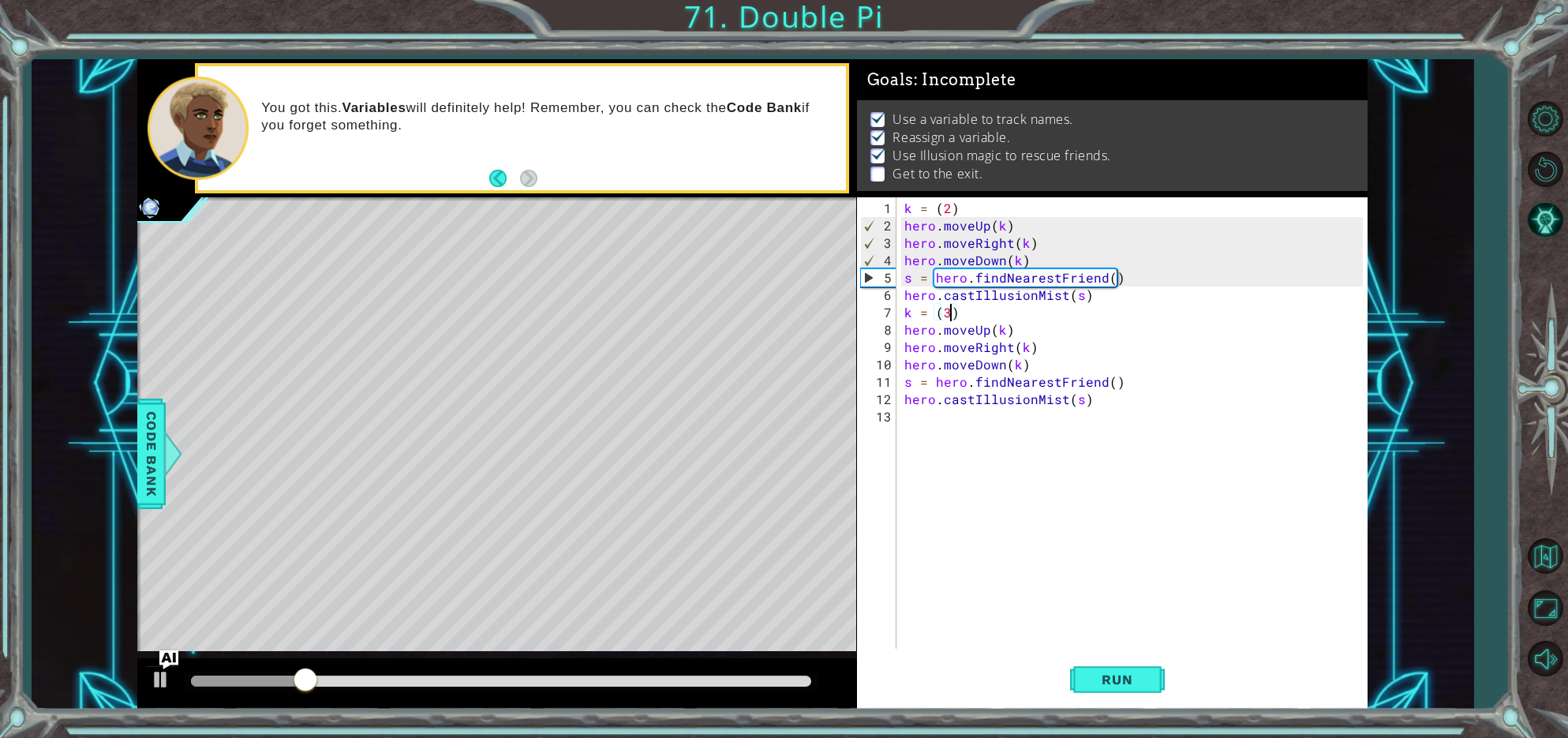
click at [786, 681] on div at bounding box center [501, 682] width 620 height 11
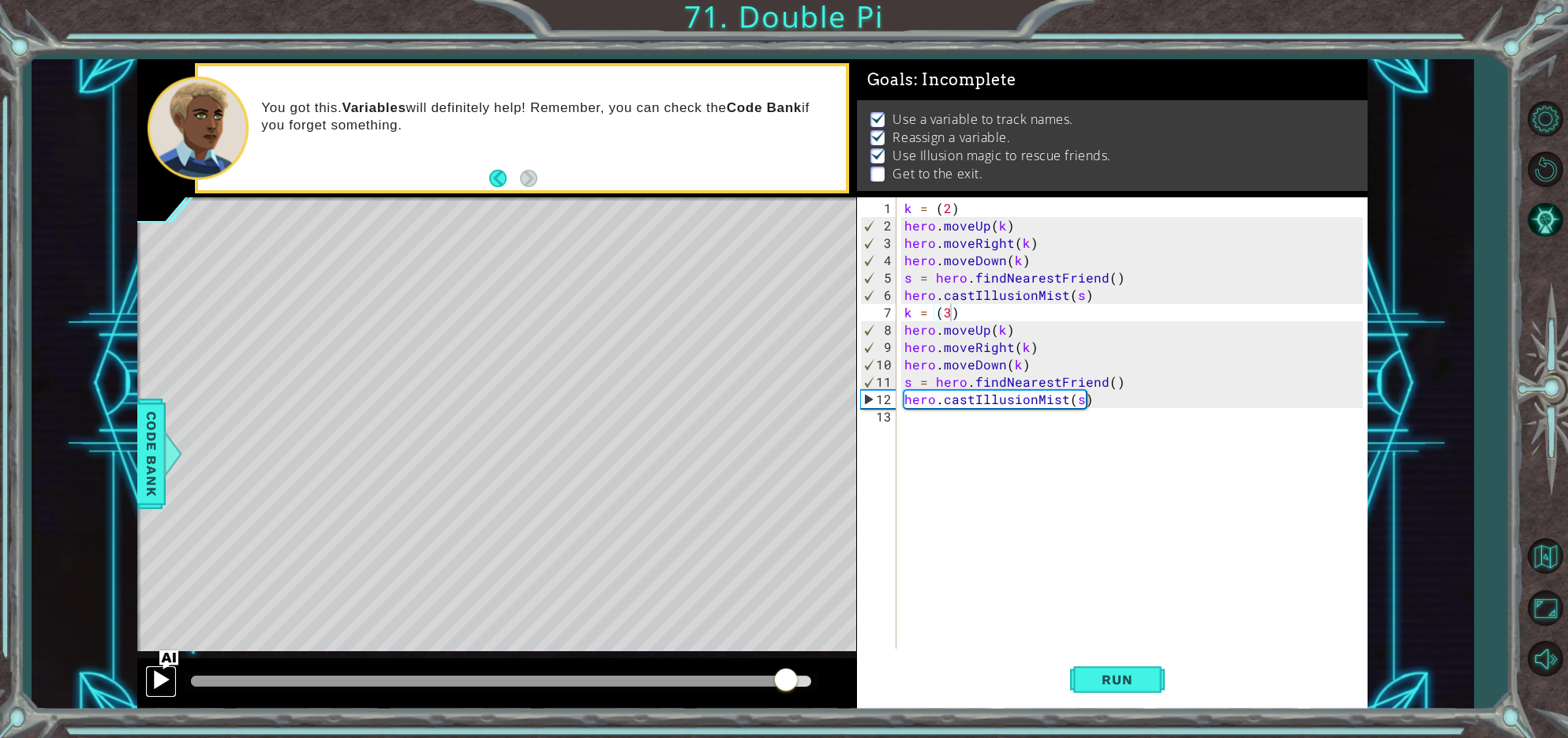
click at [159, 678] on div at bounding box center [160, 679] width 20 height 20
click at [907, 420] on div "k = ( 2 ) hero . moveUp ( k ) hero . moveRight ( k ) hero . moveDown ( k ) s = …" at bounding box center [1135, 443] width 469 height 487
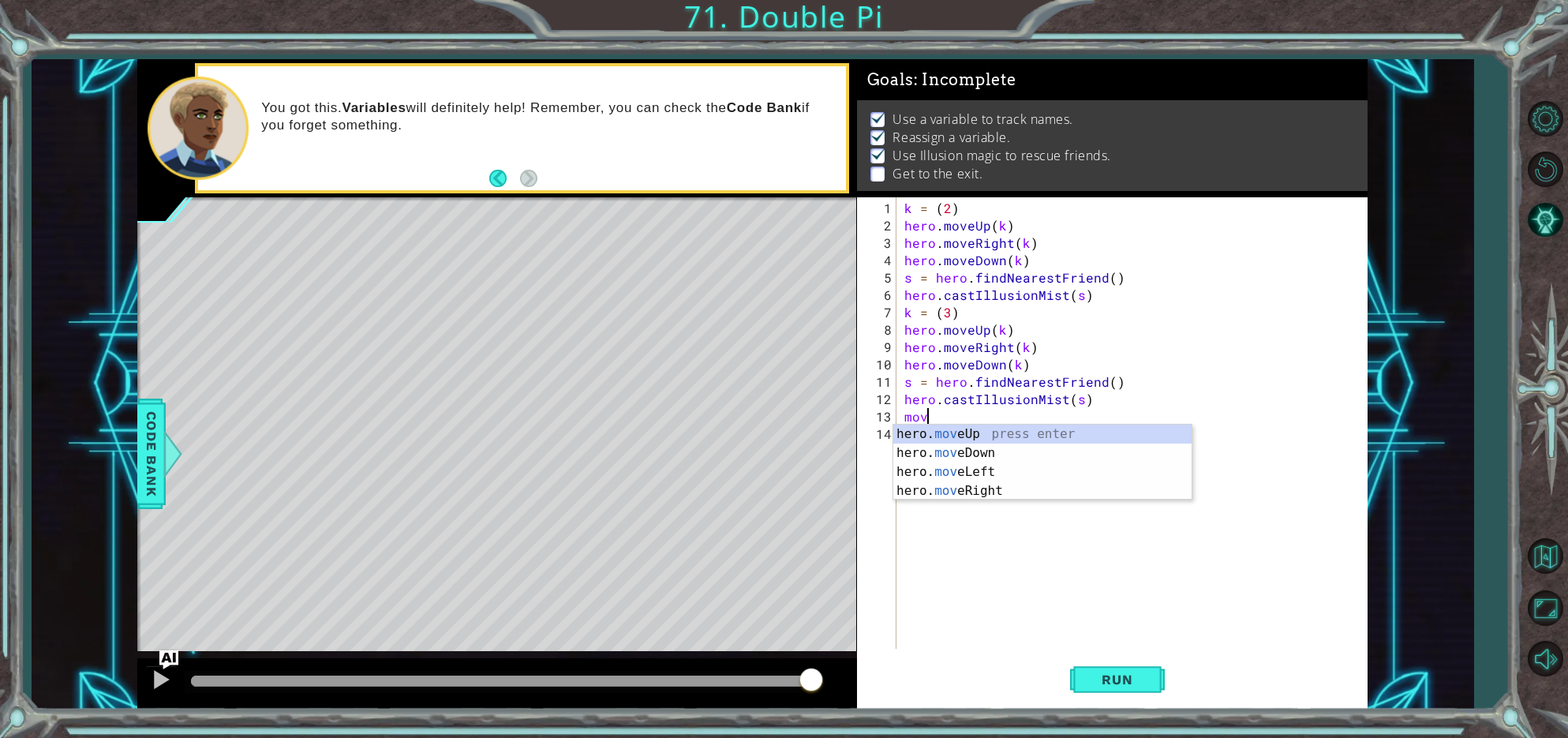
scroll to position [0, 1]
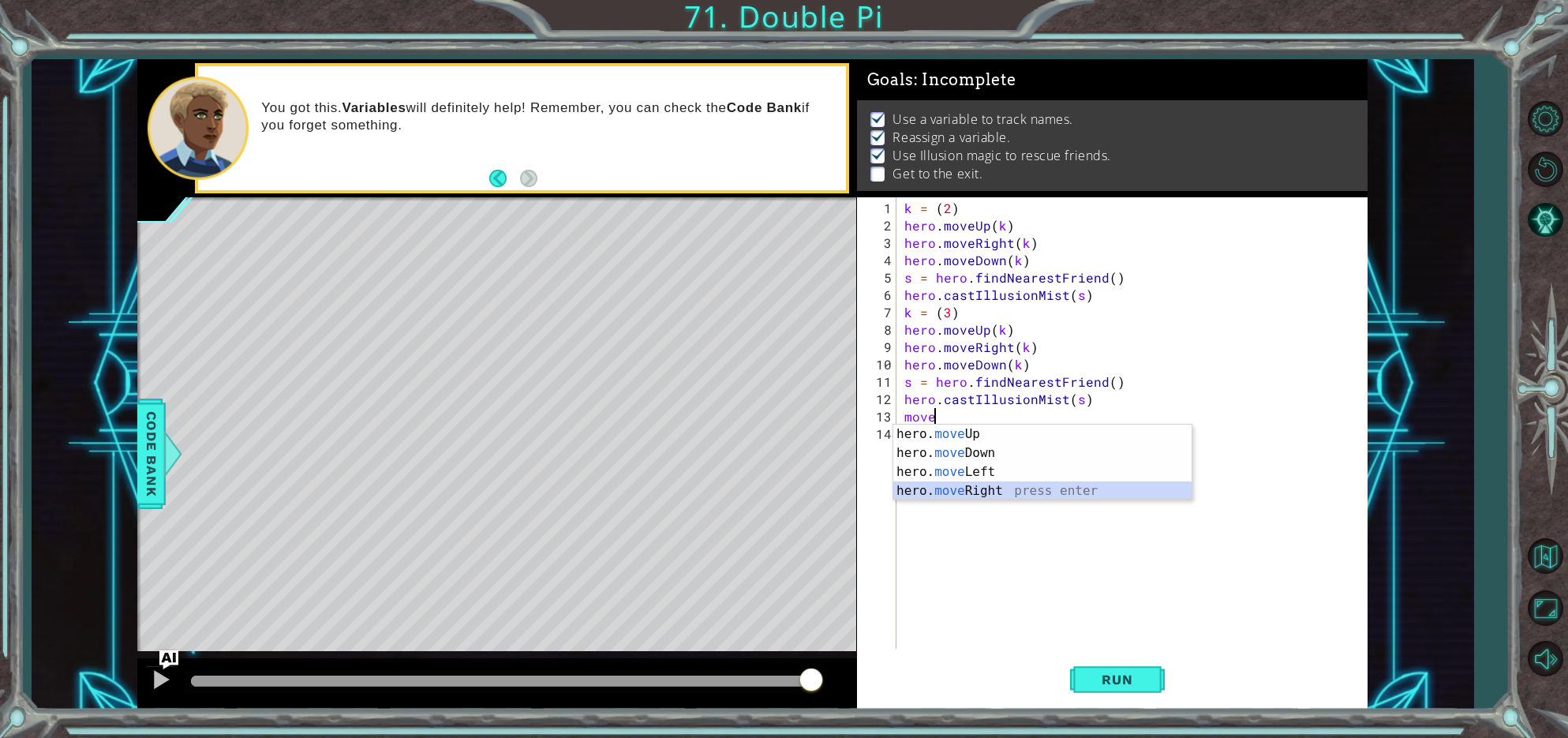
click at [987, 490] on div "hero. move Up press enter hero. move Down press enter hero. move Left press ent…" at bounding box center [1043, 482] width 298 height 114
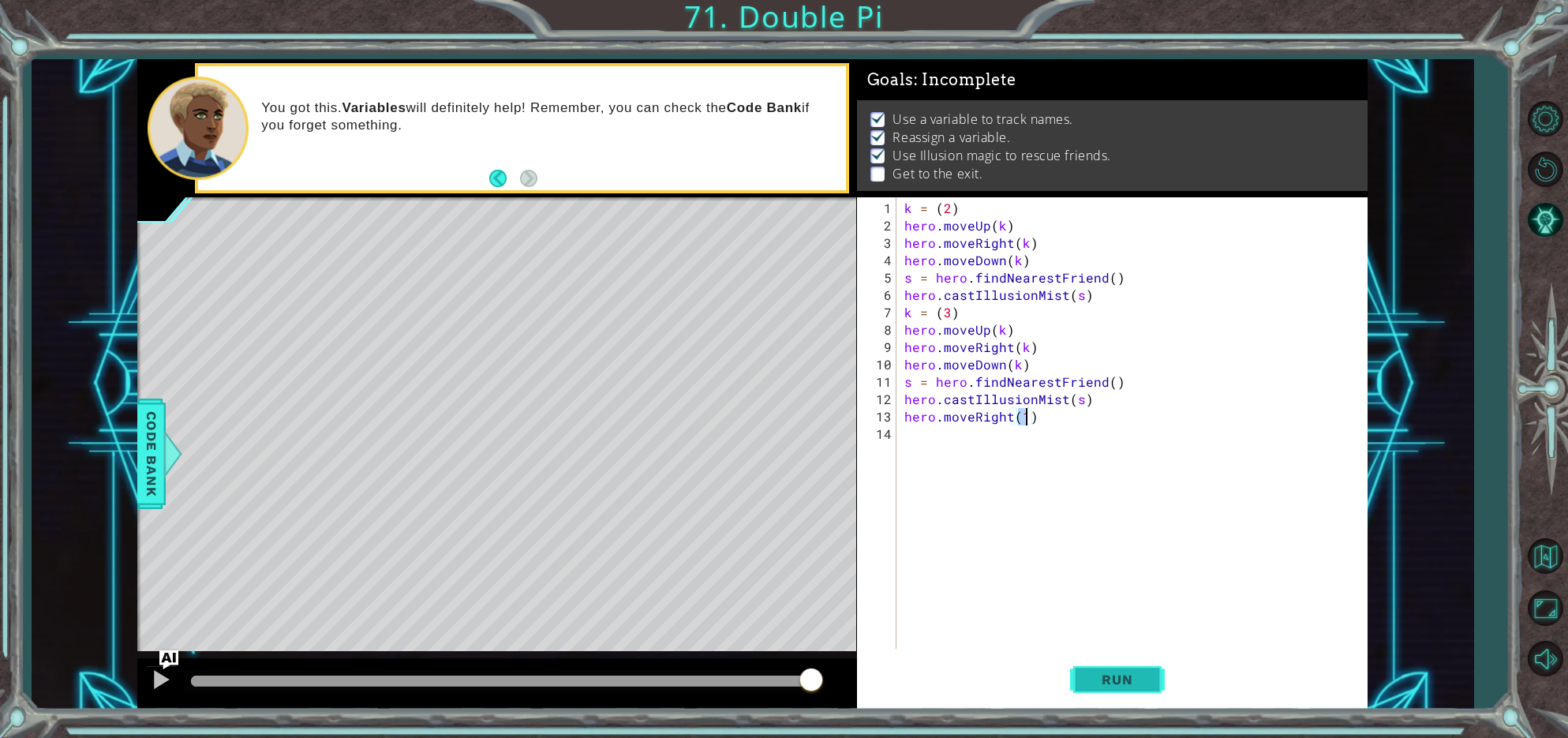
type textarea "hero.moveRight(1)"
click at [1136, 692] on button "Run" at bounding box center [1117, 680] width 94 height 51
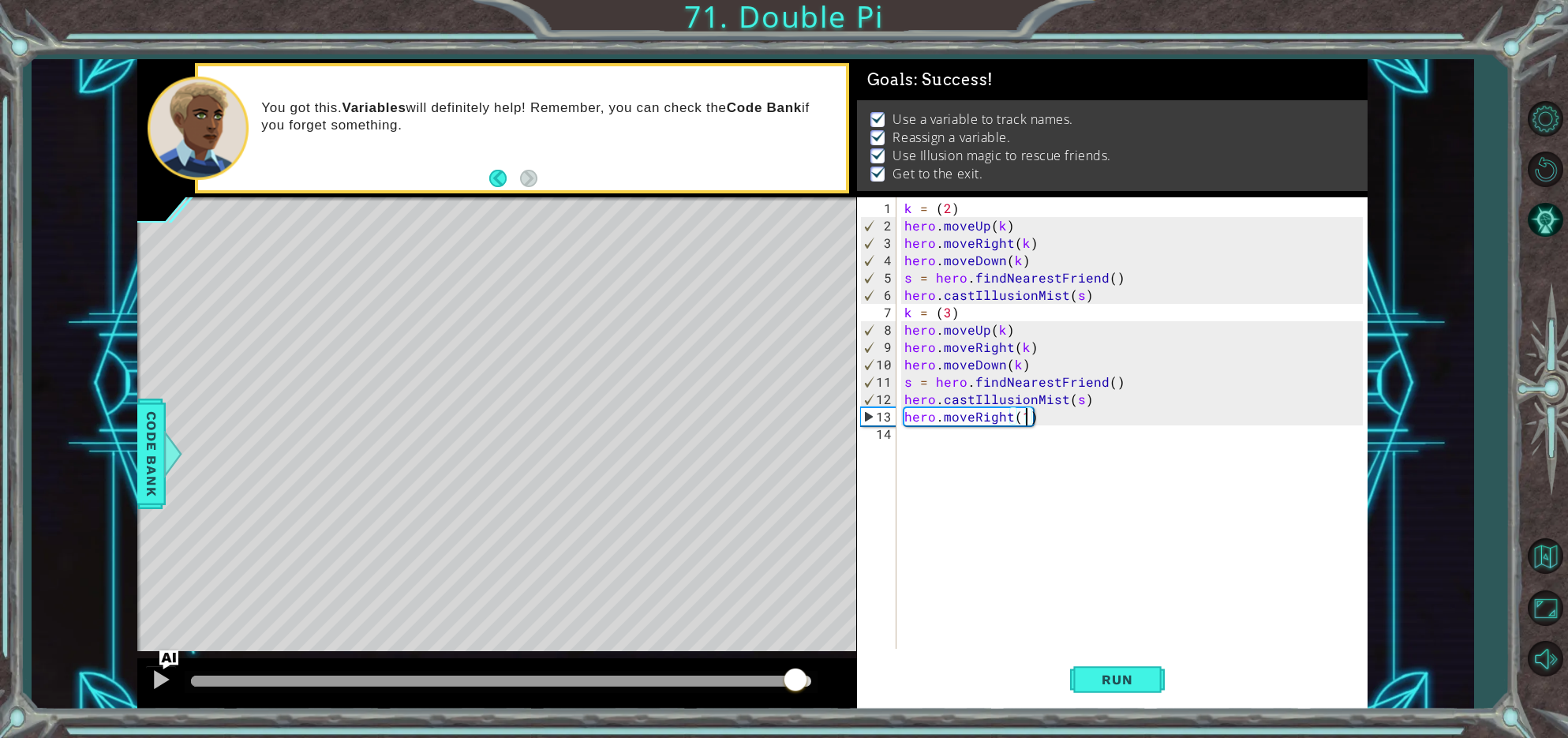
click at [795, 681] on div at bounding box center [501, 682] width 620 height 11
click at [164, 689] on div at bounding box center [160, 679] width 20 height 20
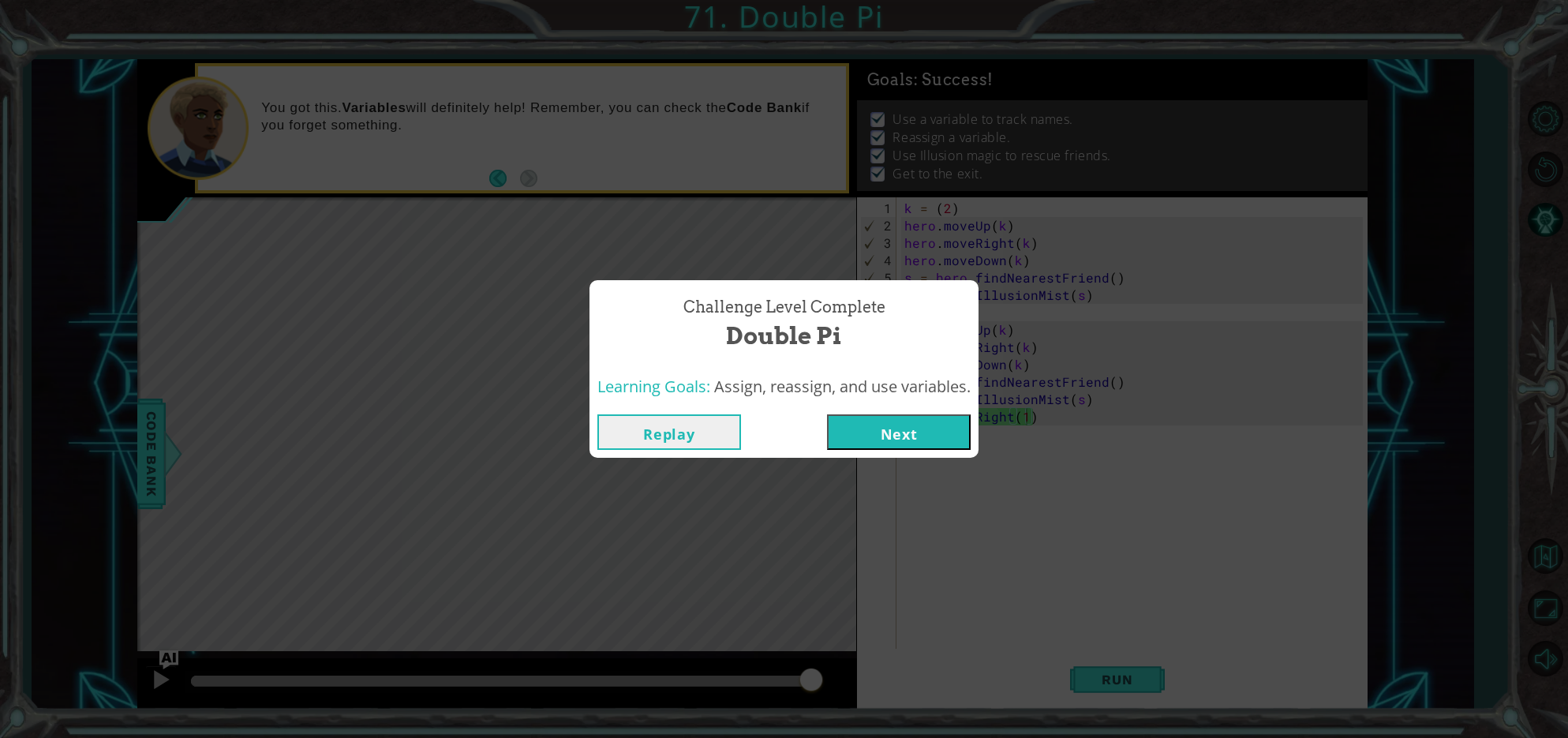
click at [939, 440] on button "Next" at bounding box center [899, 433] width 144 height 36
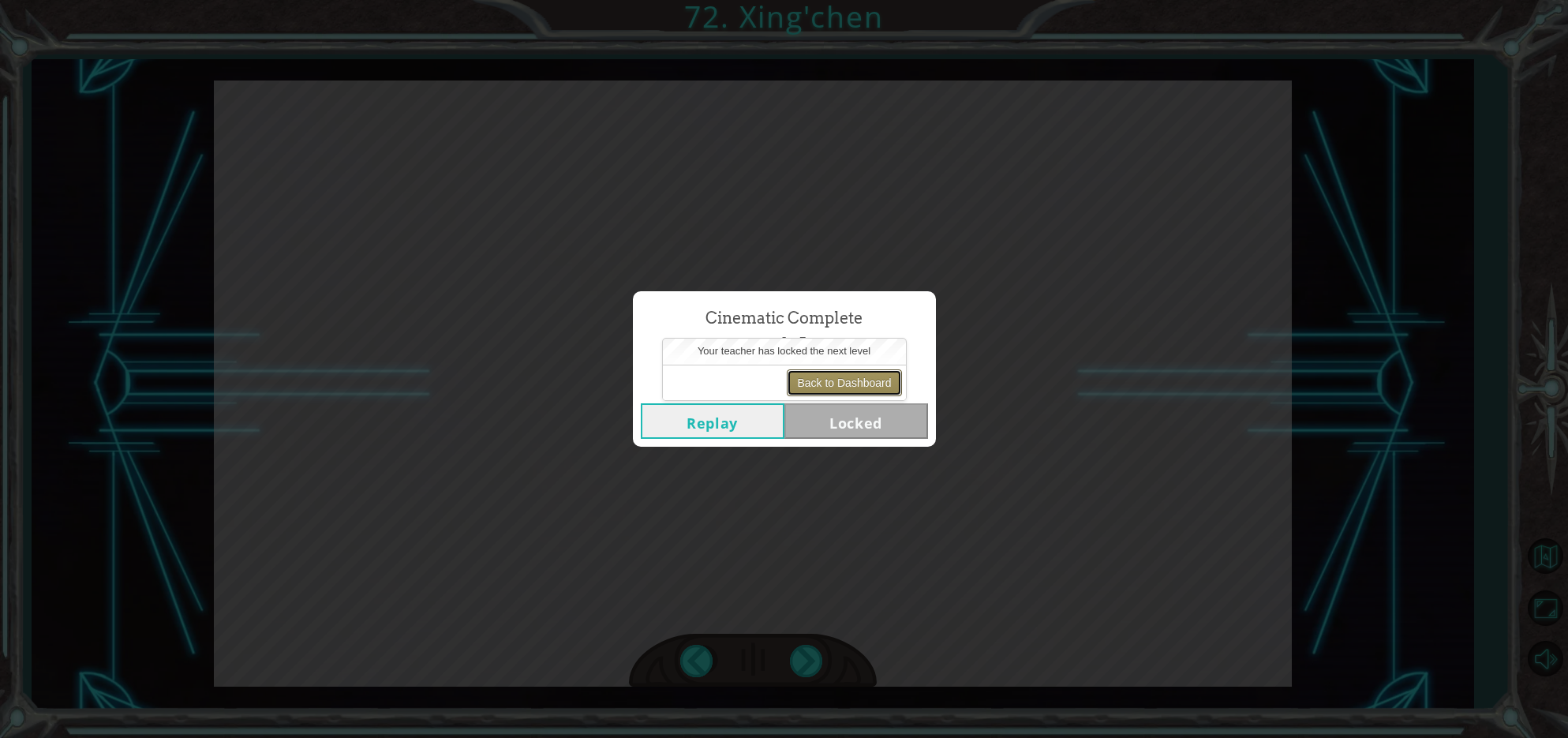
click at [825, 388] on button "Back to Dashboard" at bounding box center [844, 382] width 115 height 27
